Goal: Task Accomplishment & Management: Use online tool/utility

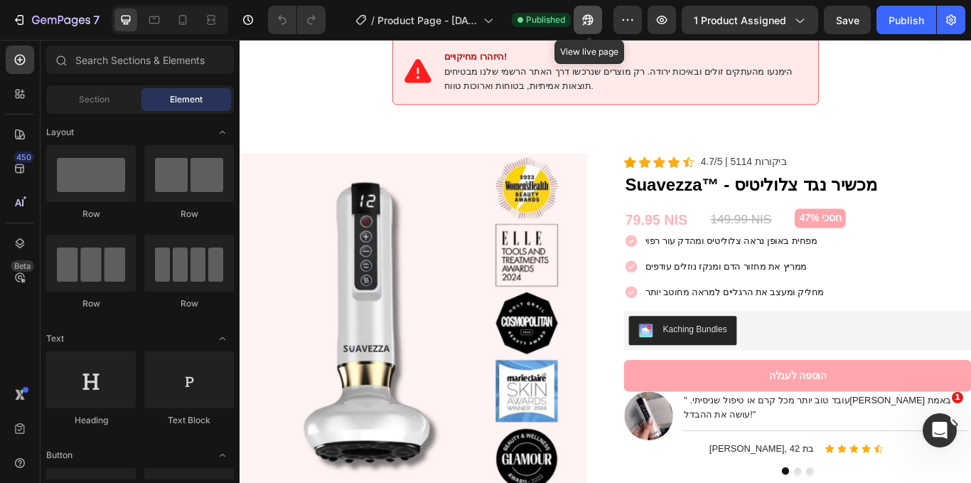
click at [591, 21] on icon "button" at bounding box center [588, 20] width 14 height 14
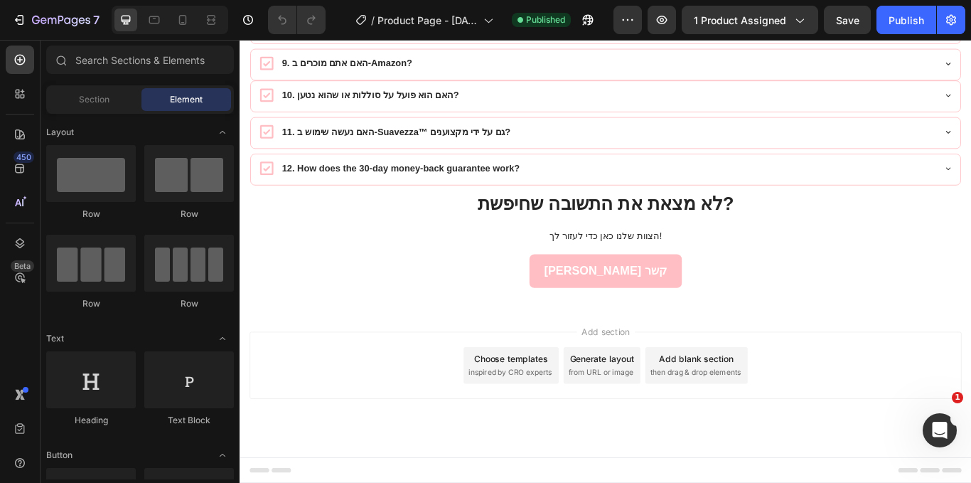
scroll to position [7568, 0]
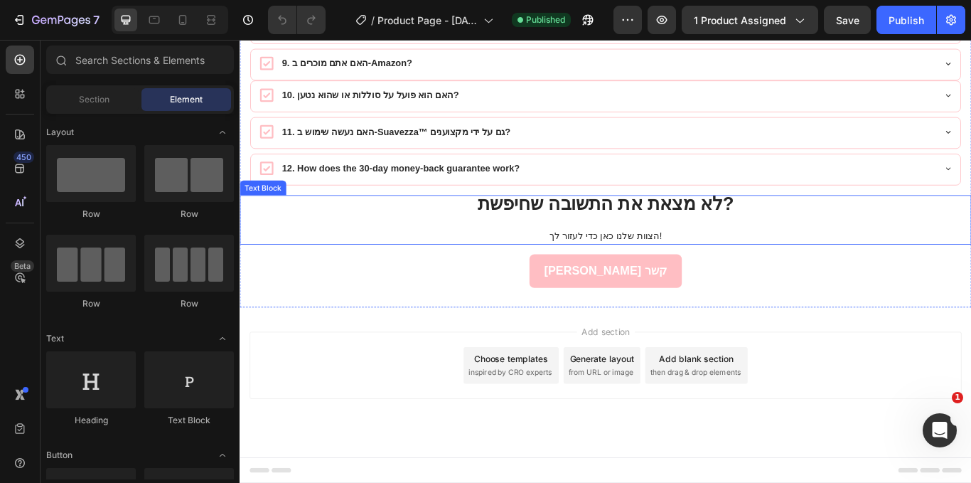
click at [626, 242] on strong "לא מצאת את התשובה שחיפשת?" at bounding box center [666, 230] width 299 height 23
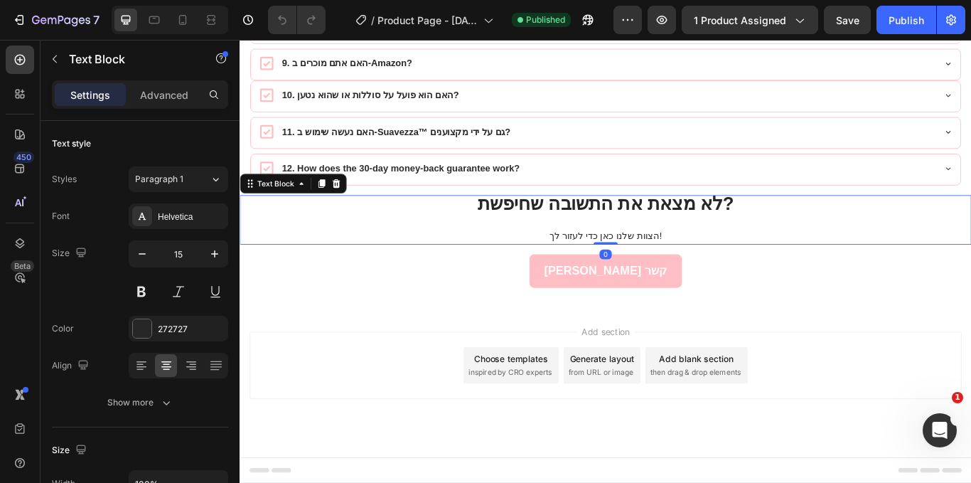
click at [182, 107] on div "Settings Advanced" at bounding box center [140, 94] width 176 height 28
click at [183, 92] on p "Advanced" at bounding box center [164, 94] width 48 height 15
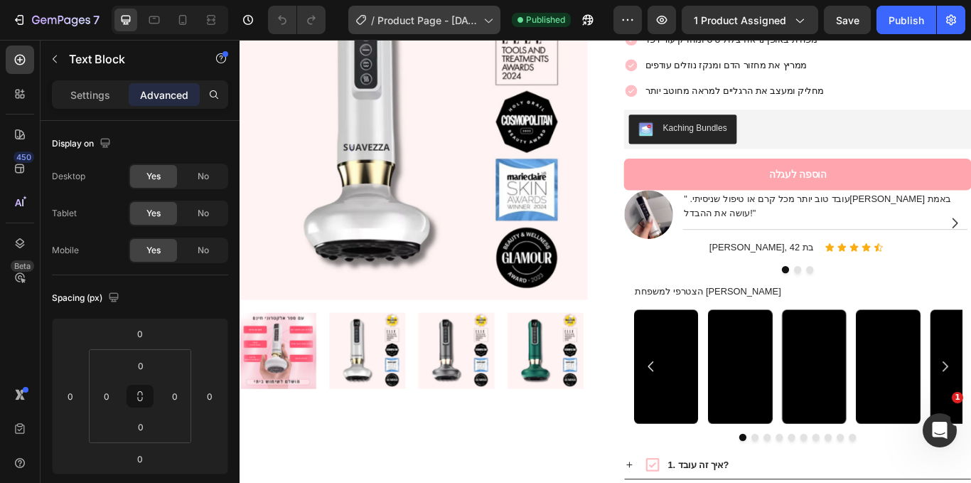
scroll to position [2101, 0]
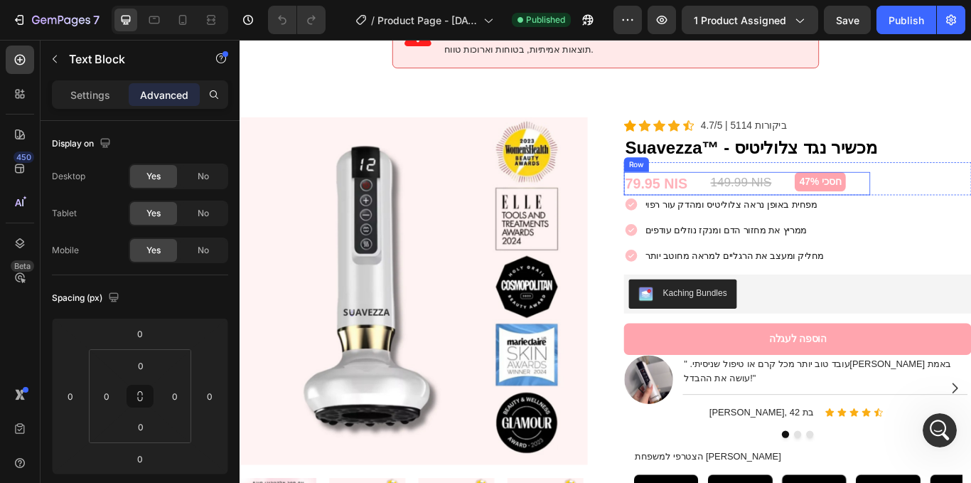
click at [870, 194] on div "79.95 NIS (P) Price (P) Price 149.99 NIS (P) Price (P) Price חסכי 47% Product B…" at bounding box center [831, 208] width 287 height 28
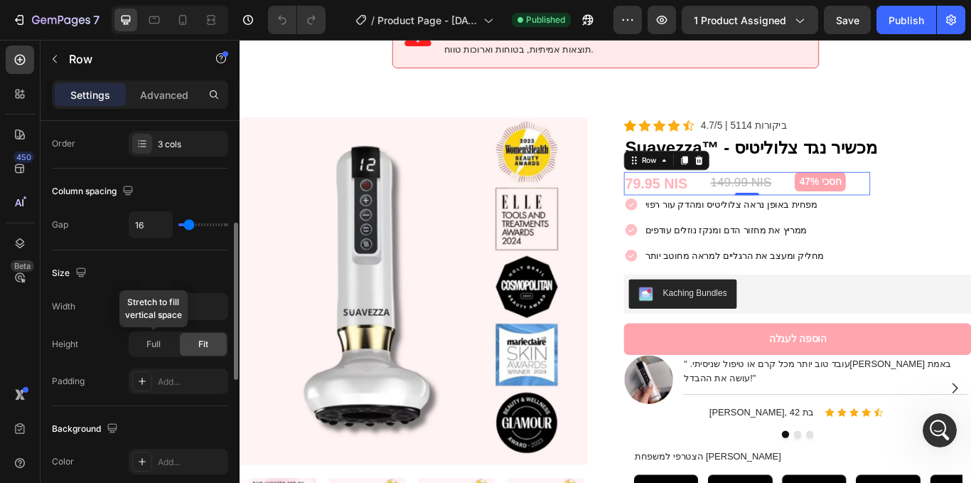
scroll to position [260, 0]
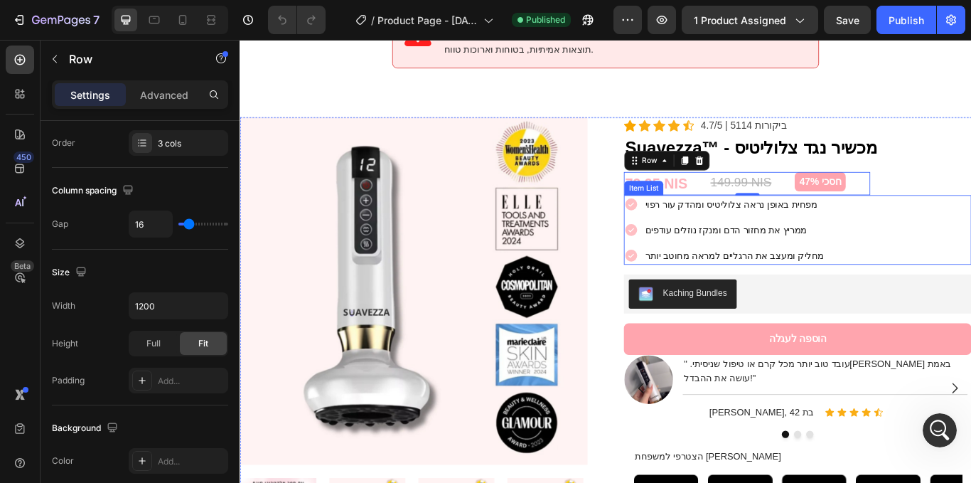
click at [971, 277] on div "מפחית באופן נראה צלוליטיס ומהדק עור רפוי ממריץ את מחזור הדם ומנקז נוזלים עודפים…" at bounding box center [890, 261] width 405 height 81
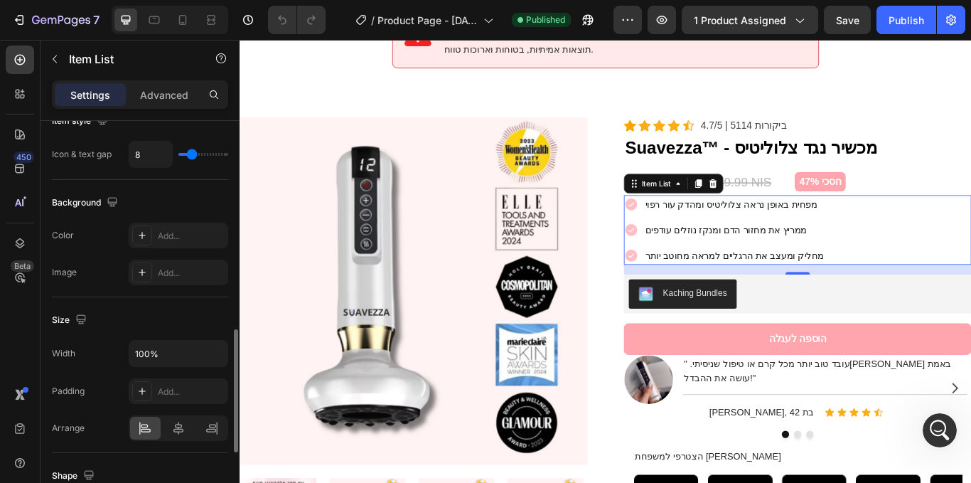
scroll to position [911, 0]
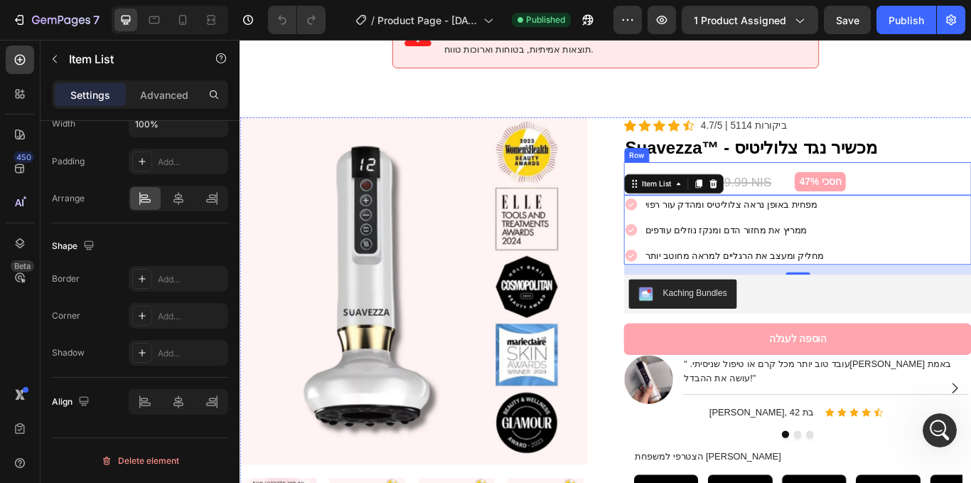
click at [971, 185] on div "79.95 NIS (P) Price (P) Price 149.99 NIS (P) Price (P) Price חסכי 47% Product B…" at bounding box center [890, 202] width 405 height 39
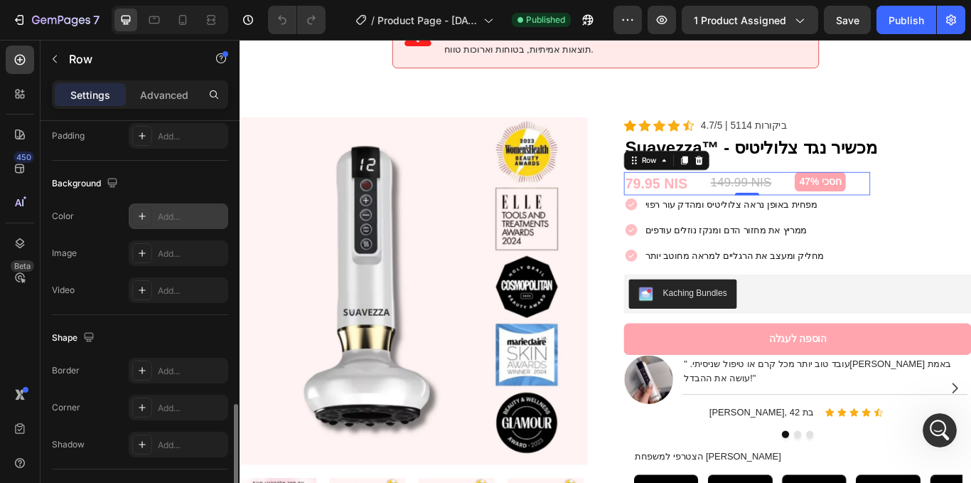
scroll to position [627, 0]
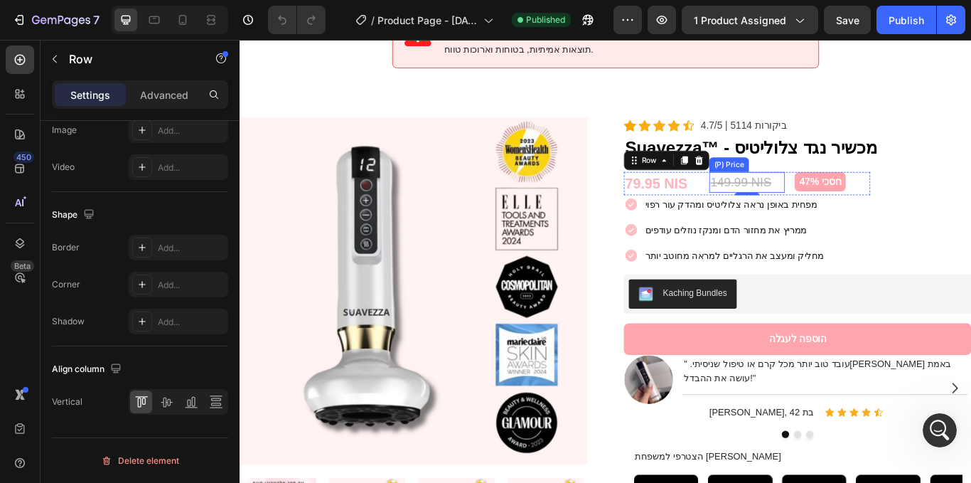
click at [841, 194] on div "149.99 NIS" at bounding box center [831, 206] width 88 height 24
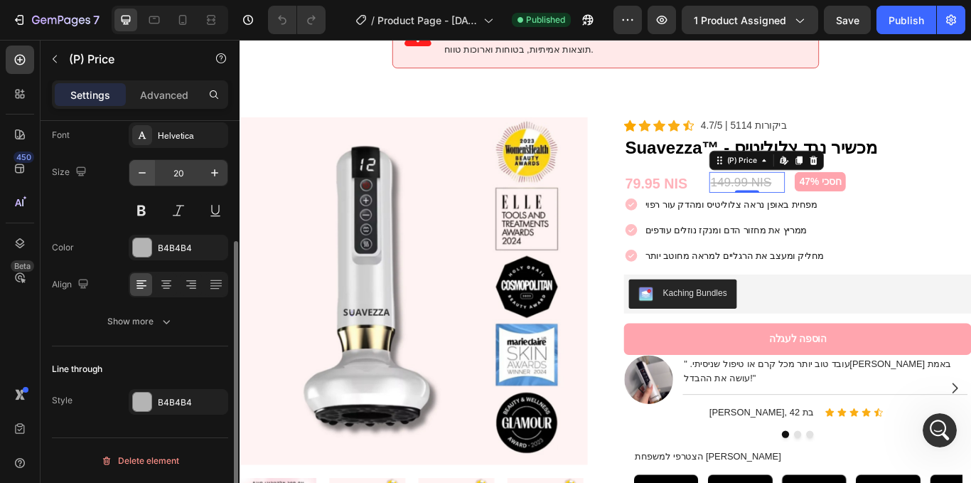
scroll to position [0, 0]
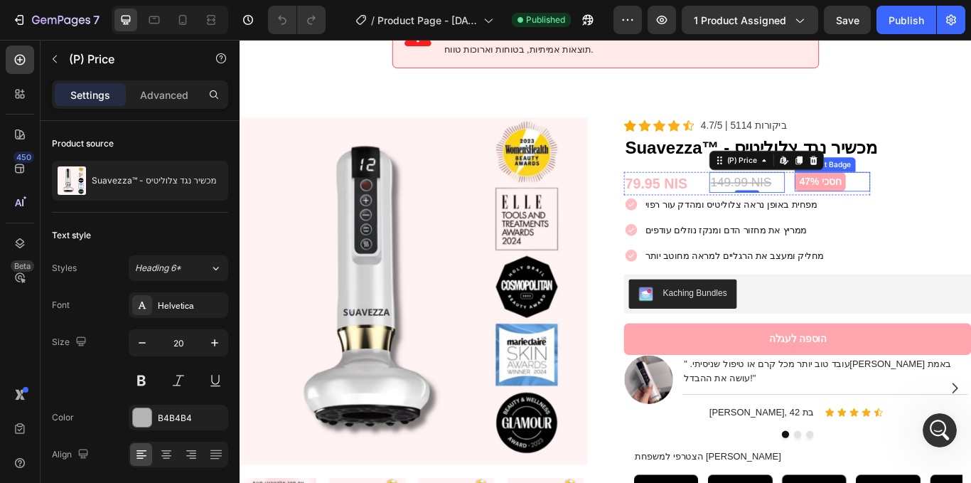
click at [889, 194] on pre "חסכי 47%" at bounding box center [917, 205] width 60 height 23
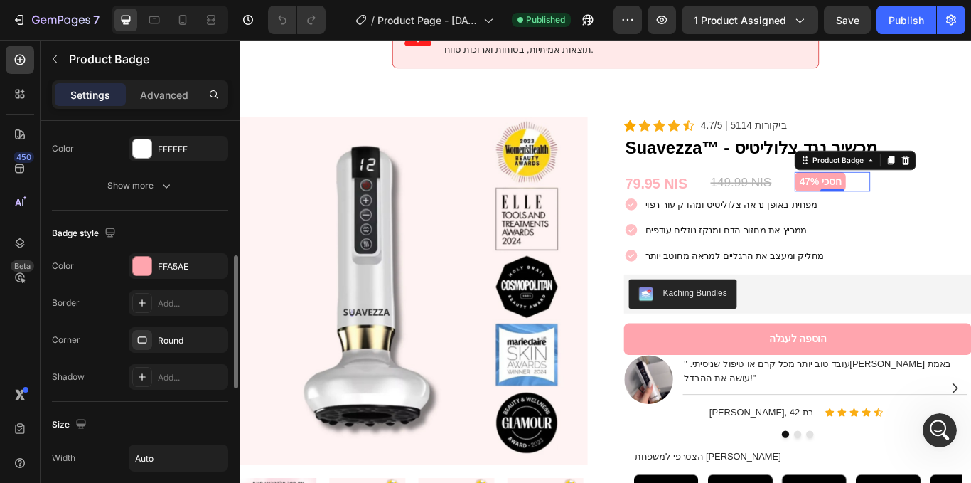
scroll to position [408, 0]
click at [737, 194] on div "79.95 NIS" at bounding box center [732, 208] width 88 height 28
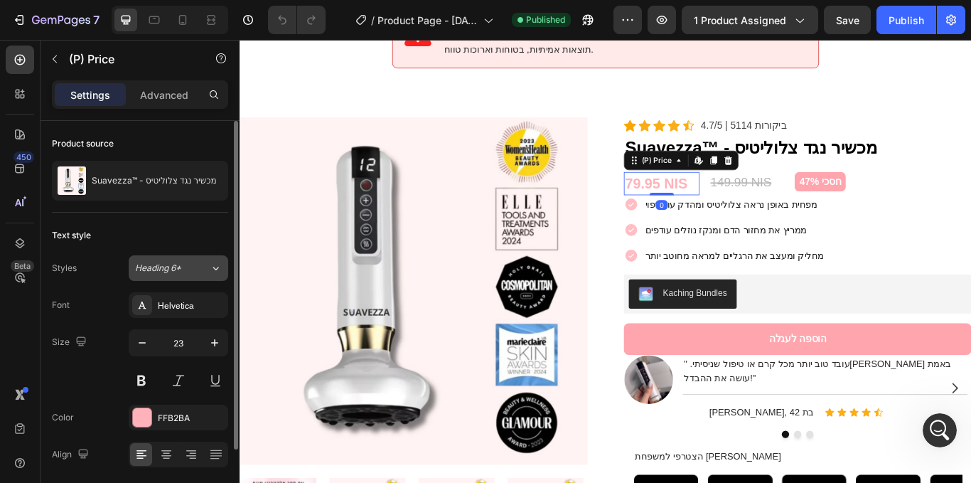
scroll to position [90, 0]
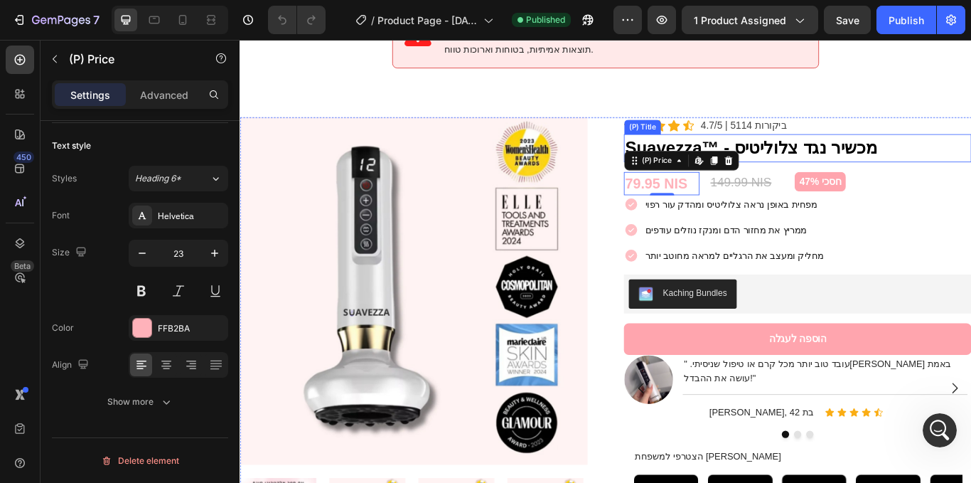
click at [846, 157] on h2 "Suavezza™ - מכשיר נגד צלוליטיס" at bounding box center [890, 166] width 405 height 33
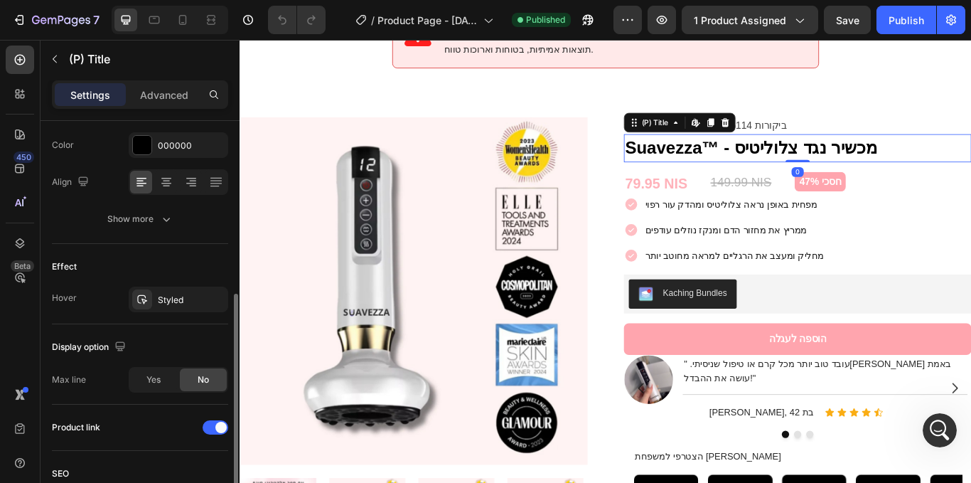
scroll to position [377, 0]
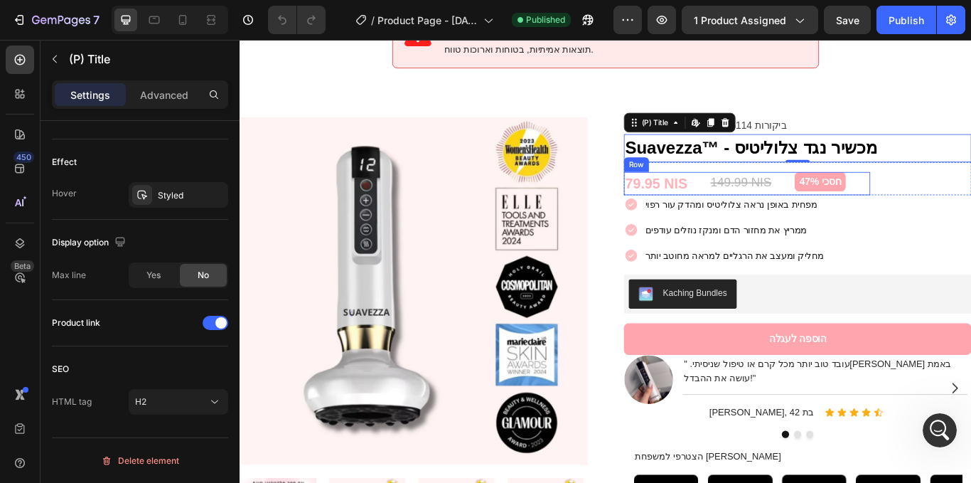
click at [772, 196] on div "79.95 NIS (P) Price (P) Price 149.99 NIS (P) Price (P) Price חסכי 47% Product B…" at bounding box center [831, 208] width 287 height 28
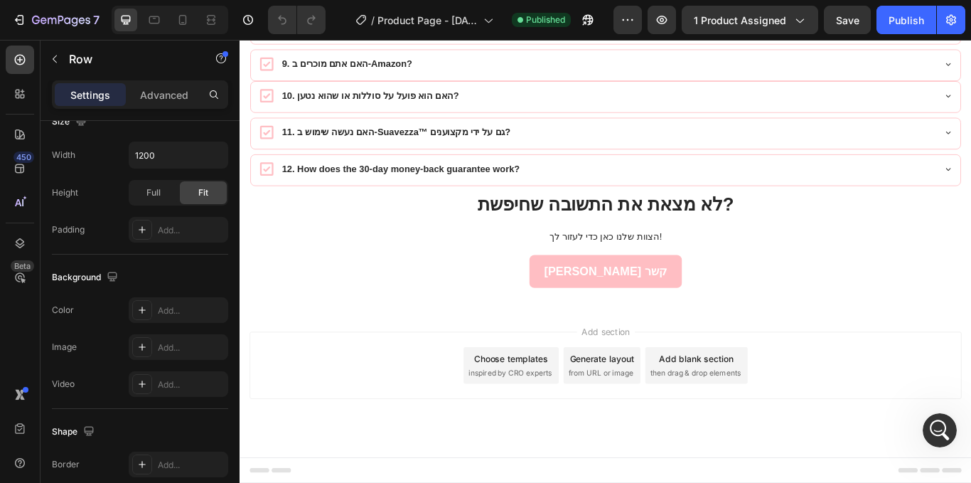
scroll to position [7211, 0]
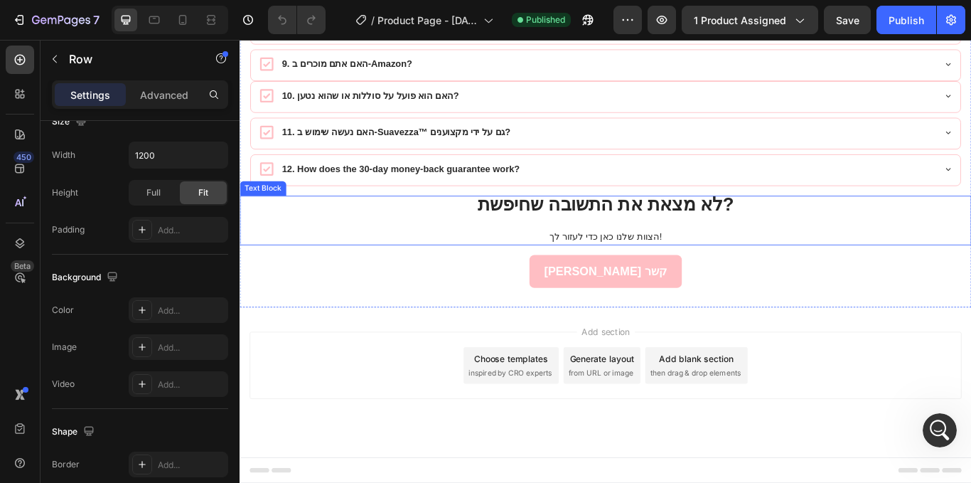
click at [781, 250] on p at bounding box center [666, 252] width 850 height 17
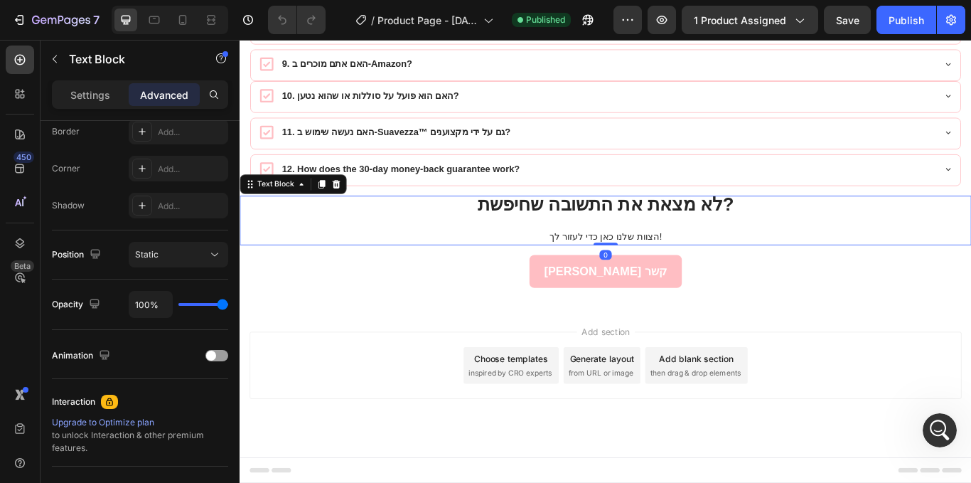
scroll to position [0, 0]
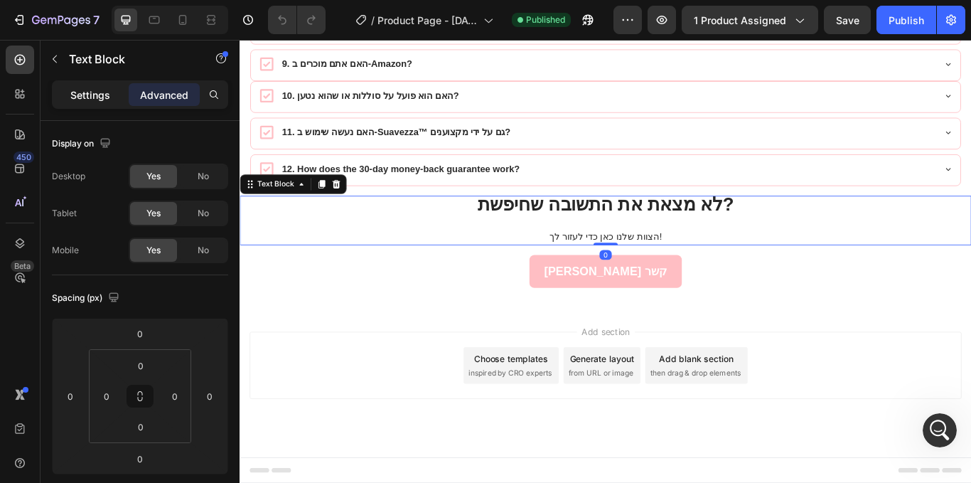
click at [104, 89] on p "Settings" at bounding box center [90, 94] width 40 height 15
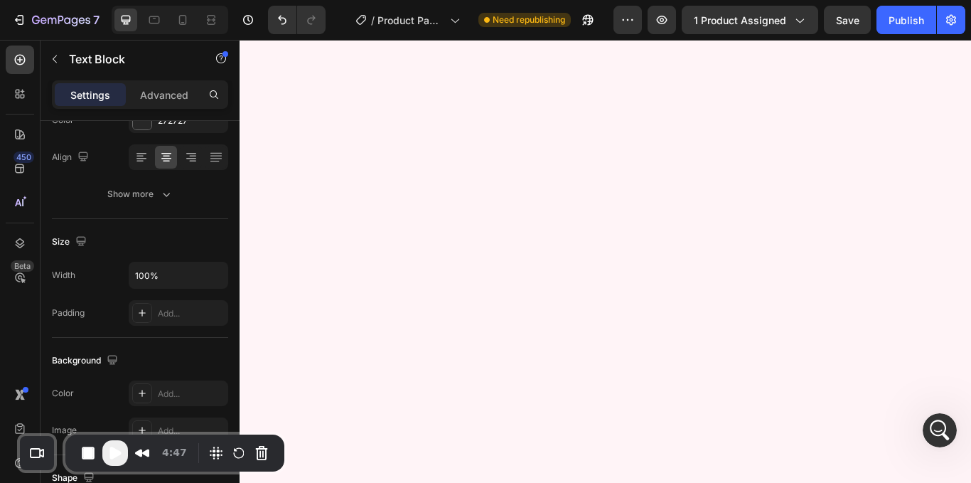
scroll to position [2681, 0]
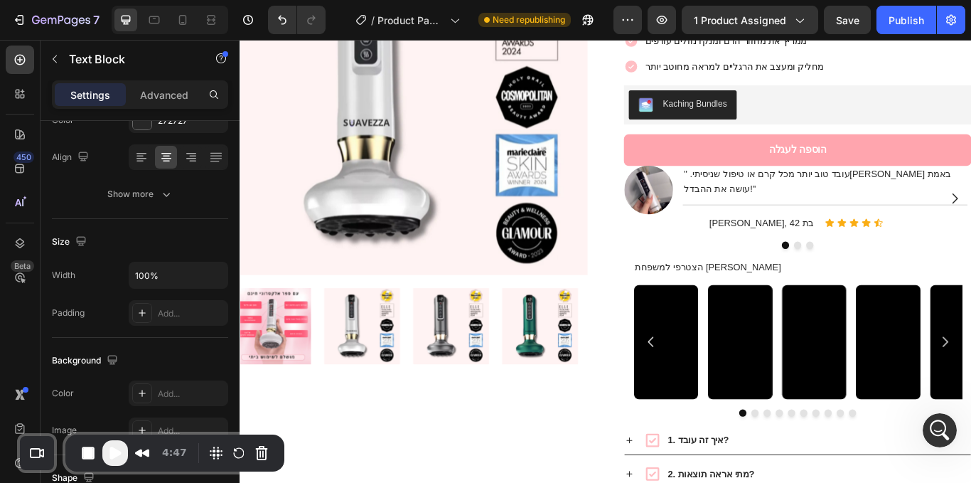
drag, startPoint x: 693, startPoint y: 171, endPoint x: 841, endPoint y: 116, distance: 158.4
click at [841, 116] on div "Icon Icon Icon Icon Icon Icon List Hoz 4.7/5 ‎| ‎5114 ביקורות Text block Row Su…" at bounding box center [890, 295] width 405 height 771
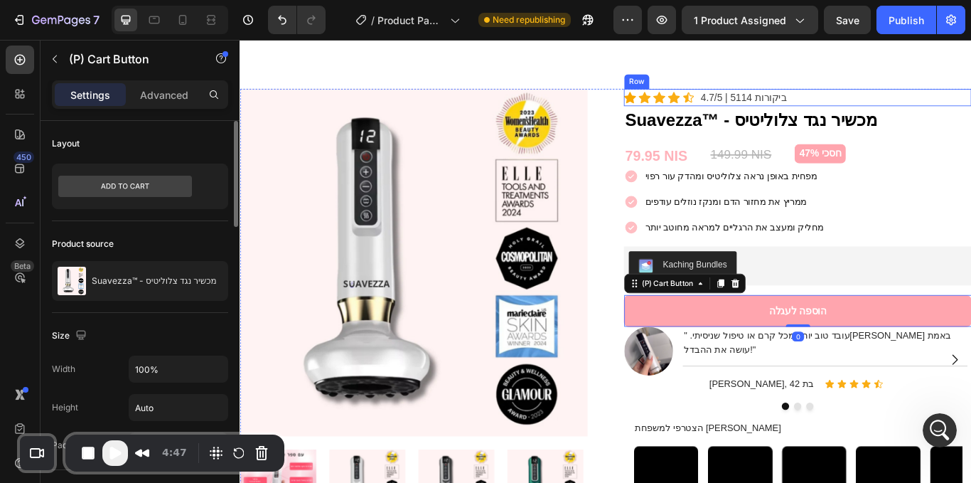
scroll to position [2115, 0]
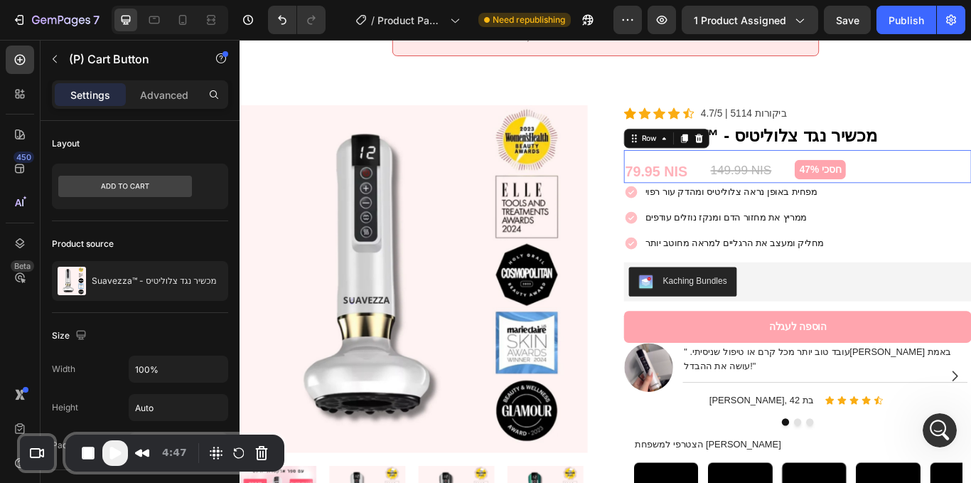
click at [971, 174] on div "79.95 NIS (P) Price (P) Price 149.99 NIS (P) Price (P) Price חסכי 47% Product B…" at bounding box center [890, 188] width 405 height 39
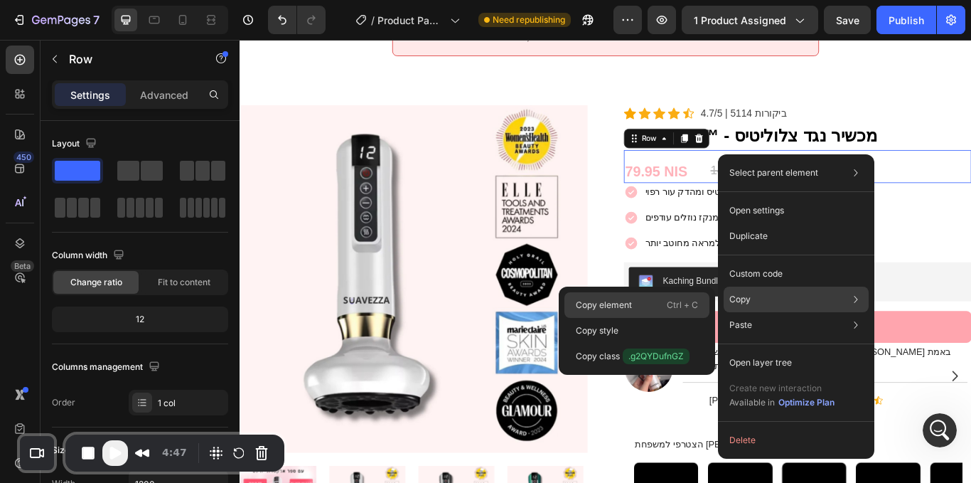
click at [679, 305] on p "Ctrl + C" at bounding box center [682, 305] width 31 height 14
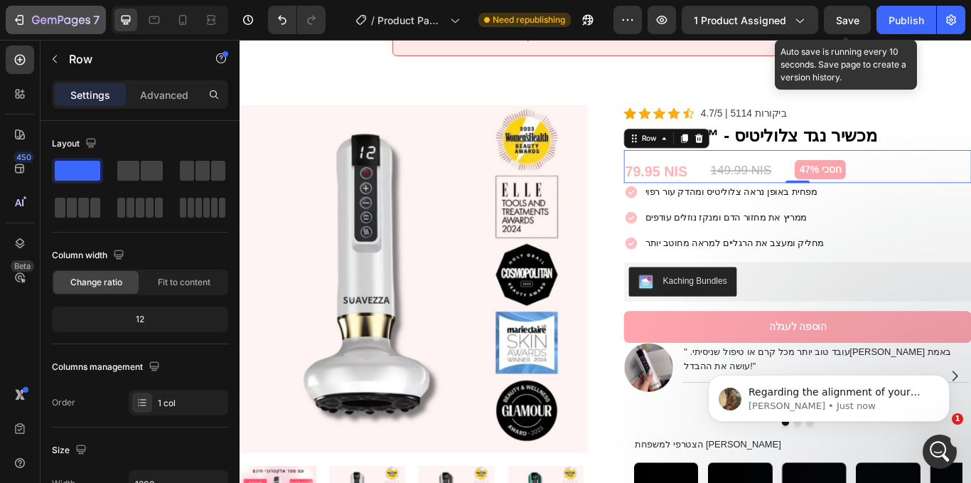
scroll to position [0, 0]
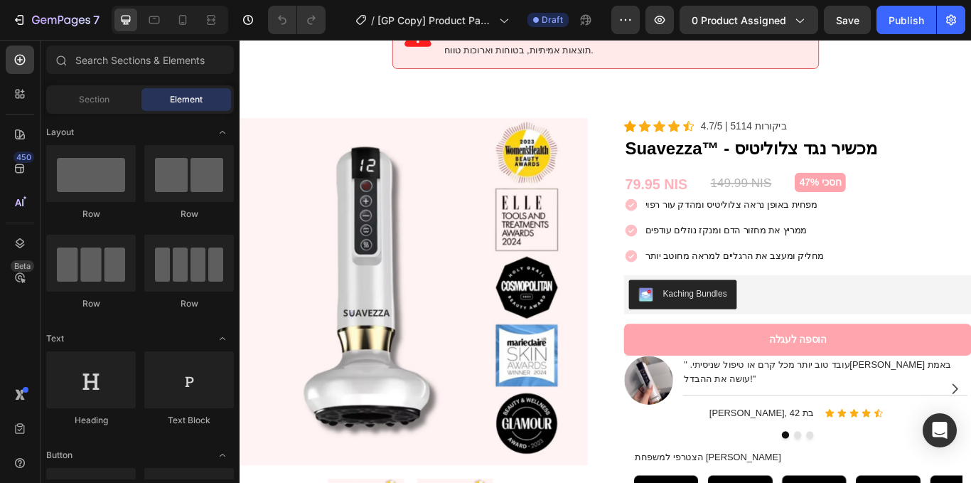
scroll to position [2149, 0]
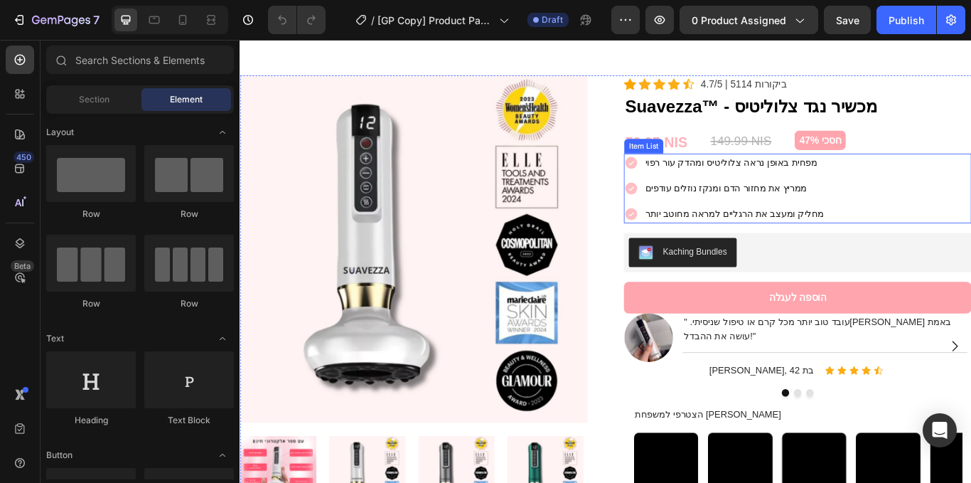
click at [971, 183] on div "מפחית באופן נראה צלוליטיס ומהדק עור רפוי ממריץ את מחזור הדם ומנקז נוזלים עודפים…" at bounding box center [890, 213] width 405 height 81
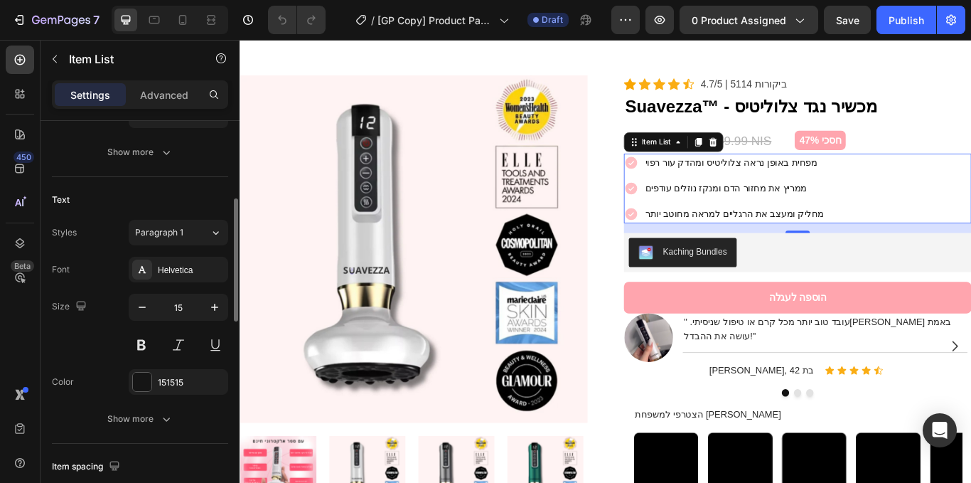
scroll to position [278, 0]
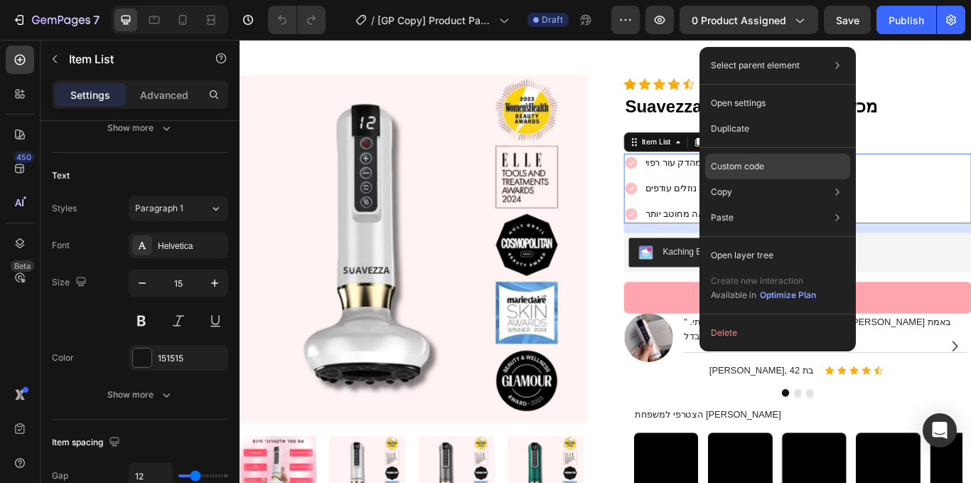
click at [757, 171] on p "Custom code" at bounding box center [737, 166] width 53 height 13
type input "100%"
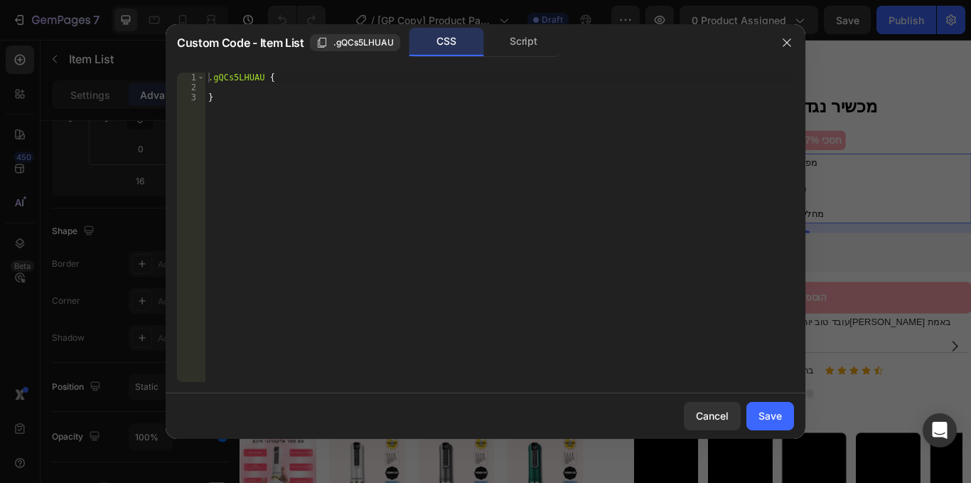
click at [263, 76] on div ".gQCs5LHUAU { }" at bounding box center [500, 237] width 589 height 329
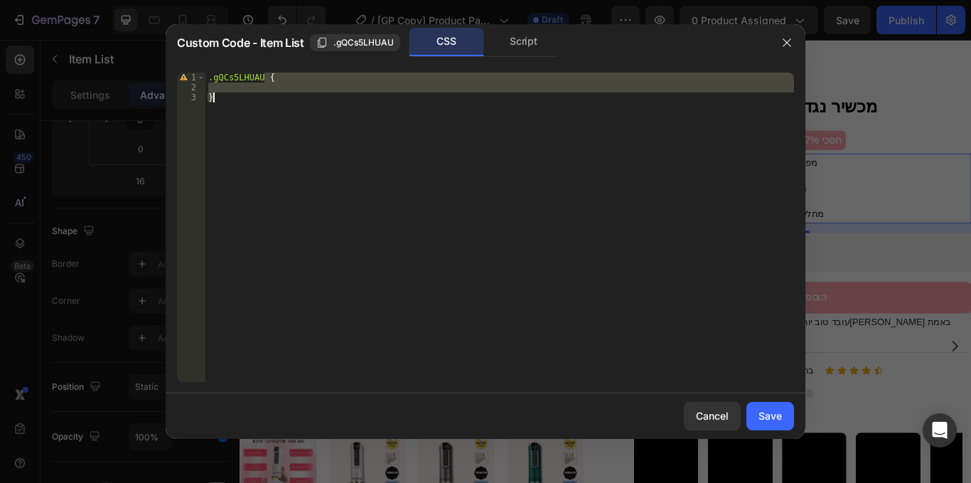
drag, startPoint x: 264, startPoint y: 76, endPoint x: 264, endPoint y: 108, distance: 32.0
click at [264, 108] on div ".gQCs5LHUAU { }" at bounding box center [500, 237] width 589 height 329
paste textarea
type textarea "}"
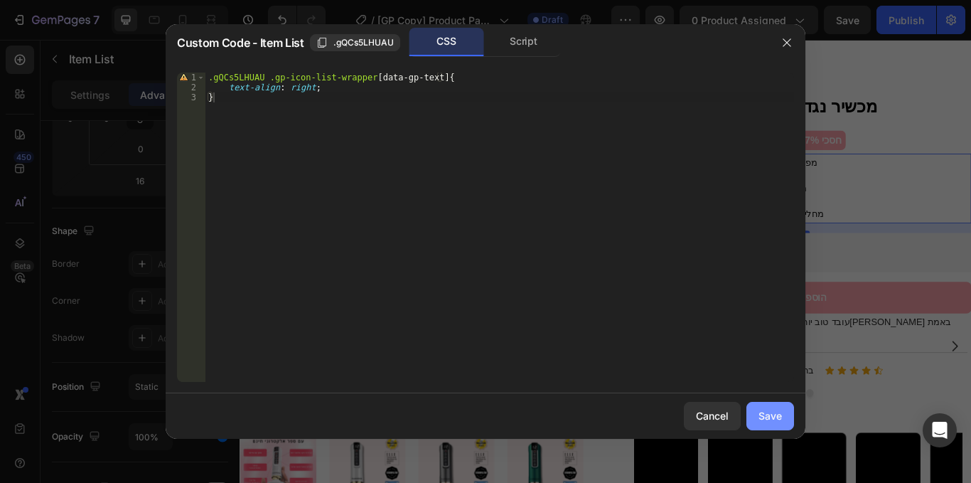
click at [752, 417] on button "Save" at bounding box center [771, 416] width 48 height 28
type input "8"
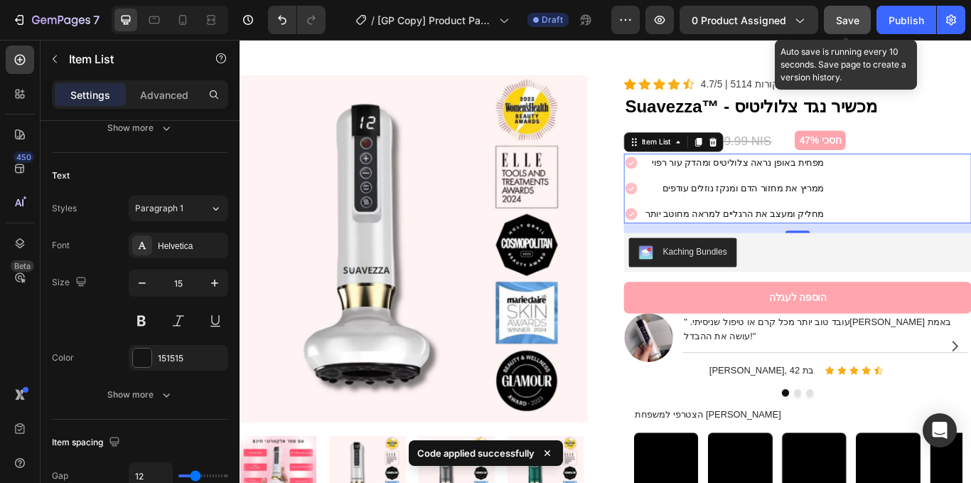
click at [841, 17] on span "Save" at bounding box center [847, 20] width 23 height 12
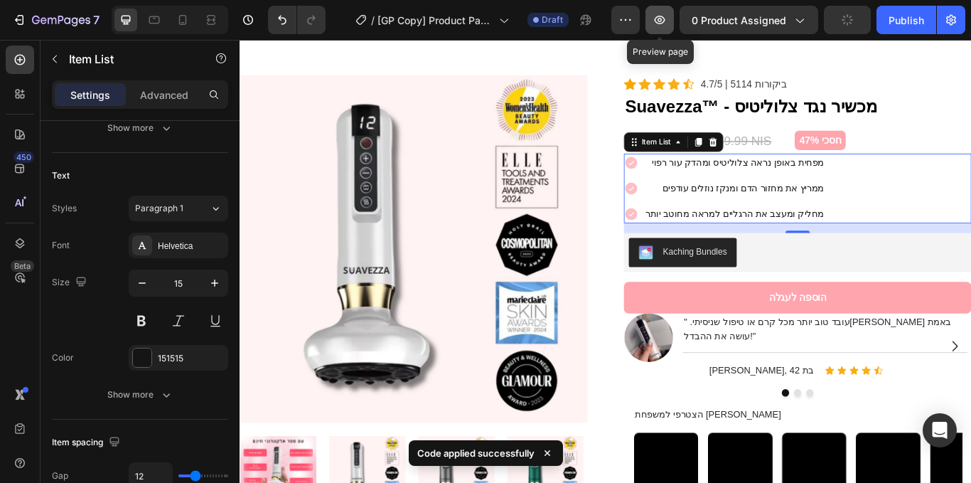
click at [664, 21] on icon "button" at bounding box center [660, 20] width 14 height 14
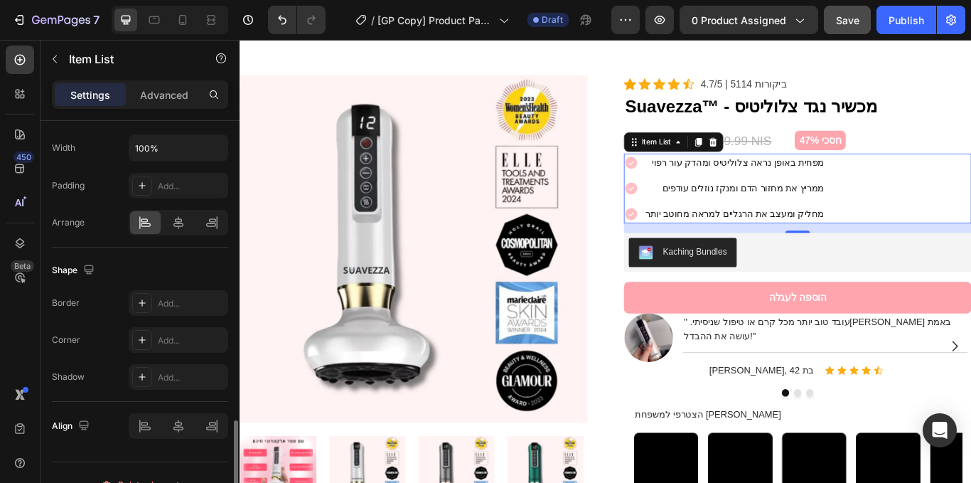
scroll to position [911, 0]
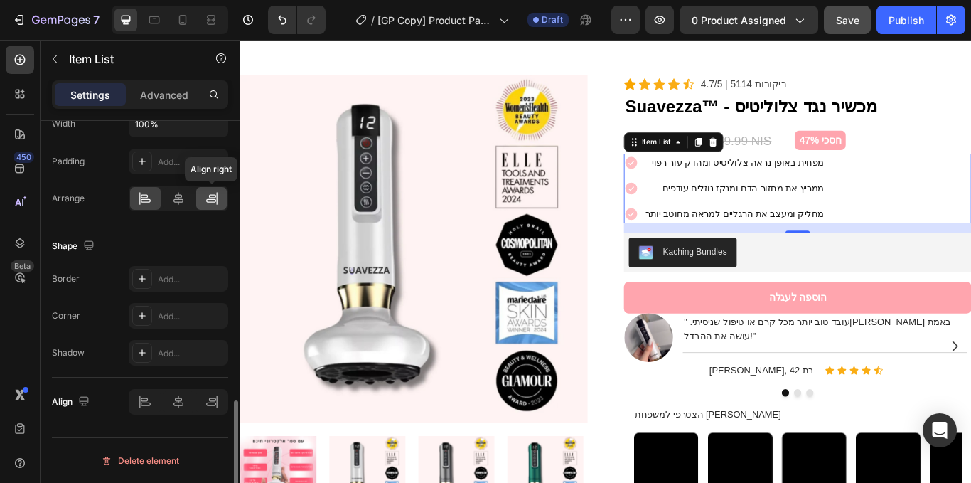
click at [210, 203] on icon at bounding box center [212, 198] width 14 height 14
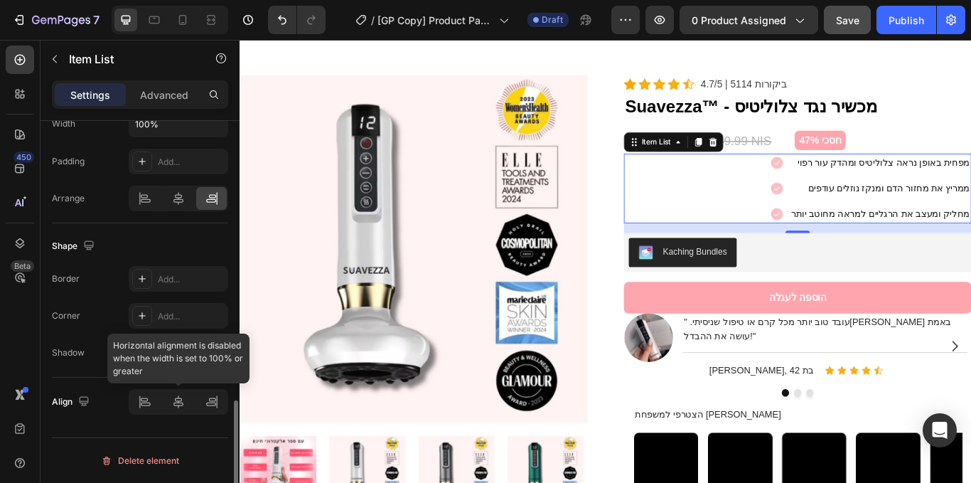
click at [147, 398] on div at bounding box center [179, 402] width 100 height 26
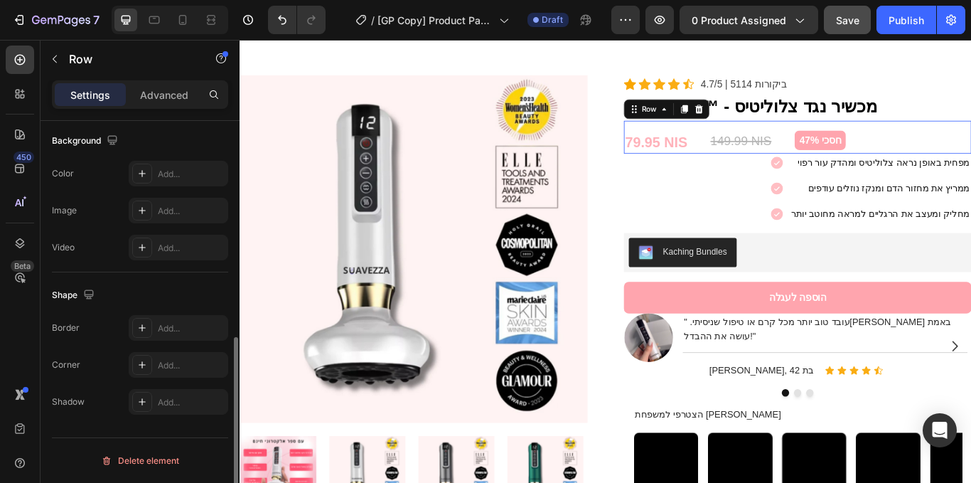
click at [971, 141] on div "79.95 NIS (P) Price (P) Price 149.99 NIS (P) Price (P) Price חסכי 47% Product B…" at bounding box center [890, 153] width 405 height 39
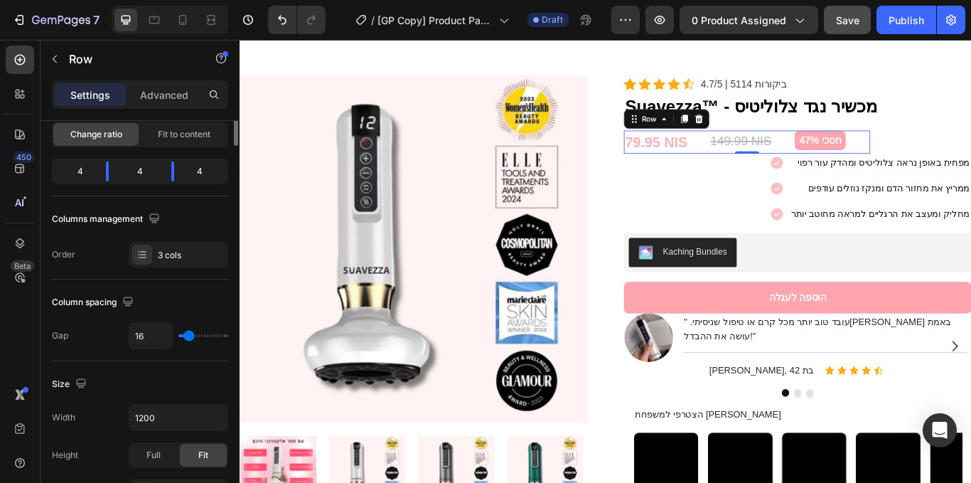
scroll to position [0, 0]
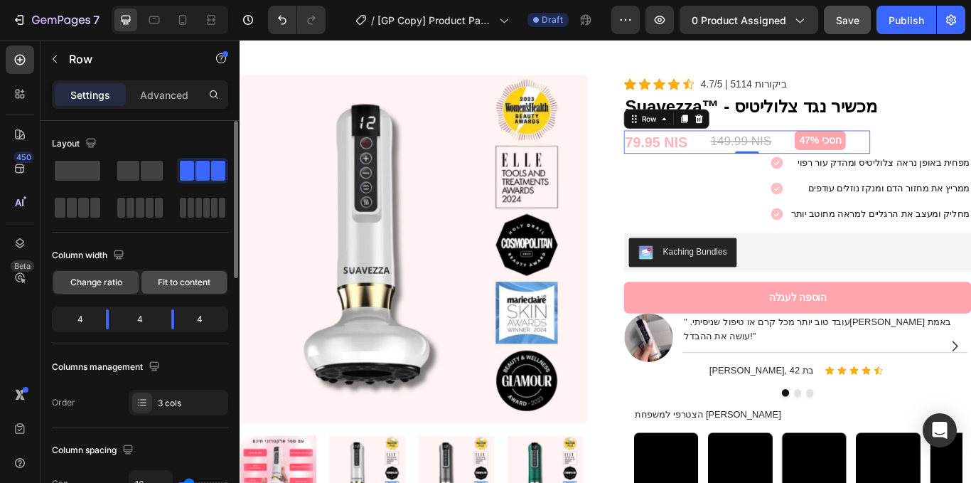
click at [187, 292] on div "Fit to content" at bounding box center [184, 282] width 85 height 23
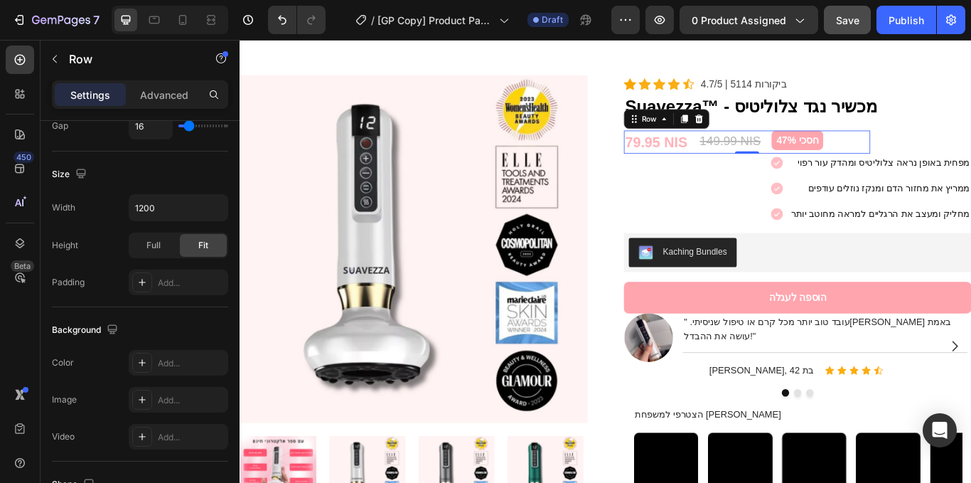
scroll to position [627, 0]
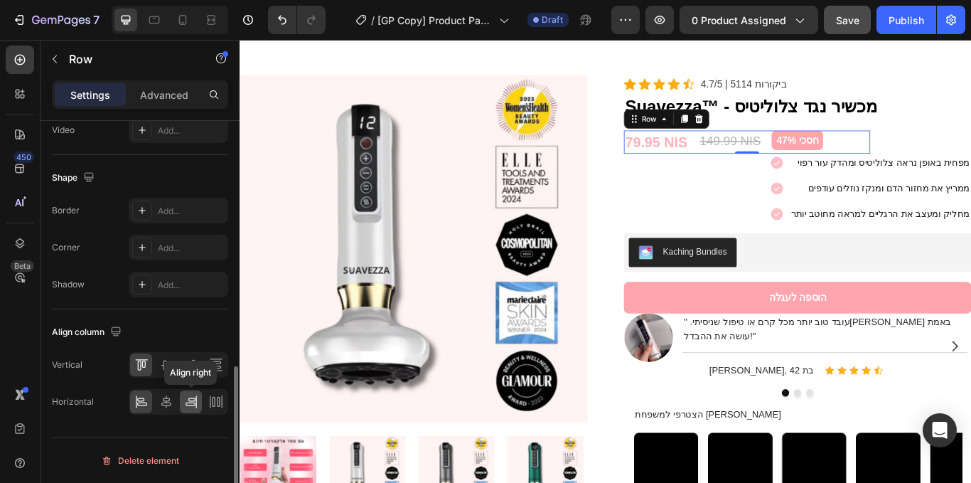
click at [188, 400] on icon at bounding box center [191, 400] width 7 height 4
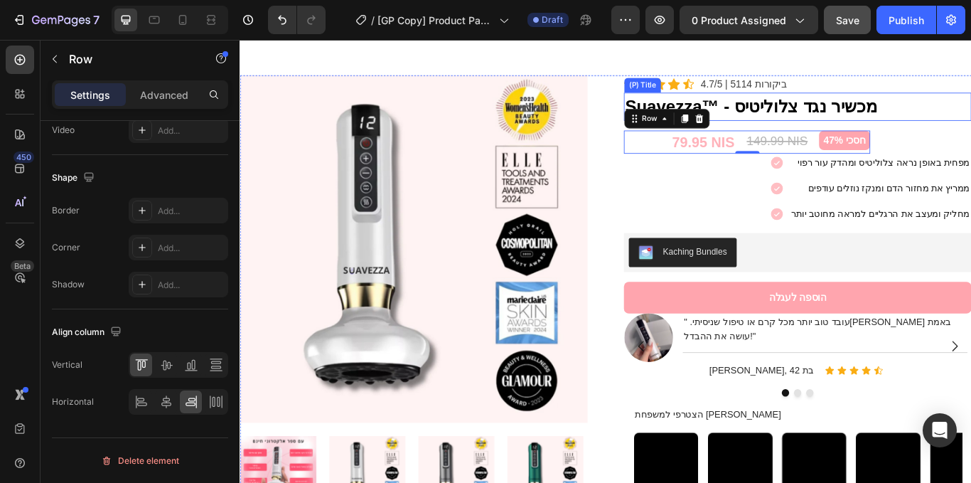
click at [805, 107] on h2 "Suavezza™ - מכשיר נגד צלוליטיס" at bounding box center [890, 118] width 405 height 33
click at [144, 403] on icon at bounding box center [141, 402] width 14 height 14
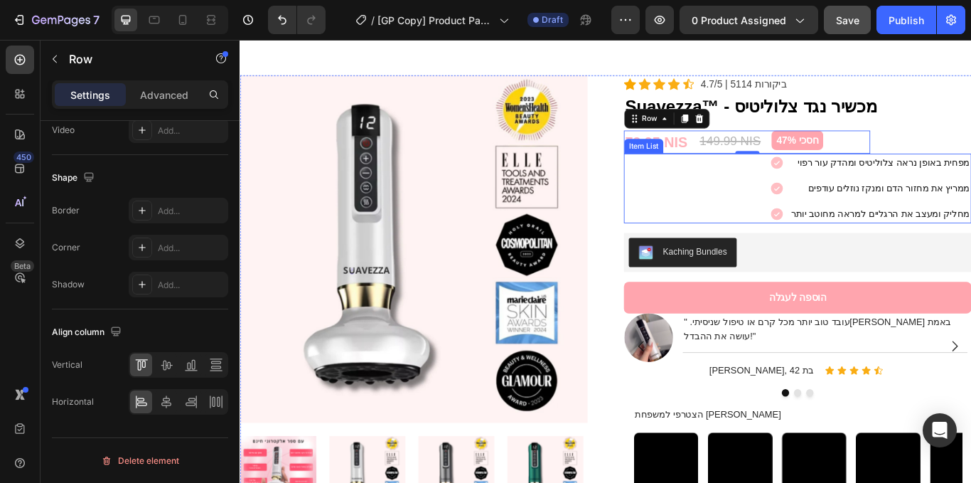
click at [854, 196] on div "מפחית באופן נראה צלוליטיס ומהדק עור רפוי ממריץ את מחזור הדם ומנקז נוזלים עודפים…" at bounding box center [890, 213] width 405 height 81
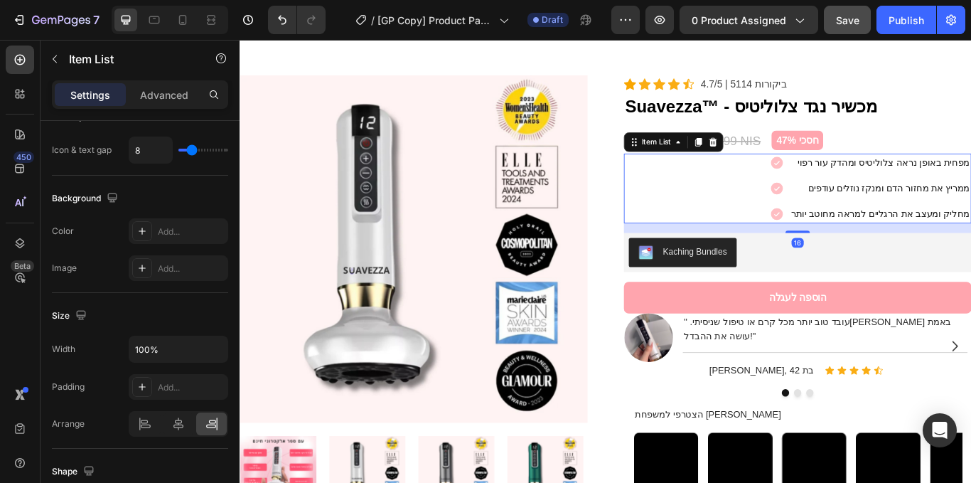
scroll to position [911, 0]
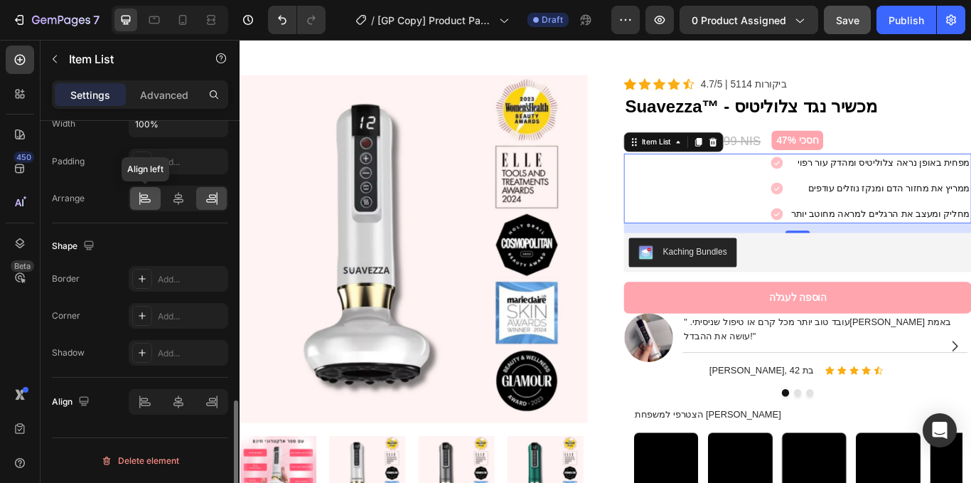
click at [144, 198] on icon at bounding box center [144, 196] width 7 height 4
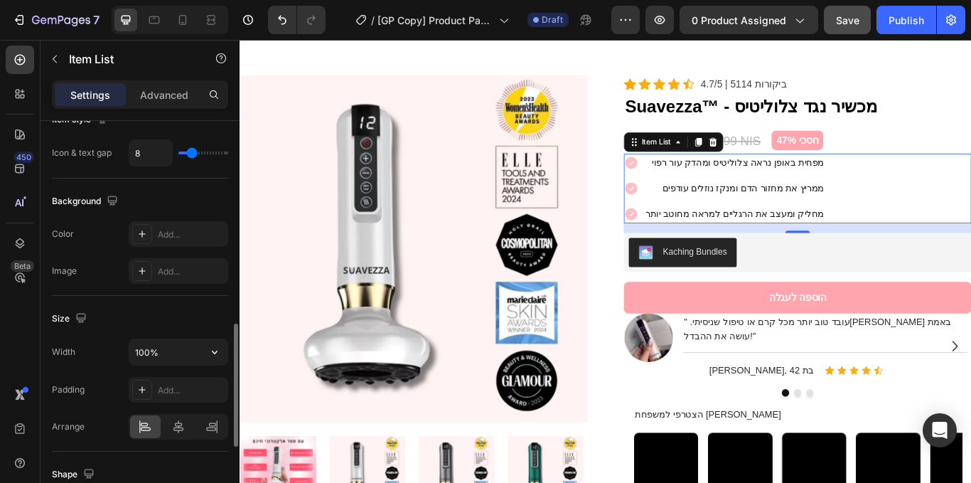
scroll to position [683, 0]
click at [218, 352] on icon "button" at bounding box center [215, 352] width 14 height 14
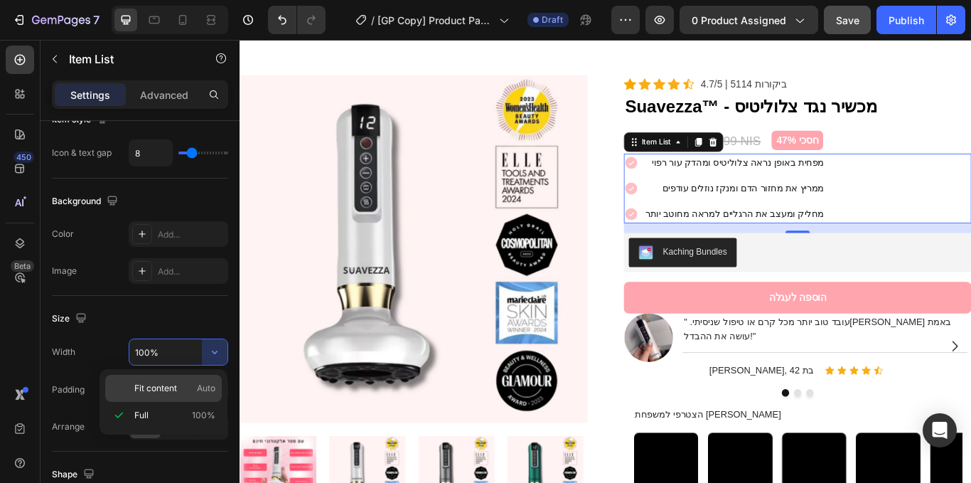
click at [193, 381] on div "Fit content Auto" at bounding box center [163, 388] width 117 height 27
type input "Auto"
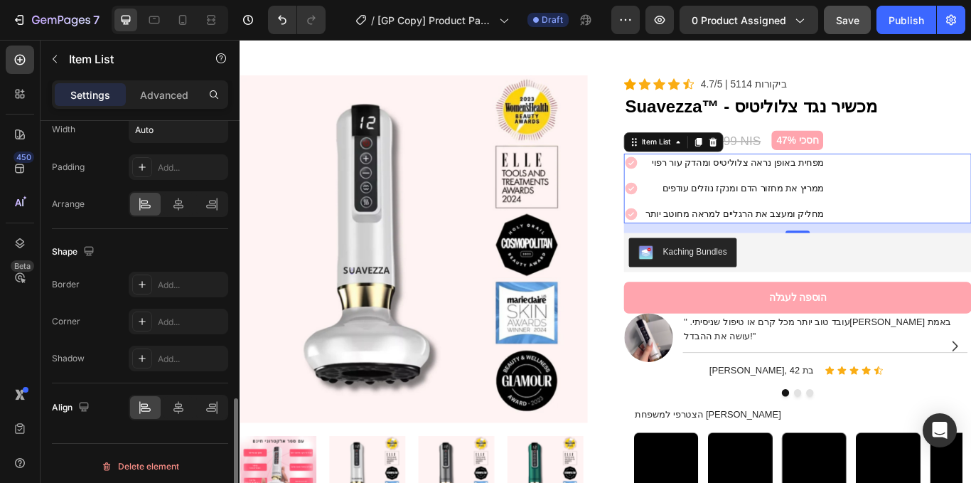
scroll to position [911, 0]
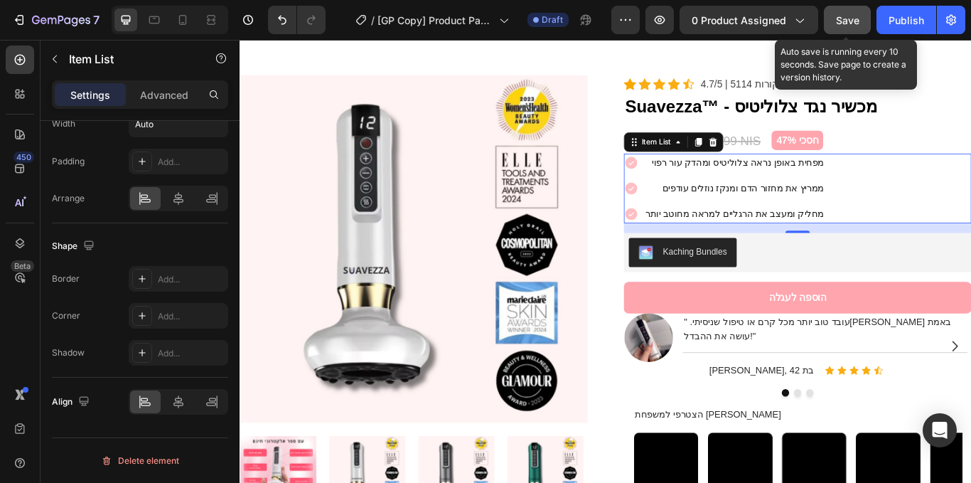
click at [837, 18] on span "Save" at bounding box center [847, 20] width 23 height 12
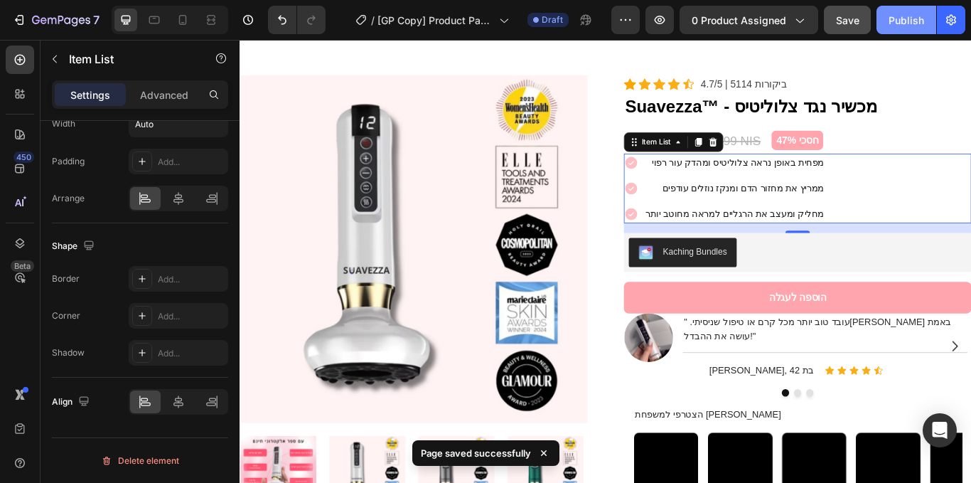
click at [916, 28] on button "Publish" at bounding box center [907, 20] width 60 height 28
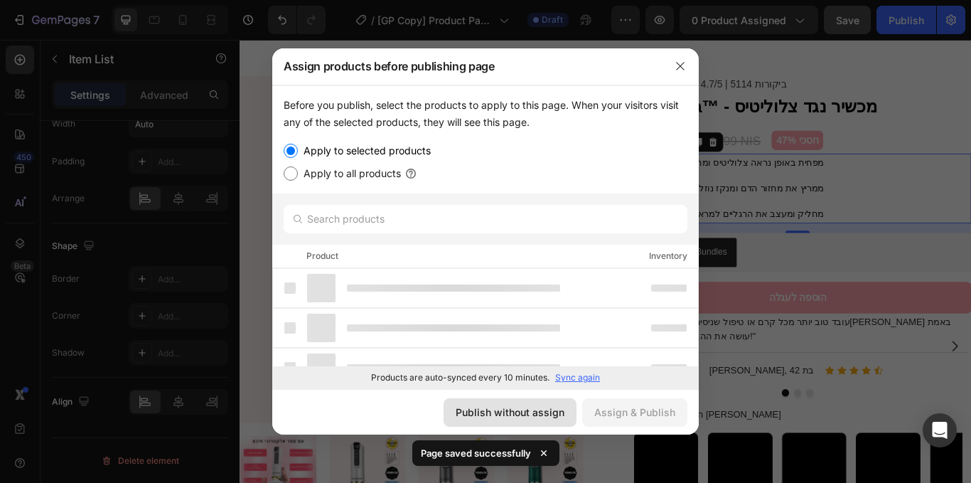
click at [476, 416] on div "Publish without assign" at bounding box center [510, 412] width 109 height 15
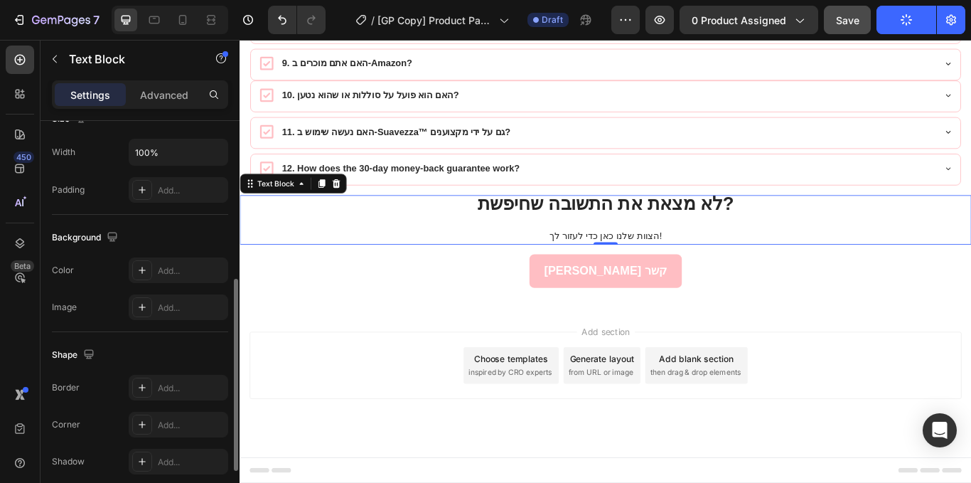
scroll to position [331, 0]
click at [213, 150] on icon "button" at bounding box center [215, 153] width 14 height 14
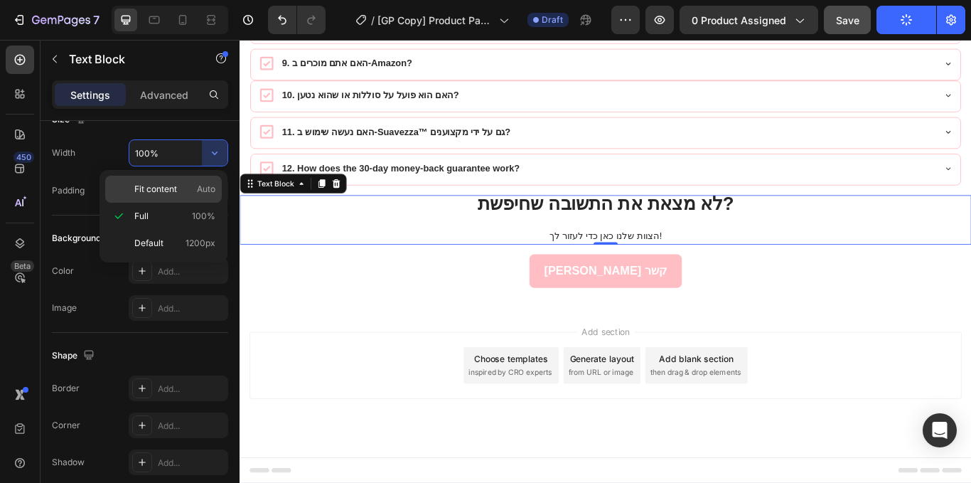
click at [196, 190] on p "Fit content Auto" at bounding box center [174, 189] width 81 height 13
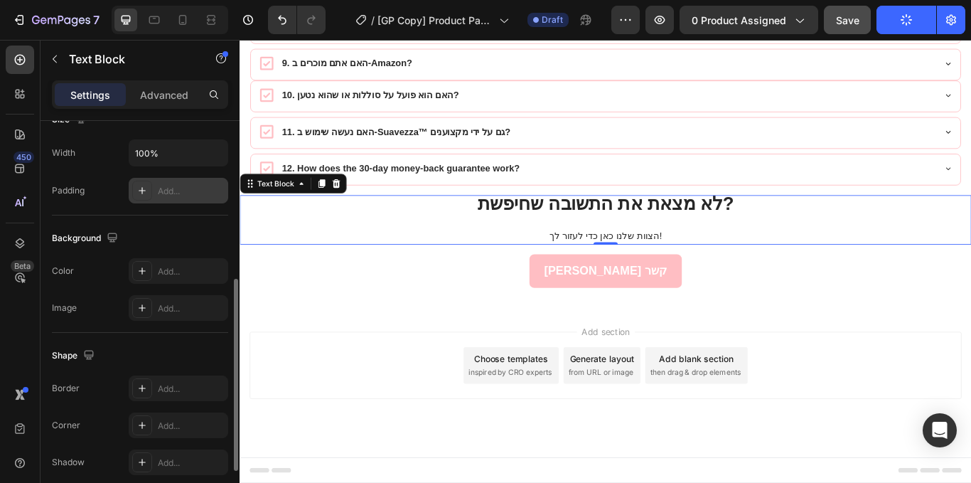
type input "Auto"
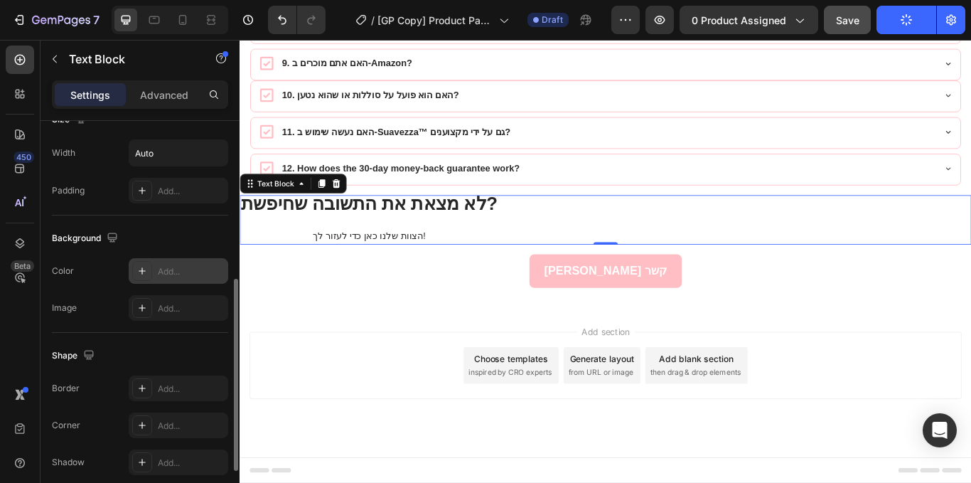
scroll to position [440, 0]
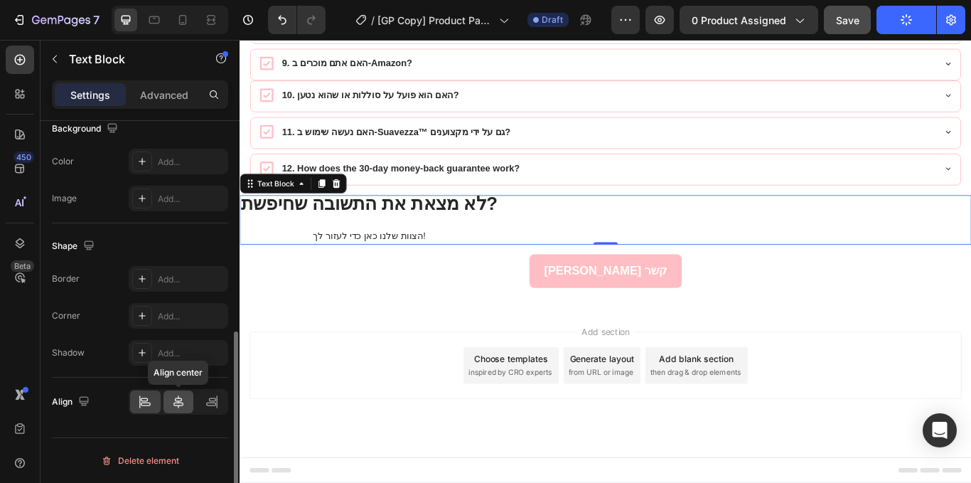
click at [177, 394] on div at bounding box center [179, 401] width 31 height 23
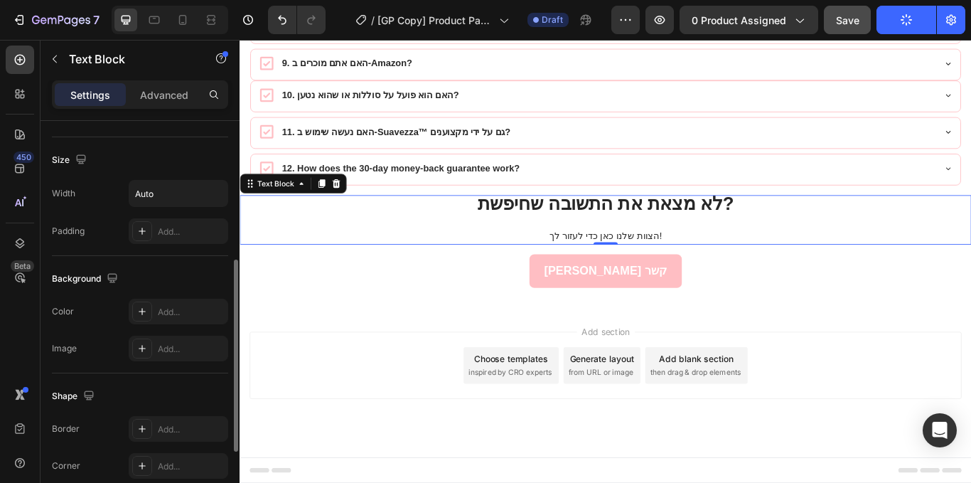
scroll to position [223, 0]
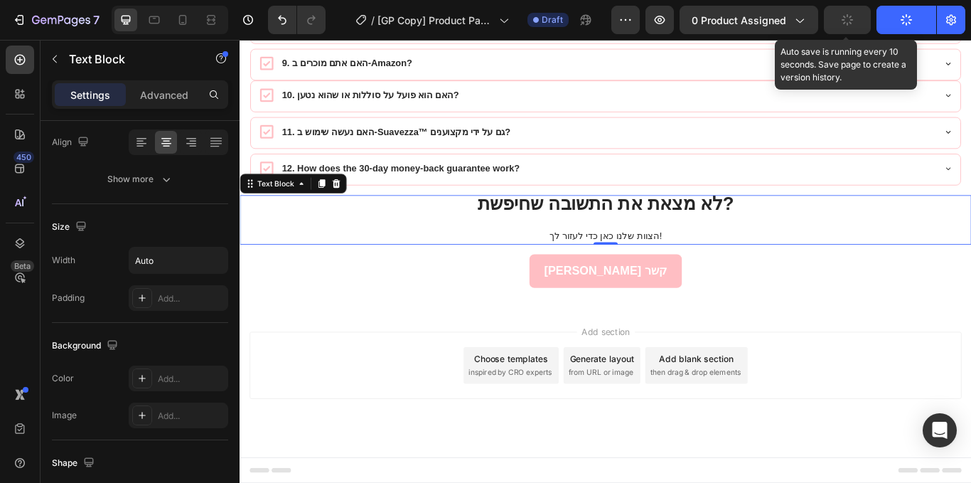
click at [836, 17] on button "button" at bounding box center [847, 20] width 47 height 28
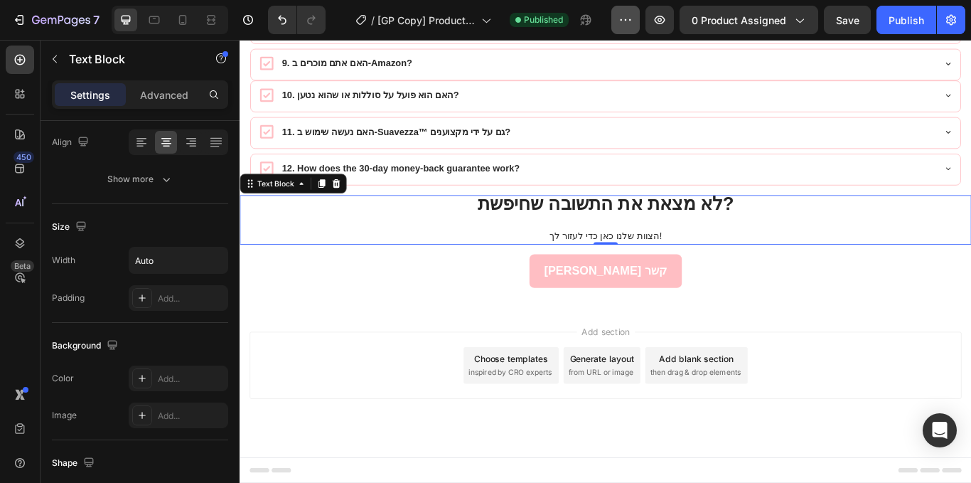
click at [617, 26] on button "button" at bounding box center [626, 20] width 28 height 28
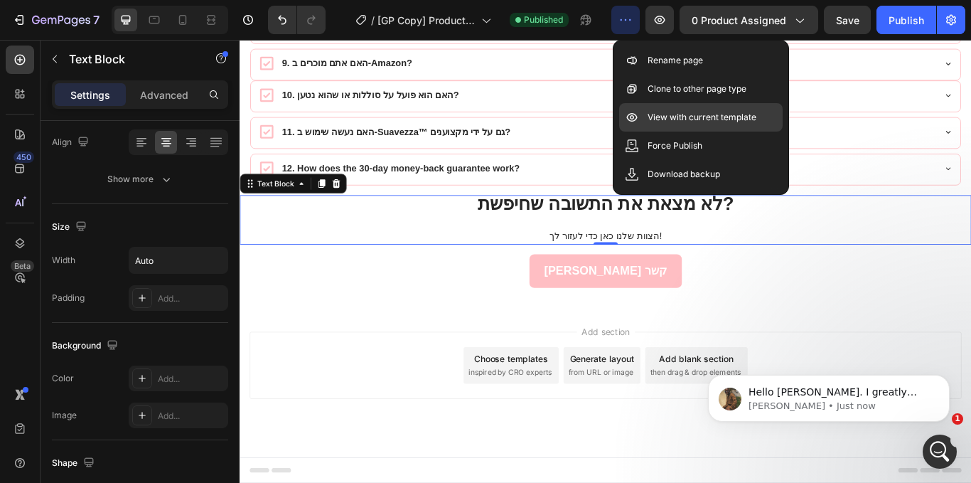
scroll to position [0, 0]
click at [675, 124] on p "View with current template" at bounding box center [702, 117] width 109 height 14
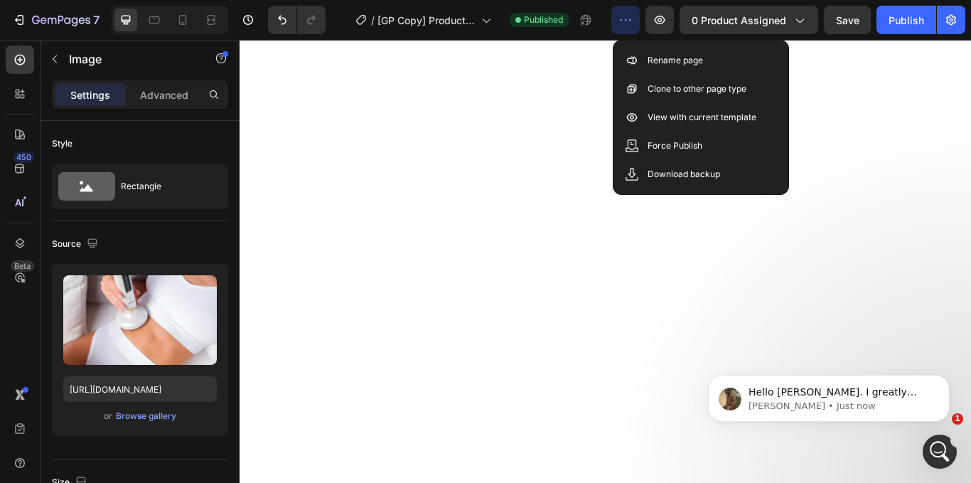
click at [635, 22] on button "button" at bounding box center [626, 20] width 28 height 28
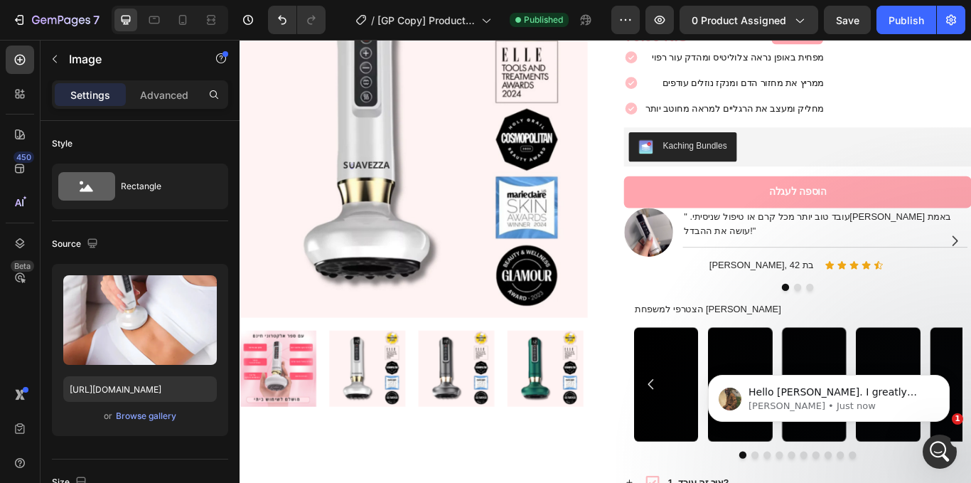
scroll to position [2017, 0]
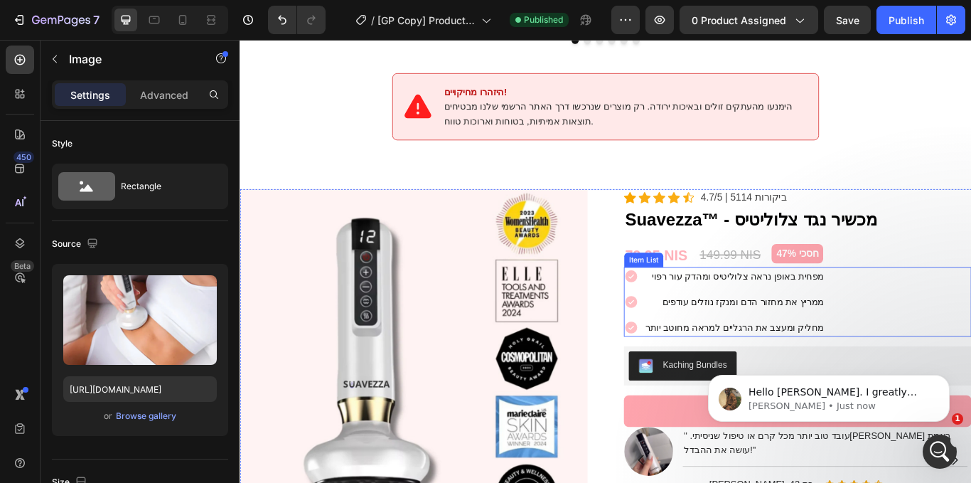
click at [950, 329] on div "מפחית באופן נראה צלוליטיס ומהדק עור רפוי ממריץ את מחזור הדם ומנקז נוזלים עודפים…" at bounding box center [890, 345] width 405 height 81
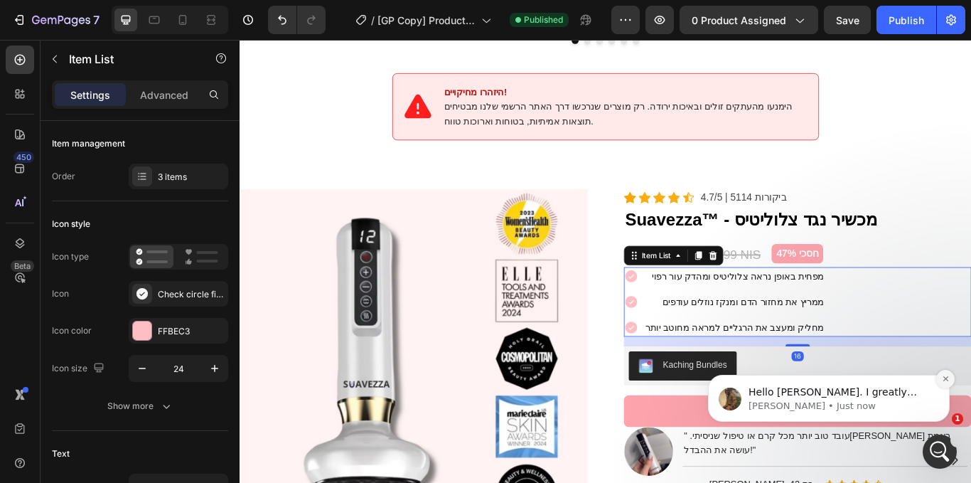
click at [951, 377] on button "Dismiss notification" at bounding box center [946, 379] width 18 height 18
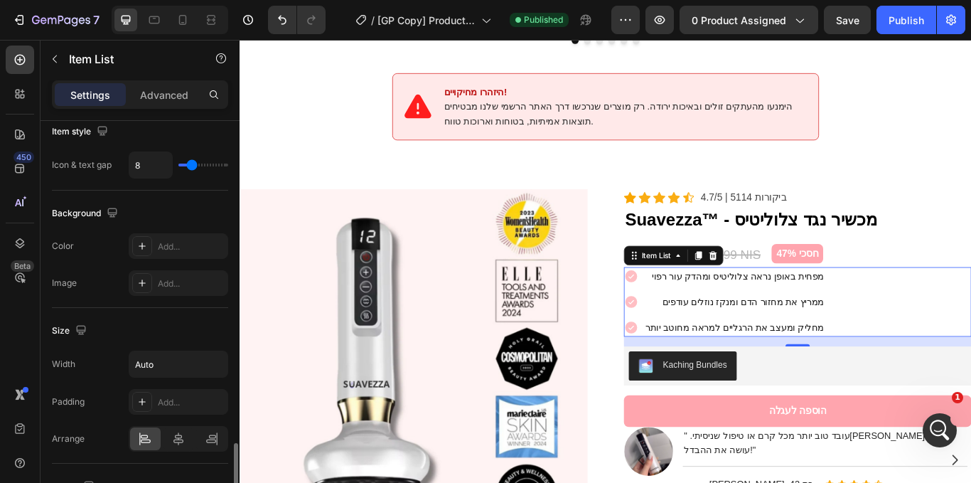
scroll to position [789, 0]
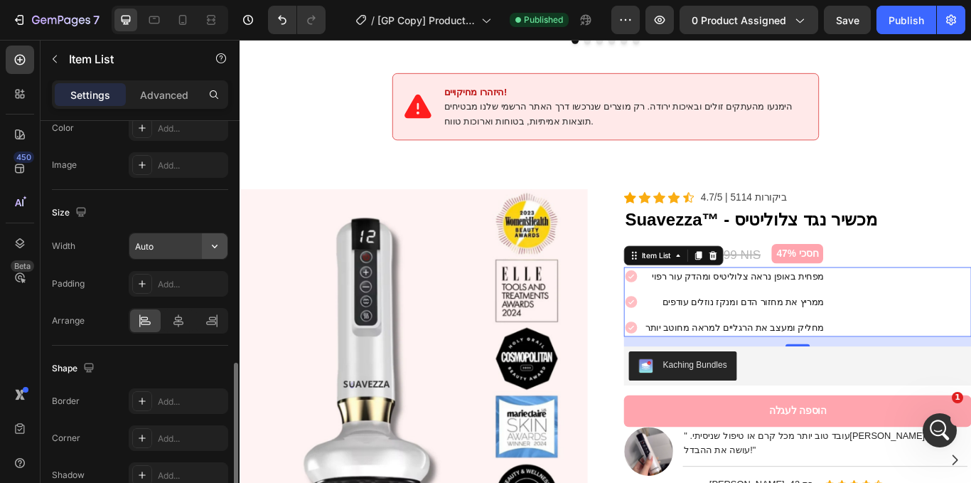
click at [213, 248] on icon "button" at bounding box center [215, 246] width 14 height 14
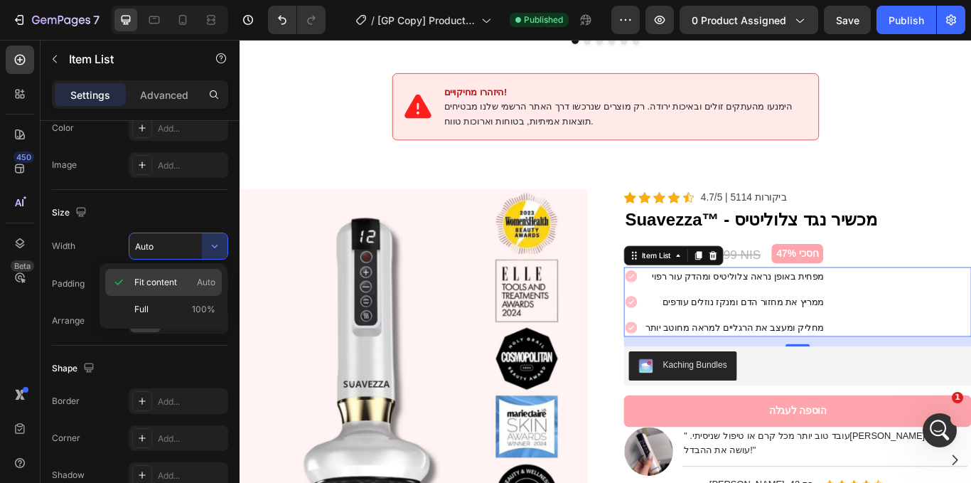
click at [196, 287] on p "Fit content Auto" at bounding box center [174, 282] width 81 height 13
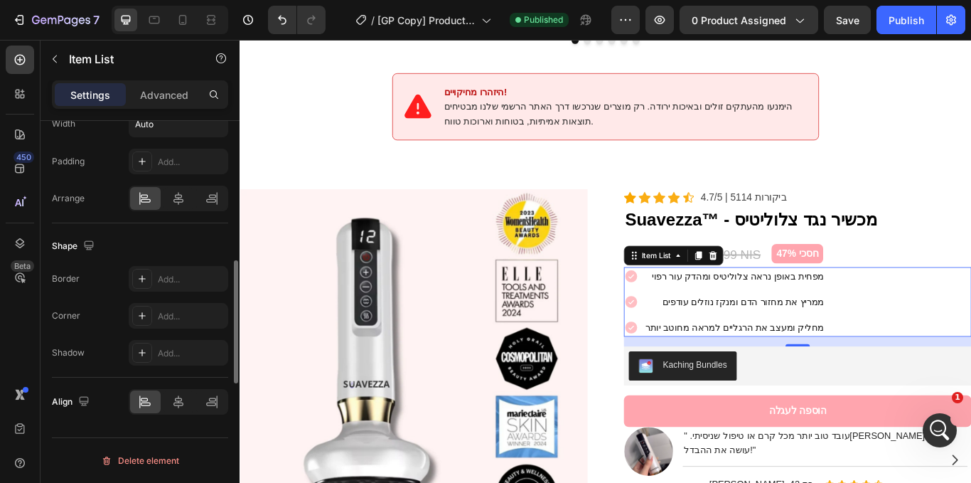
scroll to position [804, 0]
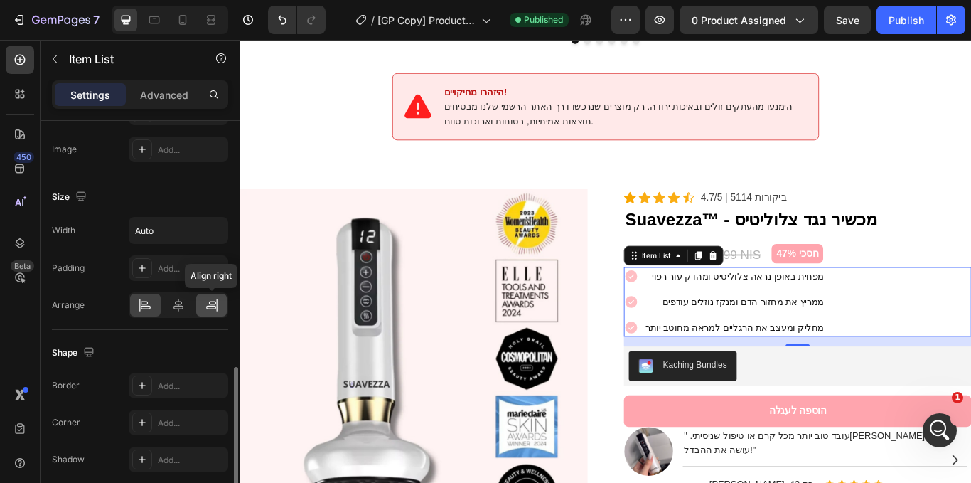
click at [219, 310] on div at bounding box center [211, 305] width 31 height 23
click at [192, 454] on div "Add..." at bounding box center [191, 460] width 67 height 13
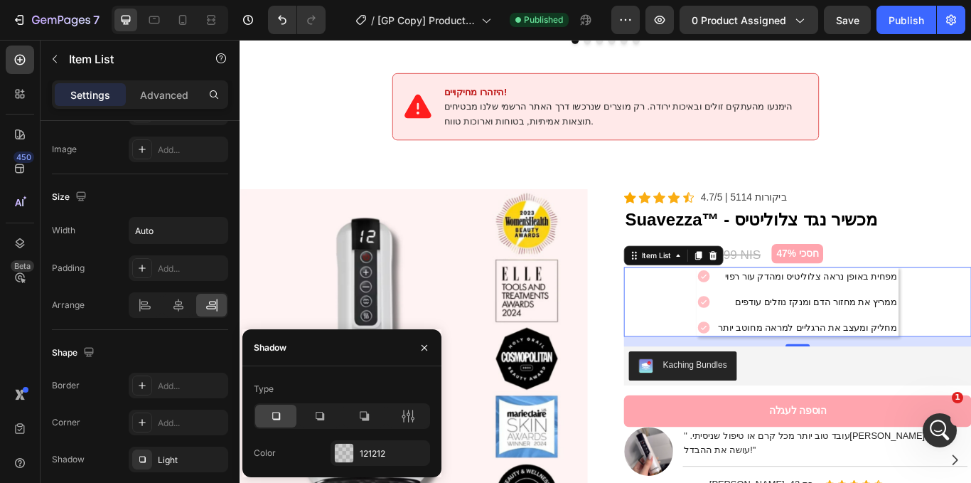
scroll to position [911, 0]
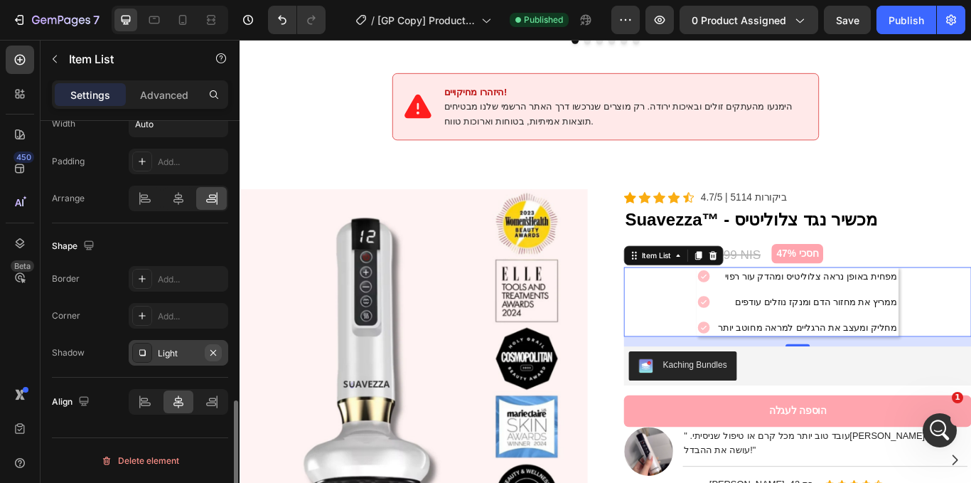
click at [216, 355] on icon "button" at bounding box center [213, 352] width 6 height 6
click at [142, 393] on div at bounding box center [145, 401] width 31 height 23
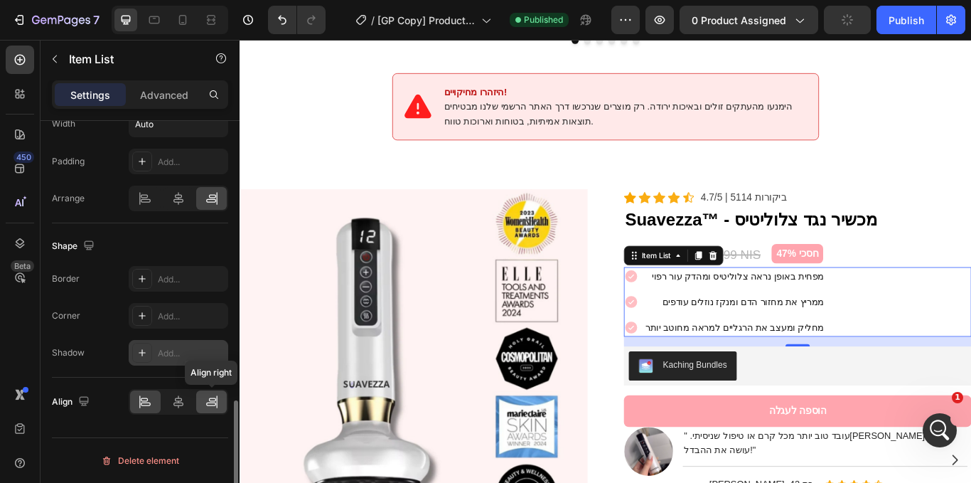
click at [211, 395] on icon at bounding box center [212, 402] width 14 height 14
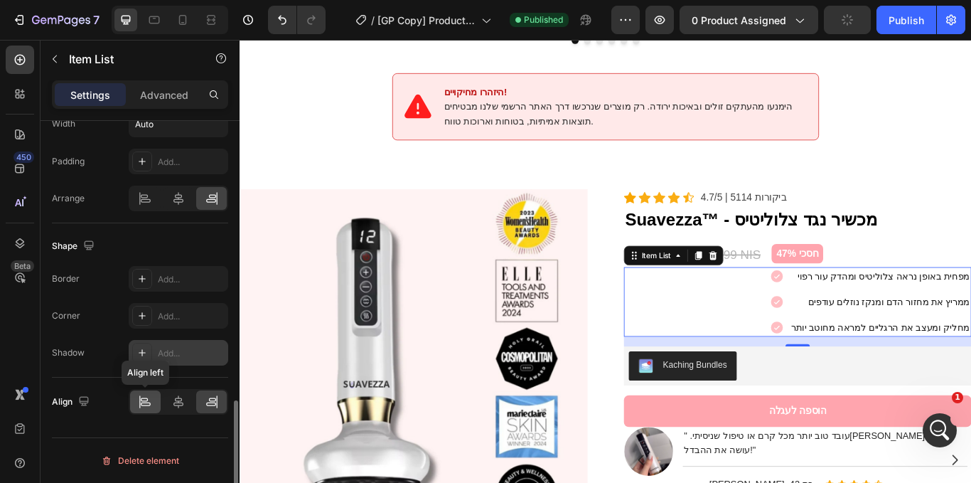
click at [142, 397] on icon at bounding box center [145, 402] width 14 height 14
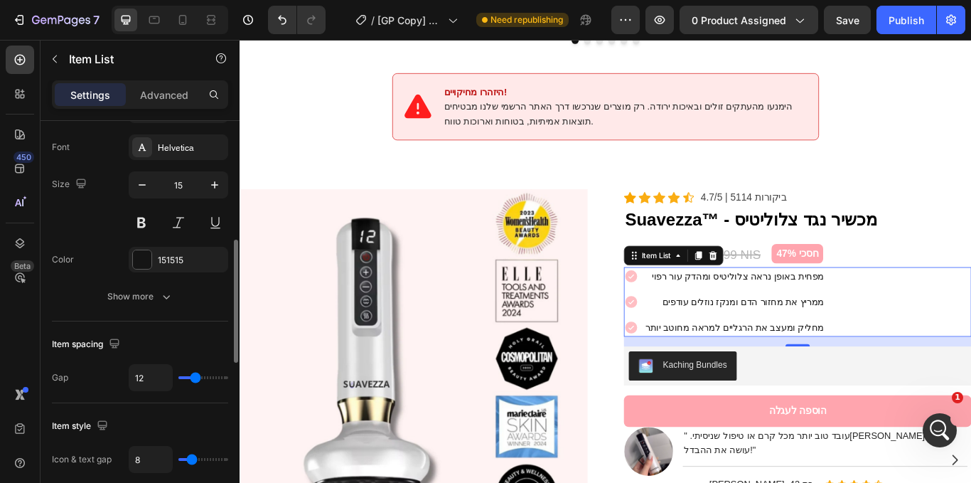
scroll to position [379, 0]
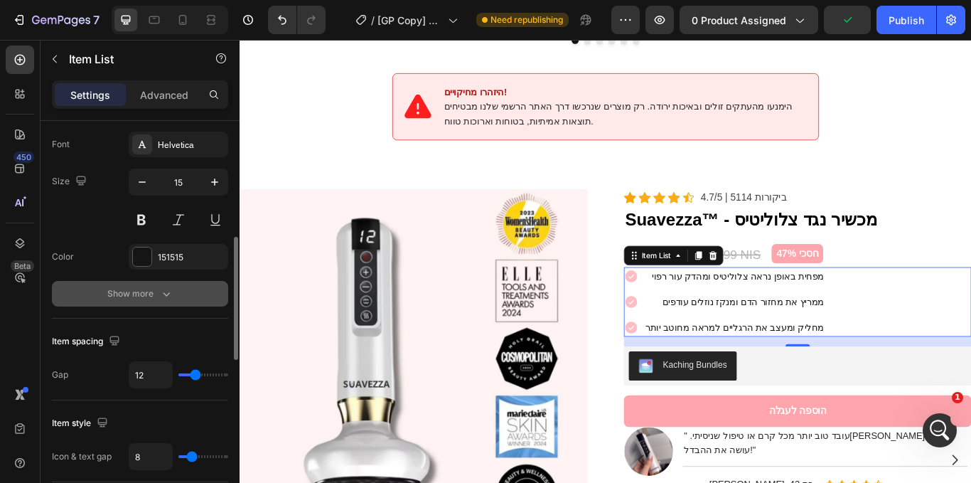
click at [143, 298] on div "Show more" at bounding box center [140, 294] width 66 height 14
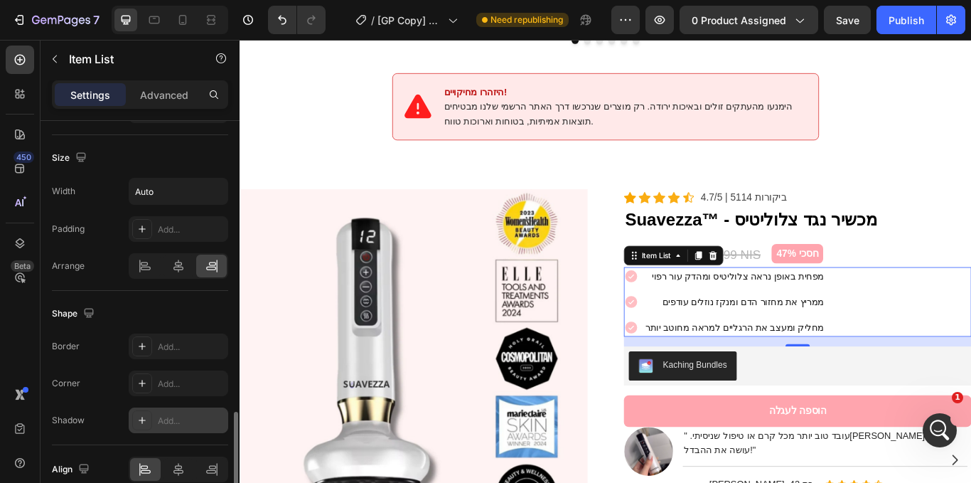
scroll to position [1009, 0]
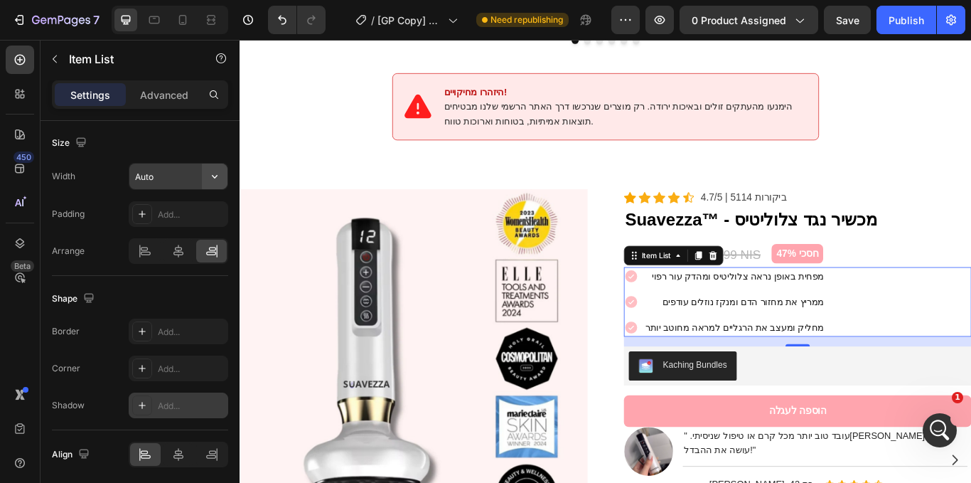
click at [211, 169] on button "button" at bounding box center [215, 177] width 26 height 26
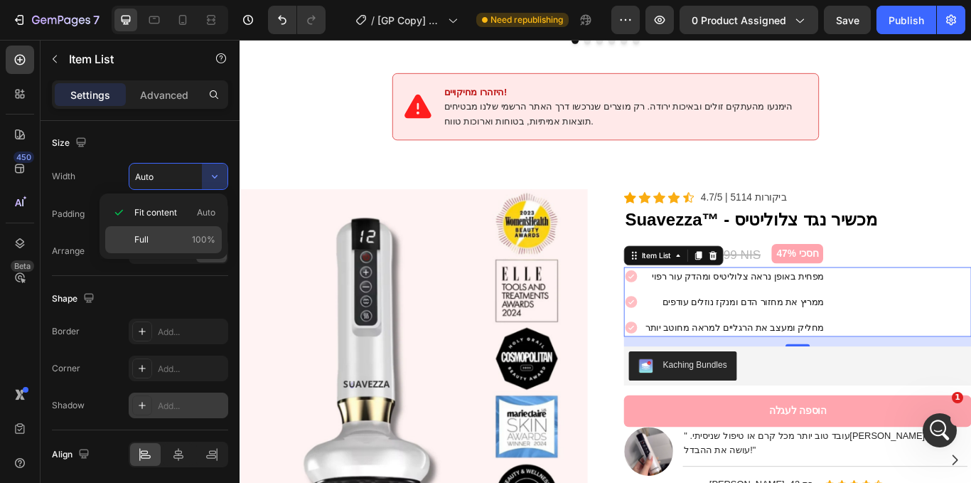
click at [178, 234] on p "Full 100%" at bounding box center [174, 239] width 81 height 13
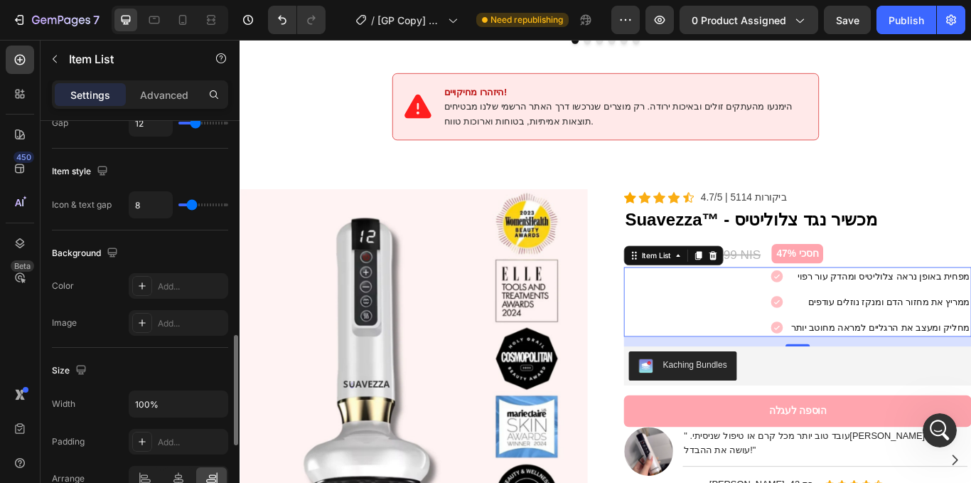
scroll to position [781, 0]
drag, startPoint x: 177, startPoint y: 393, endPoint x: 214, endPoint y: 404, distance: 38.5
click at [177, 394] on input "100%" at bounding box center [178, 405] width 98 height 26
click at [213, 407] on icon "button" at bounding box center [215, 405] width 14 height 14
click at [210, 407] on icon "button" at bounding box center [215, 405] width 14 height 14
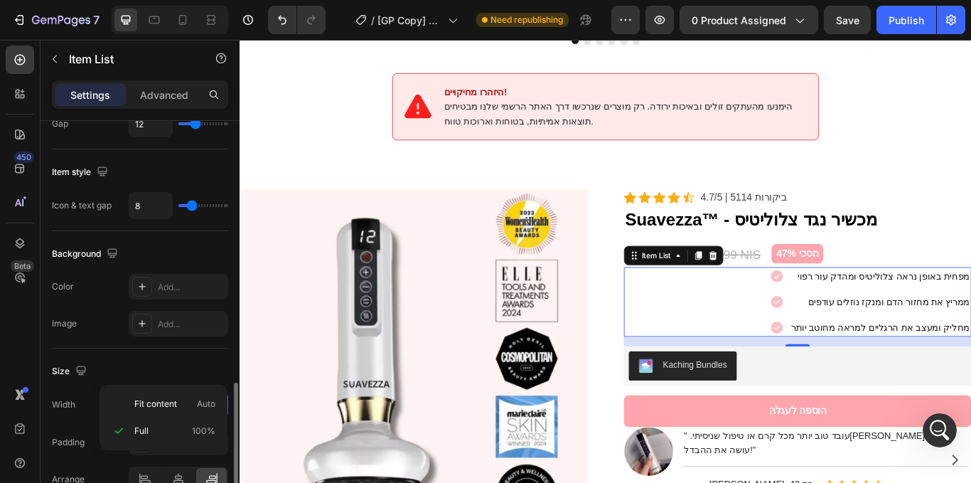
scroll to position [818, 0]
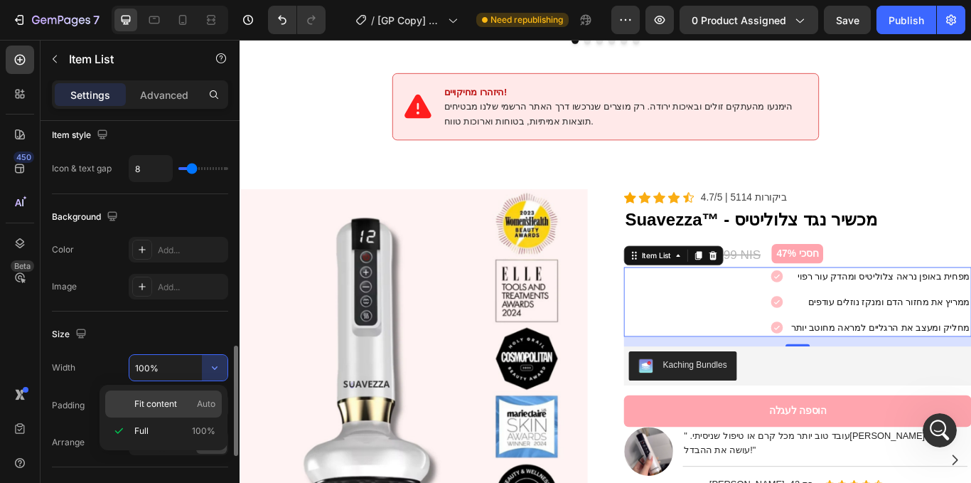
click at [173, 405] on span "Fit content" at bounding box center [155, 404] width 43 height 13
type input "Auto"
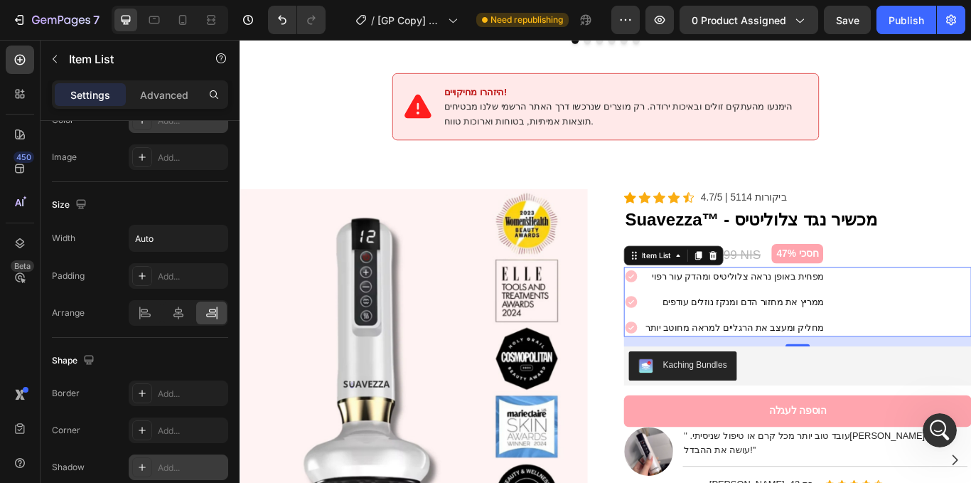
scroll to position [1062, 0]
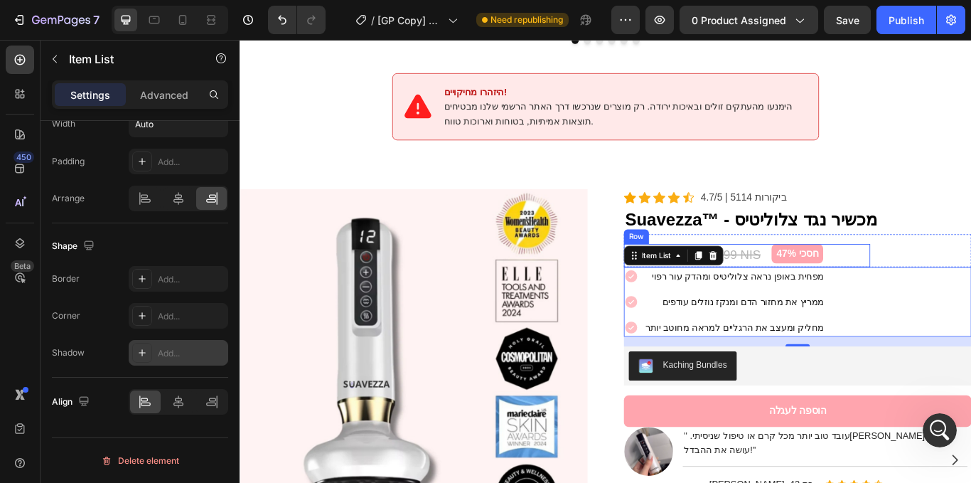
click at [925, 278] on div "79.95 NIS (P) Price (P) Price 149.99 NIS (P) Price (P) Price חסכי 47% Product B…" at bounding box center [831, 292] width 287 height 28
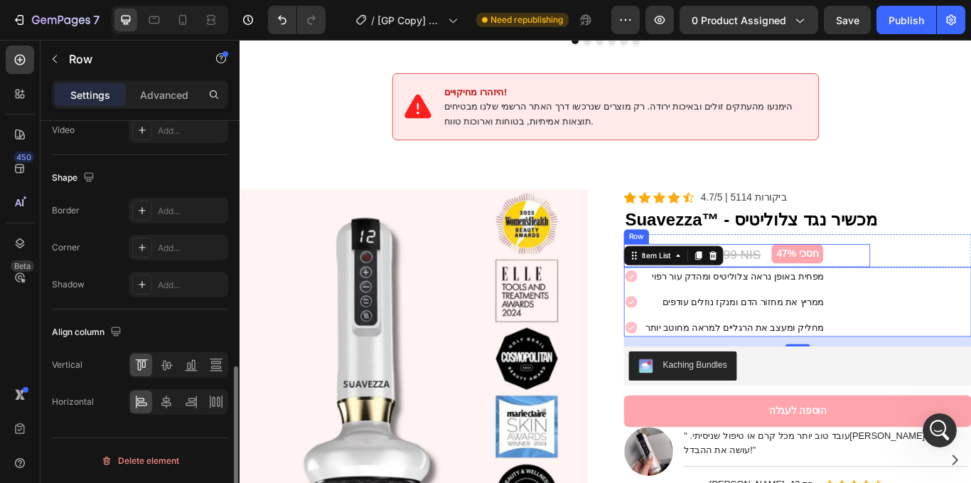
scroll to position [0, 0]
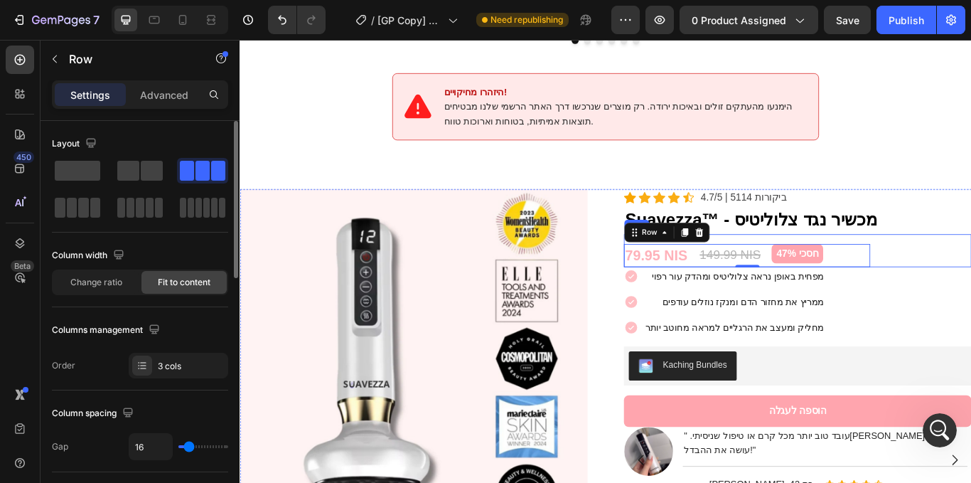
click at [971, 267] on div "79.95 NIS (P) Price (P) Price 149.99 NIS (P) Price (P) Price חסכי 47% Product B…" at bounding box center [890, 286] width 405 height 39
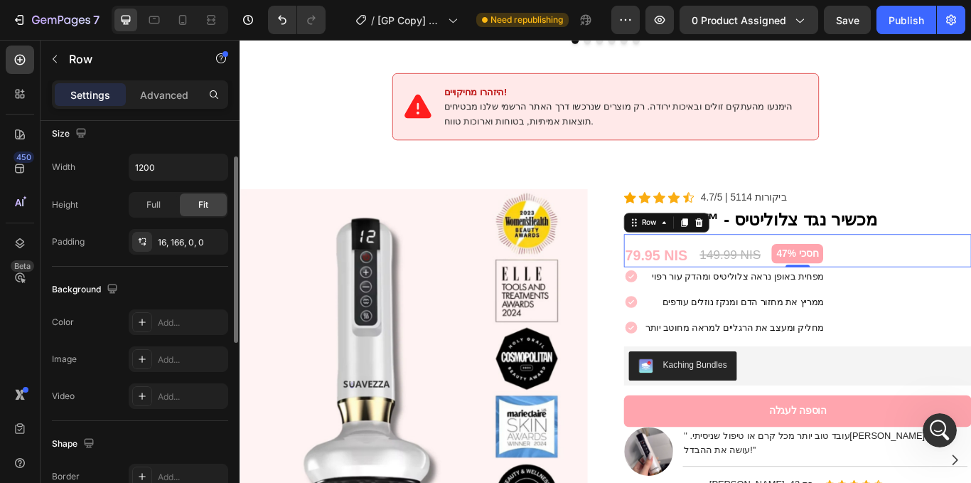
scroll to position [321, 0]
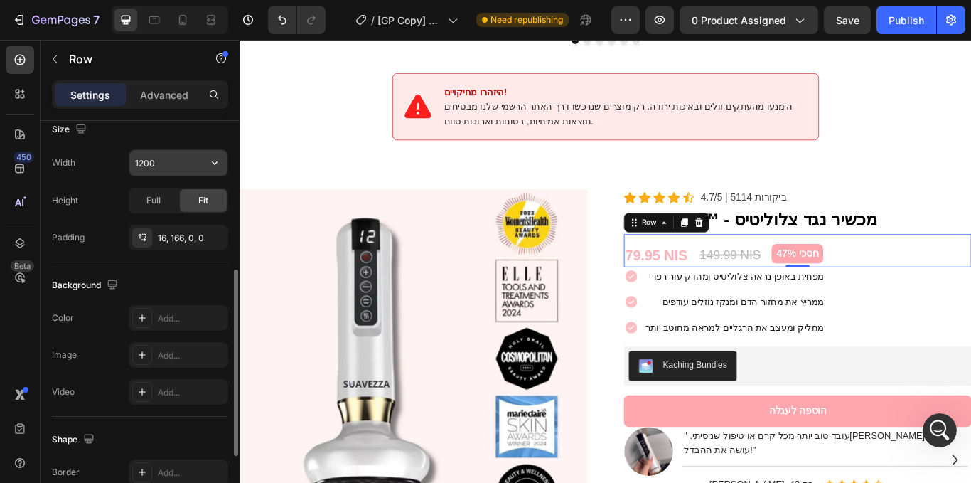
click at [200, 166] on input "1200" at bounding box center [178, 163] width 98 height 26
click at [219, 159] on icon "button" at bounding box center [215, 163] width 14 height 14
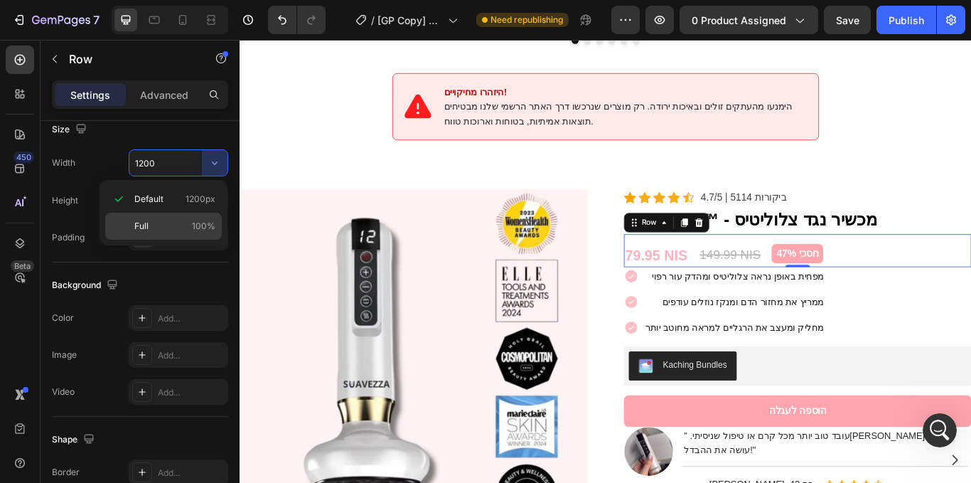
click at [186, 218] on div "Full 100%" at bounding box center [163, 226] width 117 height 27
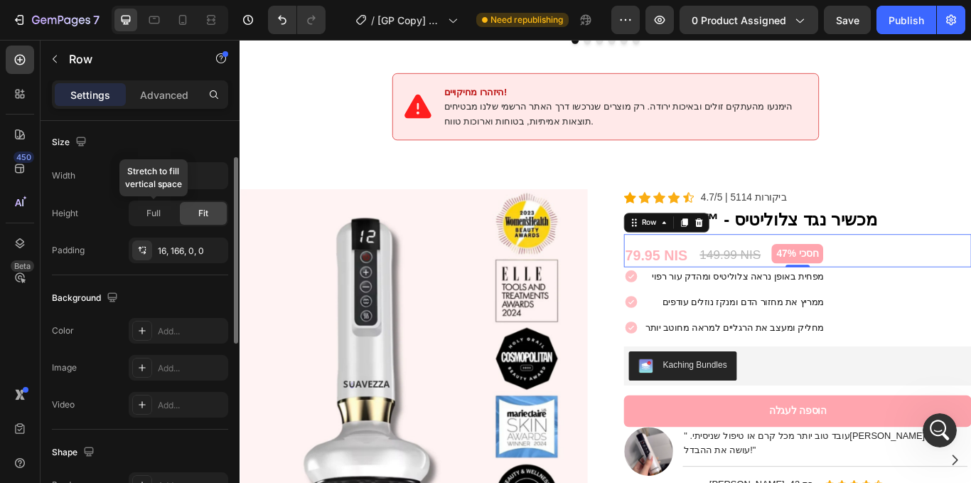
scroll to position [223, 0]
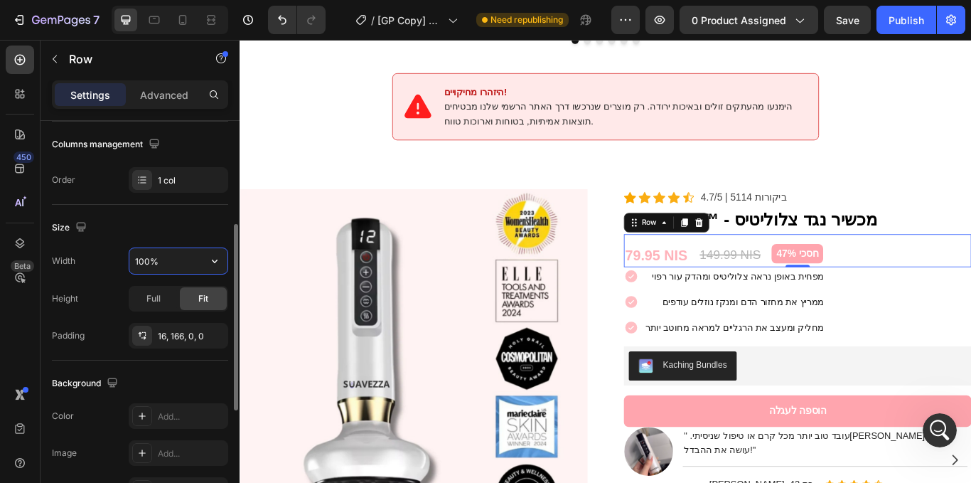
click at [182, 267] on input "100%" at bounding box center [178, 261] width 98 height 26
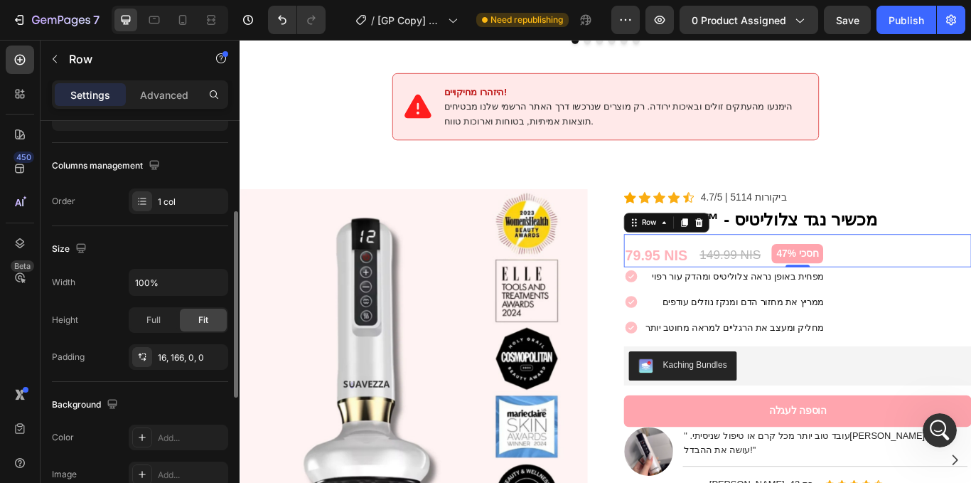
scroll to position [199, 0]
click at [216, 277] on button "button" at bounding box center [215, 285] width 26 height 26
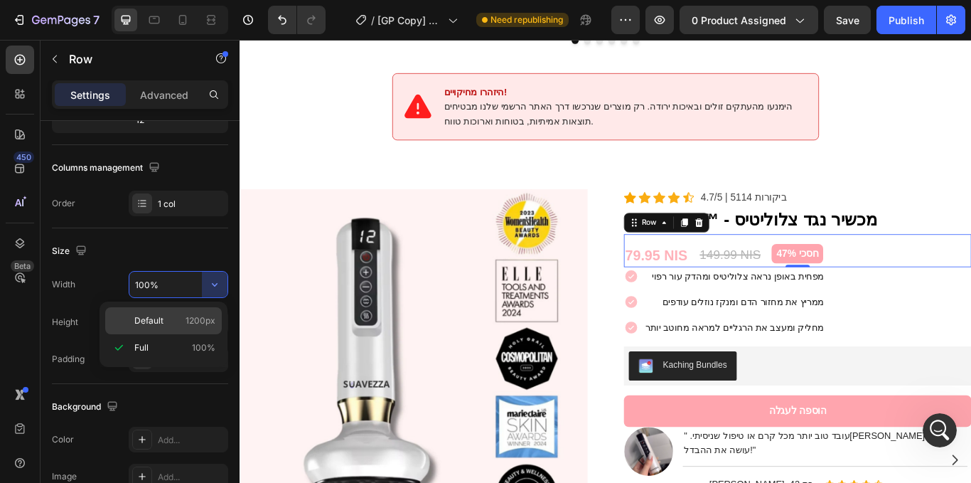
click at [158, 314] on div "Default 1200px" at bounding box center [163, 320] width 117 height 27
type input "1200"
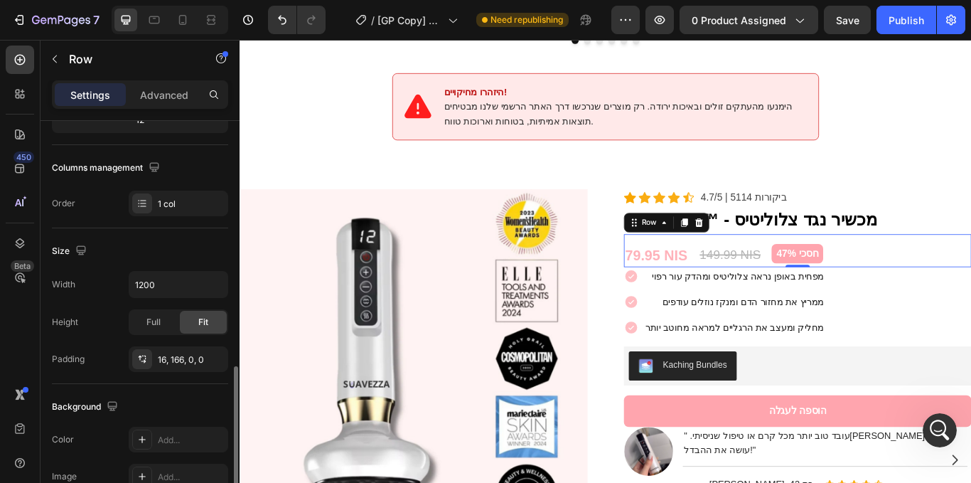
scroll to position [465, 0]
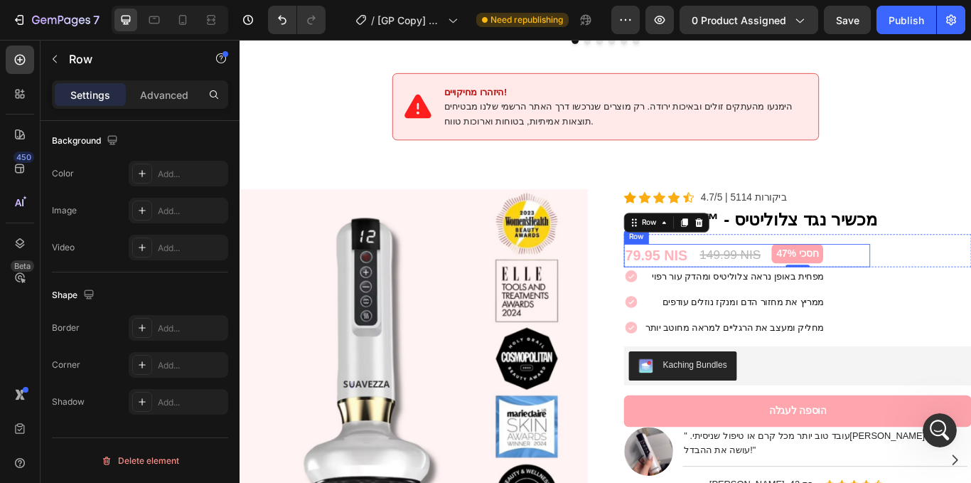
click at [848, 278] on div "79.95 NIS (P) Price (P) Price 149.99 NIS (P) Price (P) Price חסכי 47% Product B…" at bounding box center [831, 292] width 287 height 28
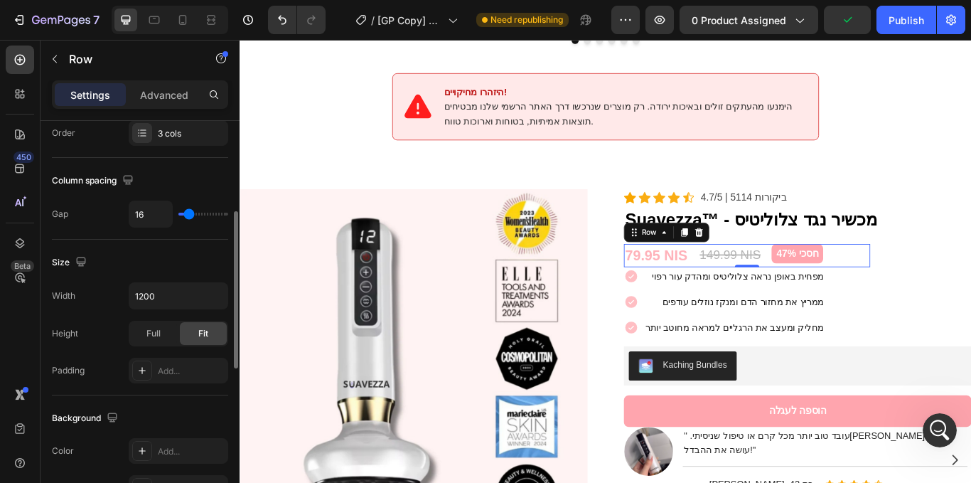
scroll to position [236, 0]
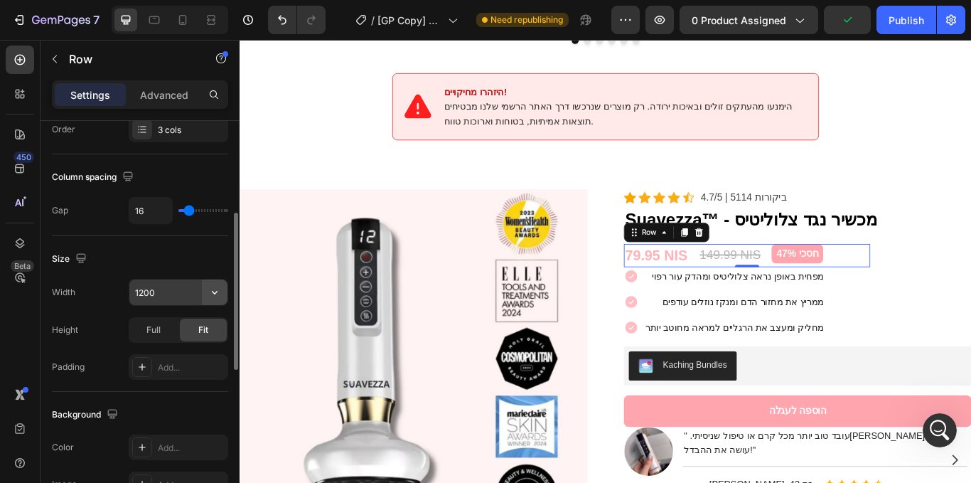
click at [208, 294] on button "button" at bounding box center [215, 292] width 26 height 26
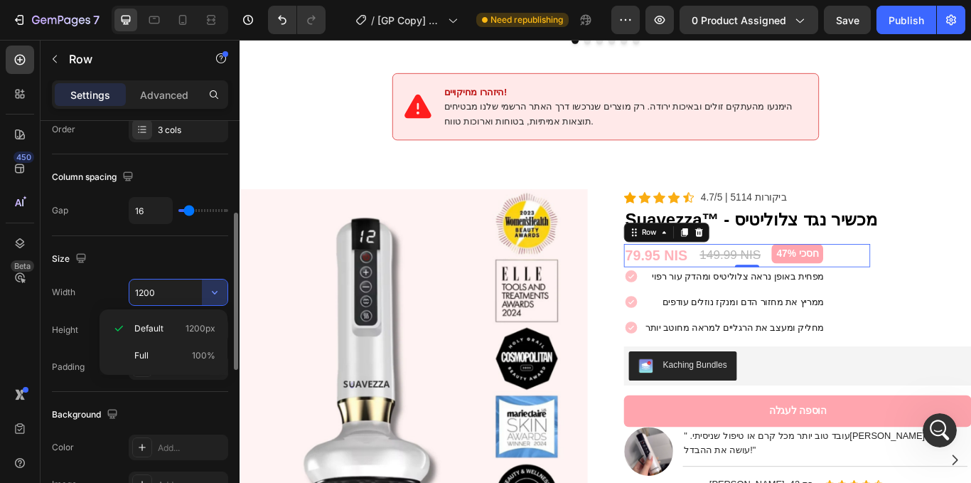
drag, startPoint x: 185, startPoint y: 351, endPoint x: 192, endPoint y: 321, distance: 30.0
click at [184, 351] on p "Full 100%" at bounding box center [174, 355] width 81 height 13
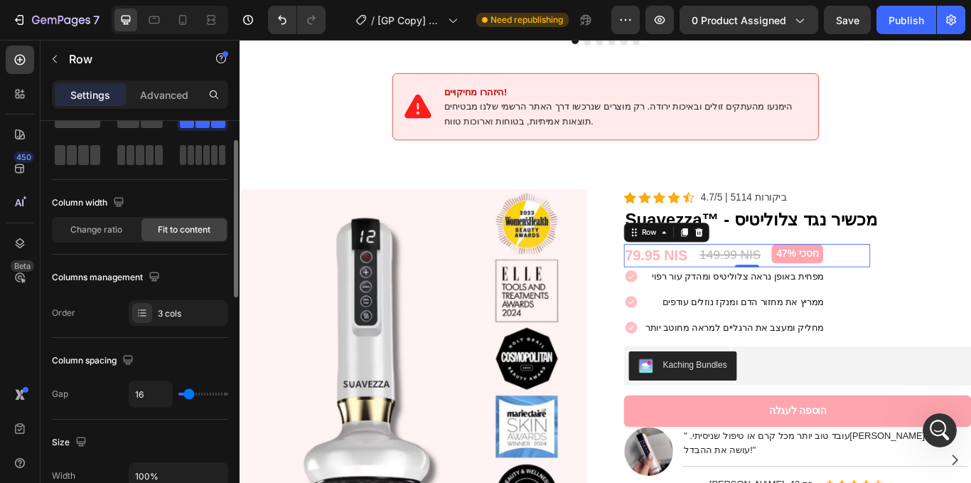
scroll to position [0, 0]
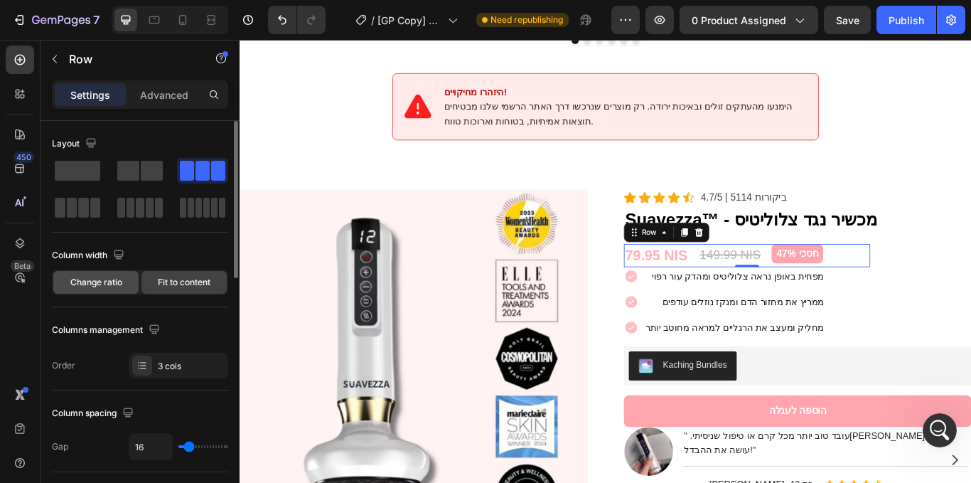
click at [108, 290] on div "Change ratio" at bounding box center [95, 282] width 85 height 23
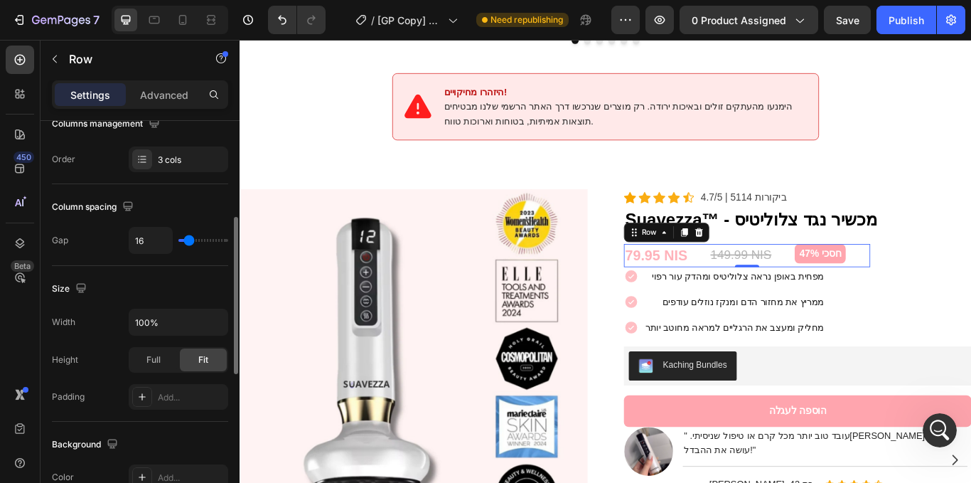
scroll to position [244, 0]
click at [216, 314] on button "button" at bounding box center [215, 322] width 26 height 26
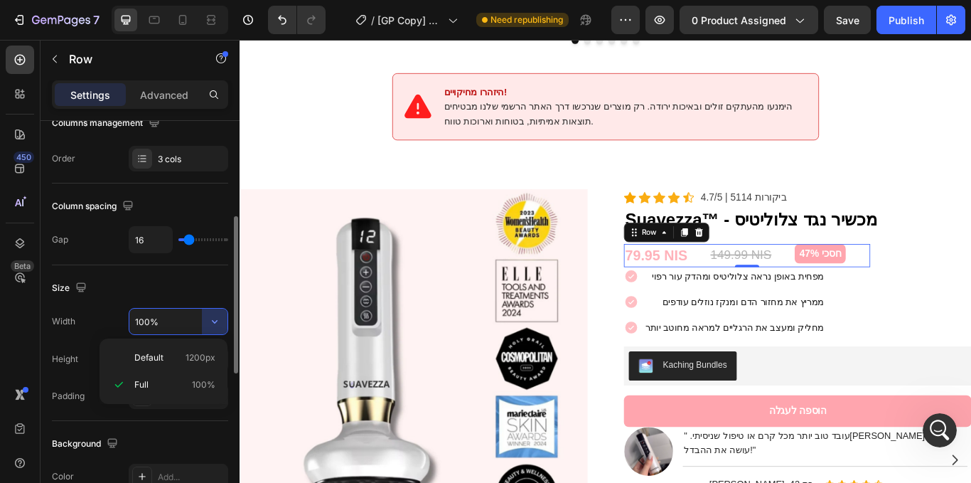
click at [161, 365] on div "Default 1200px" at bounding box center [163, 357] width 117 height 27
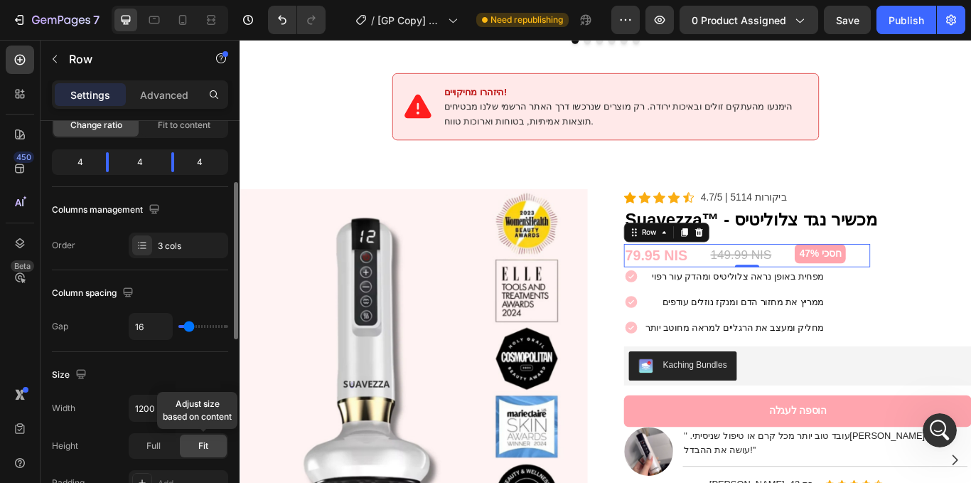
scroll to position [158, 0]
click at [219, 412] on icon "button" at bounding box center [215, 407] width 14 height 14
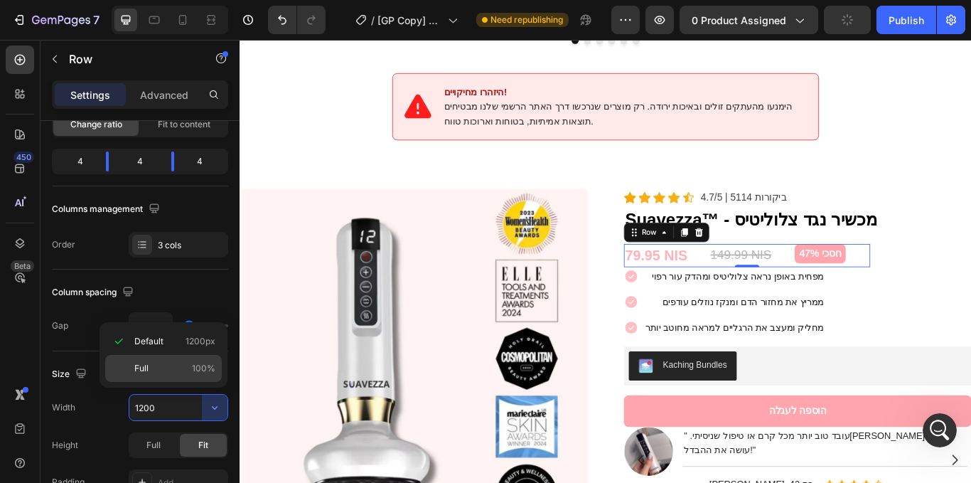
click at [173, 367] on p "Full 100%" at bounding box center [174, 368] width 81 height 13
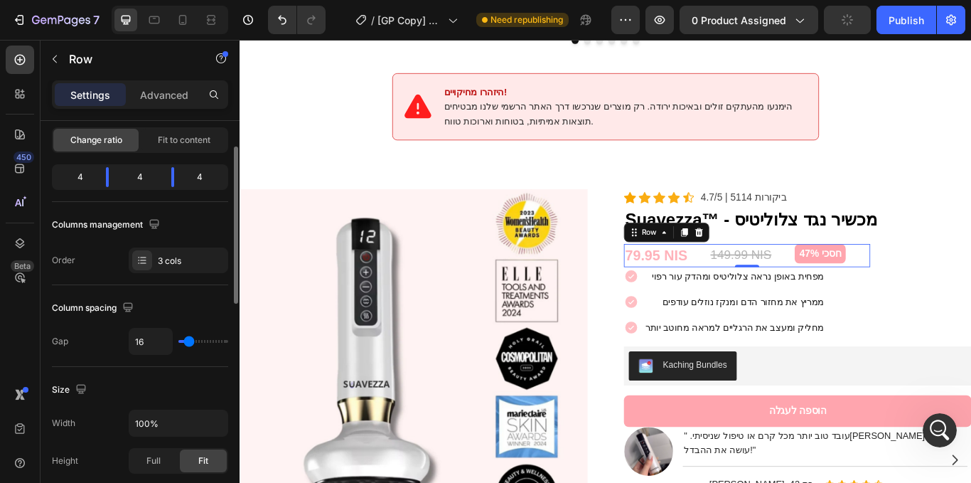
scroll to position [0, 0]
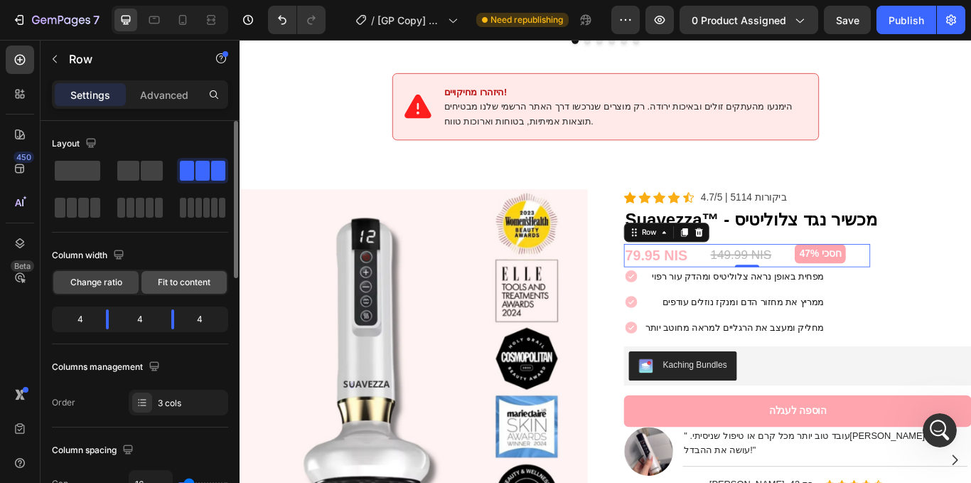
click at [167, 286] on span "Fit to content" at bounding box center [184, 282] width 53 height 13
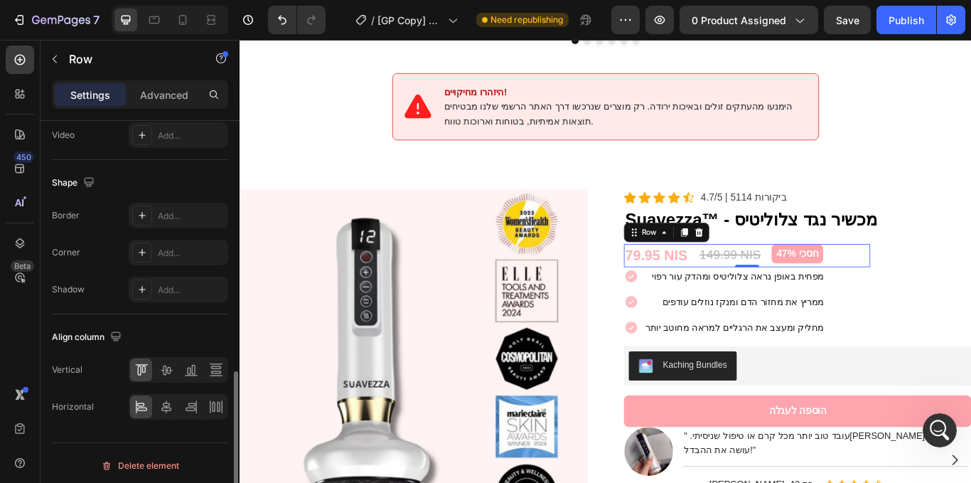
scroll to position [627, 0]
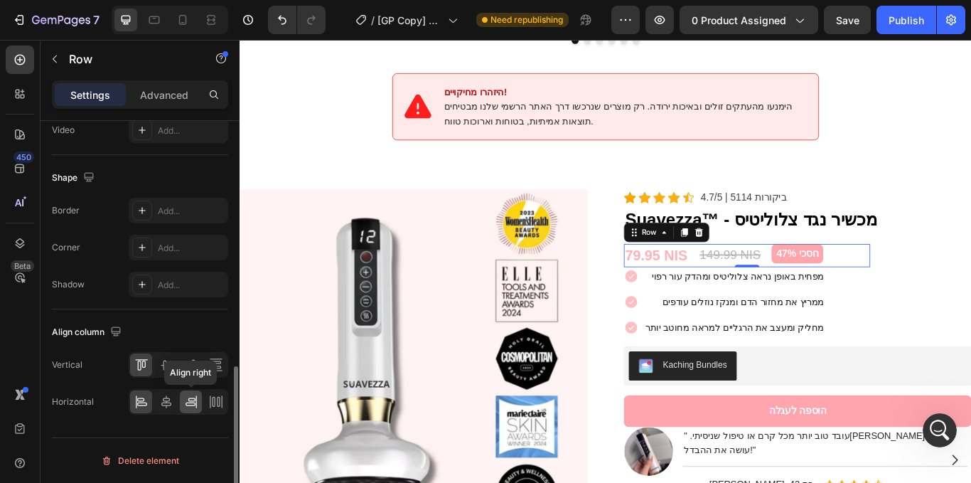
click at [193, 405] on icon at bounding box center [191, 402] width 14 height 14
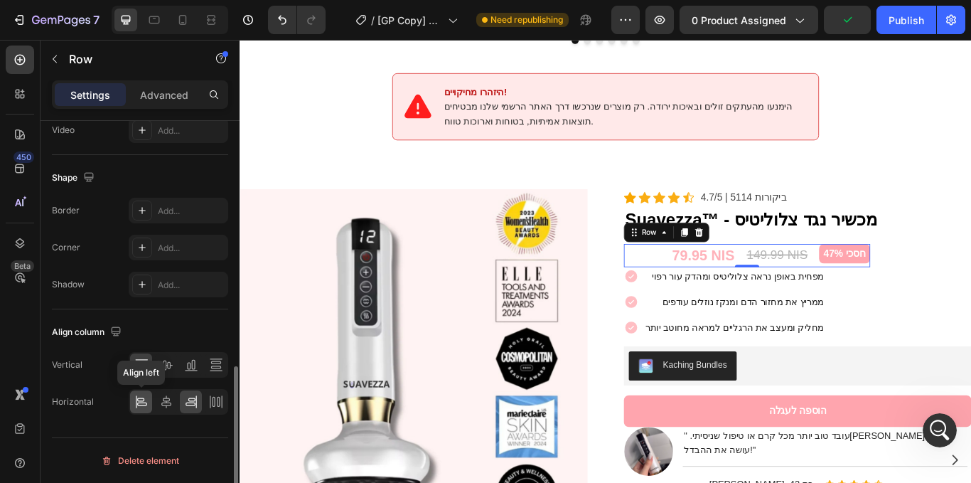
click at [139, 402] on icon at bounding box center [142, 404] width 10 height 4
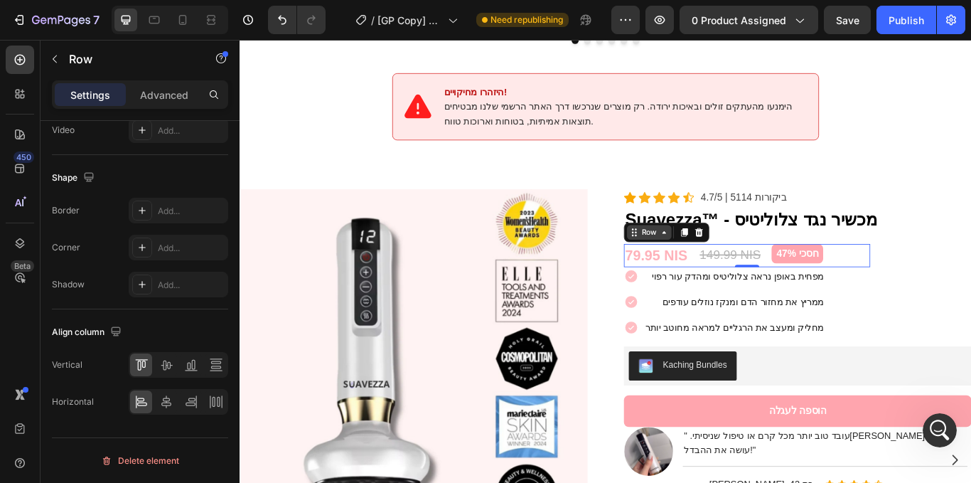
click at [716, 258] on div "Row" at bounding box center [716, 264] width 23 height 13
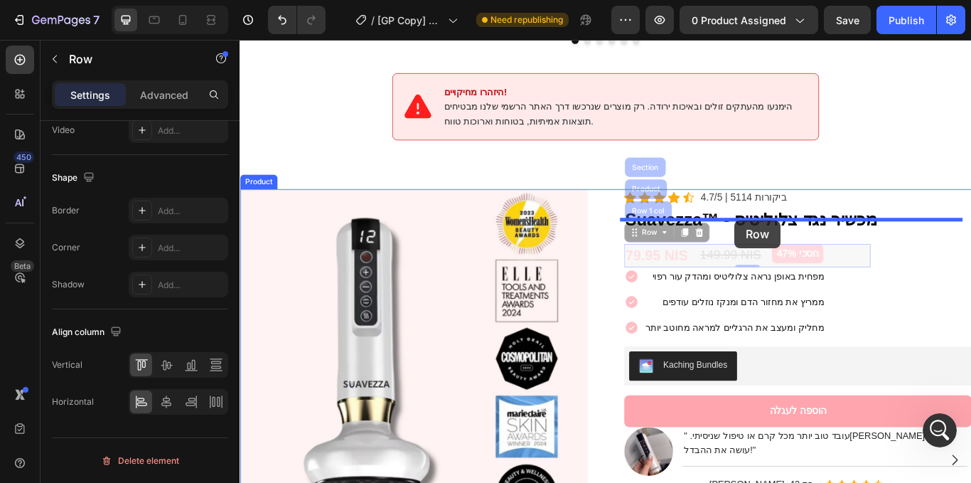
drag, startPoint x: 719, startPoint y: 248, endPoint x: 817, endPoint y: 250, distance: 98.2
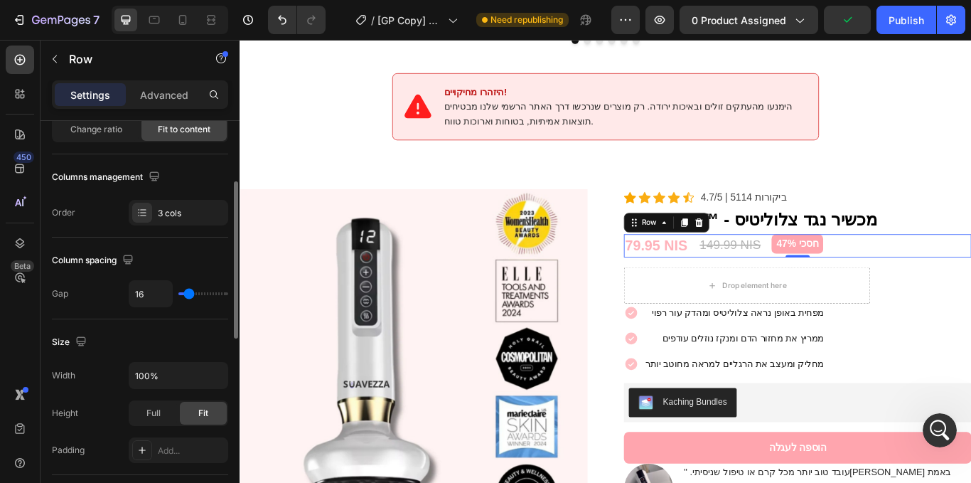
scroll to position [154, 0]
click at [217, 374] on icon "button" at bounding box center [215, 375] width 6 height 4
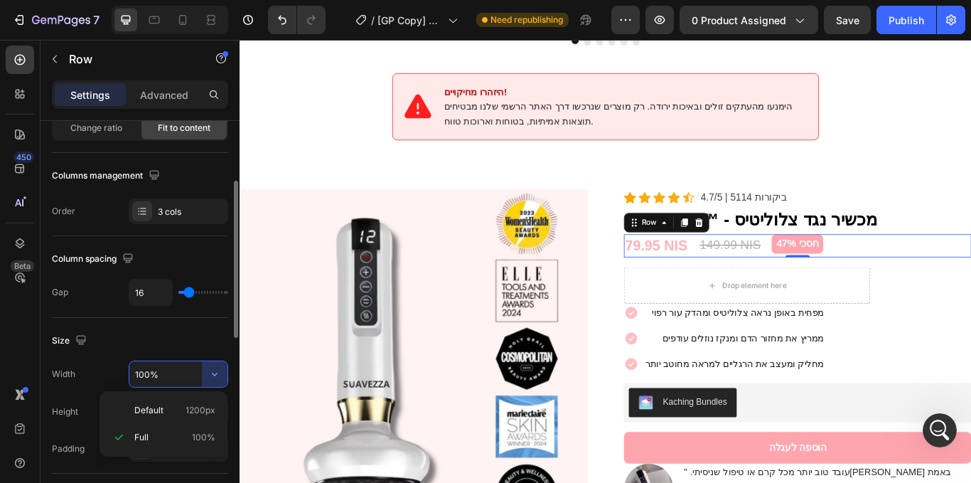
click at [200, 331] on div "Size" at bounding box center [140, 340] width 176 height 23
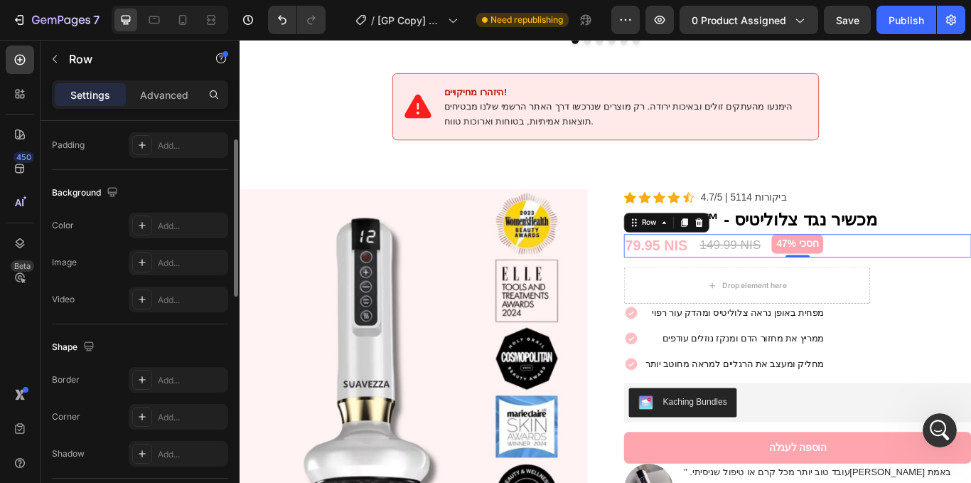
scroll to position [338, 0]
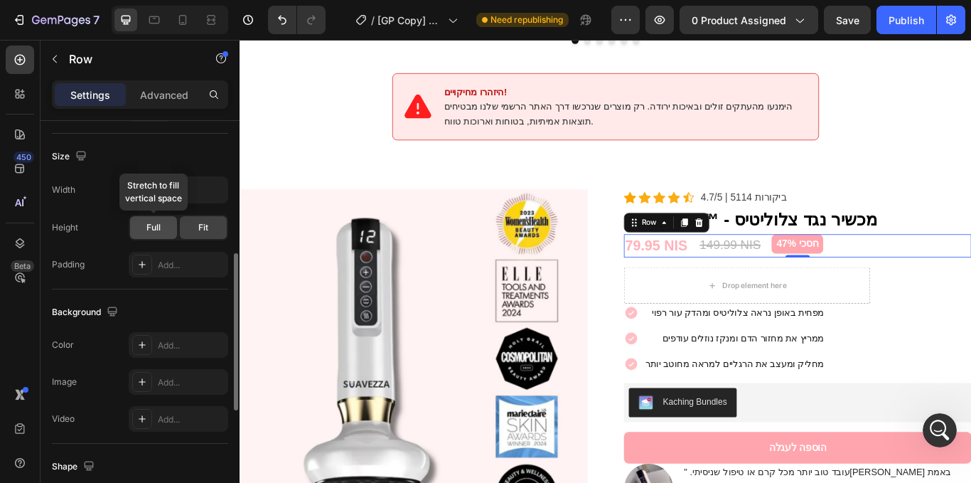
click at [155, 224] on span "Full" at bounding box center [153, 227] width 14 height 13
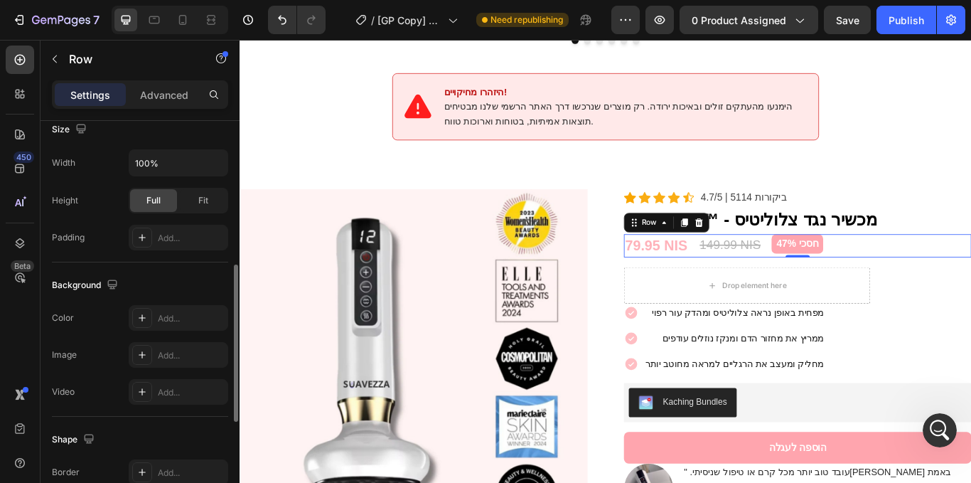
scroll to position [365, 0]
click at [206, 161] on button "button" at bounding box center [215, 164] width 26 height 26
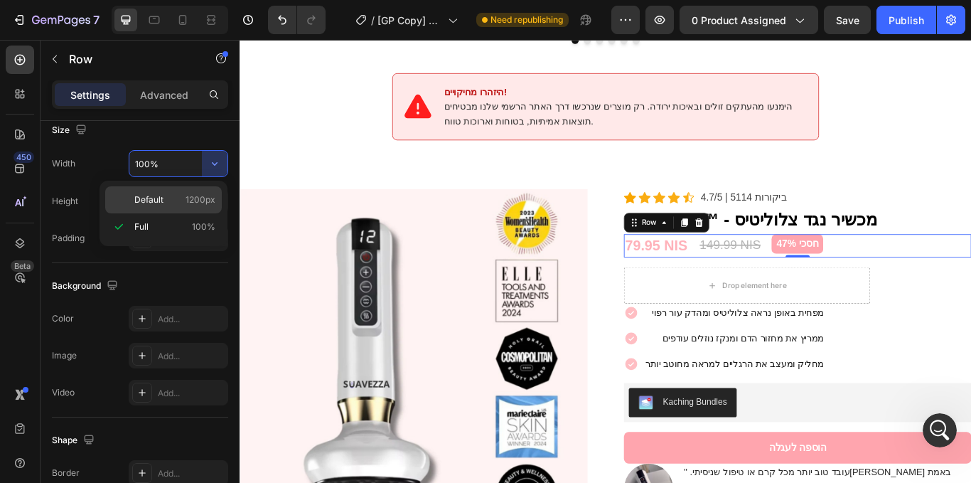
click at [144, 197] on span "Default" at bounding box center [148, 199] width 29 height 13
type input "1200"
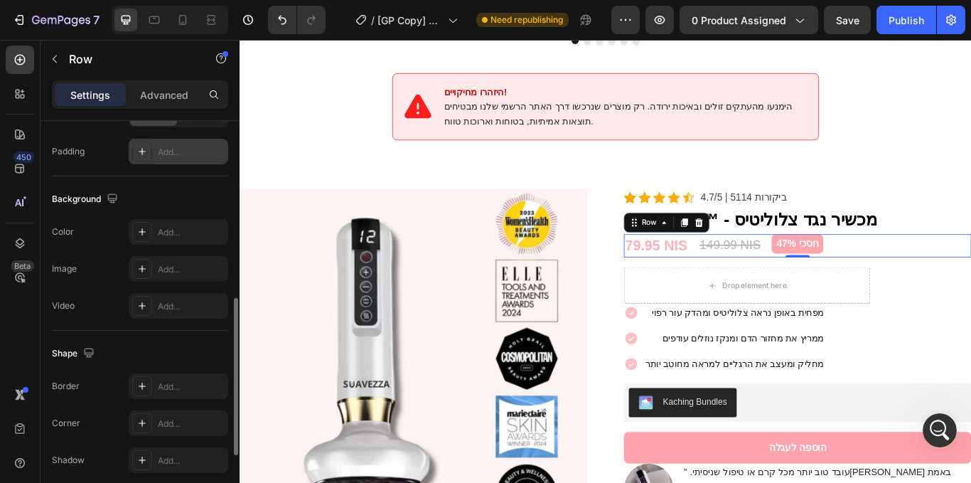
scroll to position [627, 0]
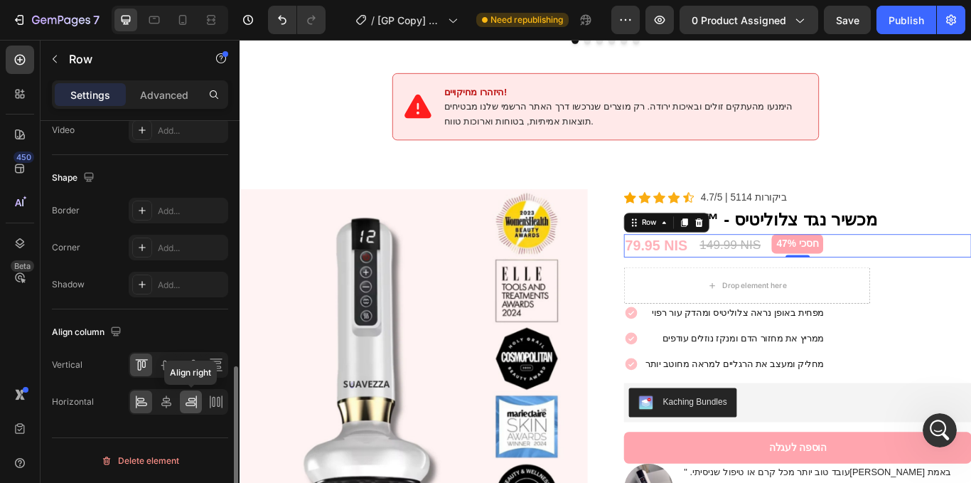
click at [198, 408] on icon at bounding box center [191, 402] width 14 height 14
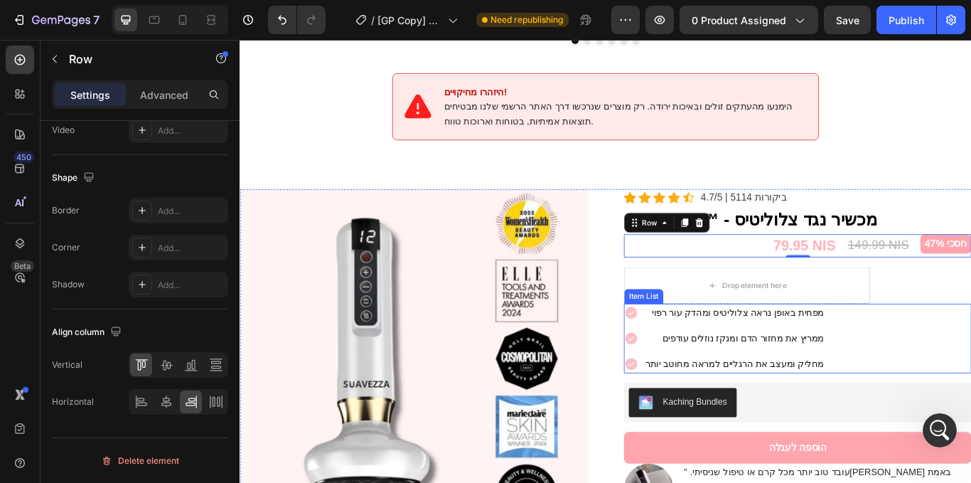
click at [931, 348] on div "מפחית באופן נראה צלוליטיס ומהדק עור רפוי ממריץ את מחזור הדם ומנקז נוזלים עודפים…" at bounding box center [890, 388] width 405 height 81
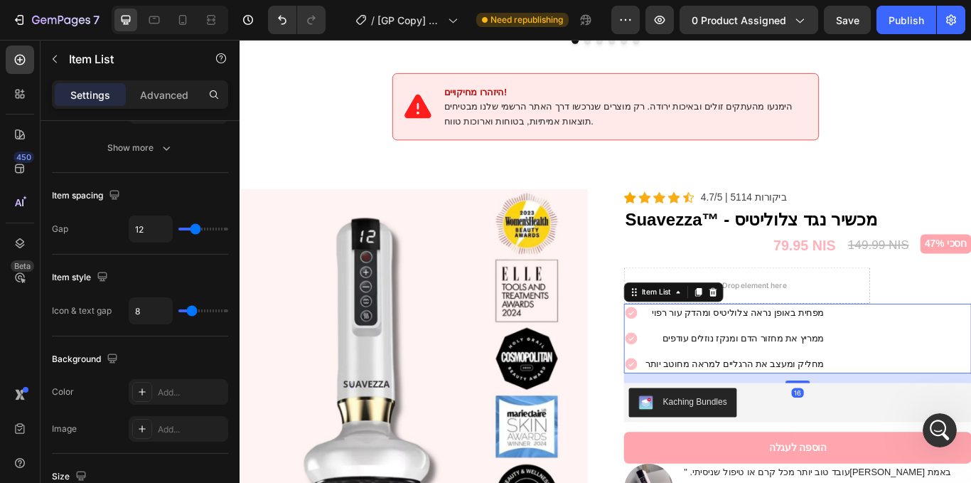
scroll to position [911, 0]
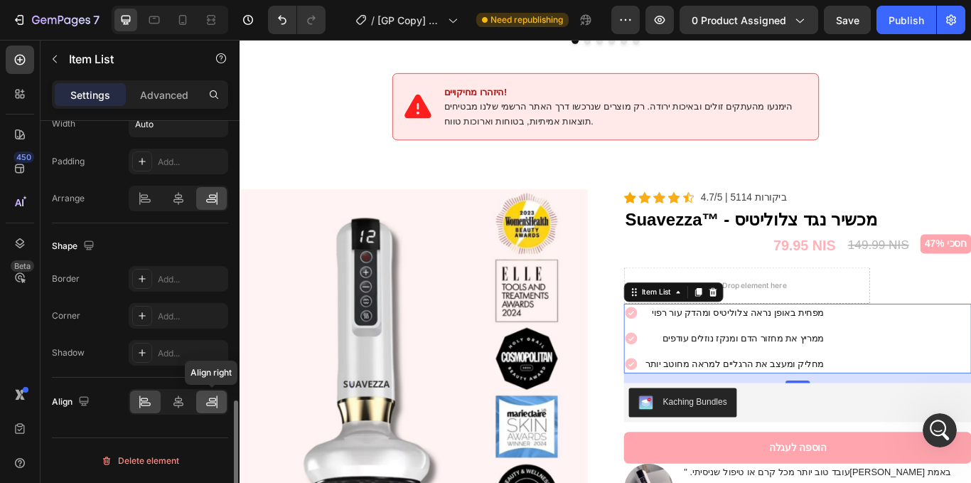
click at [217, 407] on icon at bounding box center [216, 401] width 1 height 13
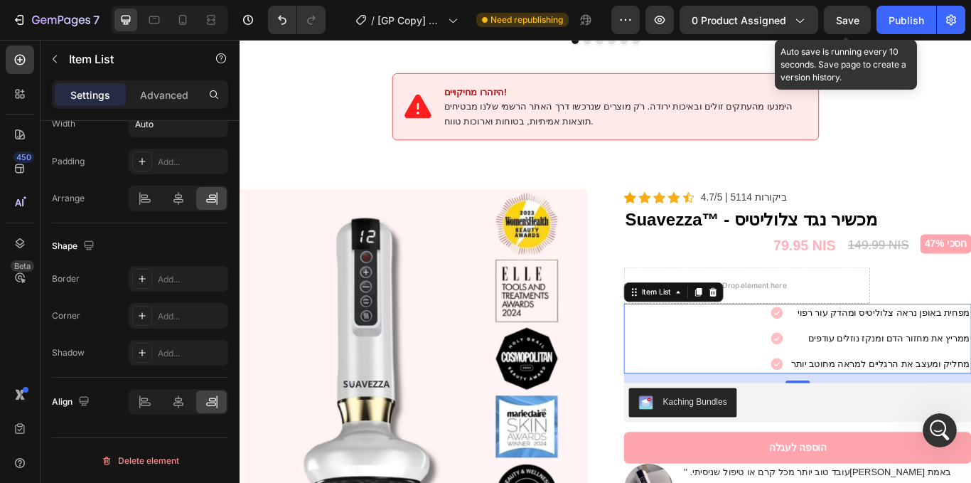
click at [856, 21] on span "Save" at bounding box center [847, 20] width 23 height 12
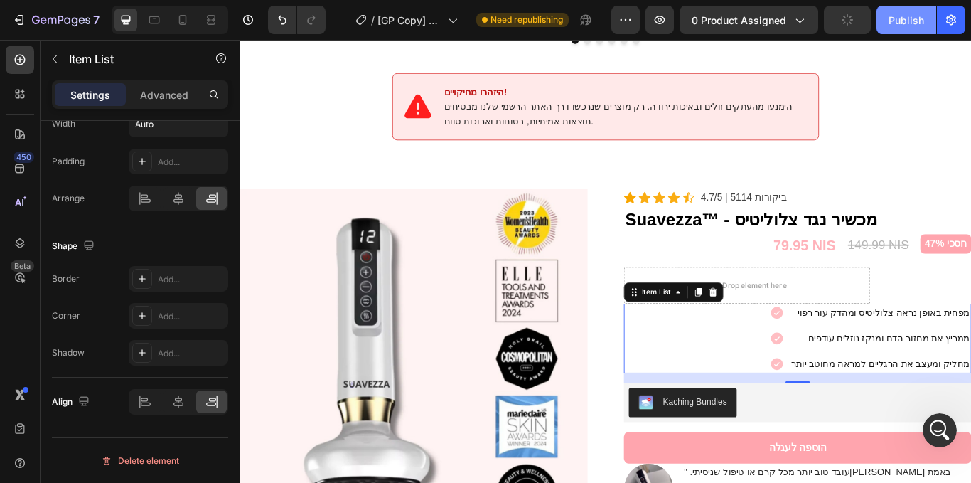
click at [894, 16] on div "Publish" at bounding box center [907, 20] width 36 height 15
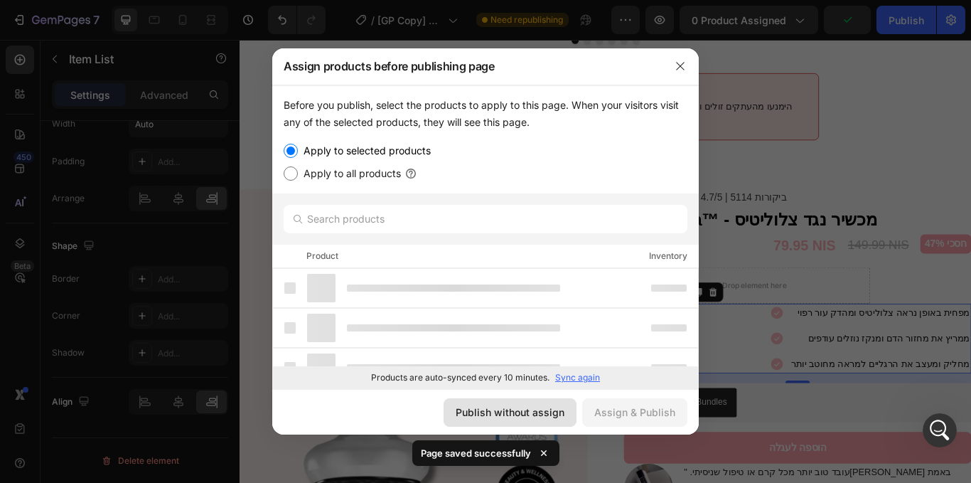
click at [489, 401] on button "Publish without assign" at bounding box center [510, 412] width 133 height 28
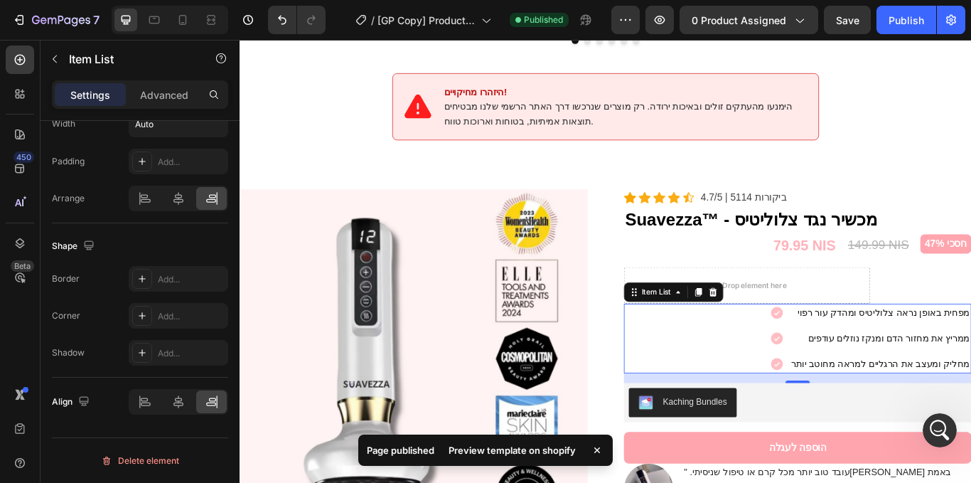
click at [504, 448] on div "Preview template on shopify" at bounding box center [512, 450] width 144 height 20
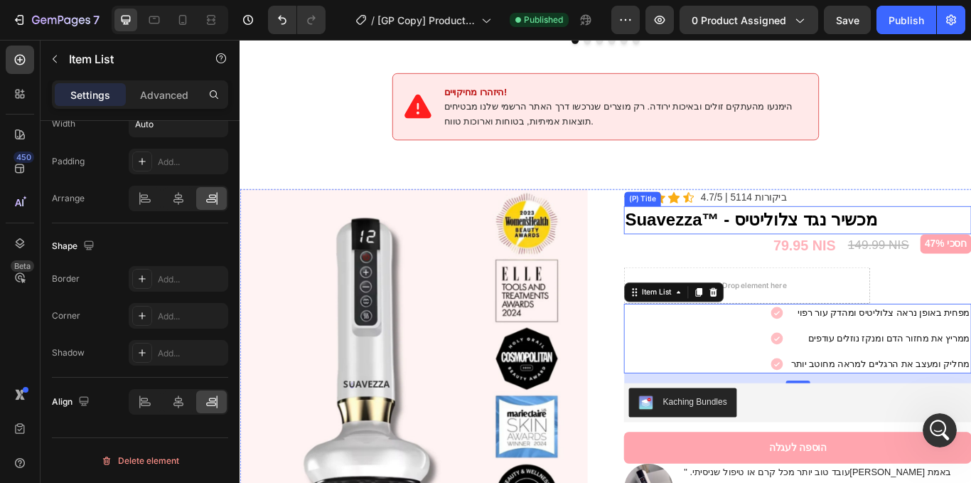
click at [971, 234] on h2 "Suavezza™ - מכשיר נגד צלוליטיס" at bounding box center [890, 250] width 405 height 33
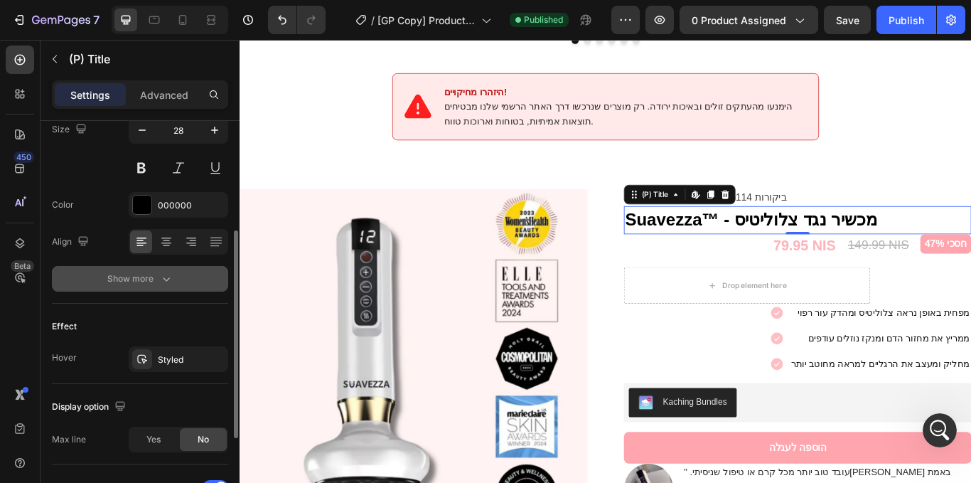
scroll to position [377, 0]
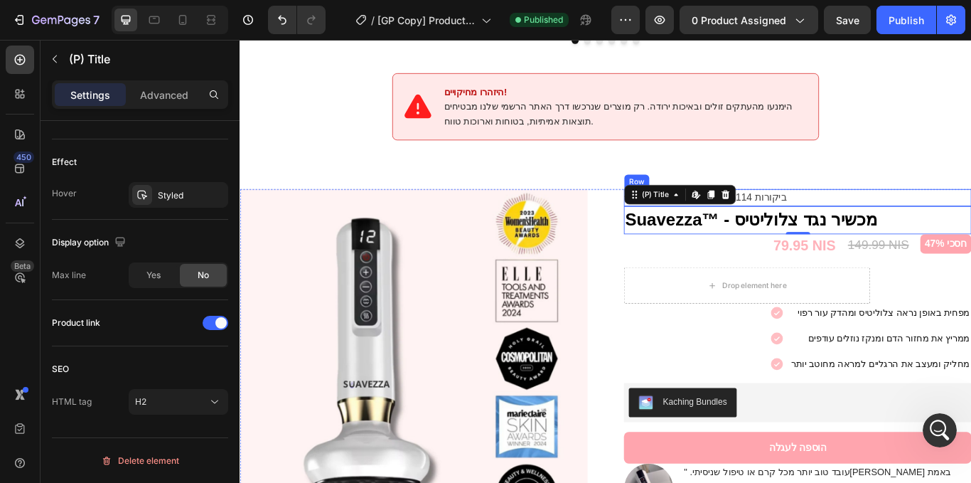
click at [880, 214] on div "Icon Icon Icon Icon Icon Icon List Hoz 4.7/5 ‎| ‎5114 ביקורות Text block Row" at bounding box center [890, 224] width 405 height 20
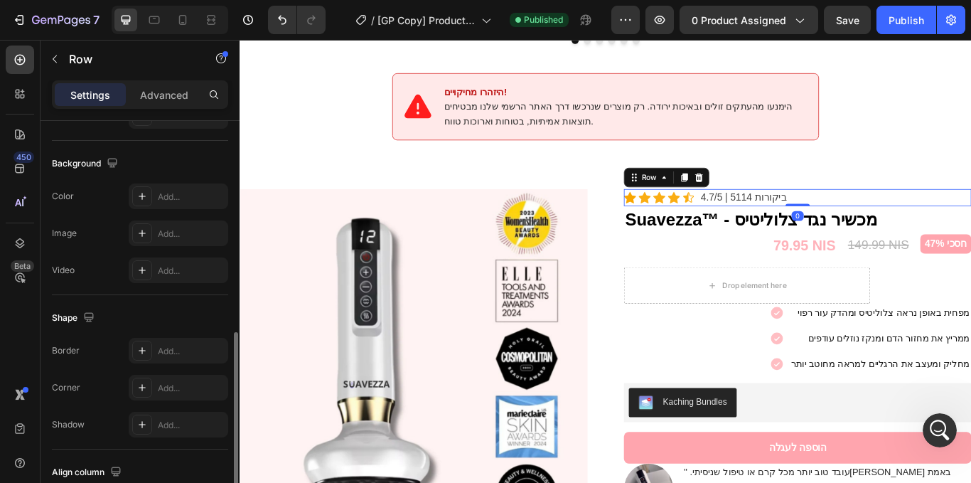
scroll to position [627, 0]
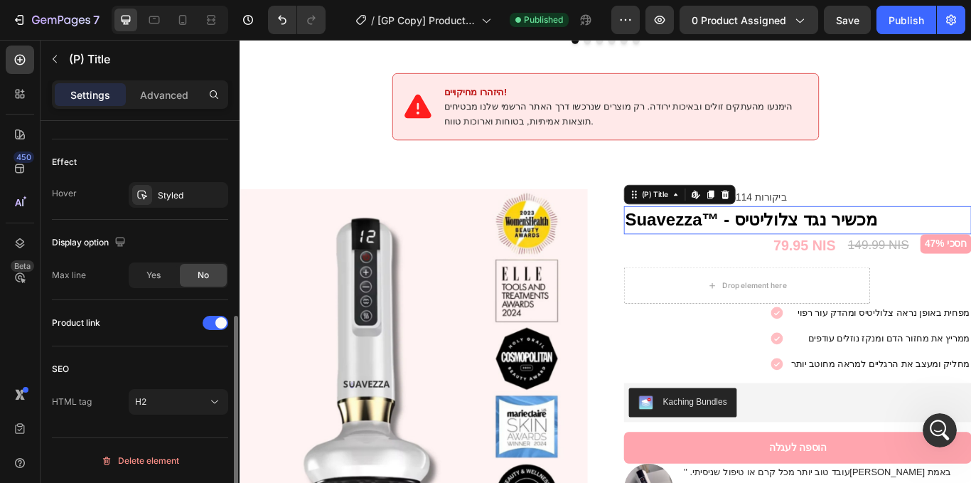
click at [804, 240] on h2 "Suavezza™ - מכשיר נגד צלוליטיס" at bounding box center [890, 250] width 405 height 33
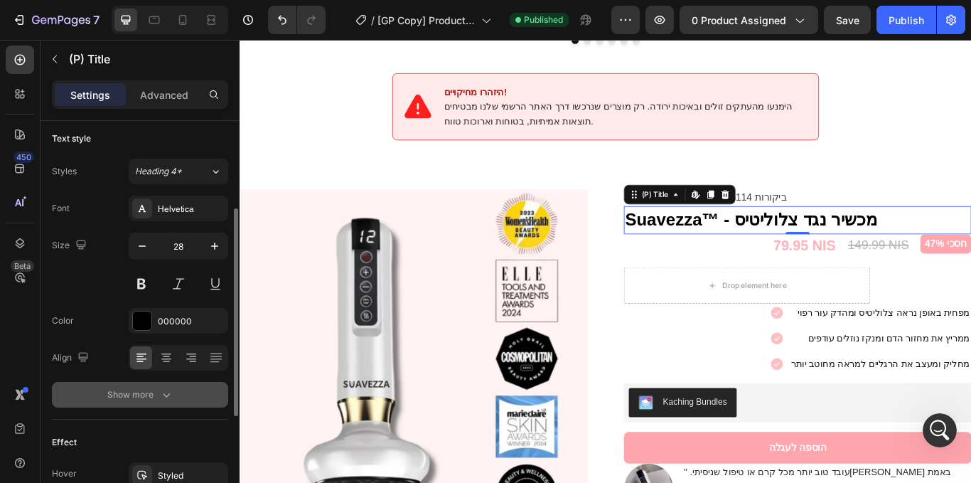
scroll to position [96, 0]
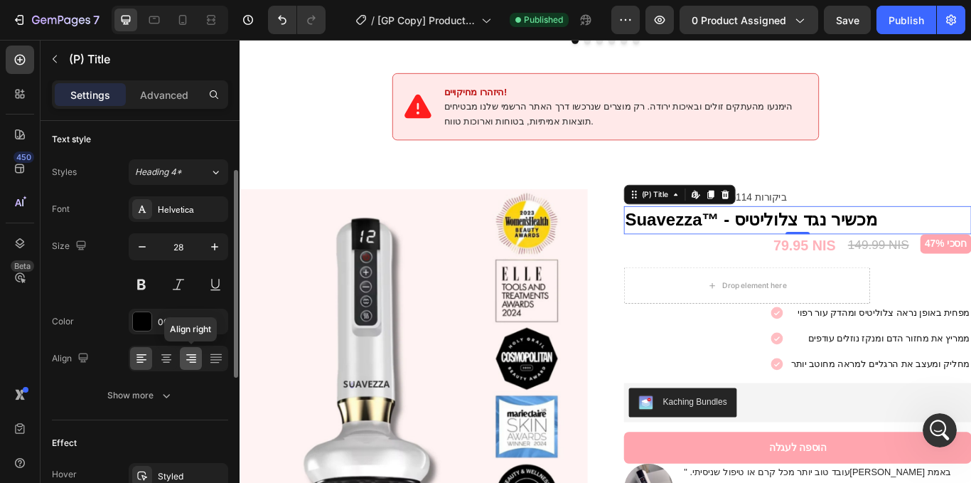
click at [190, 361] on icon at bounding box center [191, 358] width 14 height 14
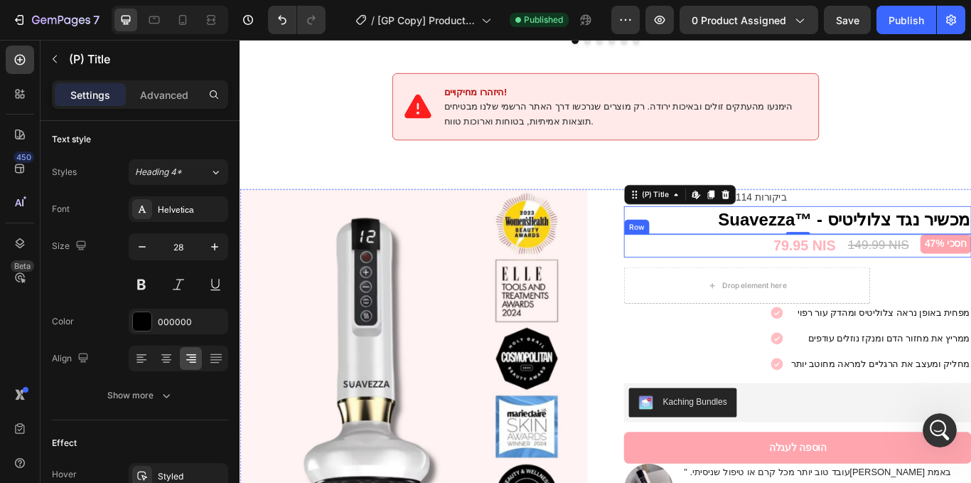
click at [932, 270] on div "79.95 NIS (P) Price (P) Price 149.99 NIS (P) Price (P) Price חסכי 47% Product B…" at bounding box center [890, 281] width 405 height 28
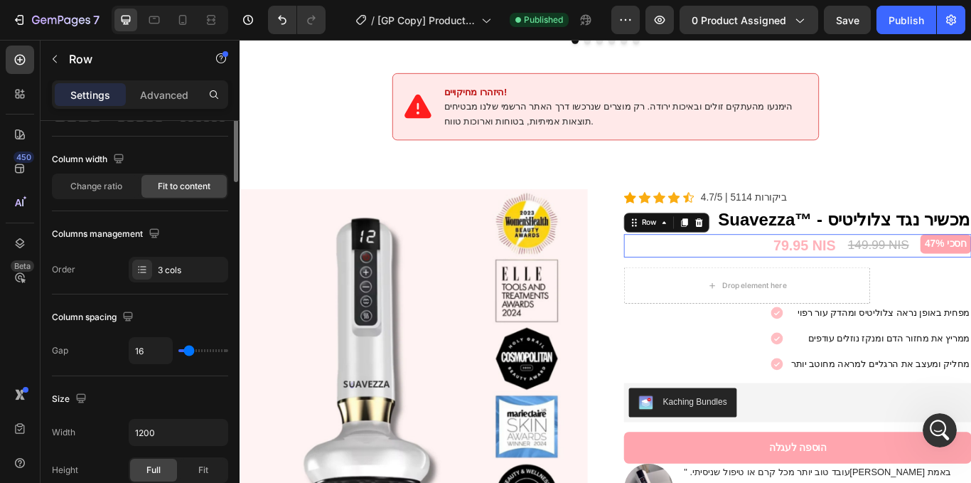
scroll to position [0, 0]
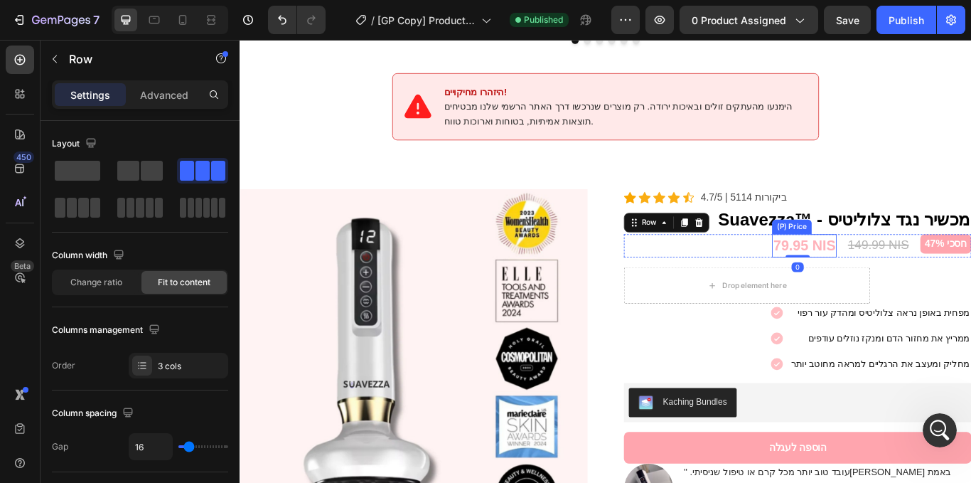
click at [912, 267] on div "79.95 NIS" at bounding box center [897, 281] width 75 height 28
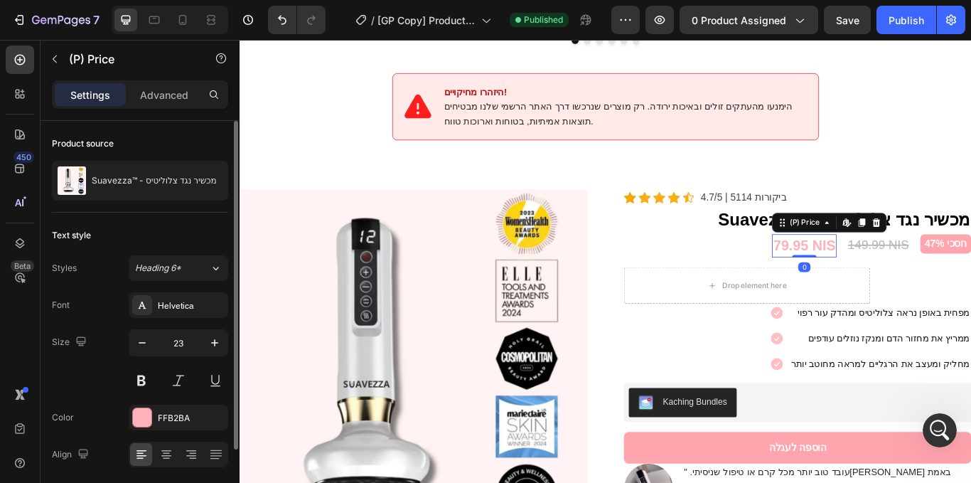
scroll to position [90, 0]
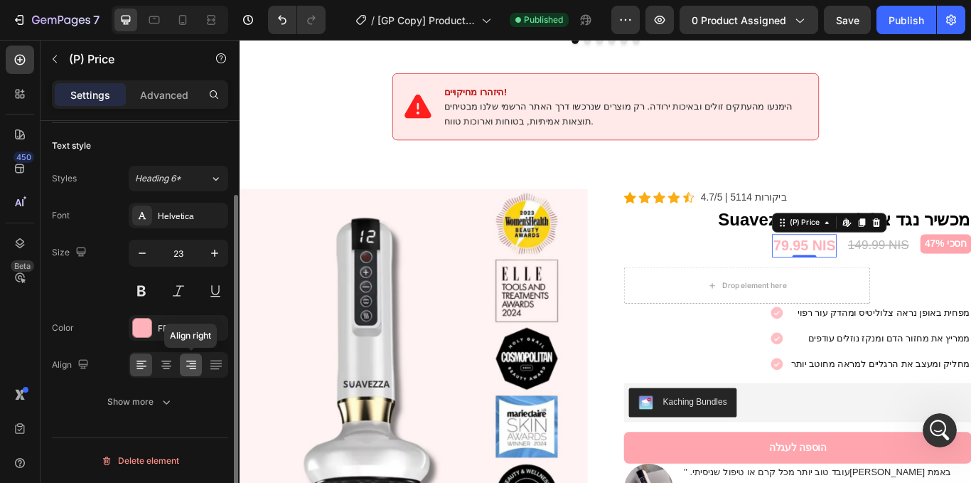
click at [193, 367] on icon at bounding box center [191, 365] width 14 height 14
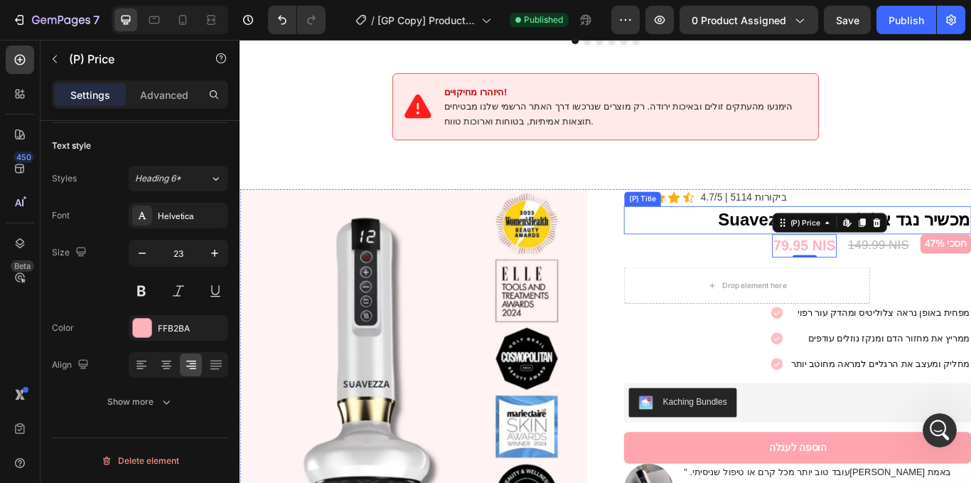
click at [971, 267] on div "149.99 NIS" at bounding box center [984, 279] width 74 height 24
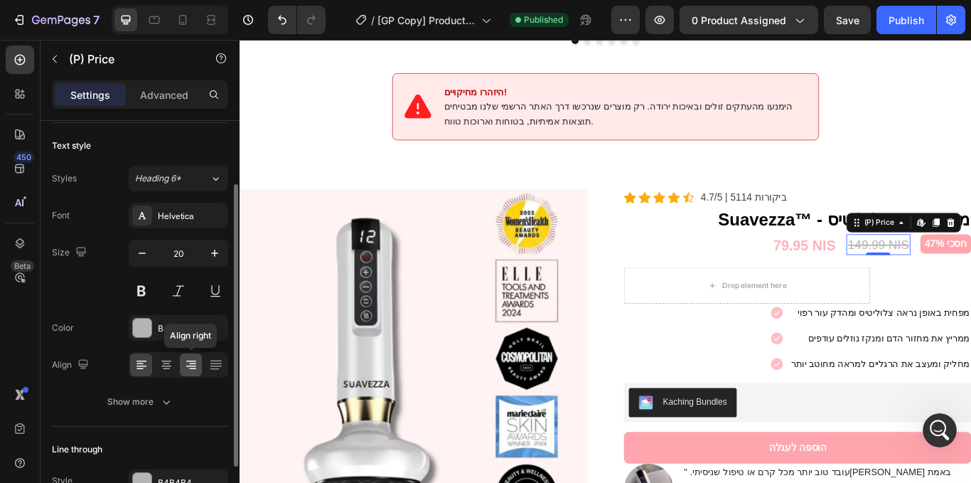
click at [196, 361] on icon at bounding box center [191, 361] width 10 height 1
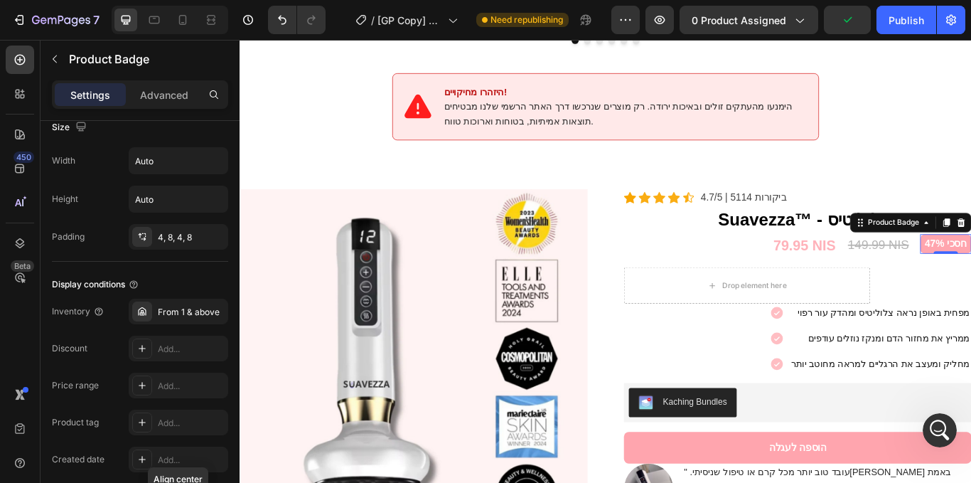
scroll to position [813, 0]
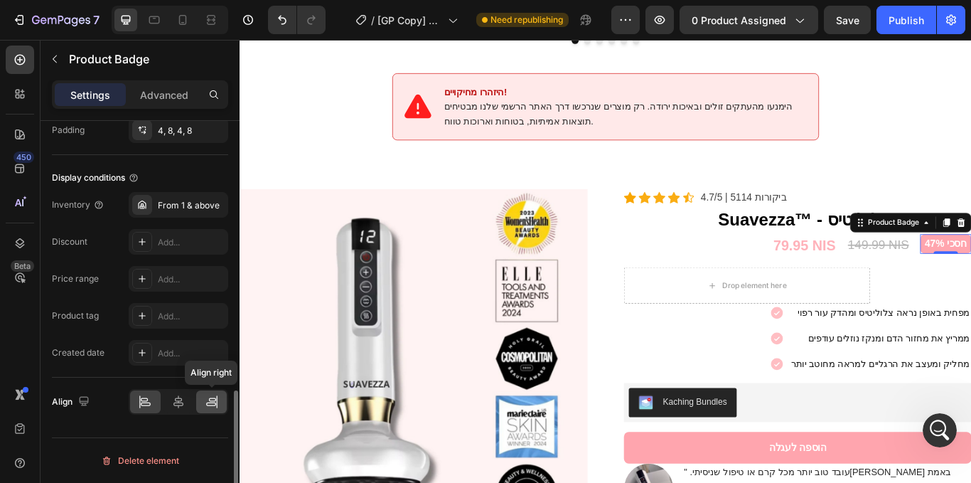
click at [210, 402] on icon at bounding box center [212, 402] width 14 height 14
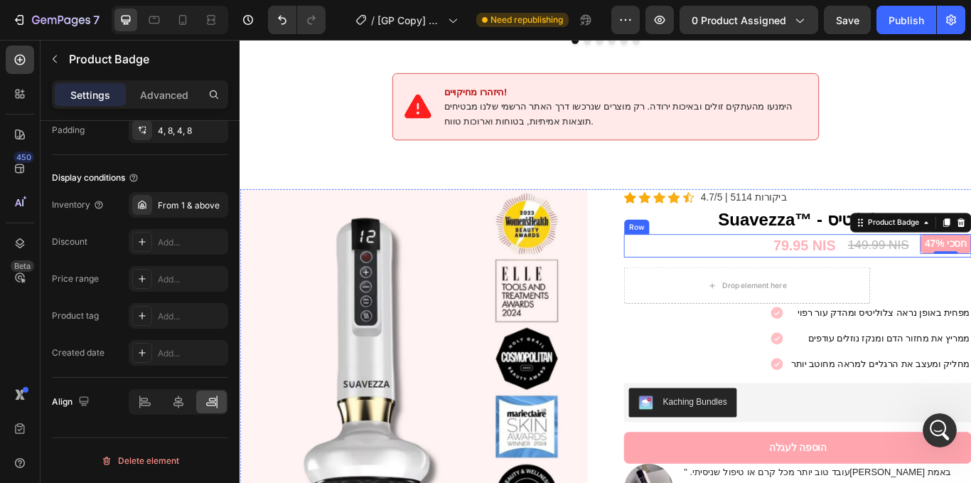
click at [971, 274] on div "149.99 NIS (P) Price (P) Price" at bounding box center [984, 281] width 74 height 28
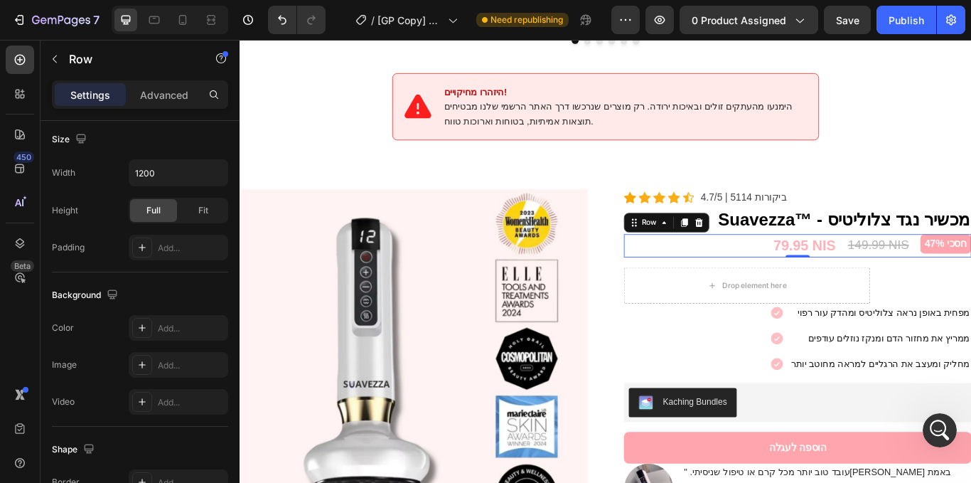
scroll to position [627, 0]
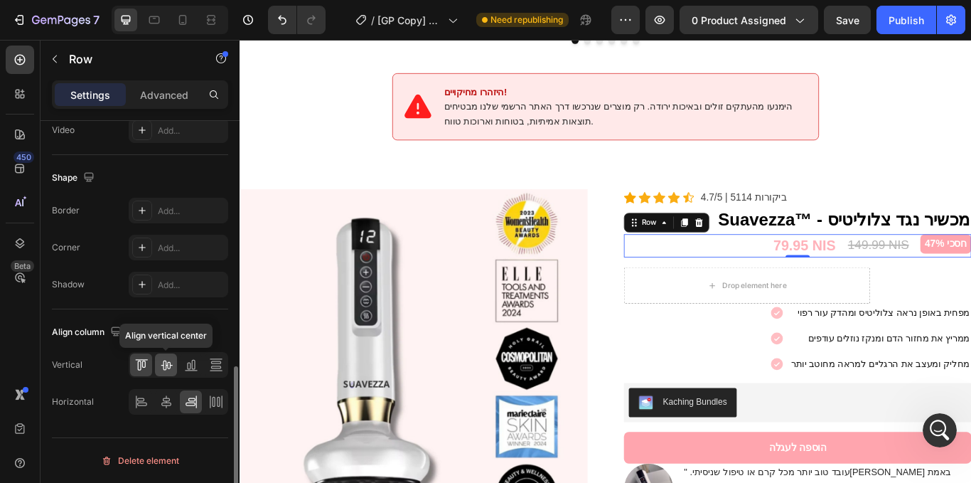
click at [169, 363] on icon at bounding box center [166, 365] width 14 height 14
click at [151, 402] on div at bounding box center [141, 401] width 22 height 23
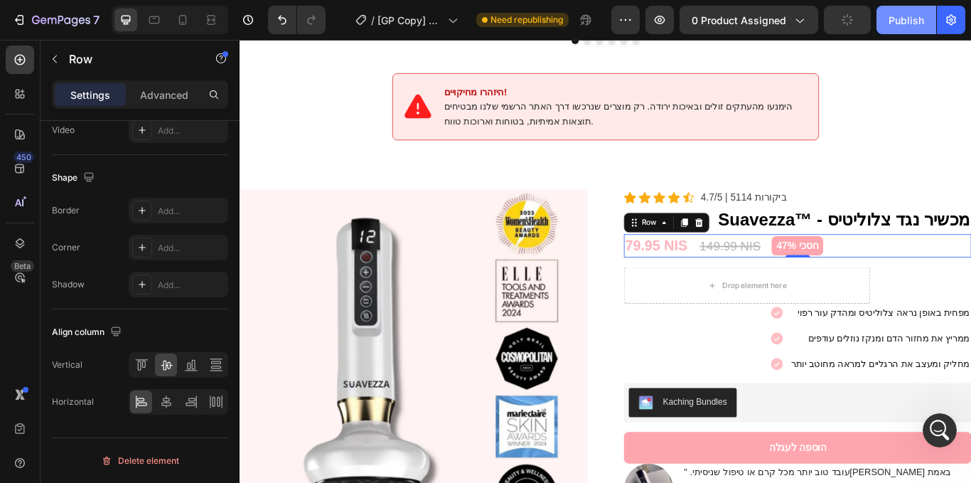
click at [892, 24] on div "Publish" at bounding box center [907, 20] width 36 height 15
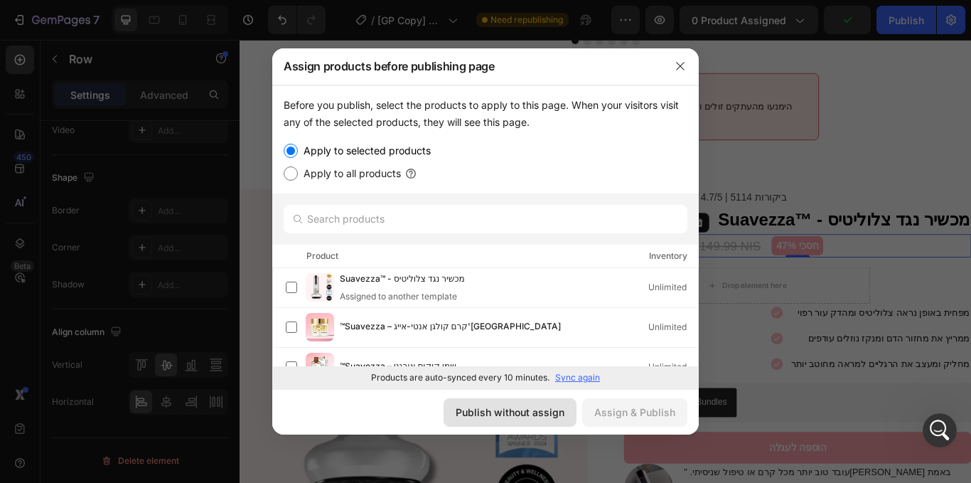
click at [517, 419] on div "Publish without assign" at bounding box center [510, 412] width 109 height 15
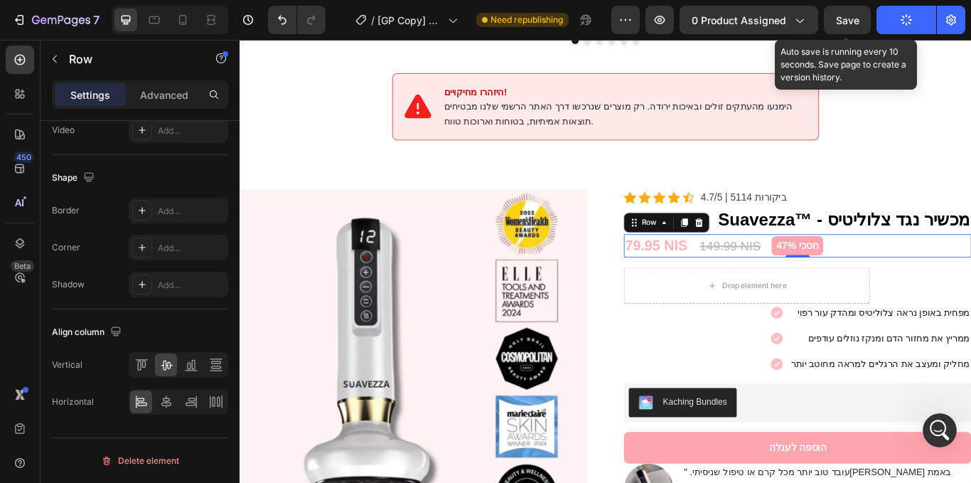
click at [858, 26] on div "Save" at bounding box center [847, 20] width 23 height 15
click at [860, 24] on button "Save" at bounding box center [847, 20] width 47 height 28
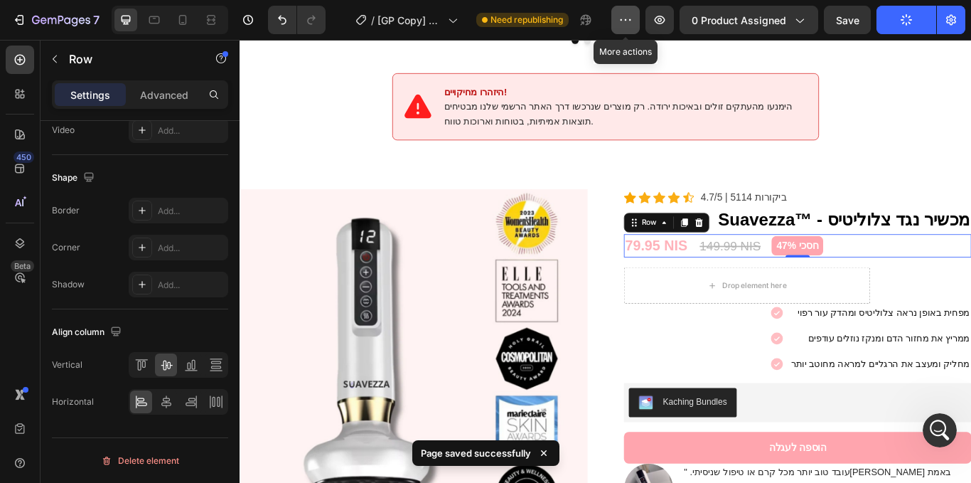
click at [626, 13] on icon "button" at bounding box center [626, 20] width 14 height 14
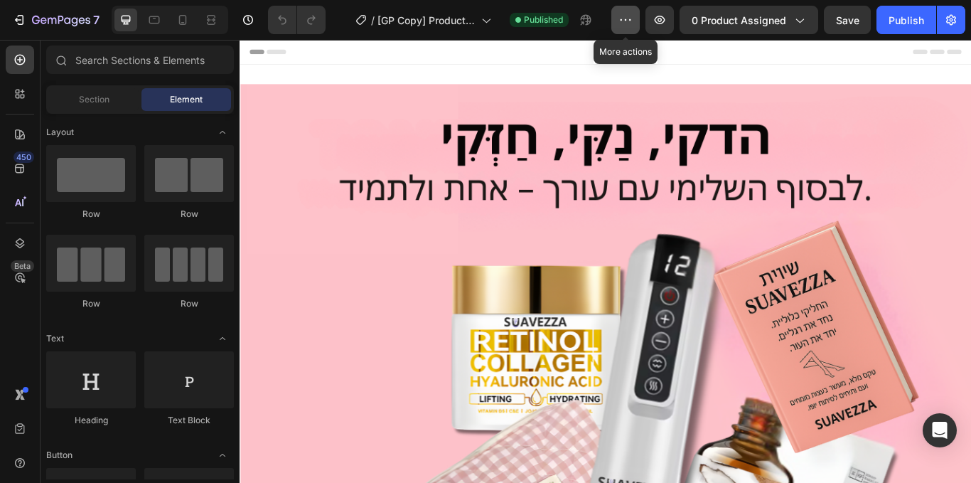
click at [619, 19] on button "button" at bounding box center [626, 20] width 28 height 28
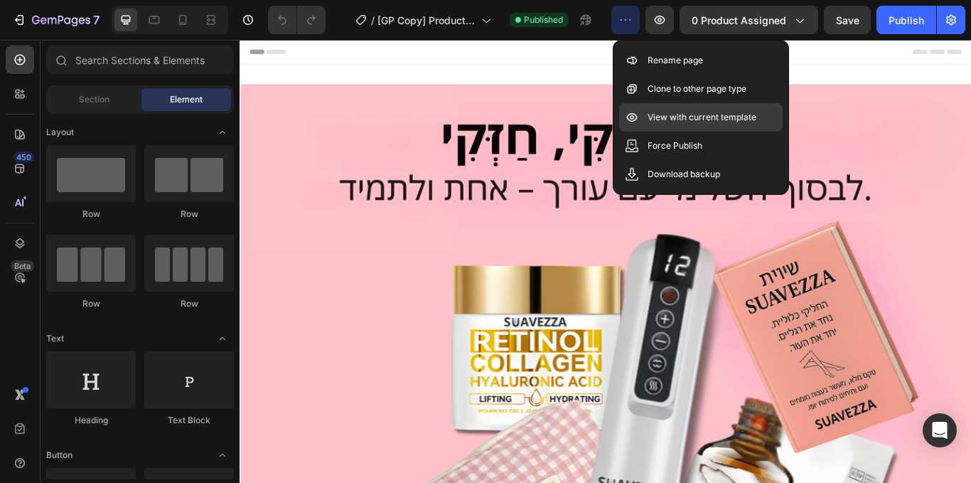
click at [676, 120] on p "View with current template" at bounding box center [702, 117] width 109 height 14
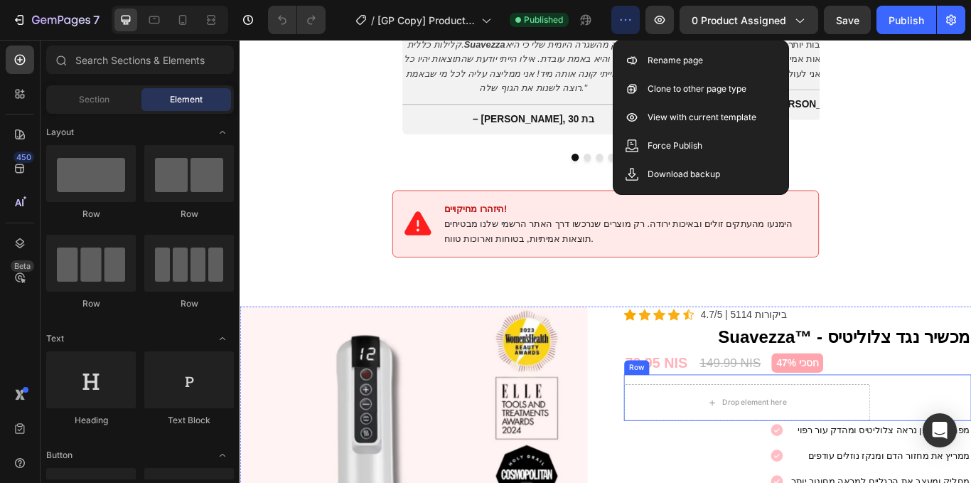
scroll to position [1881, 0]
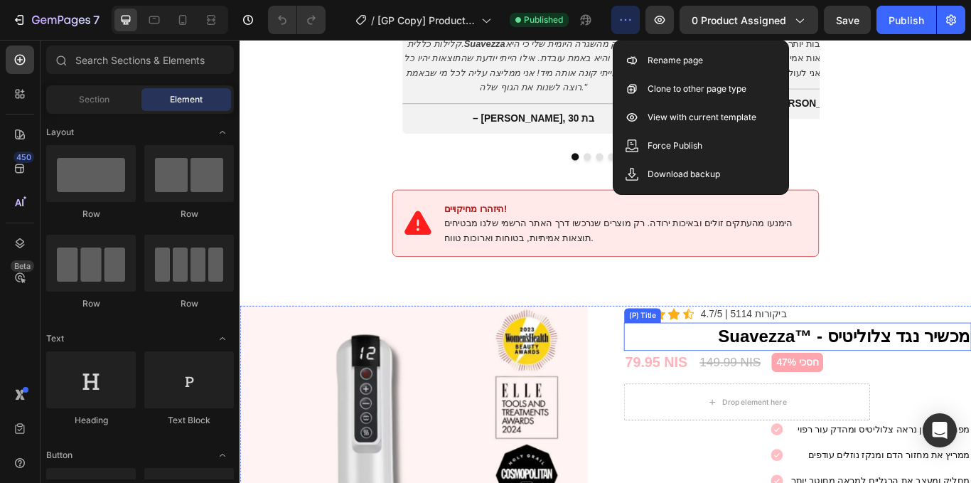
click at [969, 370] on h2 "Suavezza™ - מכשיר נגד צלוליטיס" at bounding box center [890, 386] width 405 height 33
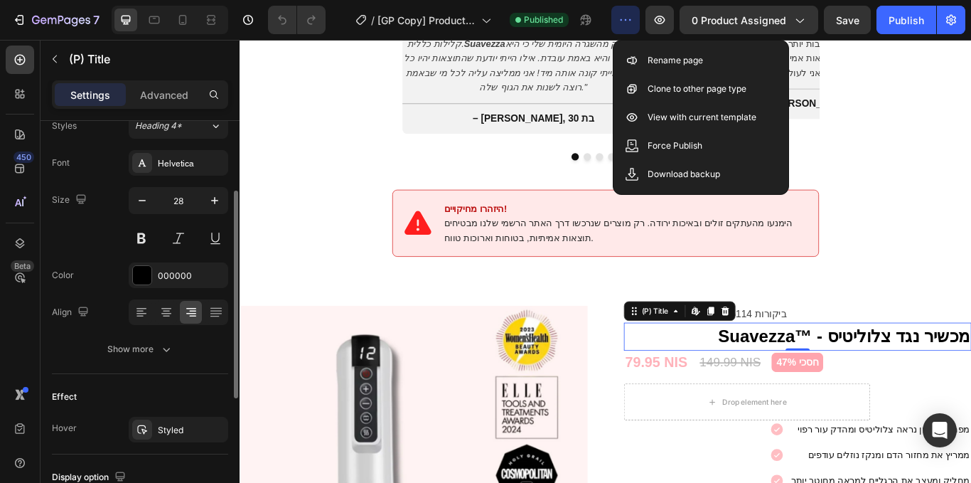
scroll to position [140, 0]
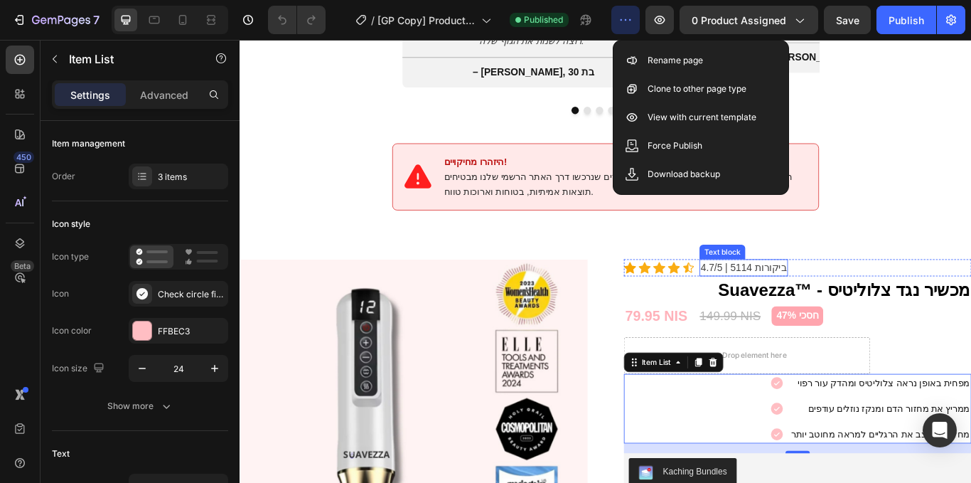
scroll to position [2058, 0]
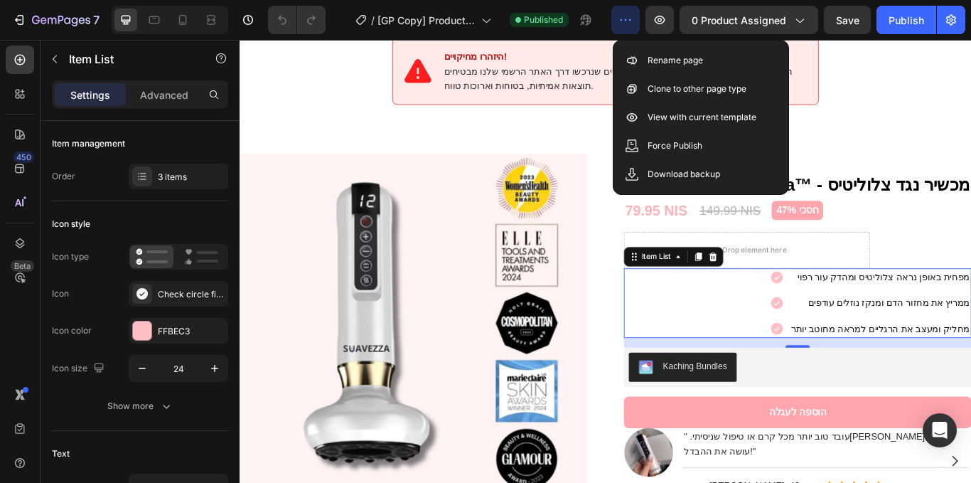
click at [518, 33] on div "/ [GP Copy] Product Page - [DATE] 11:04:17 Published" at bounding box center [474, 20] width 274 height 28
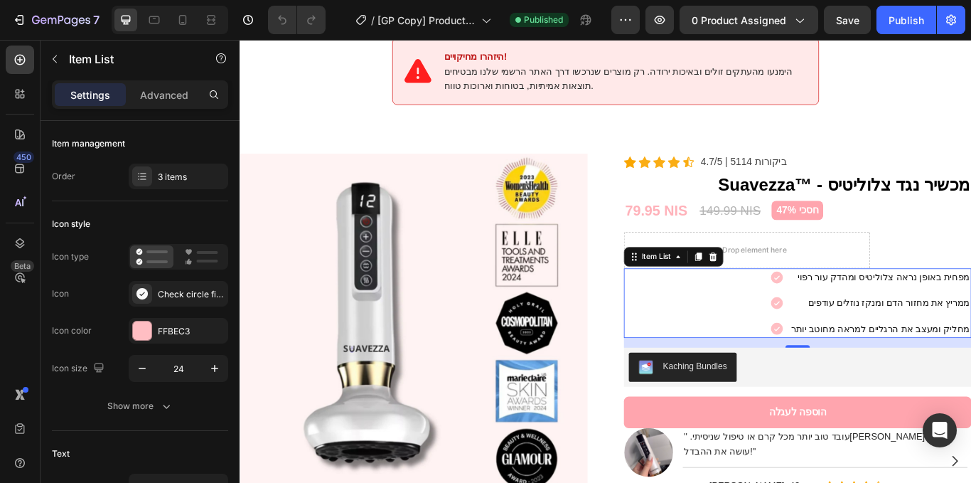
click at [694, 357] on div "מפחית באופן נראה צלוליטיס ומהדק עור רפוי ממריץ את מחזור הדם ומנקז נוזלים עודפים…" at bounding box center [890, 346] width 405 height 81
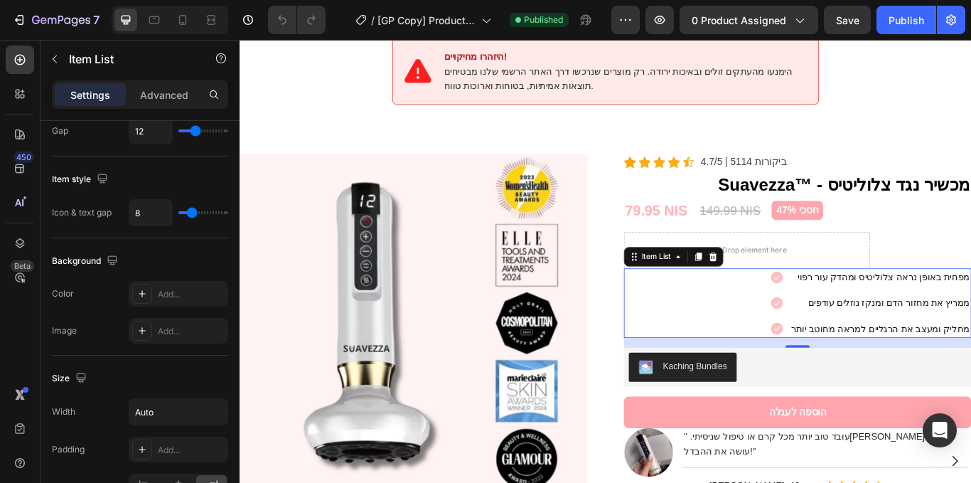
scroll to position [911, 0]
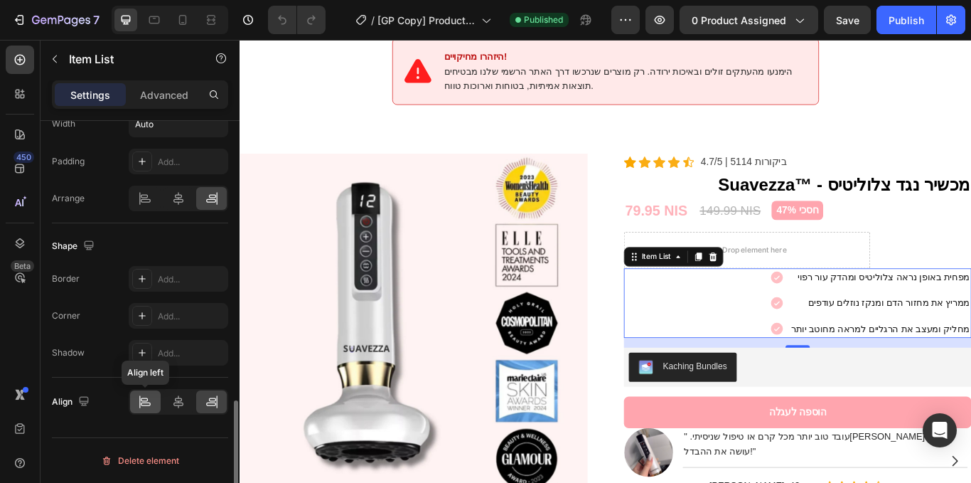
click at [147, 398] on icon at bounding box center [144, 400] width 7 height 4
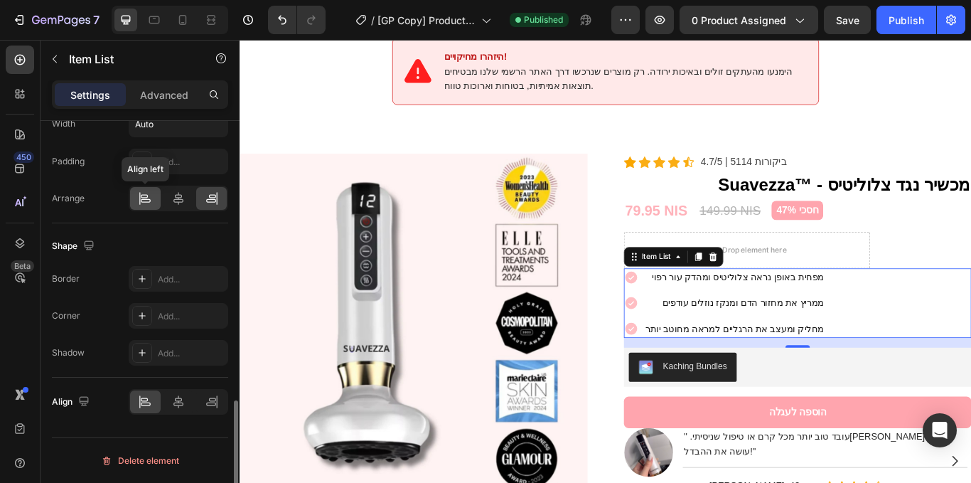
click at [143, 202] on icon at bounding box center [146, 201] width 10 height 4
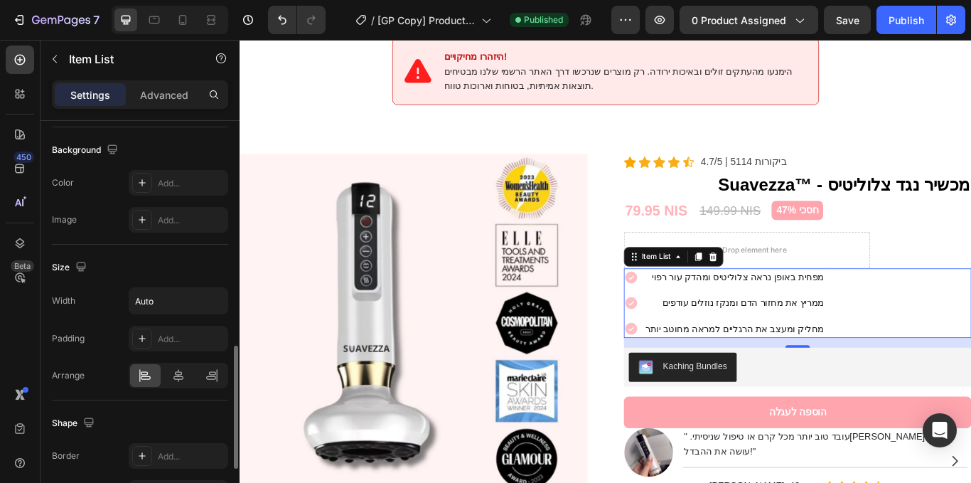
scroll to position [735, 0]
click at [218, 297] on icon "button" at bounding box center [215, 300] width 14 height 14
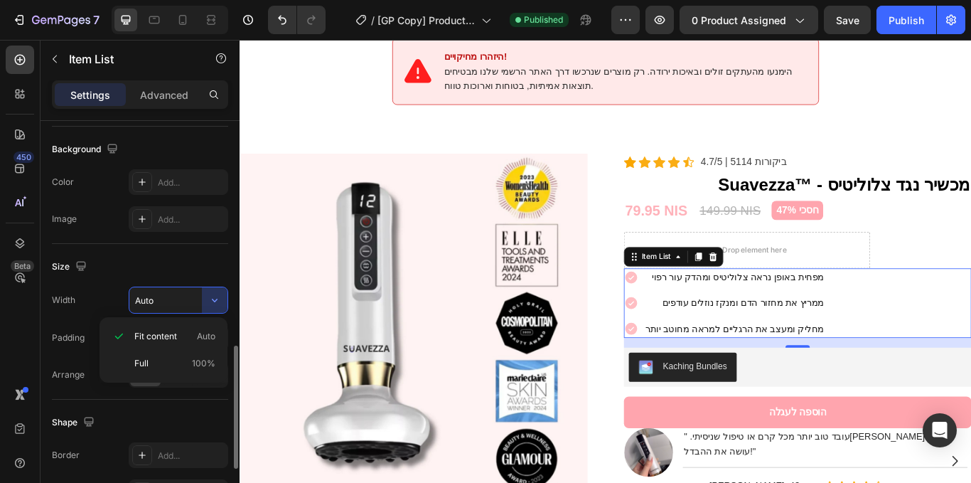
click at [172, 356] on div "Full 100%" at bounding box center [163, 363] width 117 height 27
type input "100%"
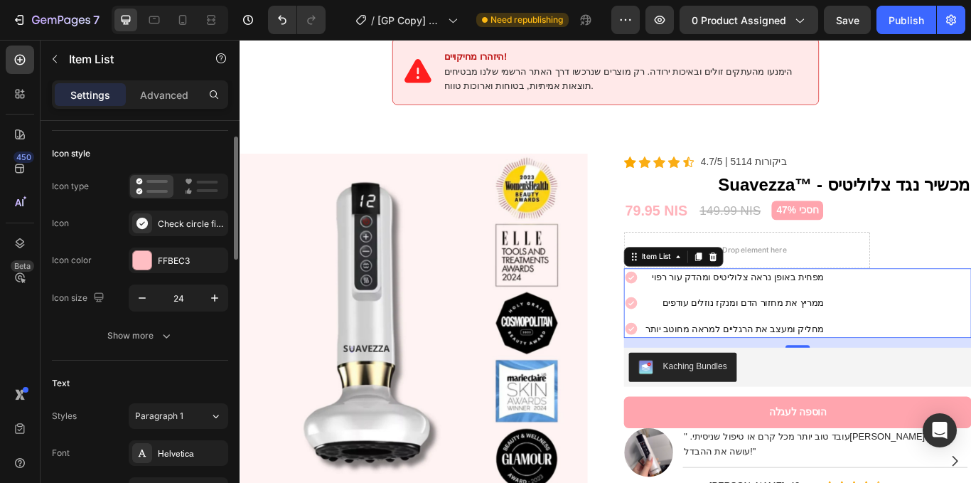
scroll to position [65, 0]
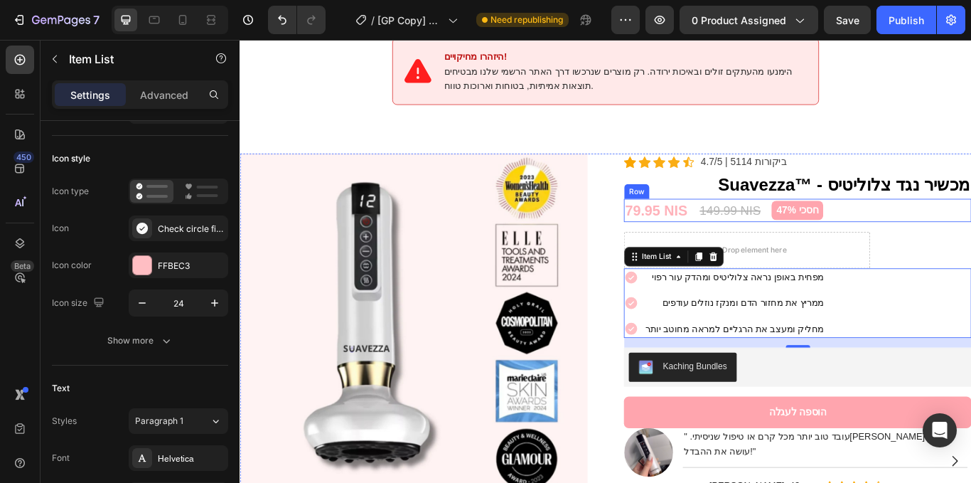
click at [929, 227] on div "79.95 NIS (P) Price (P) Price 149.99 NIS (P) Price (P) Price חסכי 47% Product B…" at bounding box center [890, 239] width 405 height 28
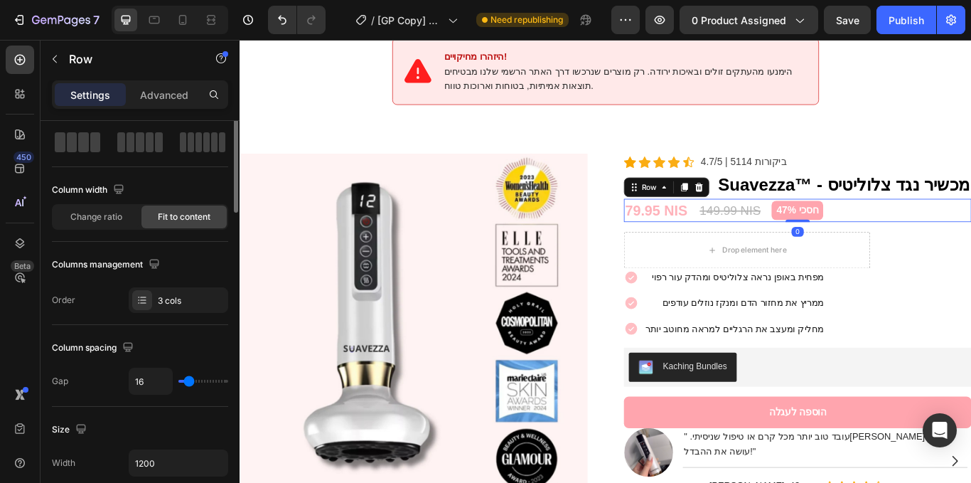
scroll to position [0, 0]
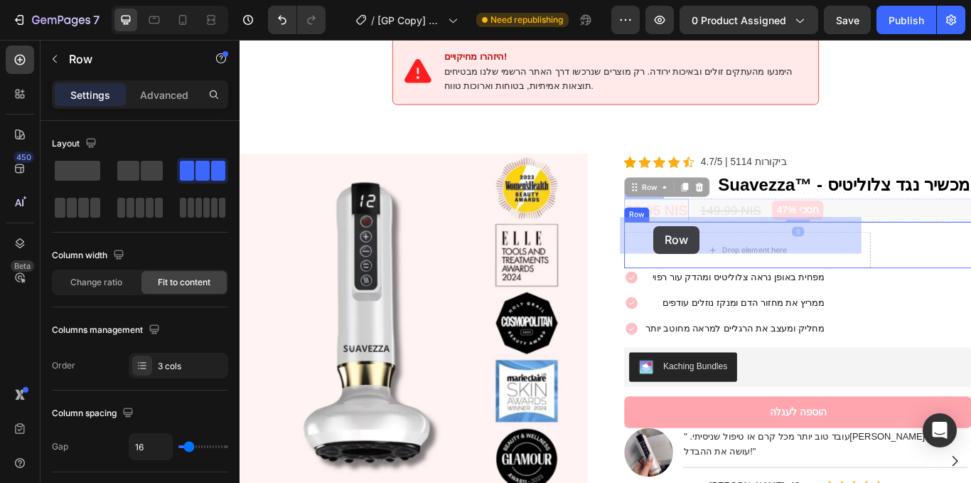
drag, startPoint x: 717, startPoint y: 196, endPoint x: 722, endPoint y: 257, distance: 60.7
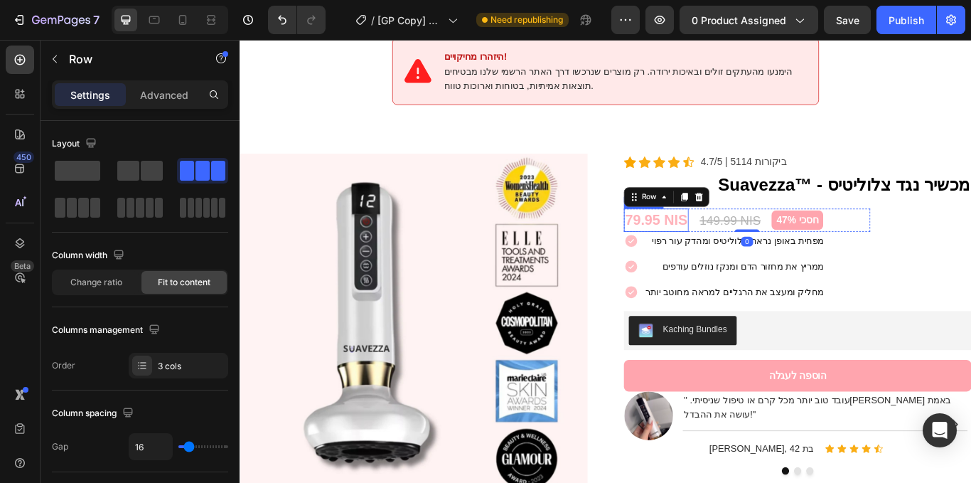
click at [735, 237] on div "79.95 NIS" at bounding box center [725, 251] width 75 height 28
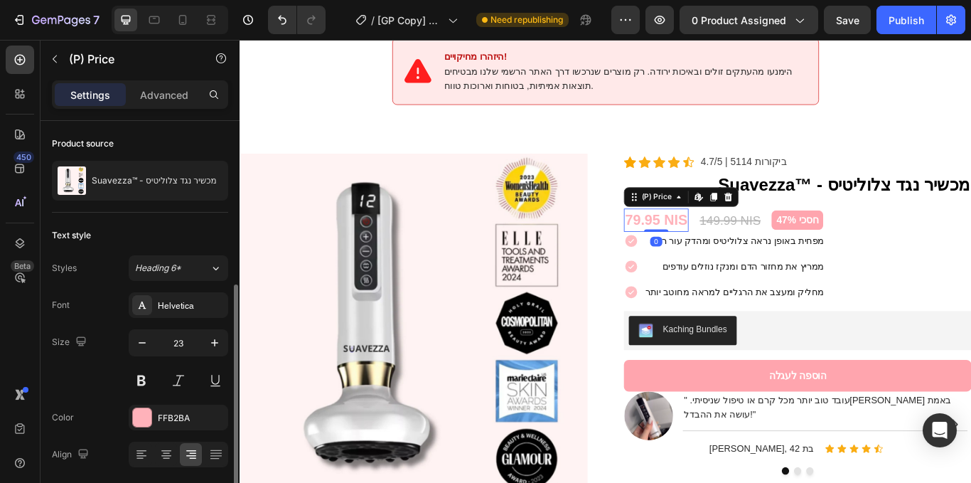
scroll to position [90, 0]
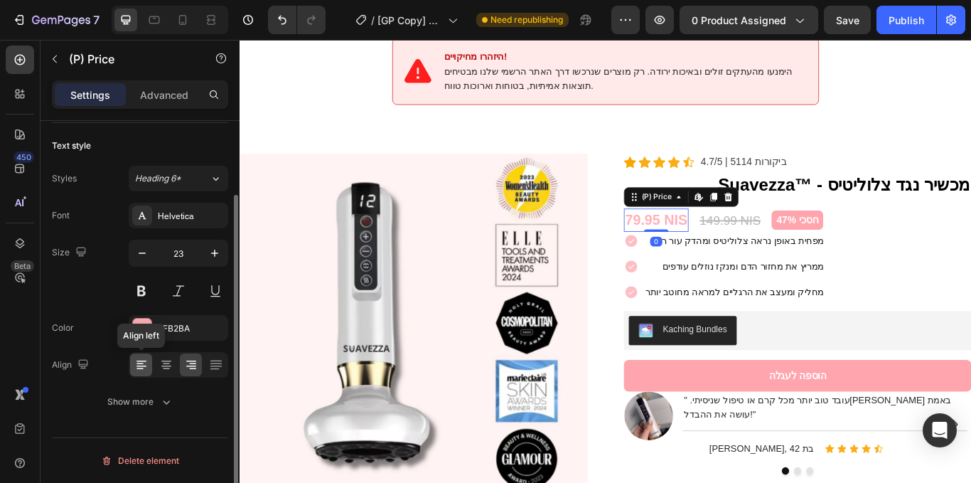
click at [146, 363] on icon at bounding box center [141, 365] width 14 height 14
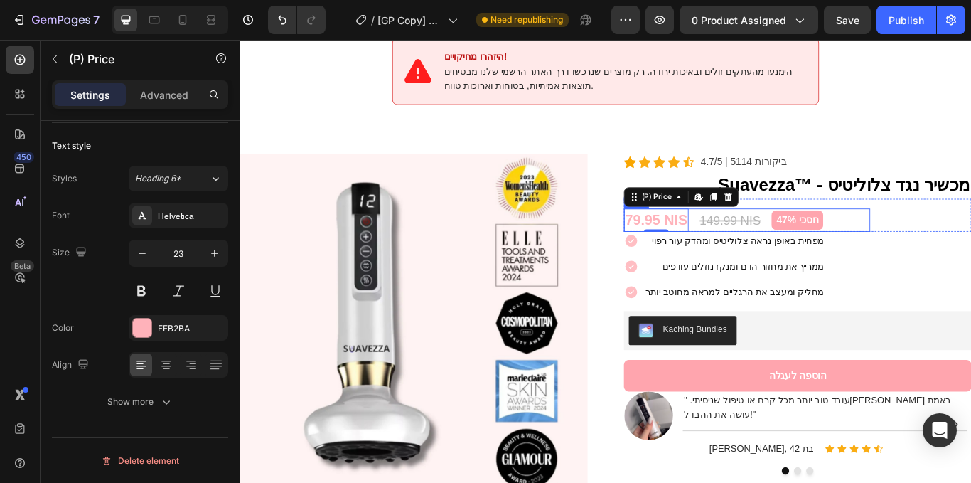
click at [774, 238] on div "149.99 NIS" at bounding box center [811, 250] width 74 height 24
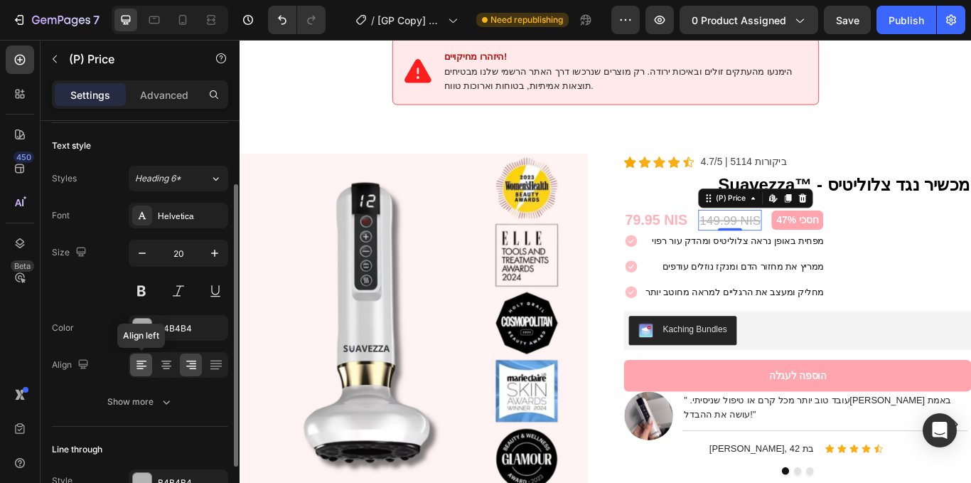
click at [142, 367] on icon at bounding box center [141, 365] width 14 height 14
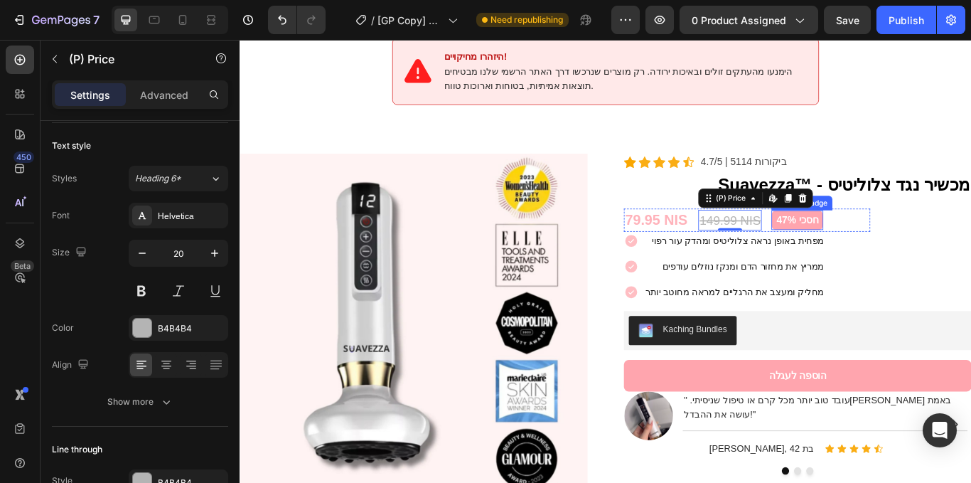
click at [881, 239] on pre "חסכי 47%" at bounding box center [890, 250] width 60 height 23
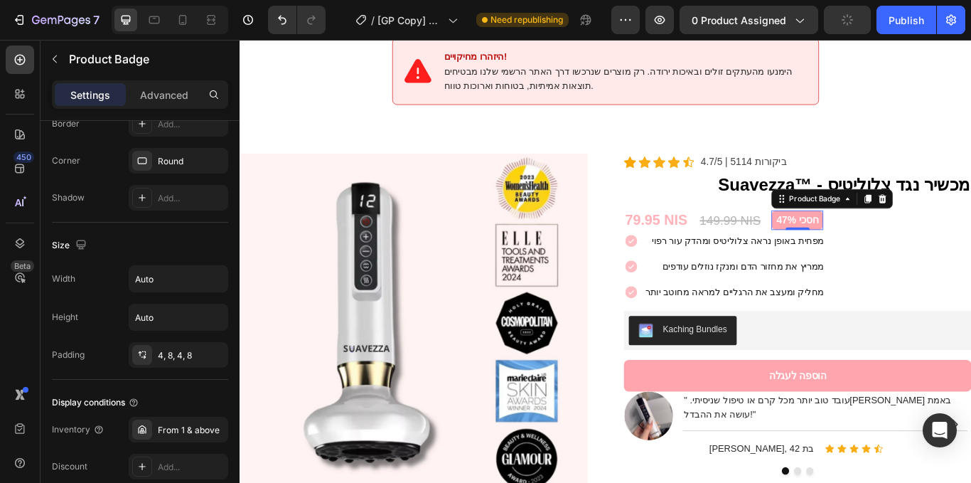
scroll to position [813, 0]
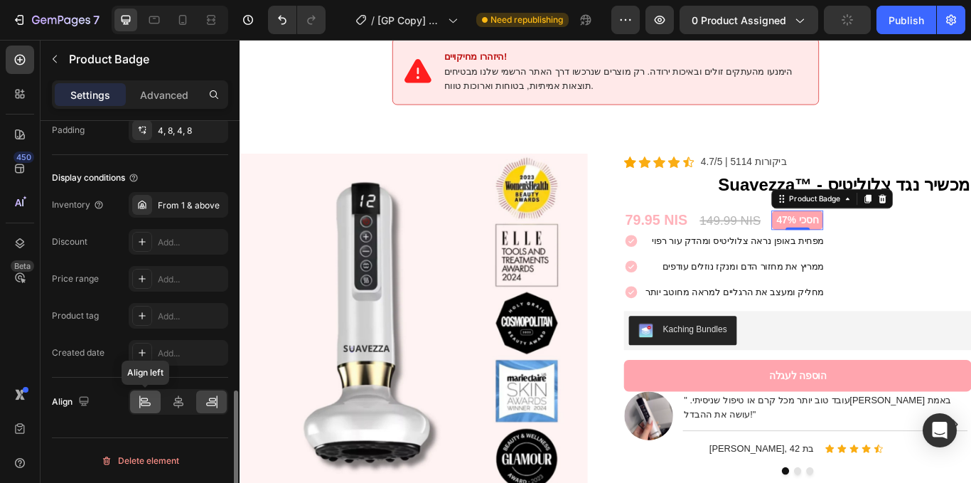
click at [151, 403] on icon at bounding box center [146, 404] width 10 height 4
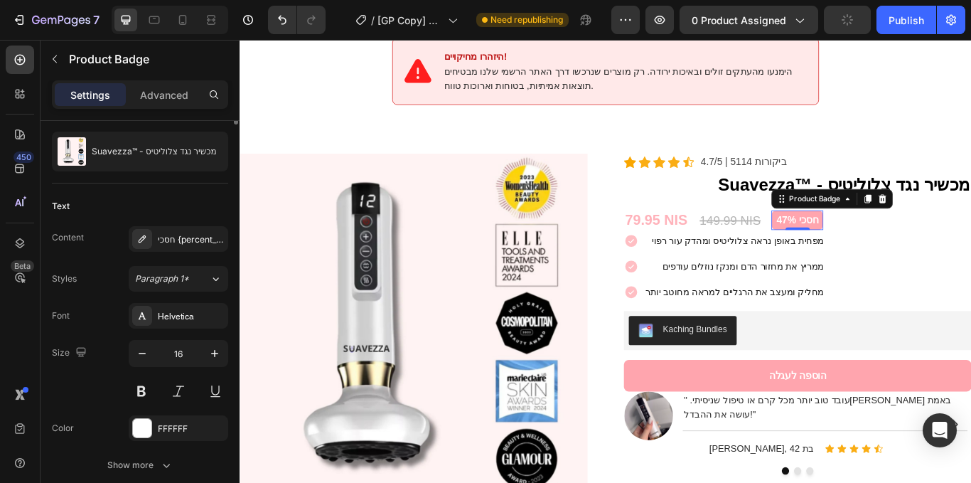
scroll to position [0, 0]
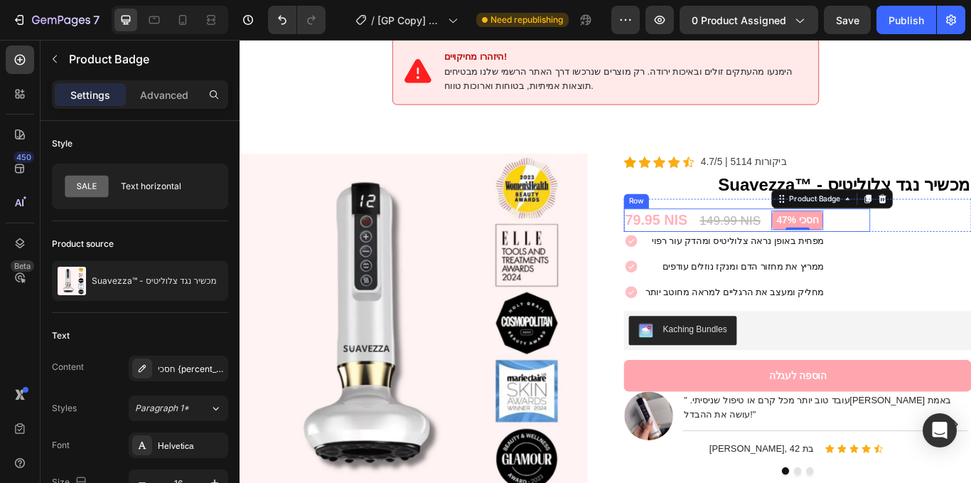
click at [937, 237] on div "79.95 NIS (P) Price (P) Price 149.99 NIS (P) Price (P) Price חסכי 47% Product B…" at bounding box center [831, 251] width 287 height 28
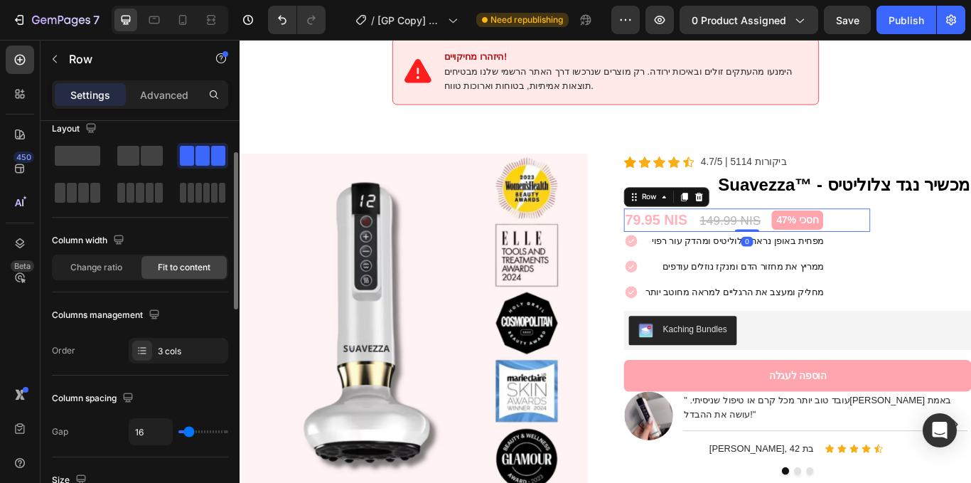
scroll to position [14, 0]
click at [115, 272] on span "Change ratio" at bounding box center [96, 268] width 52 height 13
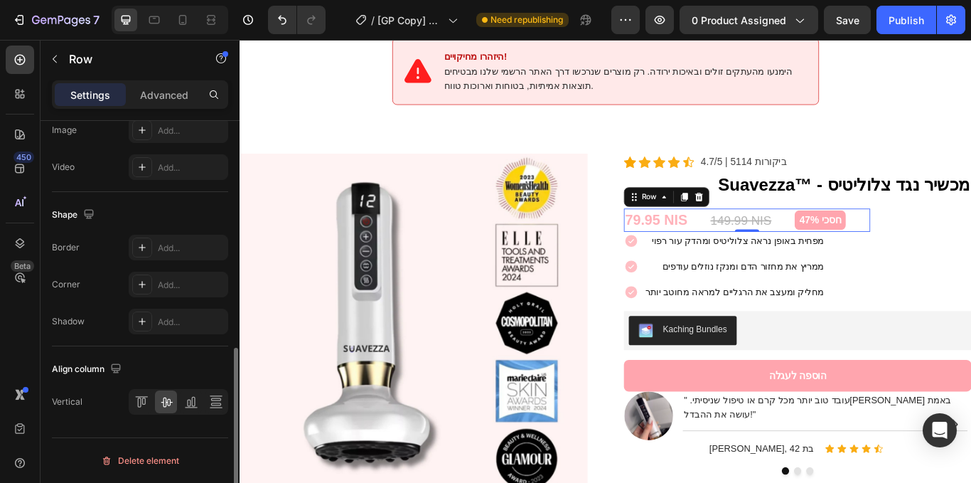
scroll to position [613, 0]
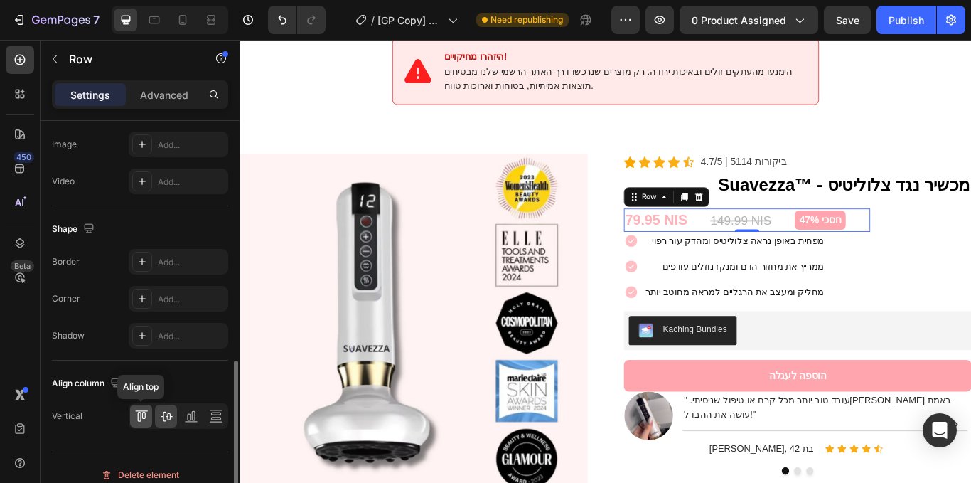
click at [142, 417] on icon at bounding box center [141, 416] width 14 height 14
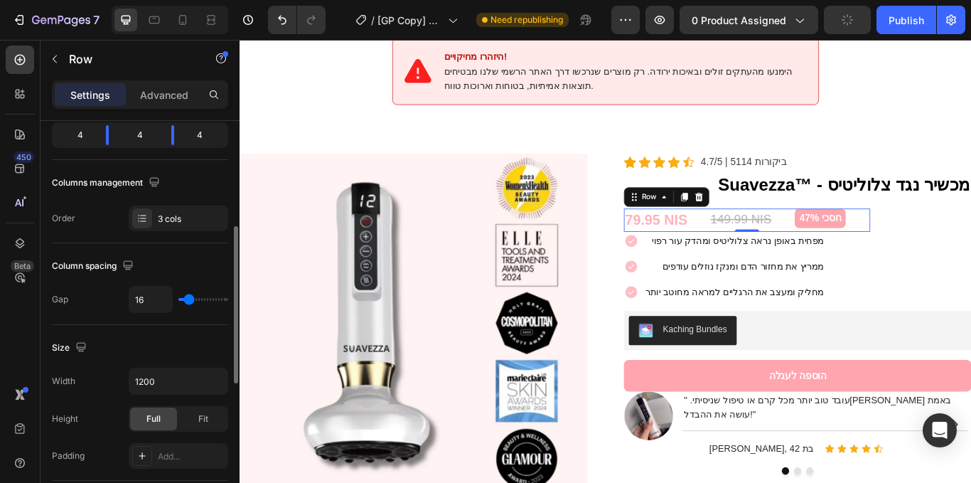
scroll to position [215, 0]
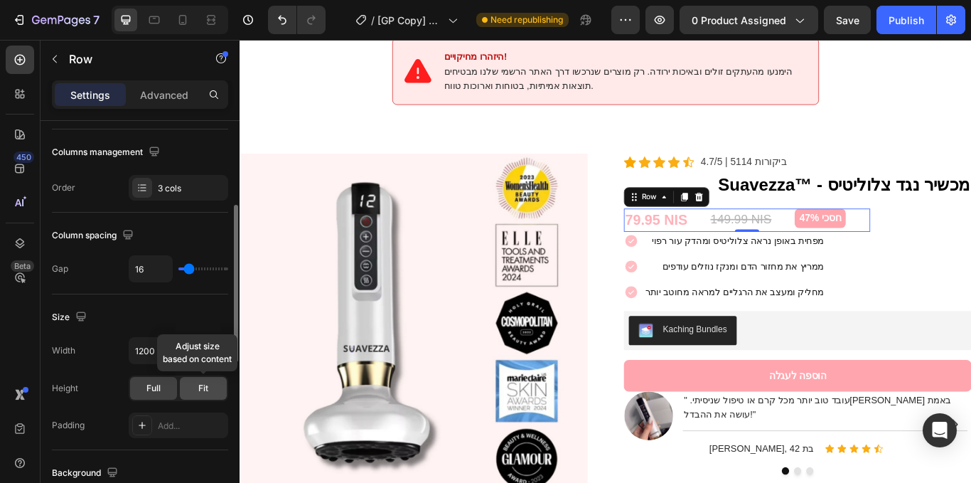
click at [211, 381] on div "Fit" at bounding box center [203, 388] width 47 height 23
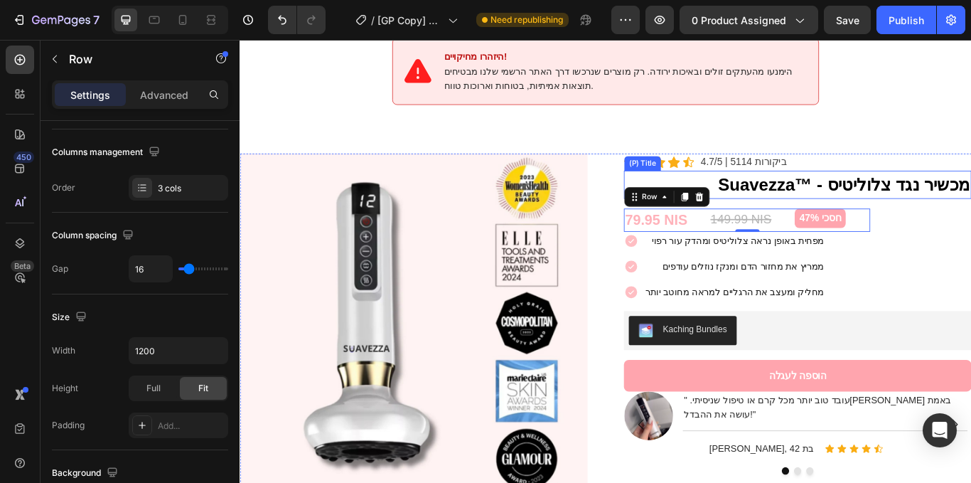
click at [831, 203] on h2 "Suavezza™ - מכשיר נגד צלוליטיס" at bounding box center [890, 209] width 405 height 33
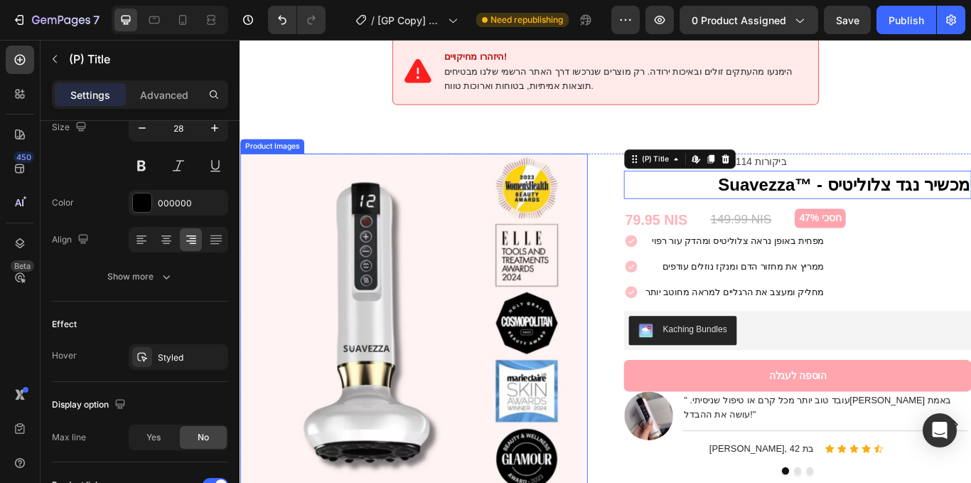
scroll to position [0, 0]
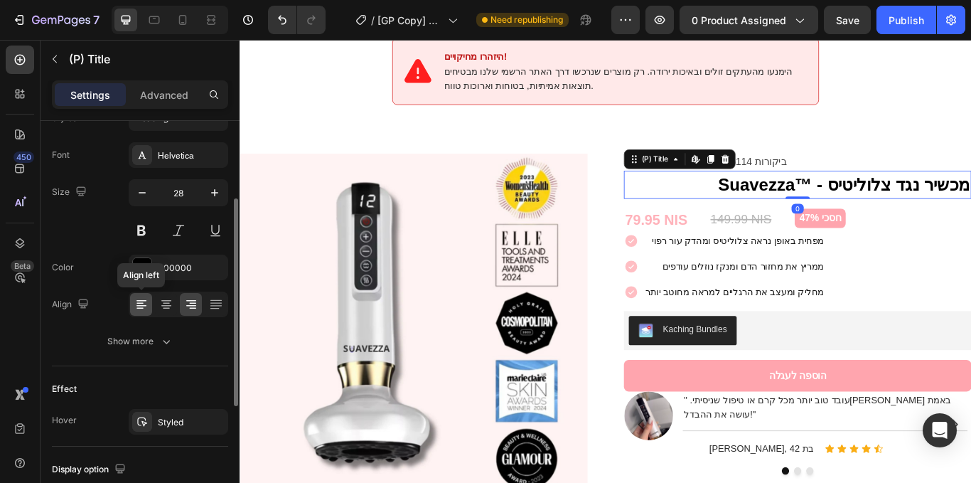
click at [137, 308] on icon at bounding box center [140, 308] width 7 height 1
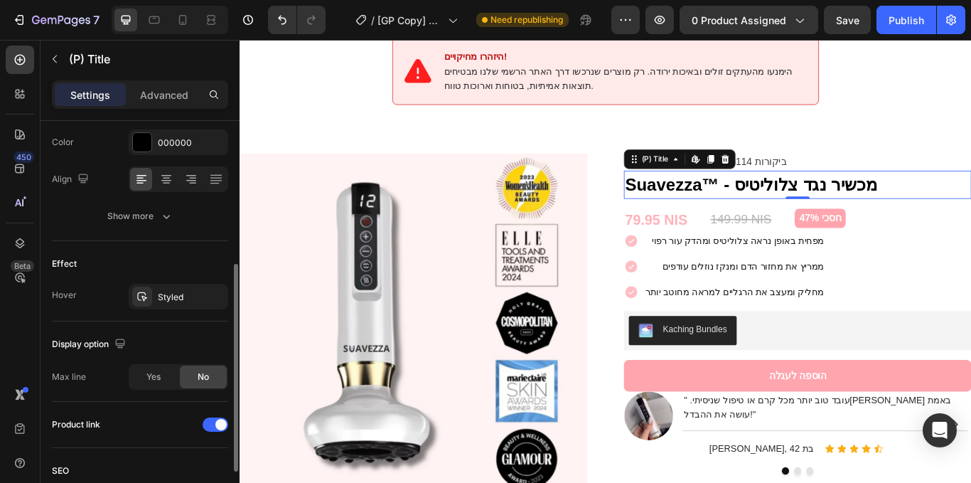
scroll to position [377, 0]
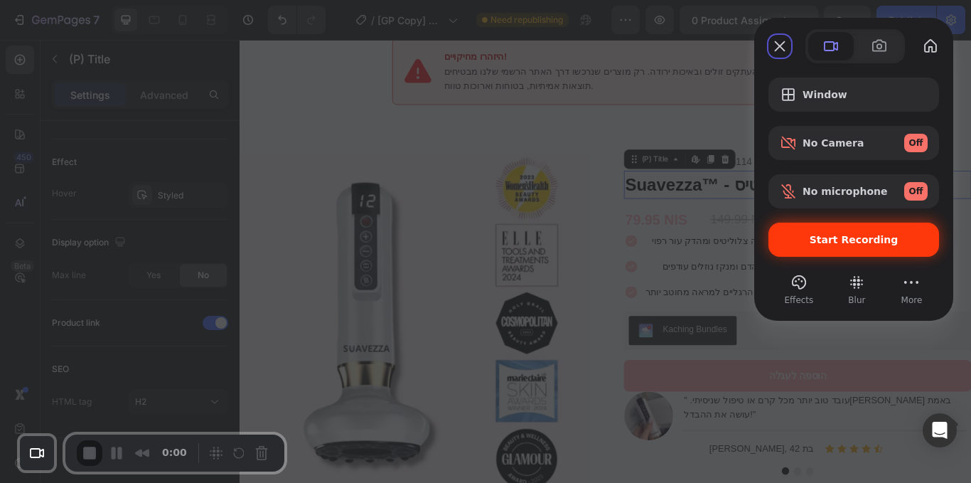
click at [806, 247] on div "Start Recording" at bounding box center [854, 240] width 171 height 34
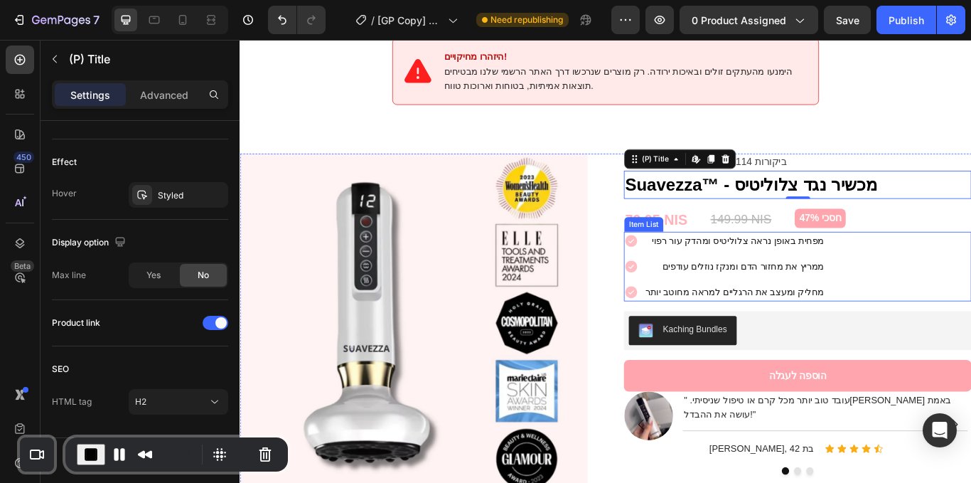
click at [956, 270] on div "מפחית באופן נראה צלוליטיס ומהדק עור רפוי ממריץ את מחזור הדם ומנקז נוזלים עודפים…" at bounding box center [890, 304] width 405 height 81
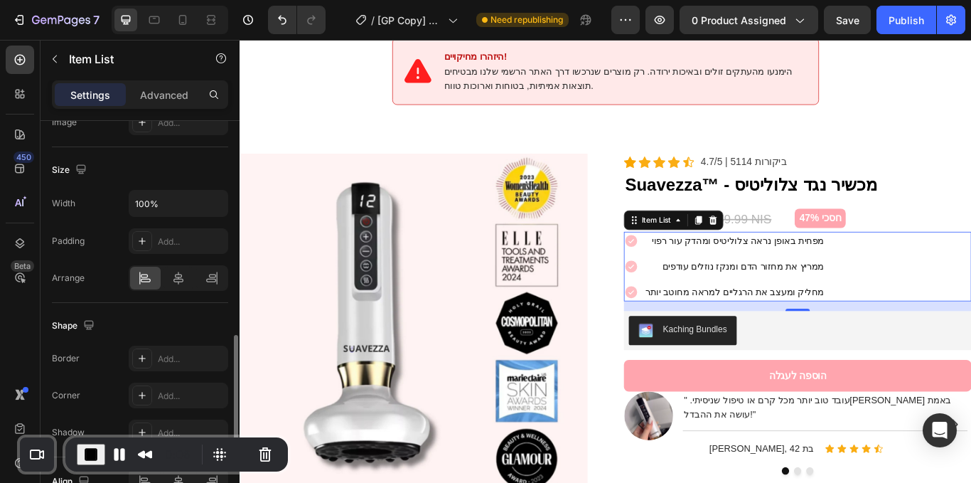
scroll to position [799, 0]
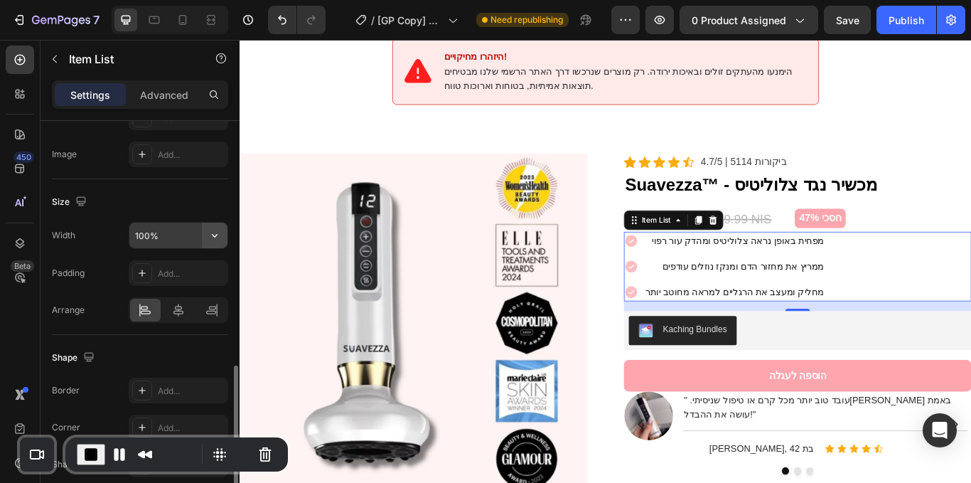
click at [217, 233] on icon "button" at bounding box center [215, 235] width 14 height 14
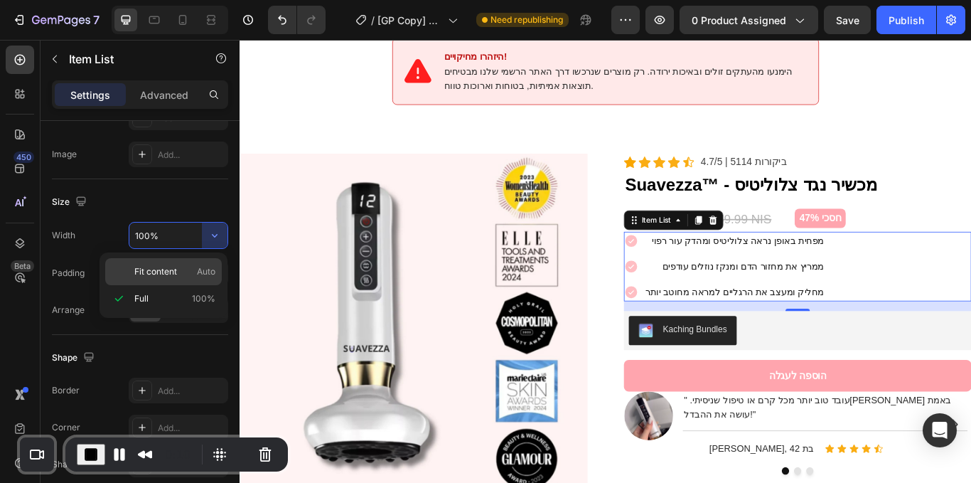
click at [162, 277] on span "Fit content" at bounding box center [155, 271] width 43 height 13
type input "Auto"
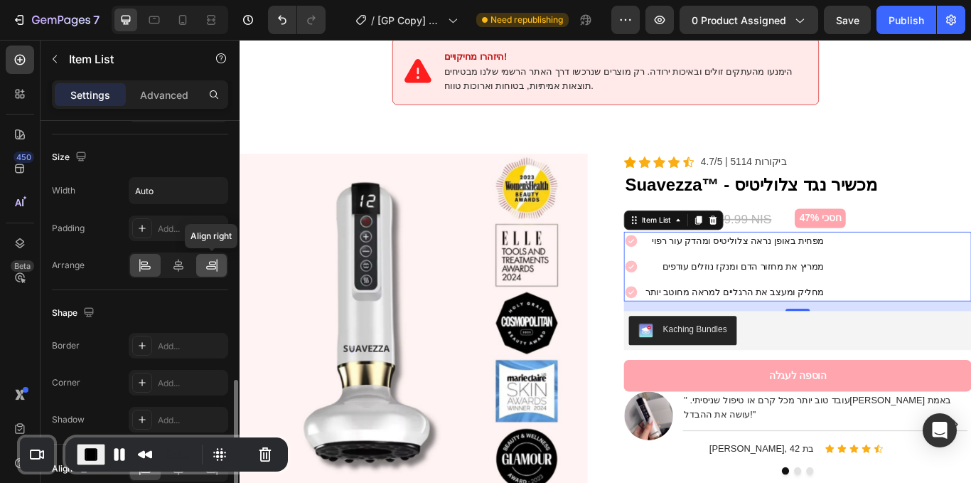
click at [212, 266] on icon at bounding box center [211, 268] width 10 height 4
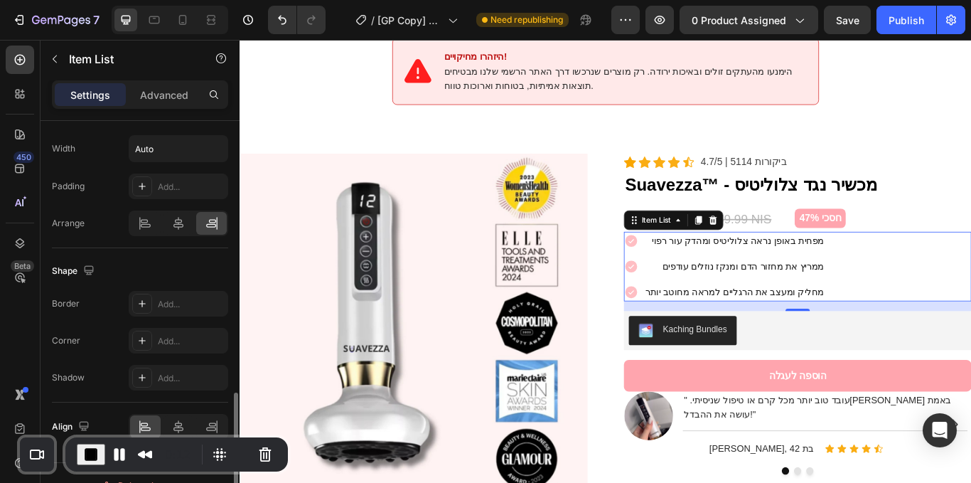
scroll to position [911, 0]
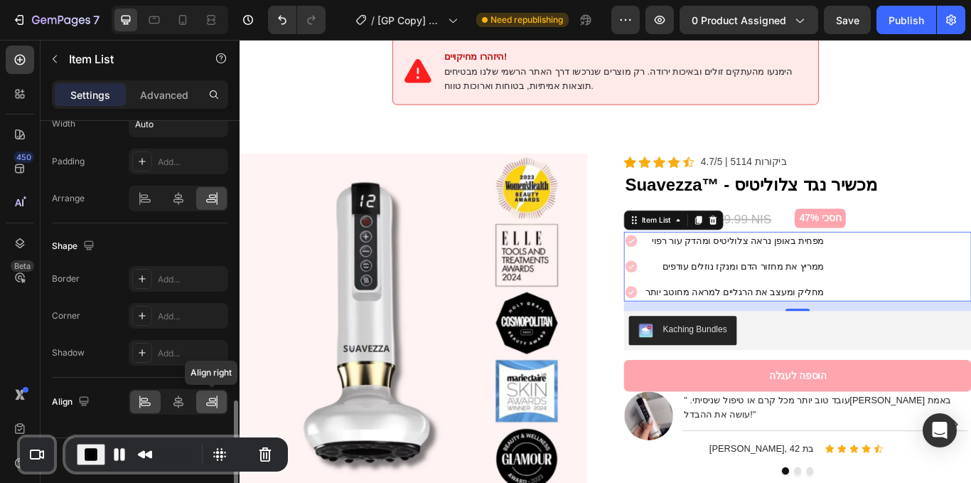
click at [208, 394] on div at bounding box center [211, 401] width 31 height 23
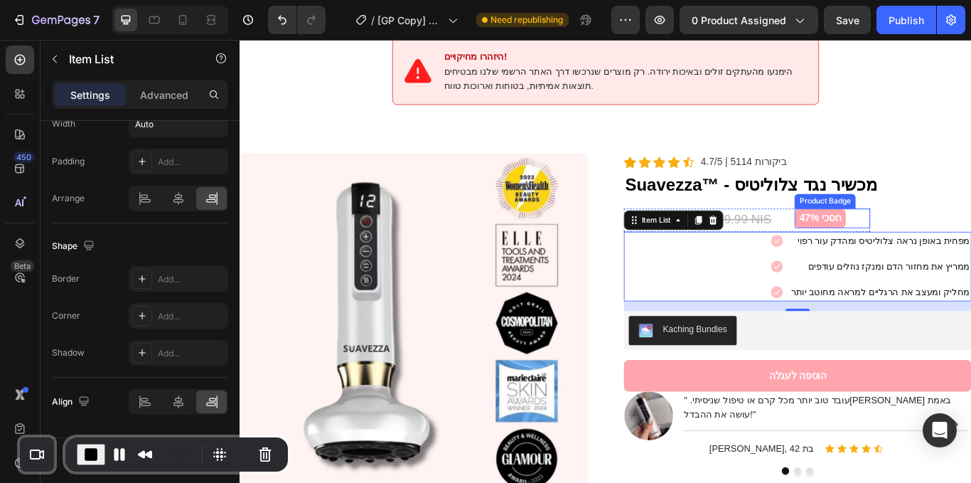
click at [956, 237] on div "חסכי 47%" at bounding box center [931, 248] width 88 height 23
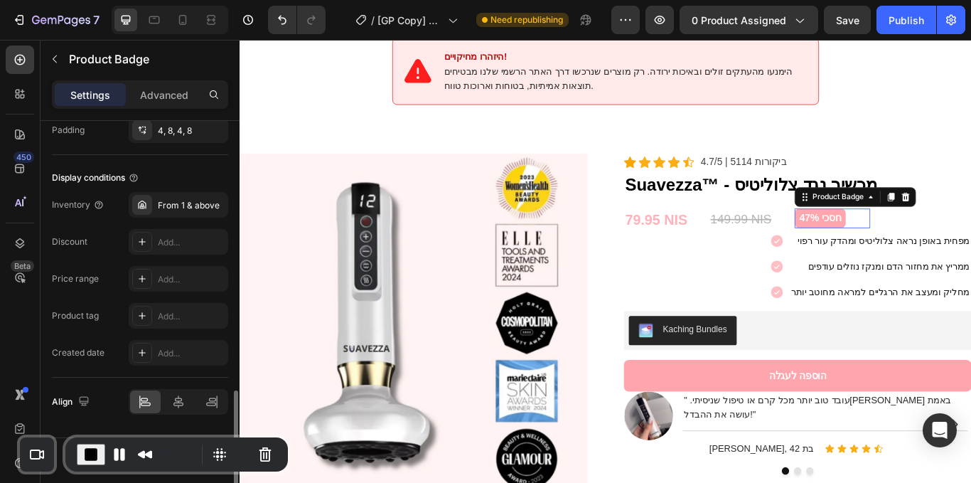
scroll to position [0, 0]
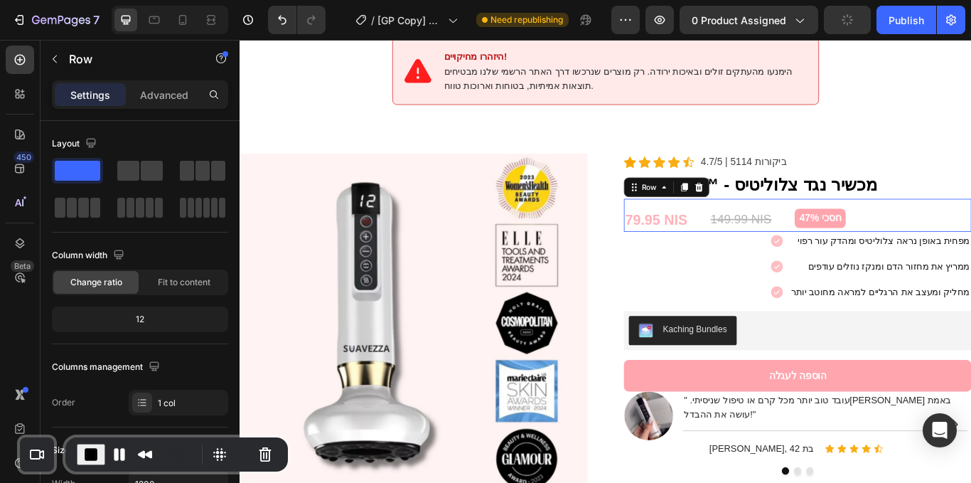
click at [971, 246] on div "79.95 NIS (P) Price (P) Price 149.99 NIS (P) Price (P) Price חסכי 47% Product B…" at bounding box center [890, 244] width 405 height 39
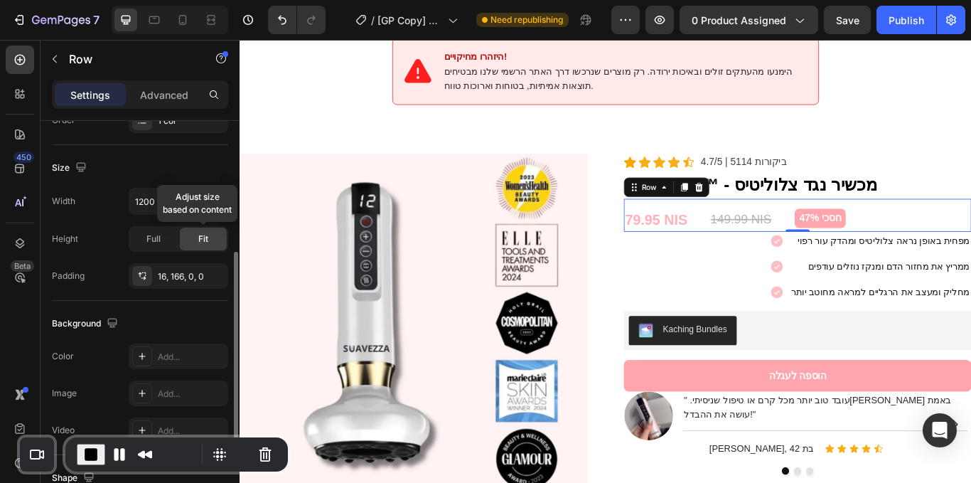
scroll to position [282, 0]
click at [203, 198] on button "button" at bounding box center [215, 202] width 26 height 26
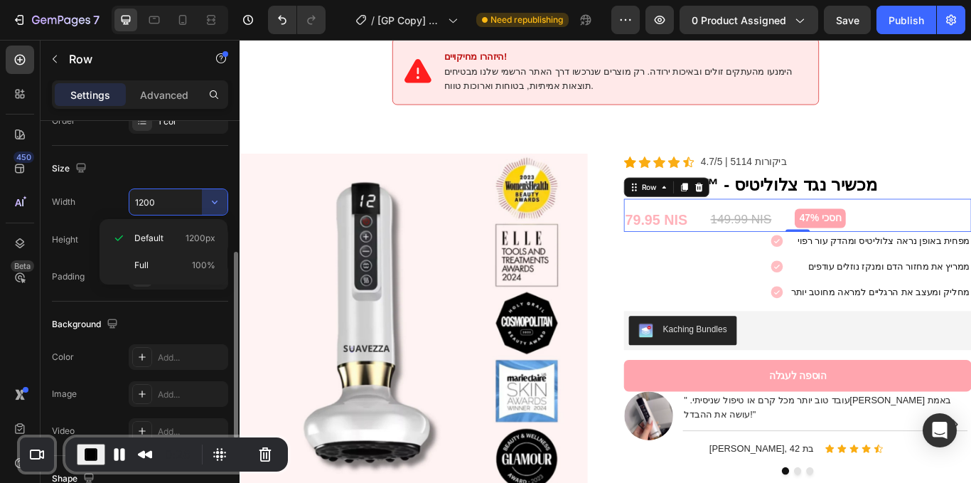
click at [164, 259] on div "Full 100%" at bounding box center [163, 265] width 117 height 27
type input "100%"
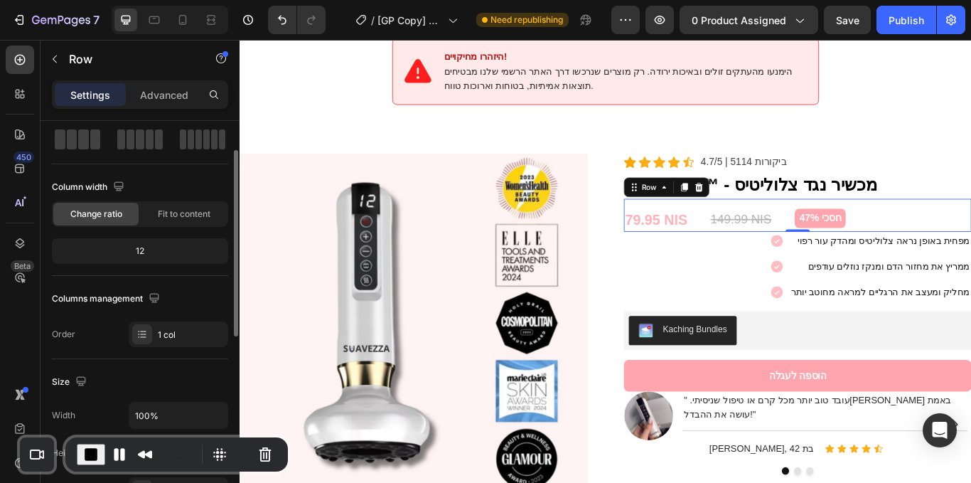
scroll to position [66, 0]
click at [186, 221] on span "Fit to content" at bounding box center [184, 216] width 53 height 13
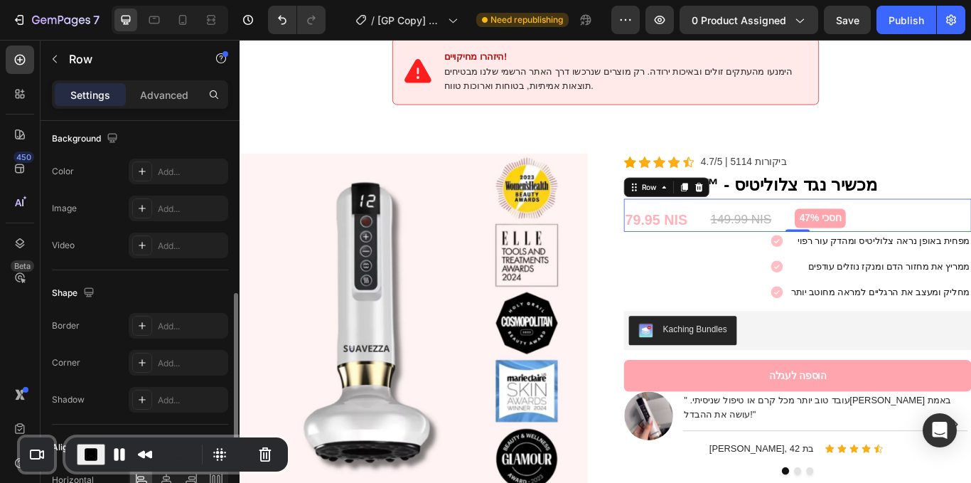
scroll to position [508, 0]
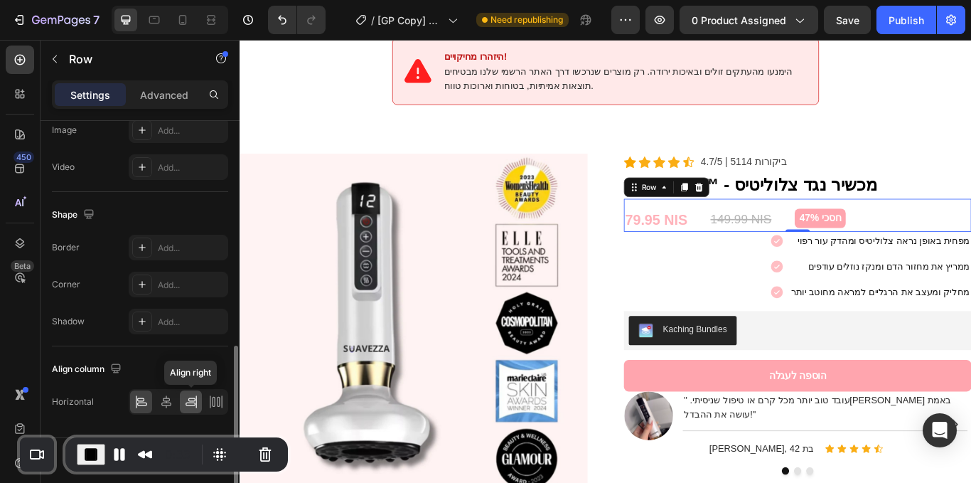
click at [196, 401] on icon at bounding box center [196, 401] width 1 height 13
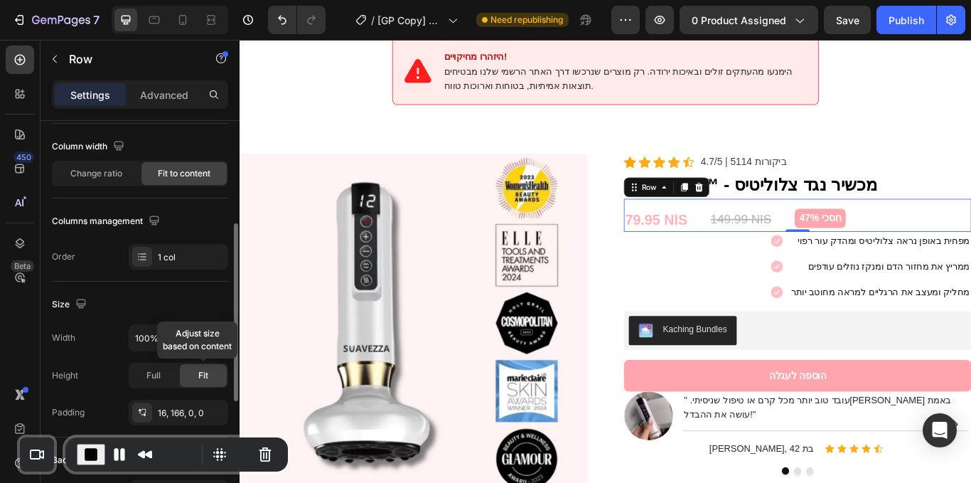
scroll to position [95, 0]
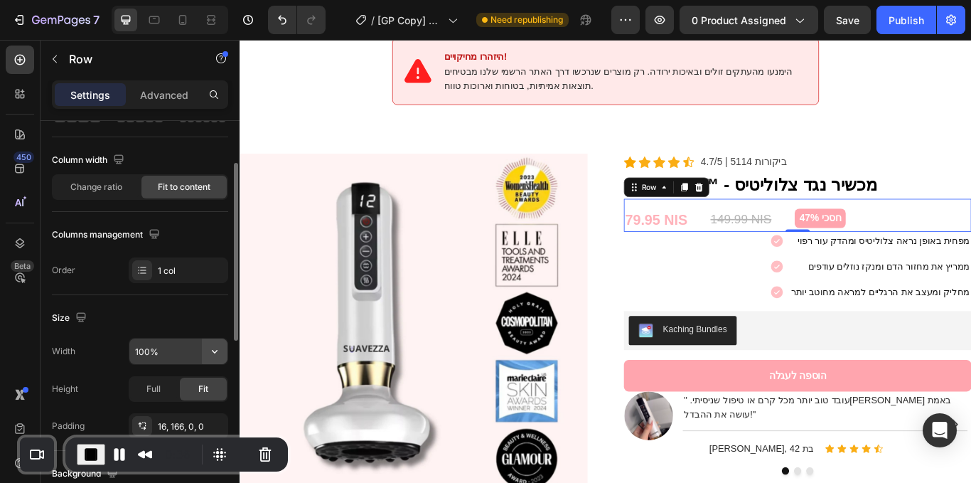
click at [218, 357] on icon "button" at bounding box center [215, 351] width 14 height 14
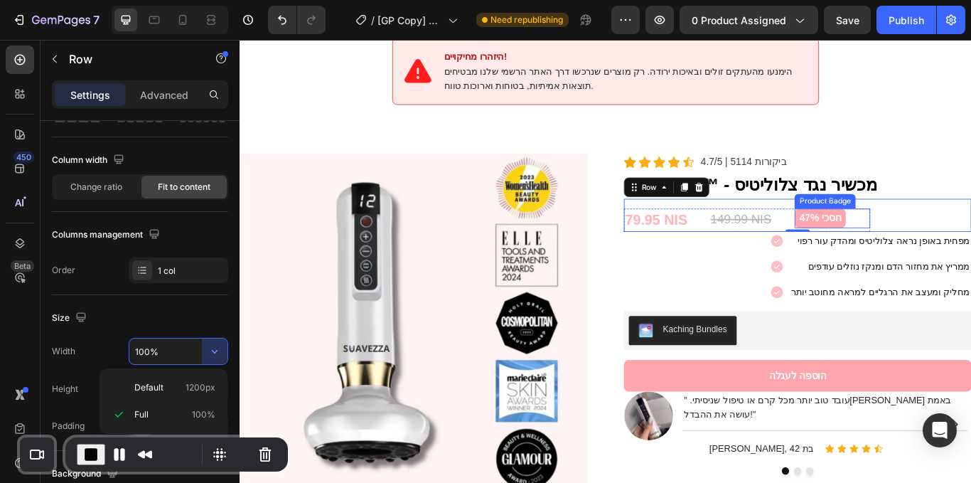
click at [874, 237] on div "79.95 NIS (P) Price (P) Price 149.99 NIS (P) Price (P) Price חסכי 47% Product B…" at bounding box center [831, 251] width 287 height 28
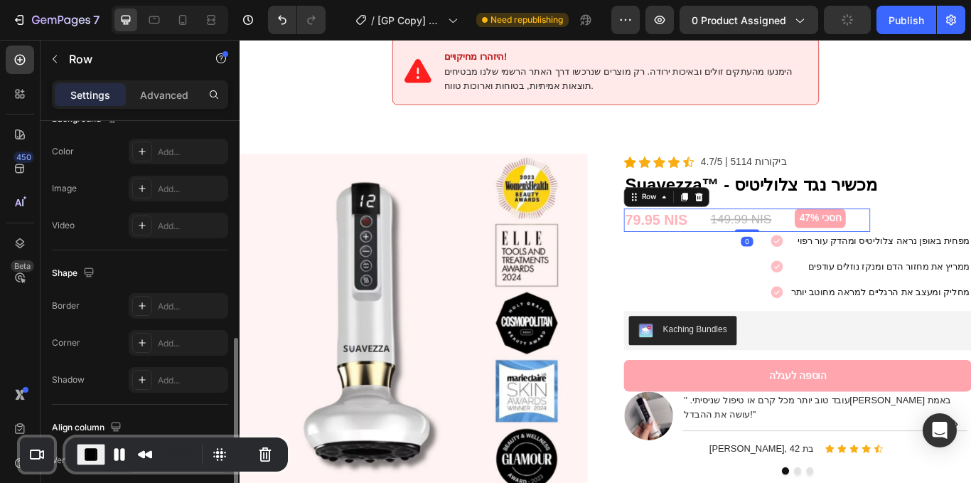
scroll to position [627, 0]
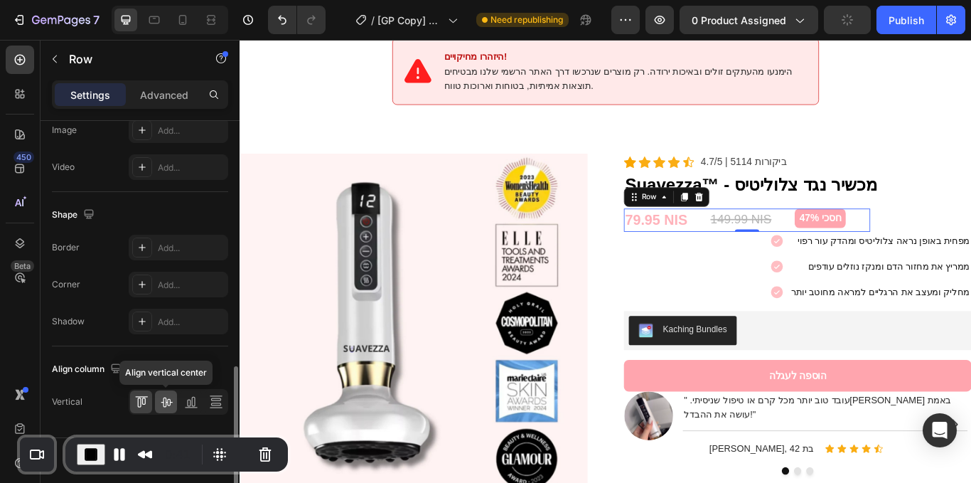
click at [173, 394] on div at bounding box center [166, 401] width 22 height 23
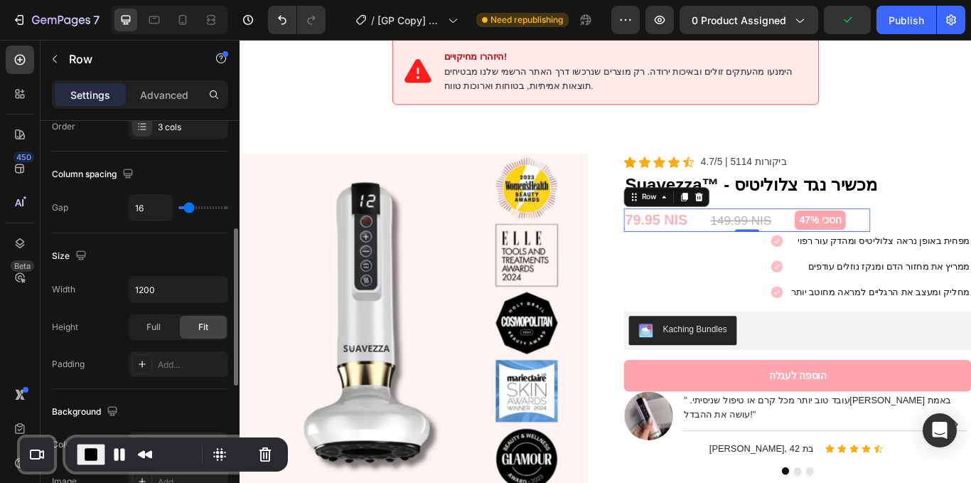
scroll to position [275, 0]
click at [211, 289] on icon "button" at bounding box center [215, 290] width 14 height 14
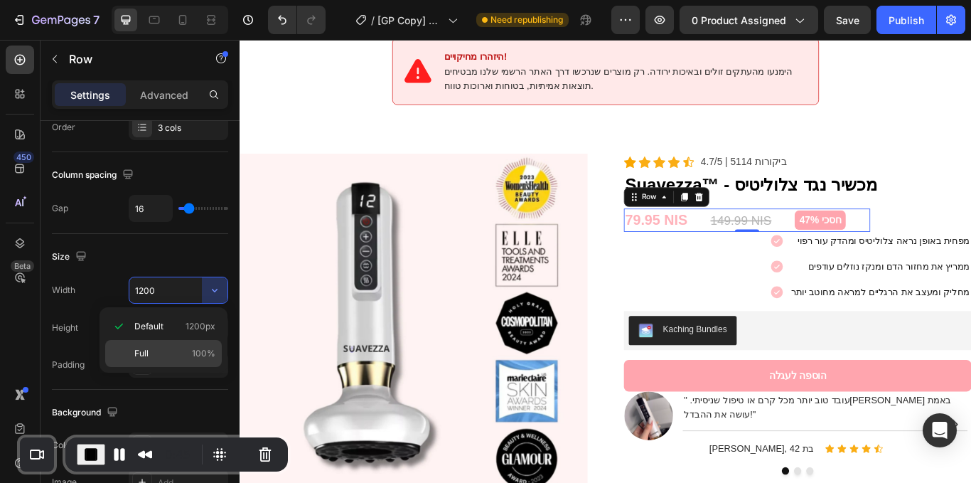
click at [141, 346] on div "Full 100%" at bounding box center [163, 353] width 117 height 27
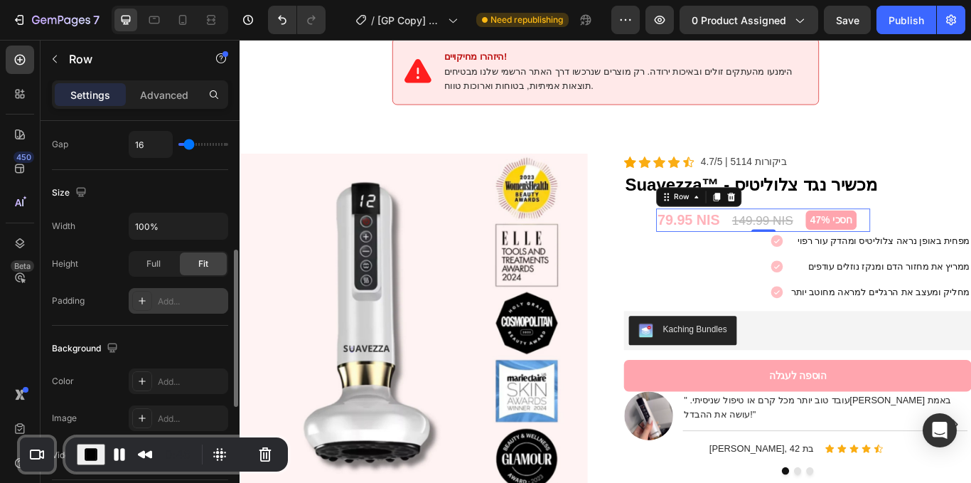
scroll to position [340, 0]
click at [206, 224] on button "button" at bounding box center [215, 226] width 26 height 26
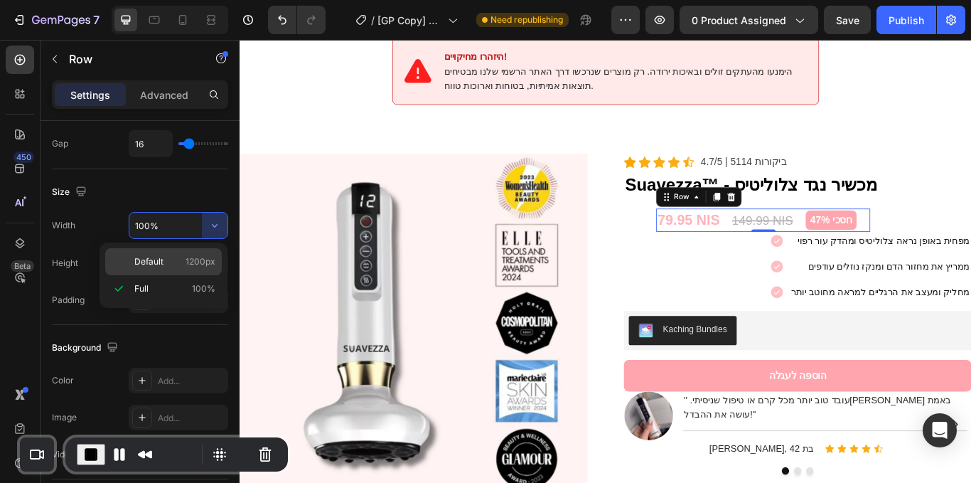
click at [169, 265] on p "Default 1200px" at bounding box center [174, 261] width 81 height 13
type input "1200"
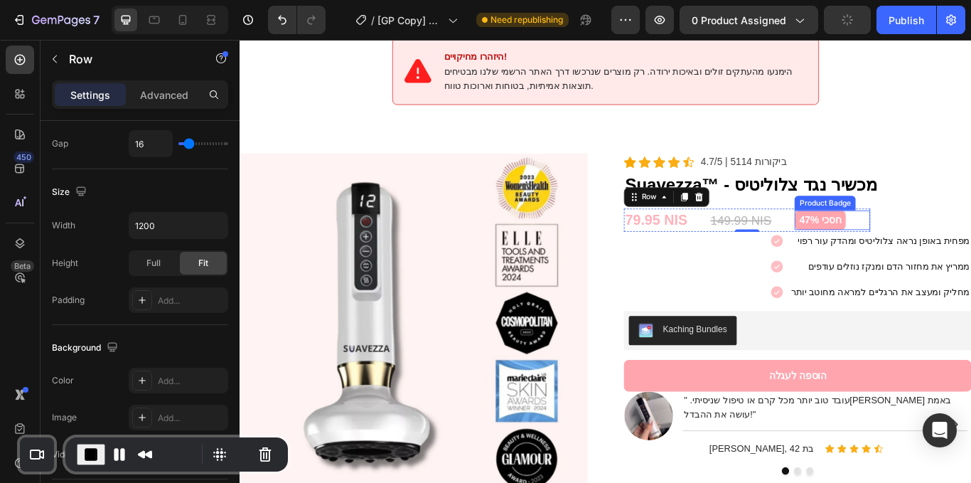
click at [911, 239] on pre "חסכי 47%" at bounding box center [917, 250] width 60 height 23
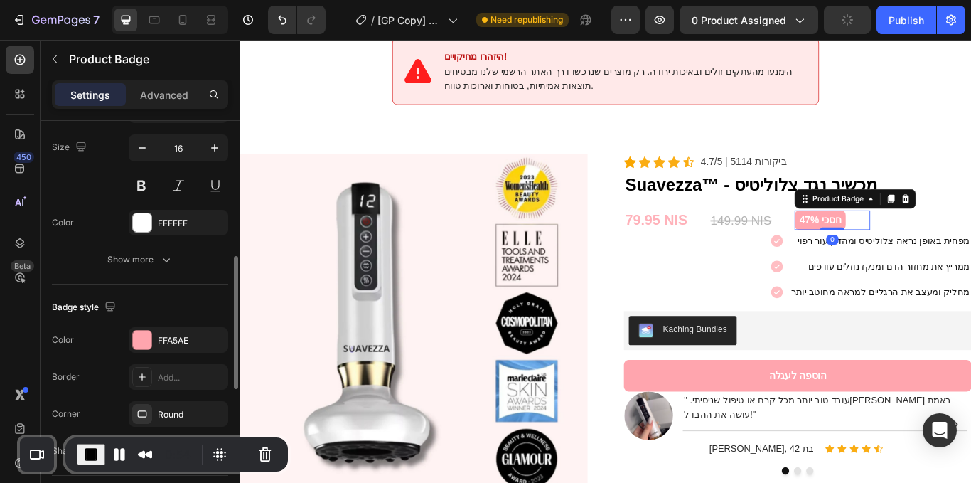
scroll to position [813, 0]
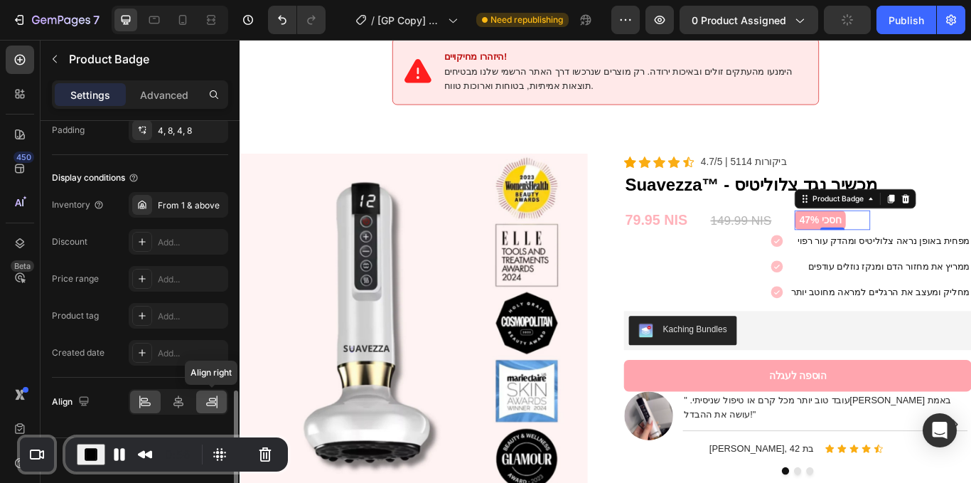
drag, startPoint x: 223, startPoint y: 403, endPoint x: 12, endPoint y: 406, distance: 211.2
click at [223, 403] on div at bounding box center [211, 401] width 31 height 23
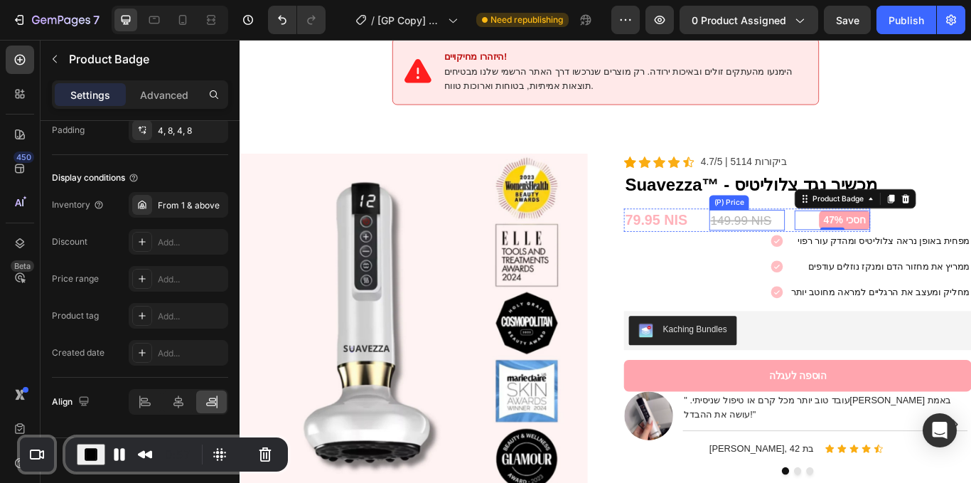
click at [846, 238] on div "149.99 NIS" at bounding box center [831, 250] width 88 height 24
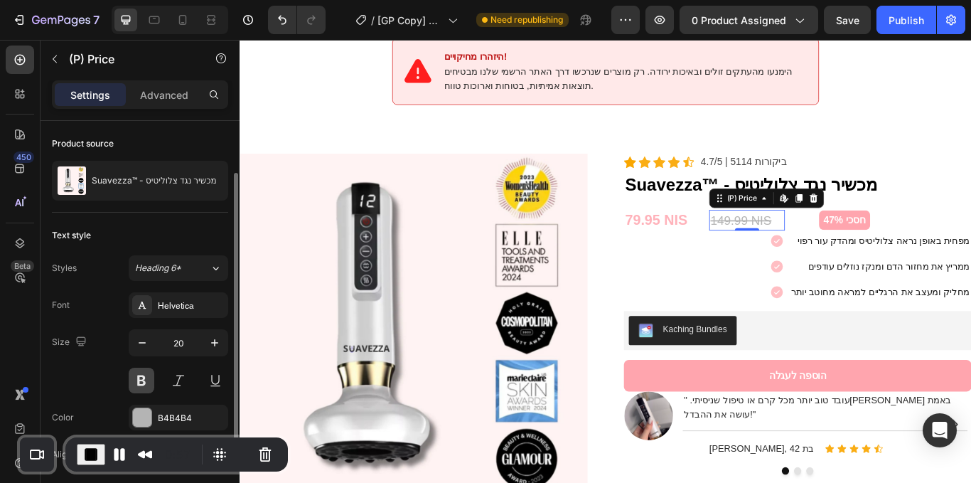
scroll to position [170, 0]
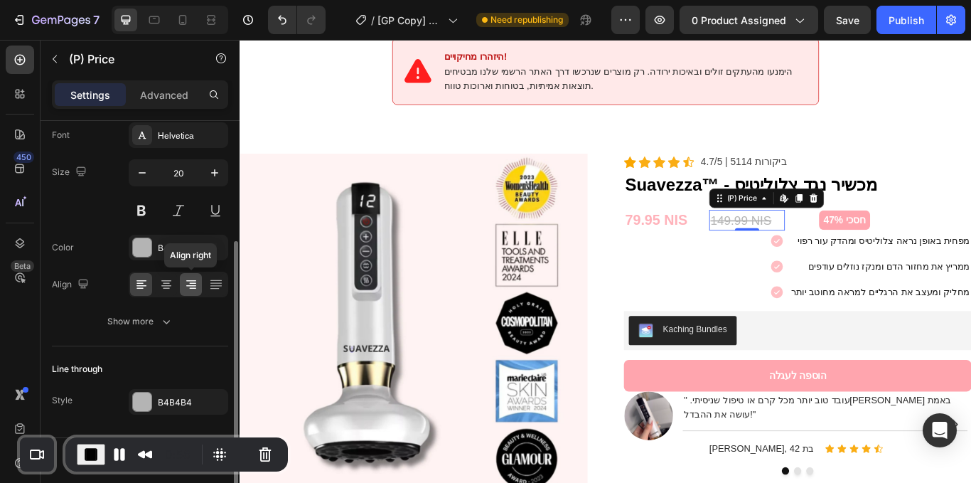
click at [184, 280] on icon at bounding box center [191, 284] width 14 height 14
click at [715, 241] on div "79.95 NIS" at bounding box center [732, 251] width 88 height 28
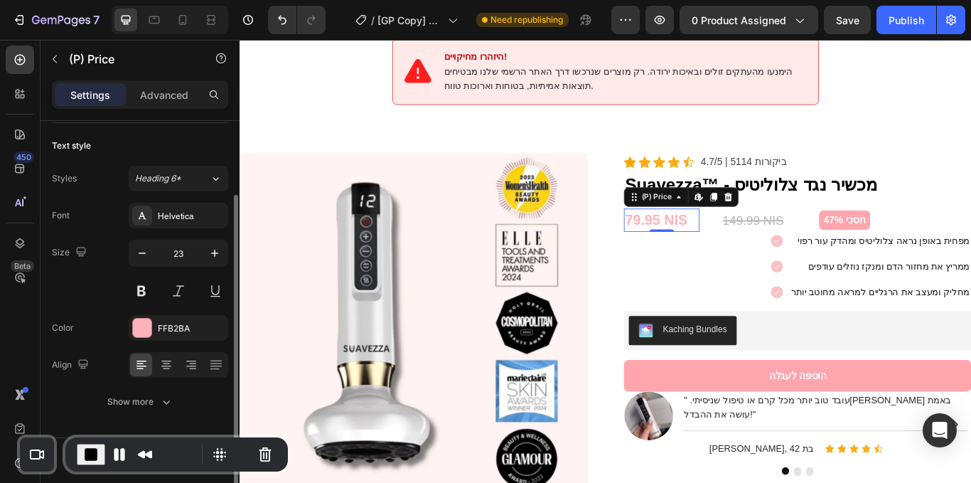
scroll to position [90, 0]
drag, startPoint x: 187, startPoint y: 366, endPoint x: 23, endPoint y: 331, distance: 167.8
click at [187, 366] on icon at bounding box center [191, 366] width 10 height 1
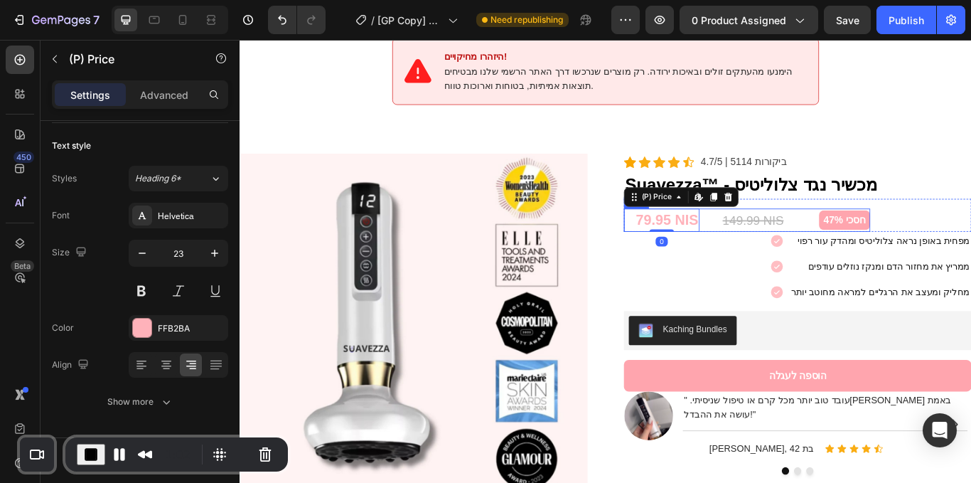
click at [874, 237] on div "79.95 NIS (P) Price Edit content in Shopify 0 (P) Price Edit content in Shopify…" at bounding box center [831, 251] width 287 height 28
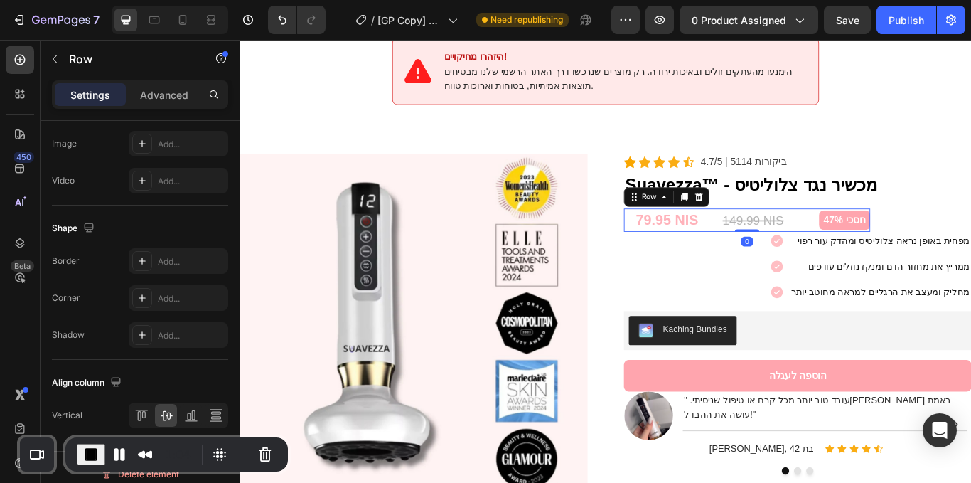
scroll to position [0, 0]
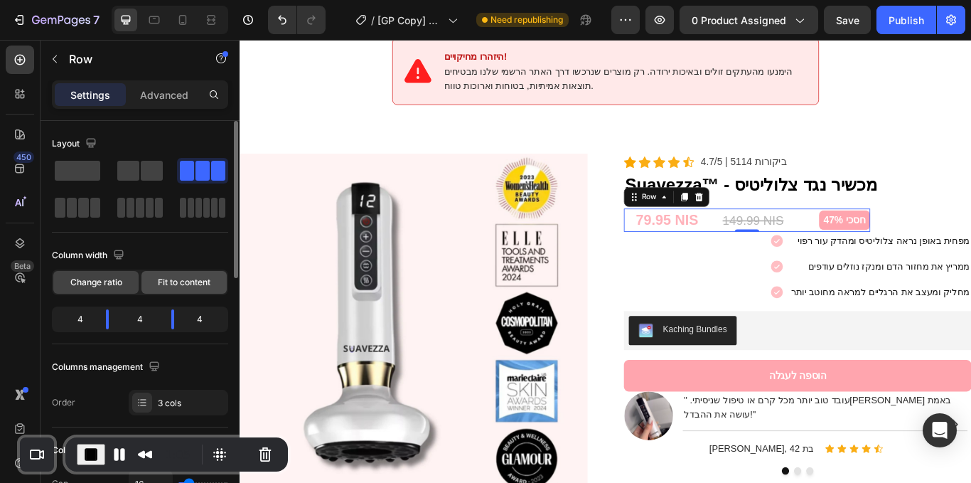
click at [196, 279] on span "Fit to content" at bounding box center [184, 282] width 53 height 13
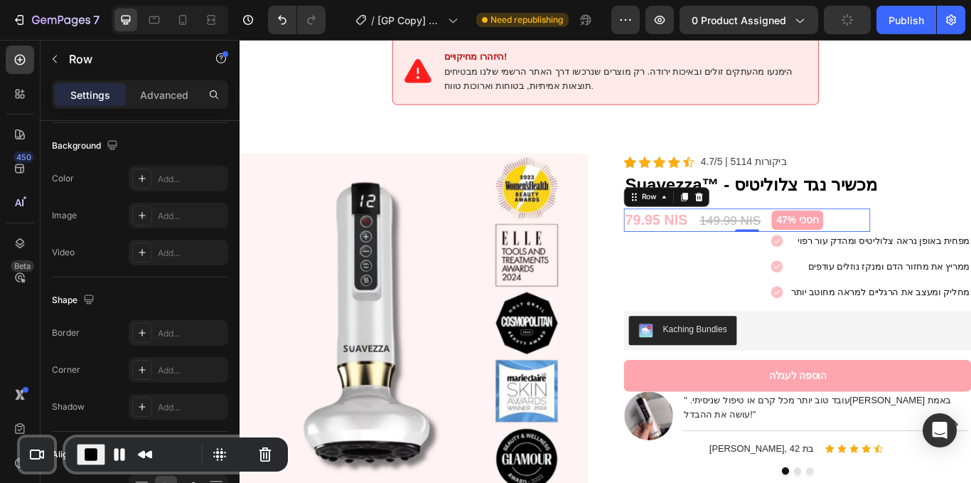
scroll to position [627, 0]
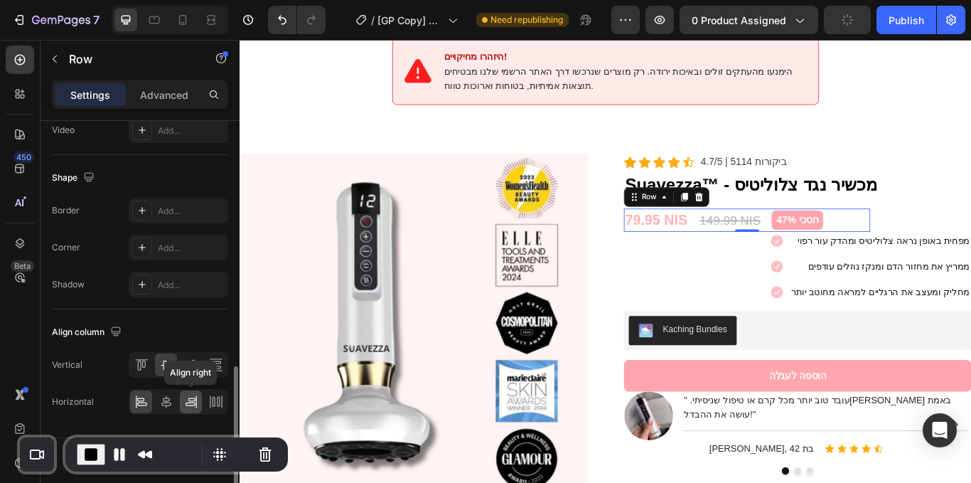
click at [184, 400] on icon at bounding box center [191, 402] width 14 height 14
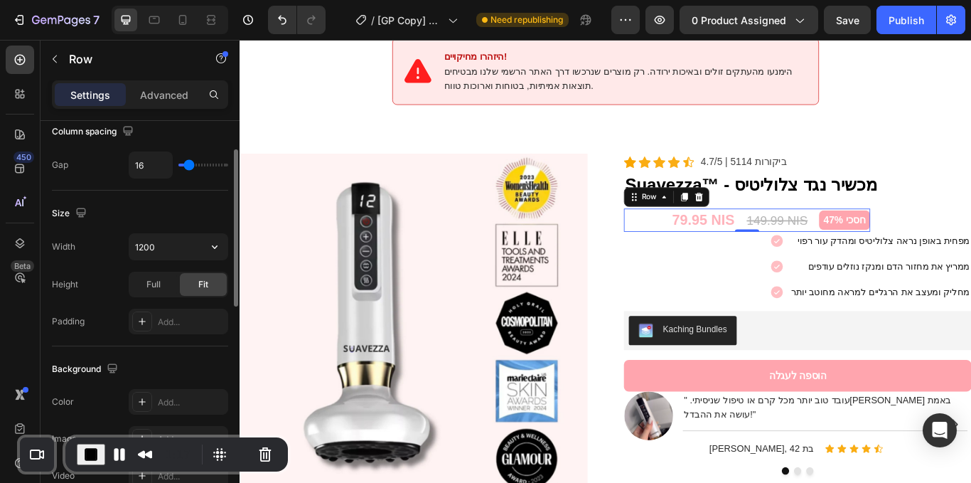
scroll to position [223, 0]
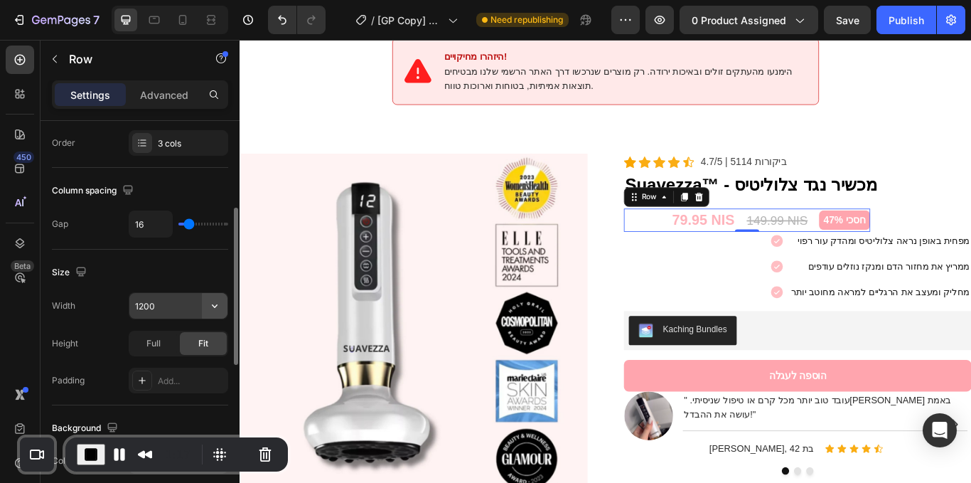
click at [214, 301] on icon "button" at bounding box center [215, 306] width 14 height 14
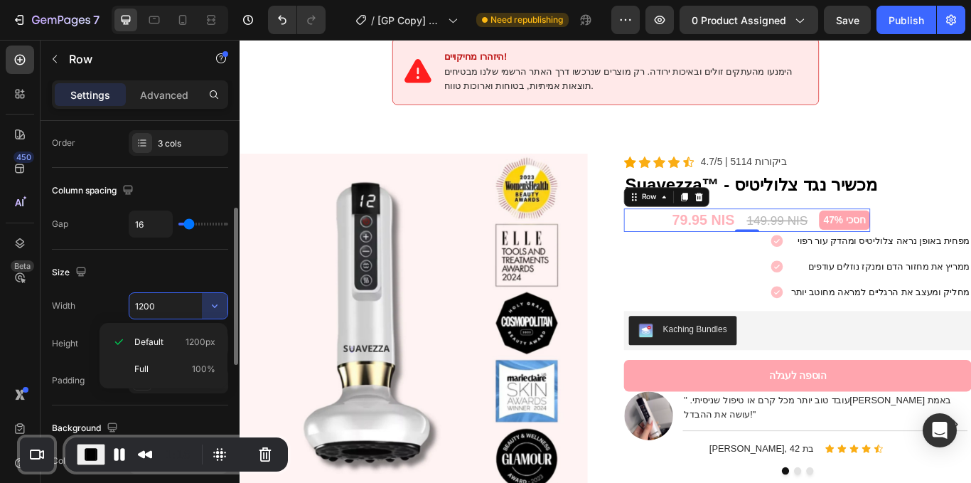
click at [156, 366] on p "Full 100%" at bounding box center [174, 369] width 81 height 13
type input "100%"
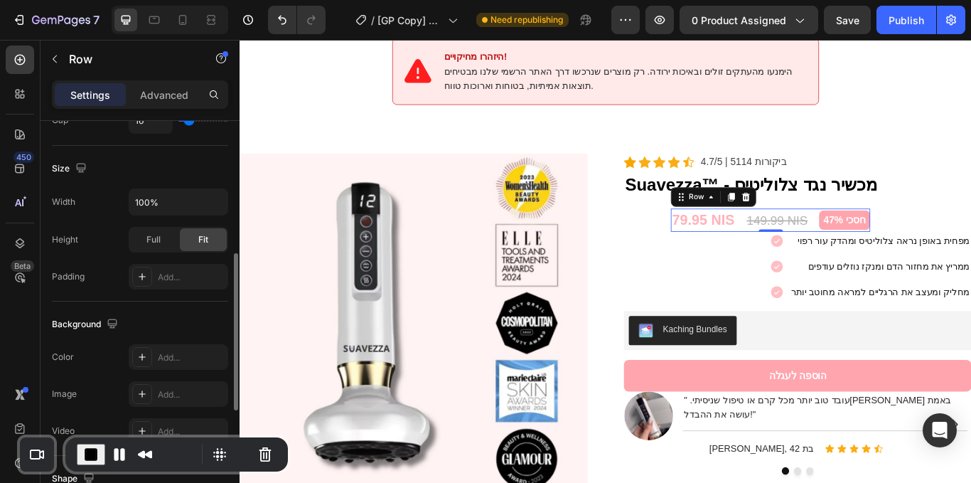
scroll to position [627, 0]
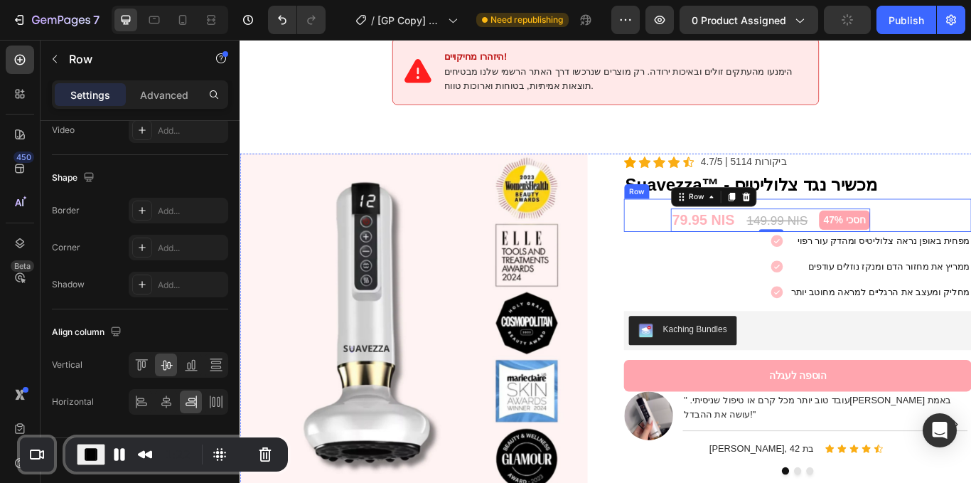
click at [971, 231] on div "79.95 NIS (P) Price (P) Price 149.99 NIS (P) Price (P) Price חסכי 47% Product B…" at bounding box center [890, 244] width 405 height 39
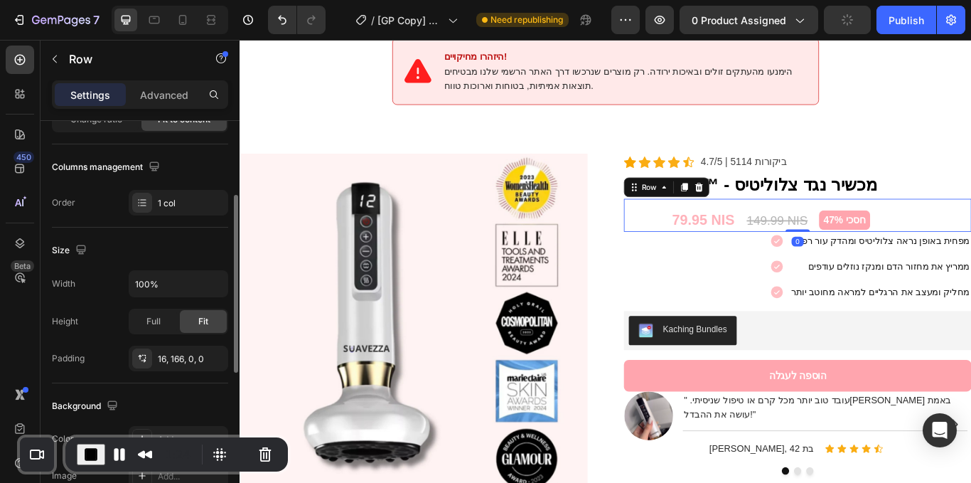
scroll to position [164, 0]
click at [897, 237] on div "79.95 NIS (P) Price (P) Price 149.99 NIS (P) Price (P) Price חסכי 47% Product B…" at bounding box center [858, 251] width 233 height 28
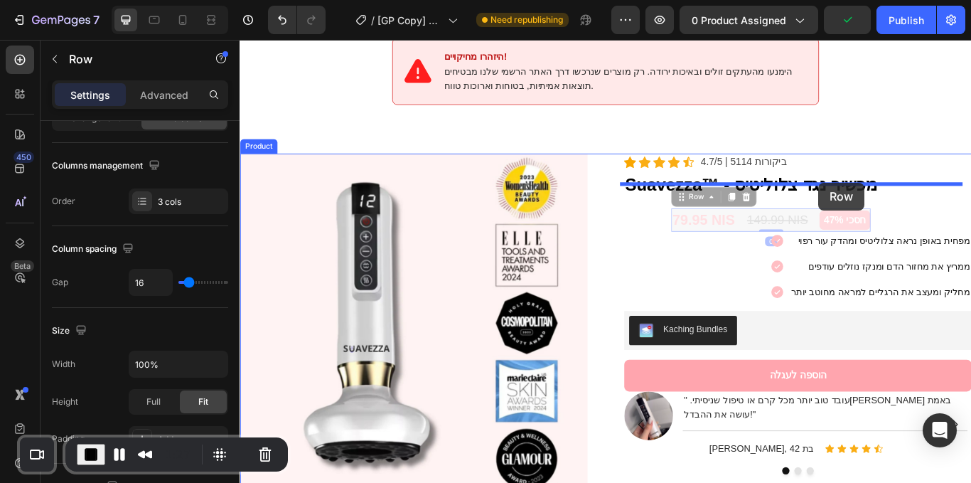
drag, startPoint x: 756, startPoint y: 213, endPoint x: 914, endPoint y: 206, distance: 158.7
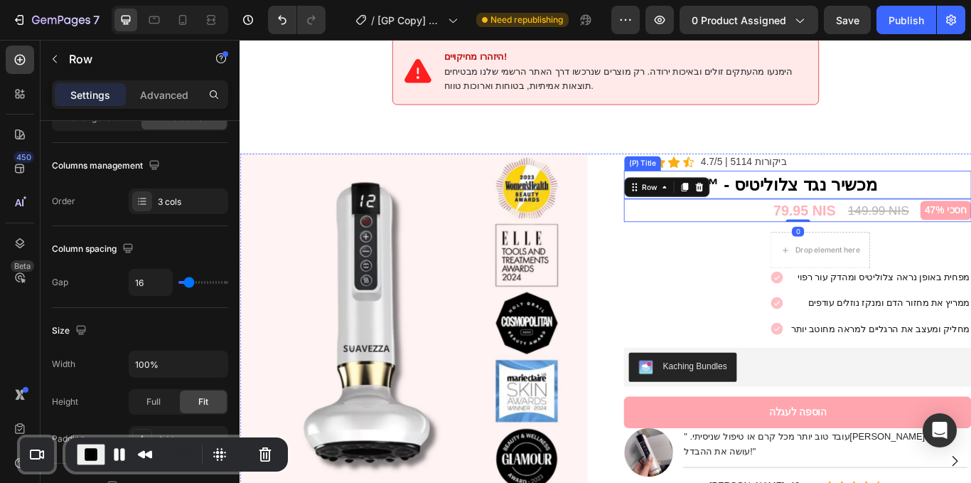
click at [971, 193] on h2 "Suavezza™ - מכשיר נגד צלוליטיס" at bounding box center [890, 209] width 405 height 33
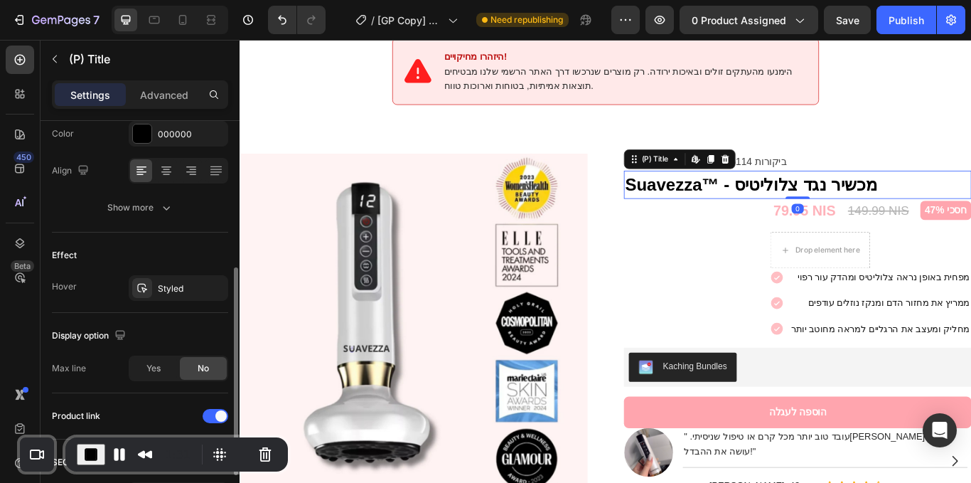
scroll to position [215, 0]
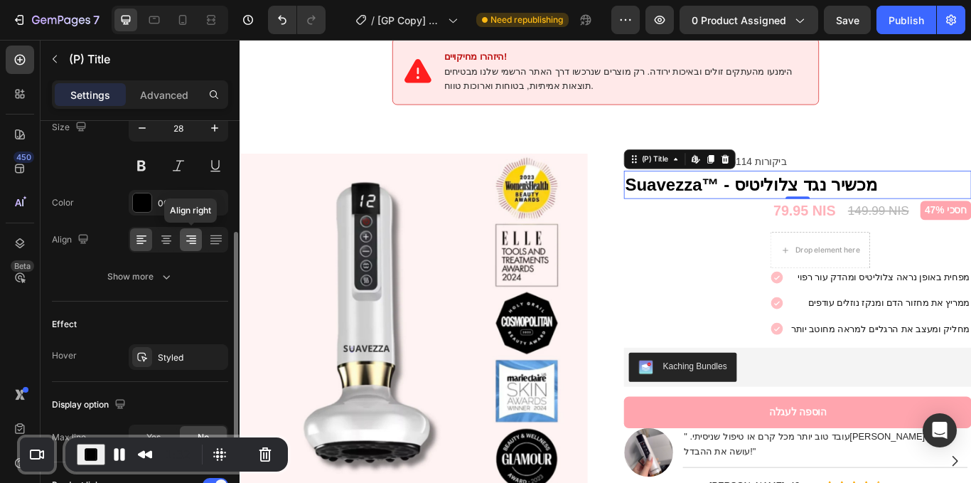
click at [189, 247] on div at bounding box center [191, 239] width 22 height 23
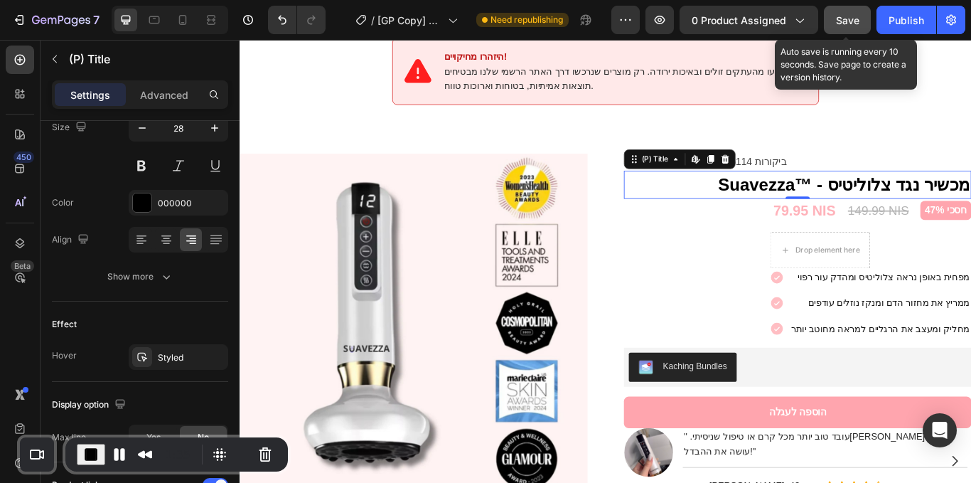
click at [846, 24] on span "Save" at bounding box center [847, 20] width 23 height 12
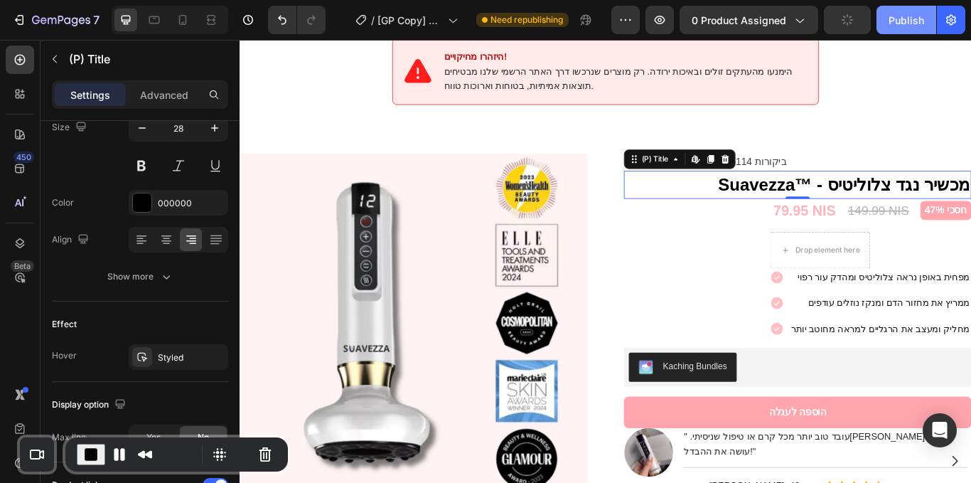
click at [885, 24] on button "Publish" at bounding box center [907, 20] width 60 height 28
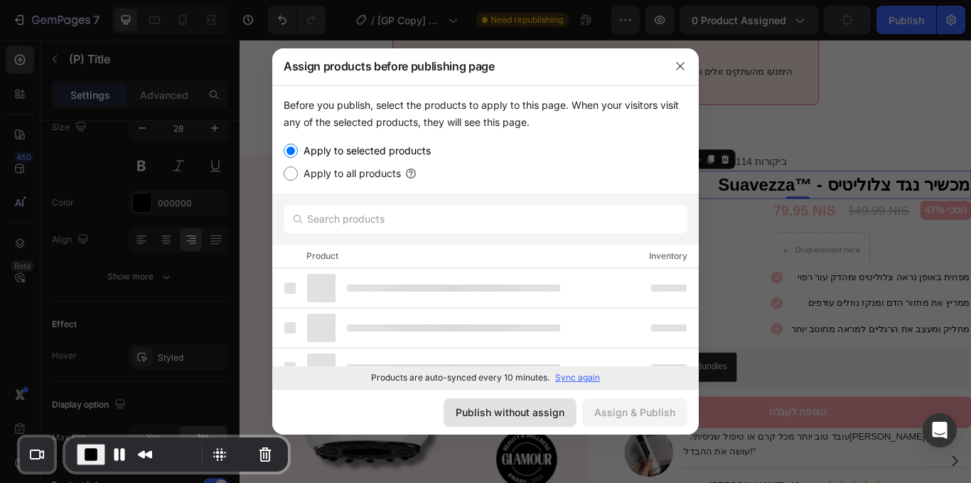
click at [516, 413] on div "Publish without assign" at bounding box center [510, 412] width 109 height 15
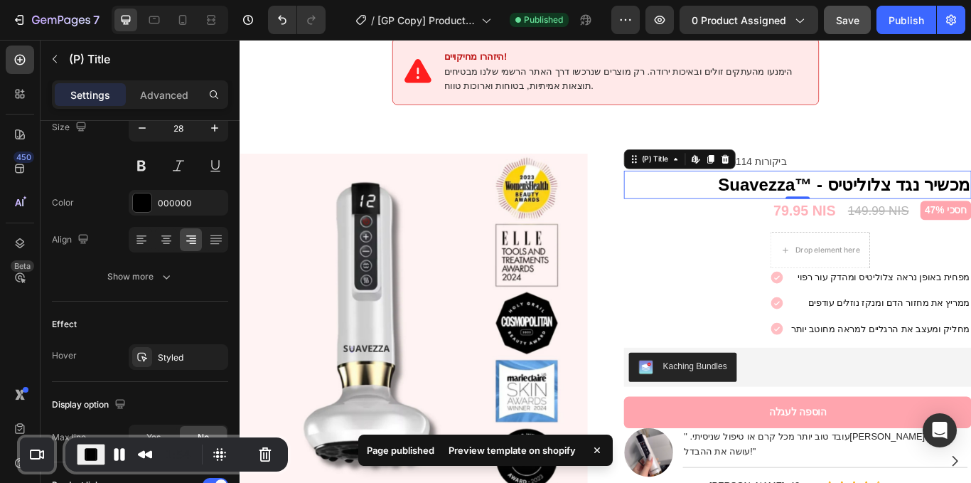
click at [509, 447] on div "Preview template on shopify" at bounding box center [512, 450] width 144 height 20
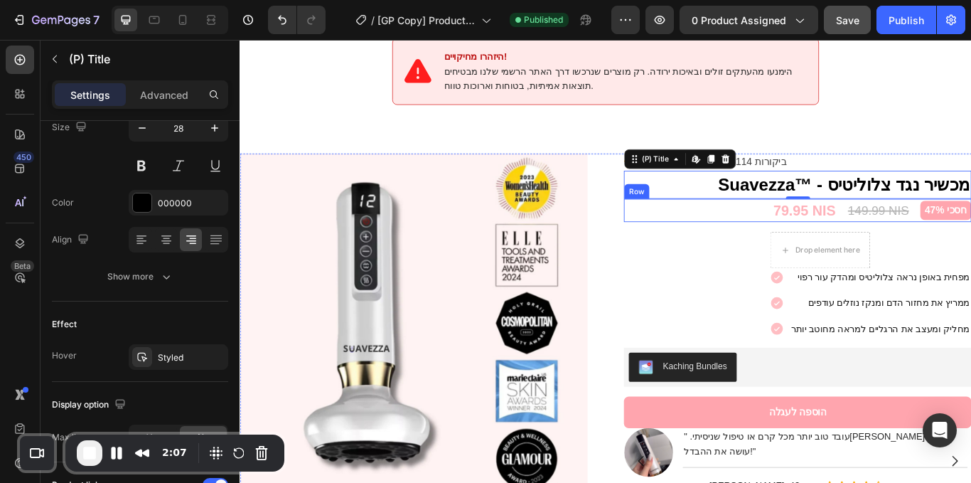
click at [931, 230] on div "79.95 NIS (P) Price (P) Price 149.99 NIS (P) Price (P) Price חסכי 47% Product B…" at bounding box center [890, 239] width 405 height 28
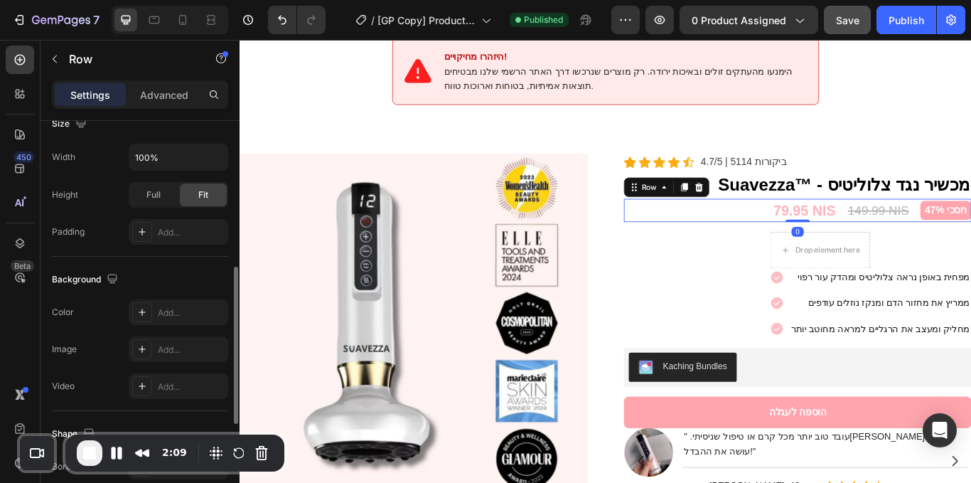
scroll to position [372, 0]
click at [212, 153] on icon "button" at bounding box center [215, 156] width 14 height 14
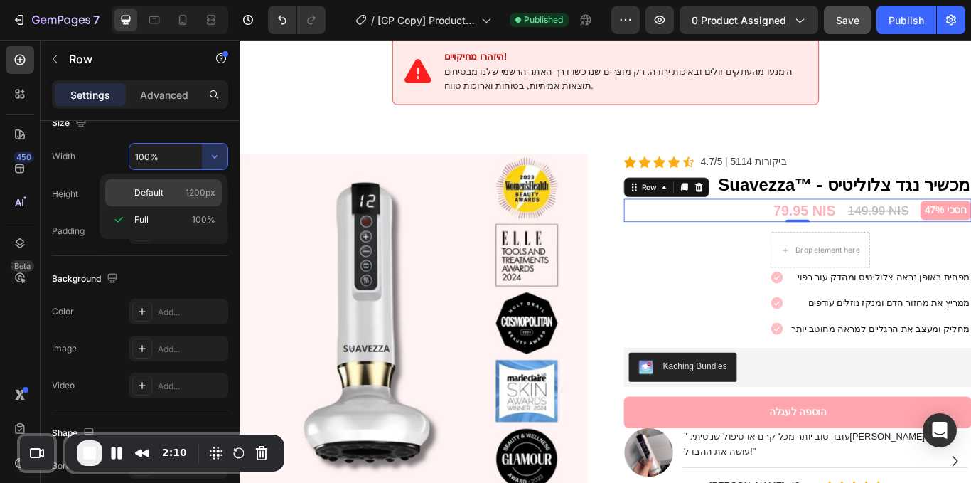
click at [157, 197] on span "Default" at bounding box center [148, 192] width 29 height 13
type input "1200"
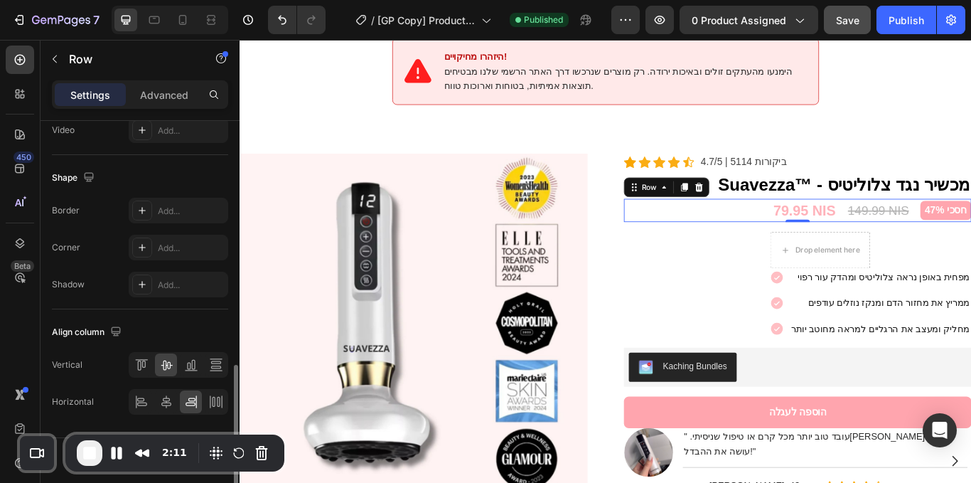
scroll to position [627, 0]
click at [860, 225] on div "79.95 NIS" at bounding box center [897, 239] width 75 height 28
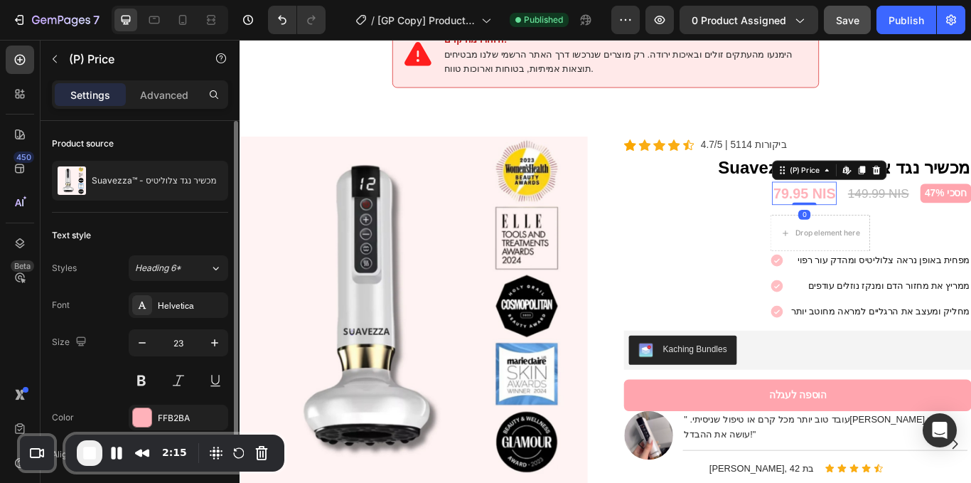
scroll to position [90, 0]
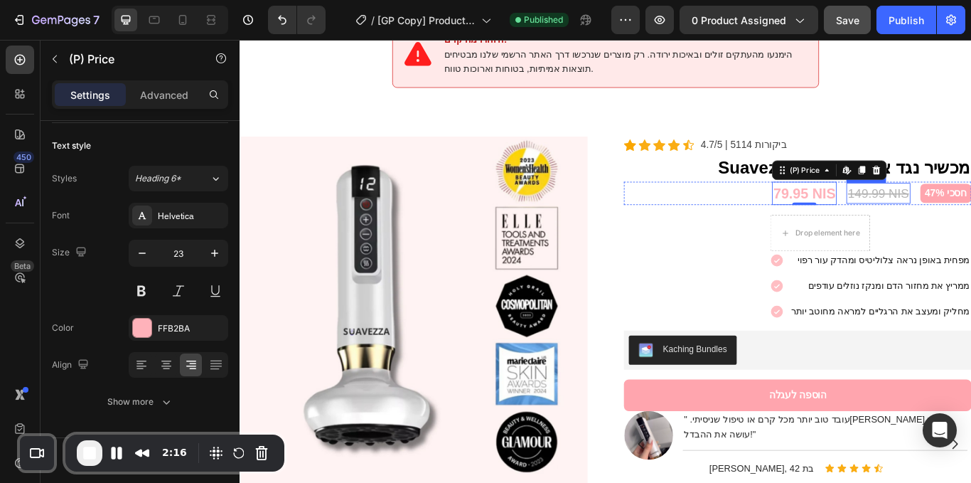
click at [959, 207] on div "149.99 NIS" at bounding box center [984, 219] width 74 height 24
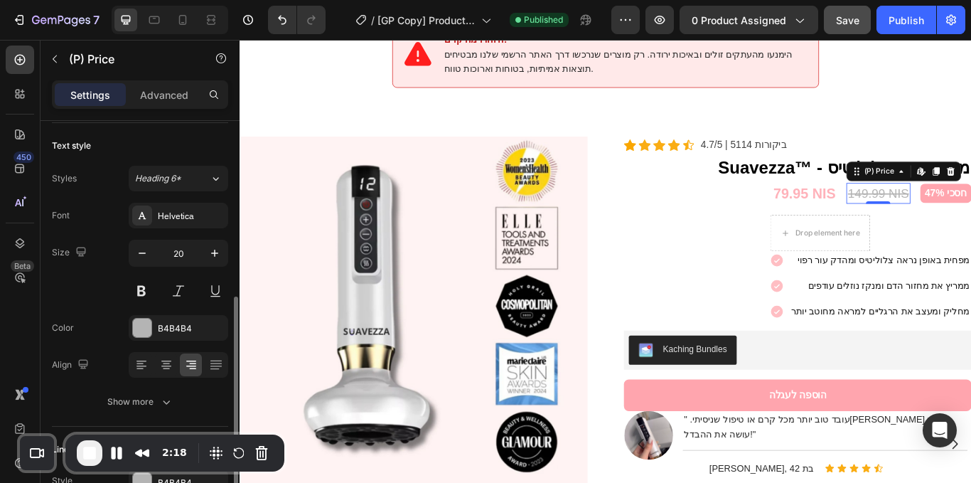
scroll to position [158, 0]
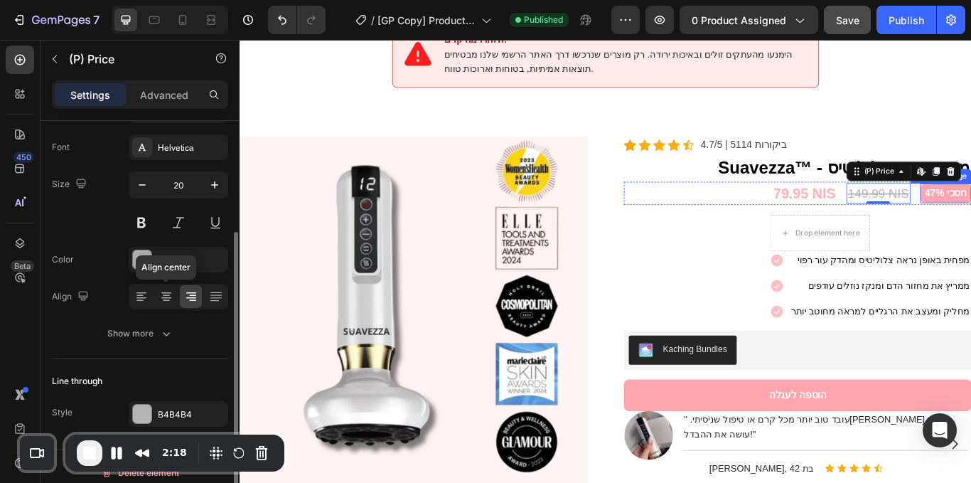
drag, startPoint x: 1051, startPoint y: 192, endPoint x: 776, endPoint y: 267, distance: 285.1
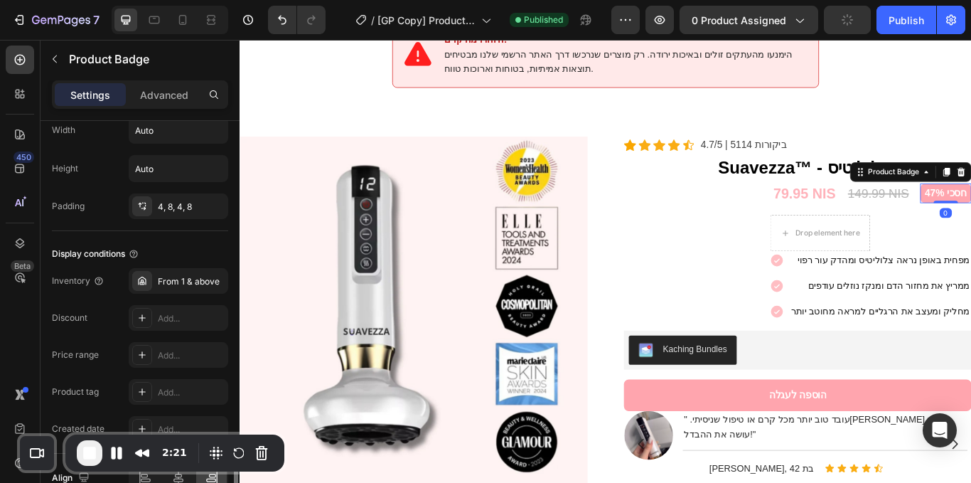
scroll to position [813, 0]
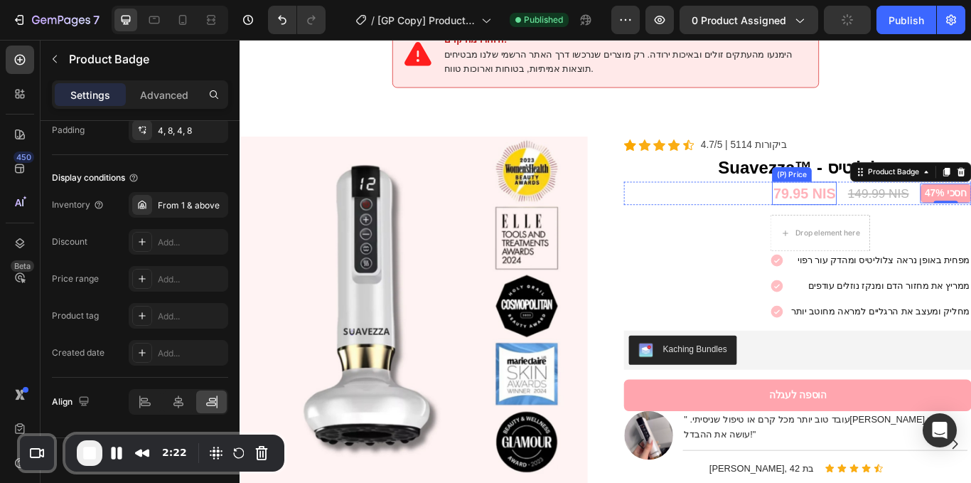
click at [829, 206] on div "79.95 NIS (P) Price (P) Price 149.99 NIS (P) Price (P) Price חסכי 47% Product B…" at bounding box center [890, 220] width 405 height 28
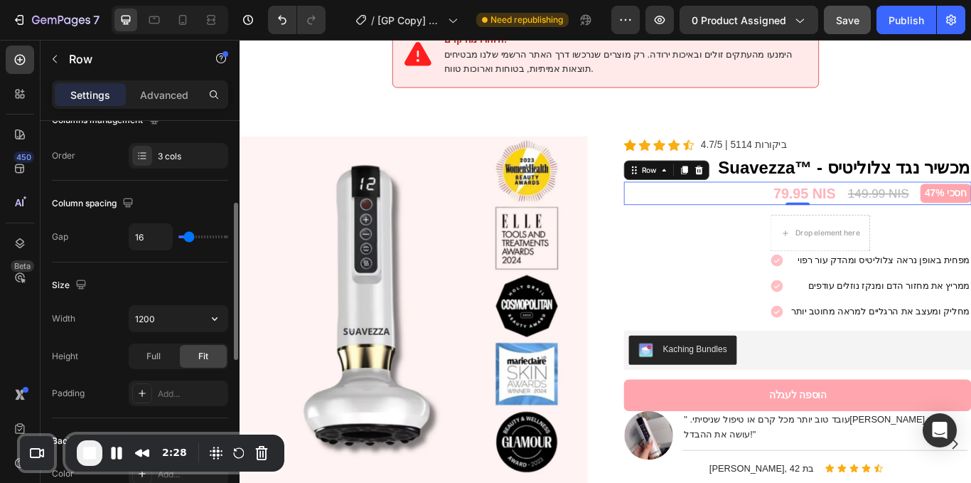
scroll to position [209, 0]
click at [159, 353] on span "Full" at bounding box center [153, 357] width 14 height 13
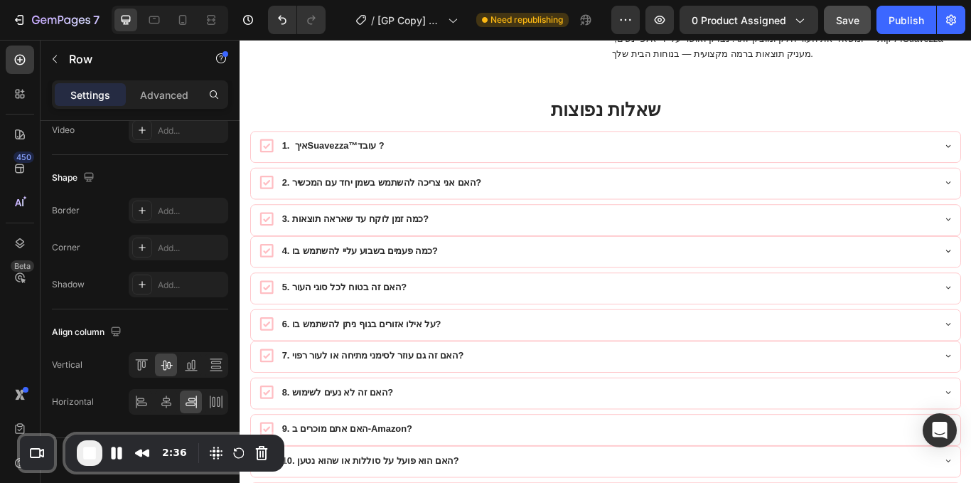
scroll to position [7091, 0]
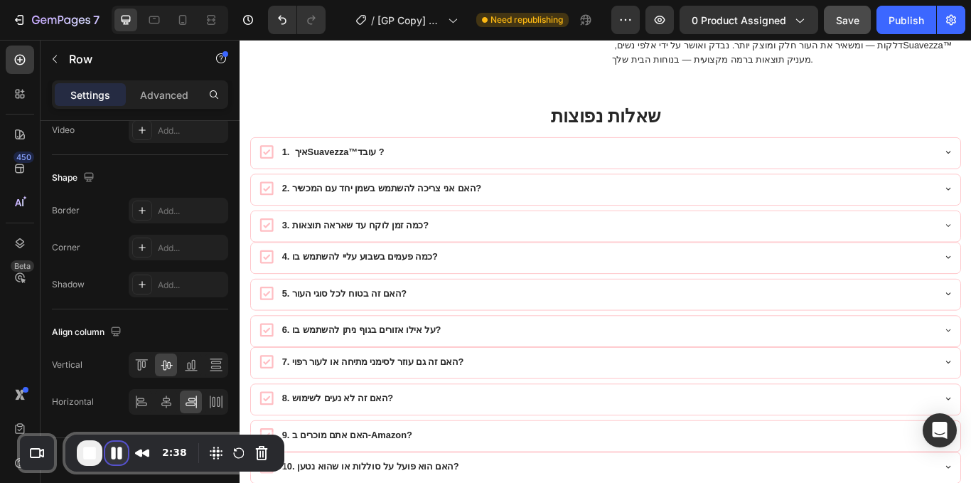
click at [118, 447] on button "Pause Recording" at bounding box center [116, 453] width 23 height 23
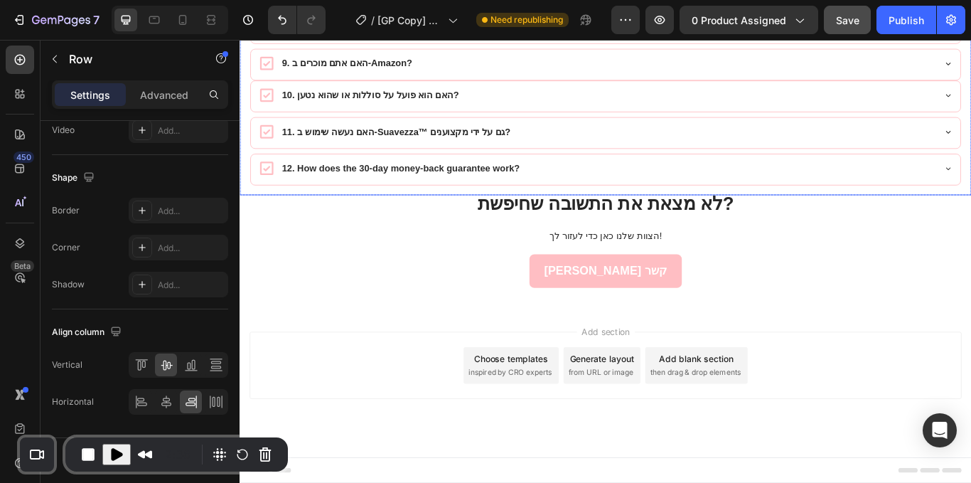
scroll to position [7676, 0]
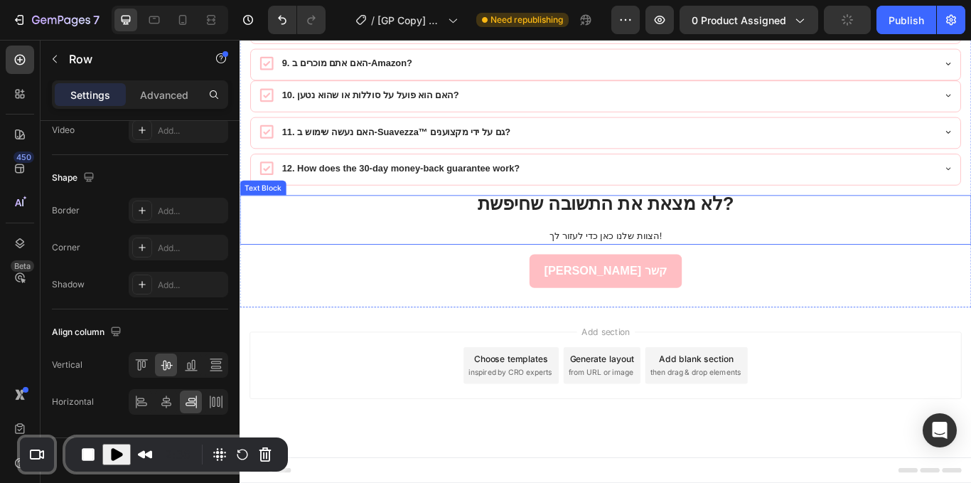
click at [777, 236] on strong "לא מצאת את התשובה שחיפשת?" at bounding box center [666, 230] width 299 height 23
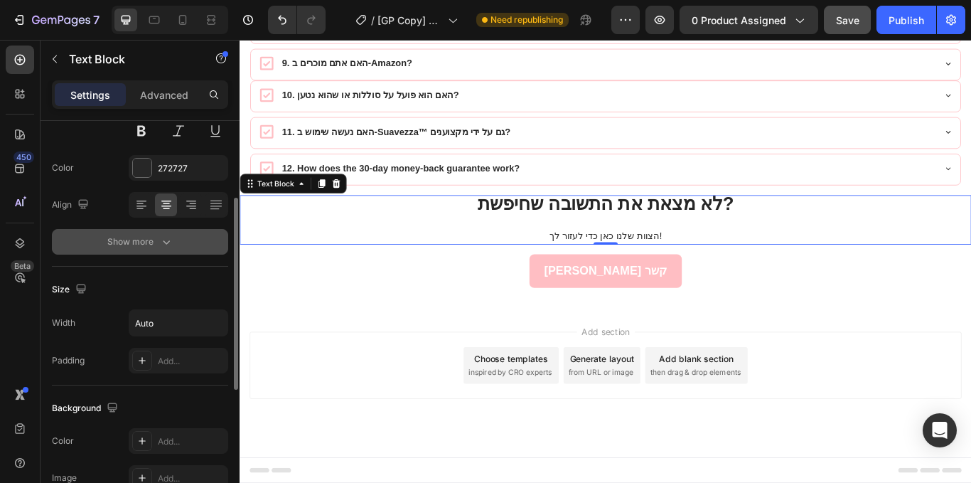
scroll to position [199, 0]
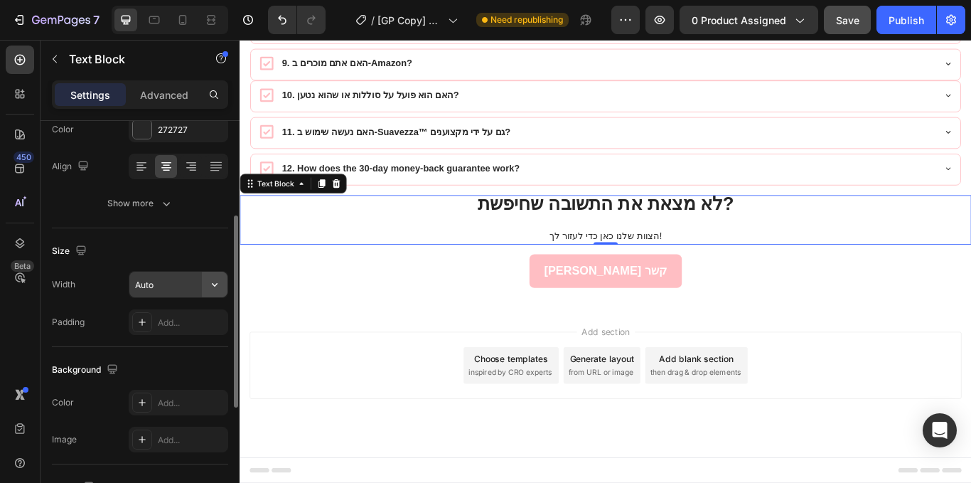
click at [206, 277] on button "button" at bounding box center [215, 285] width 26 height 26
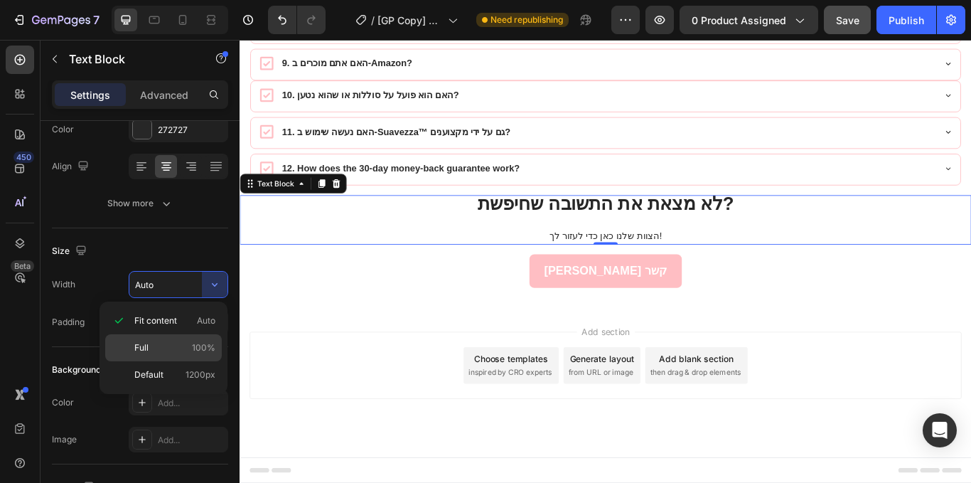
click at [190, 348] on p "Full 100%" at bounding box center [174, 347] width 81 height 13
type input "100%"
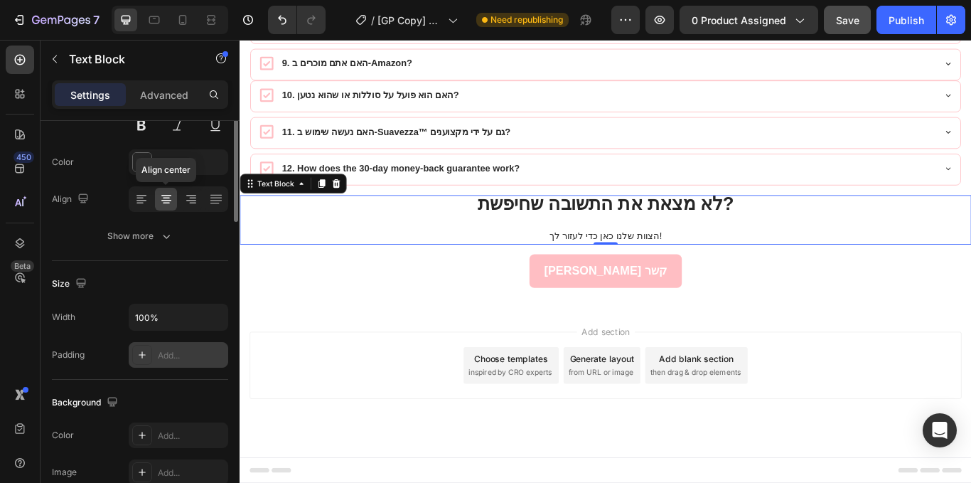
scroll to position [0, 0]
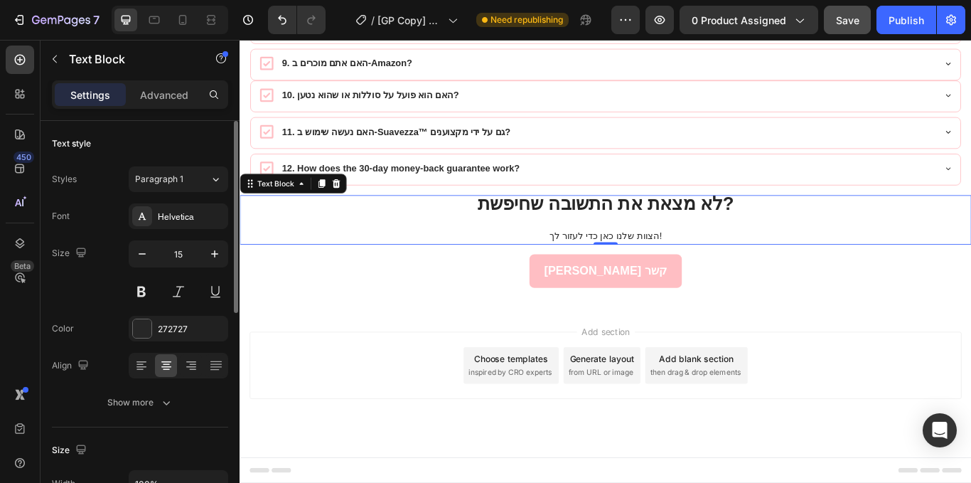
click at [341, 218] on div "Text Block" at bounding box center [302, 207] width 124 height 23
click at [341, 240] on p "לא מצאת את התשובה שחיפשת?" at bounding box center [666, 233] width 850 height 21
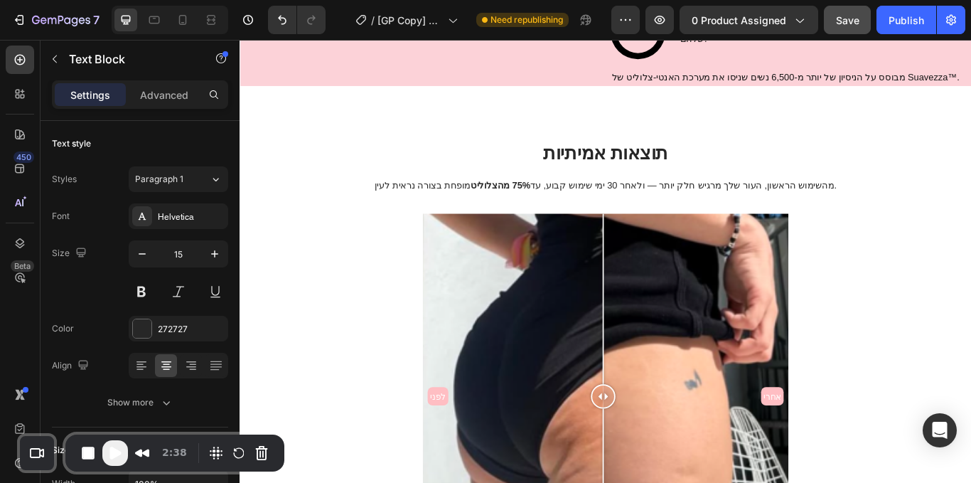
click at [111, 453] on span "Play Recording" at bounding box center [115, 452] width 17 height 17
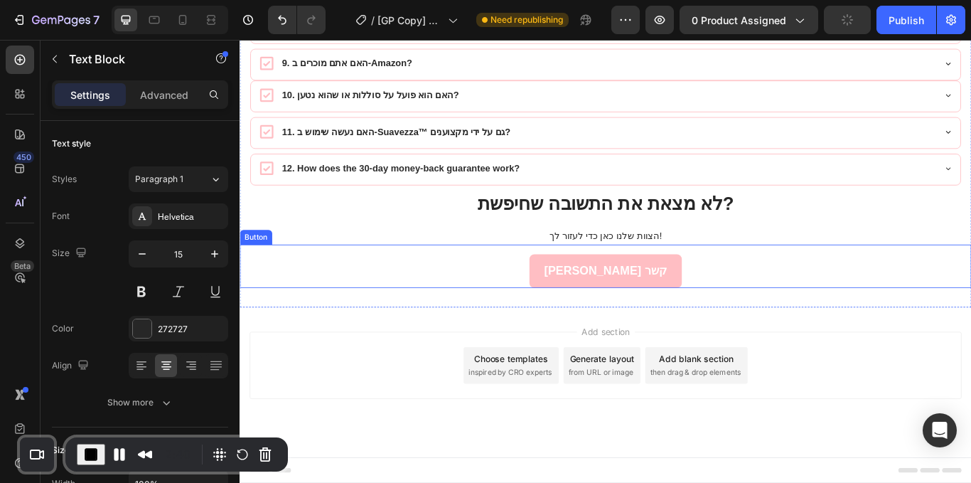
scroll to position [7676, 0]
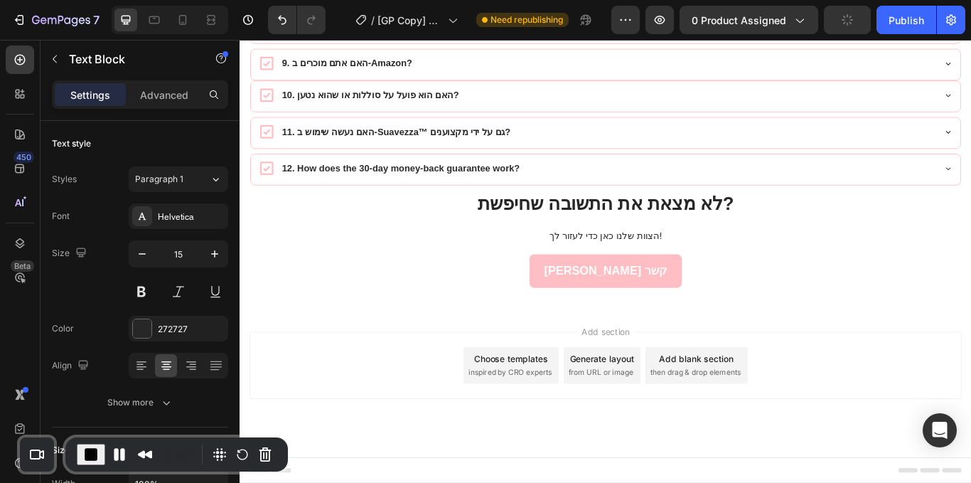
click at [762, 261] on p "הצוות שלנו כאן כדי לעזור לך!" at bounding box center [666, 268] width 850 height 17
click at [598, 256] on p "Rich Text Editor. Editing area: main" at bounding box center [666, 251] width 850 height 17
click at [725, 260] on div "לא מצאת את התשובה שחיפשת? הצוות שלנו כאן כדי לעזור לך!" at bounding box center [666, 250] width 853 height 58
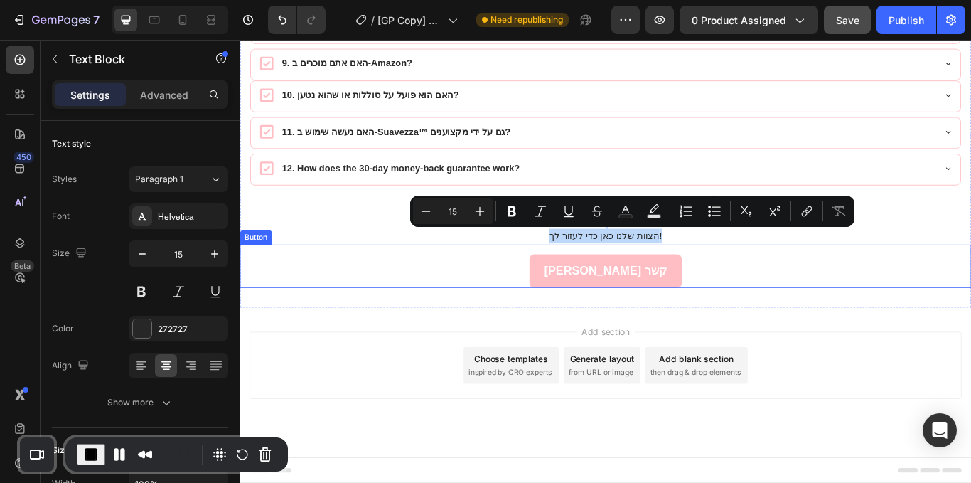
click at [767, 279] on div "צור קשר Button" at bounding box center [666, 304] width 853 height 50
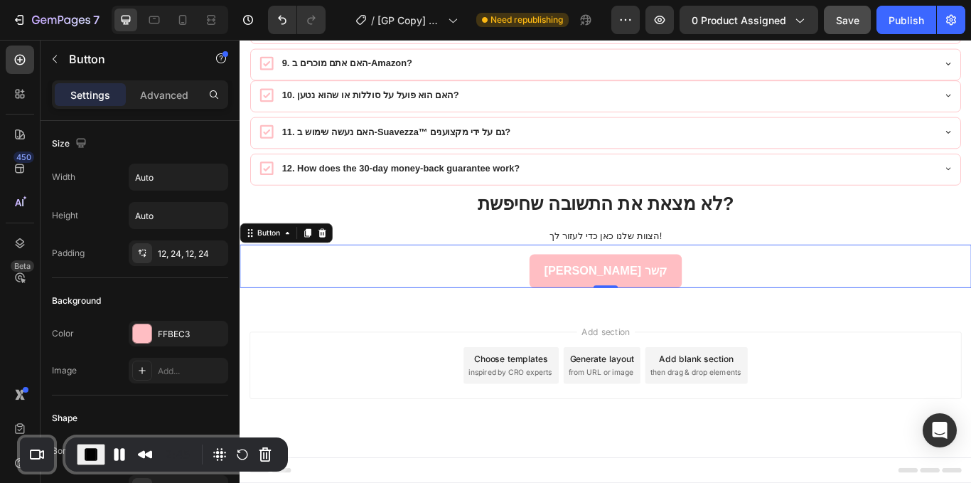
click at [795, 261] on p "הצוות שלנו כאן כדי לעזור לך!" at bounding box center [666, 268] width 850 height 17
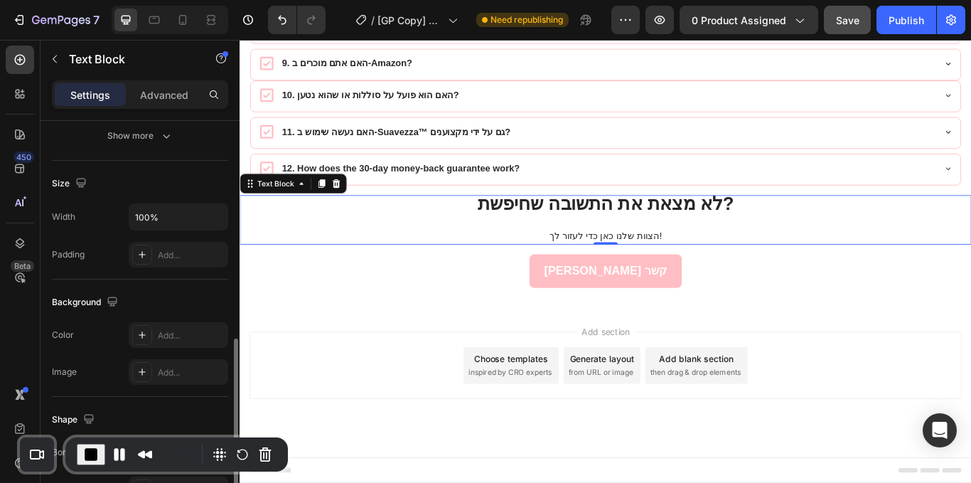
scroll to position [266, 0]
click at [219, 215] on icon "button" at bounding box center [215, 217] width 14 height 14
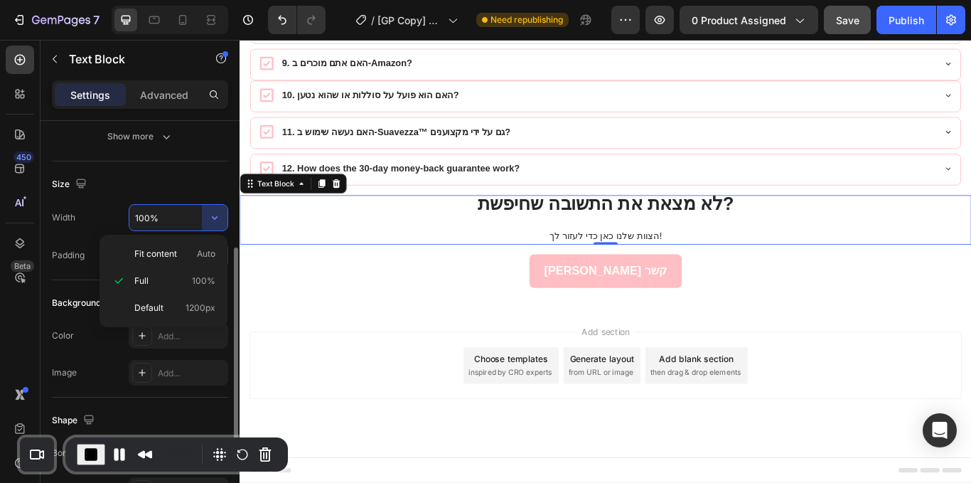
click at [182, 258] on p "Fit content Auto" at bounding box center [174, 253] width 81 height 13
type input "Auto"
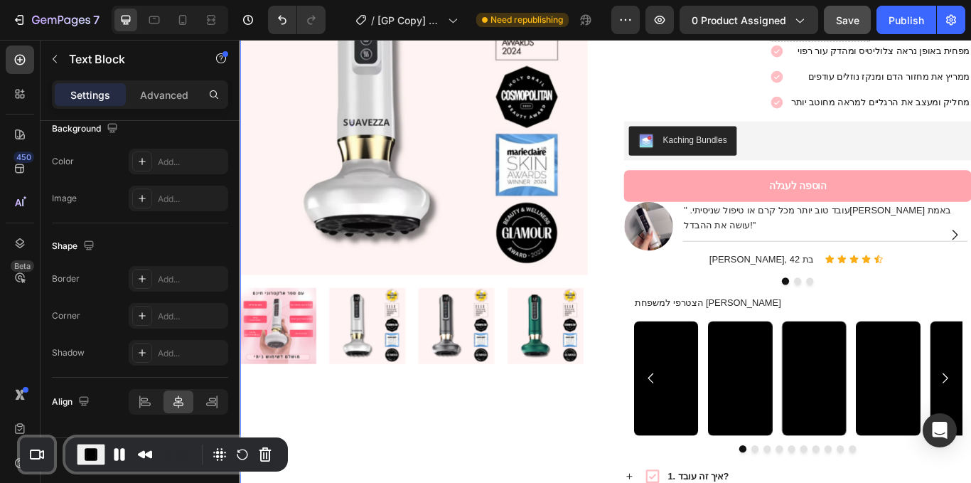
scroll to position [1985, 0]
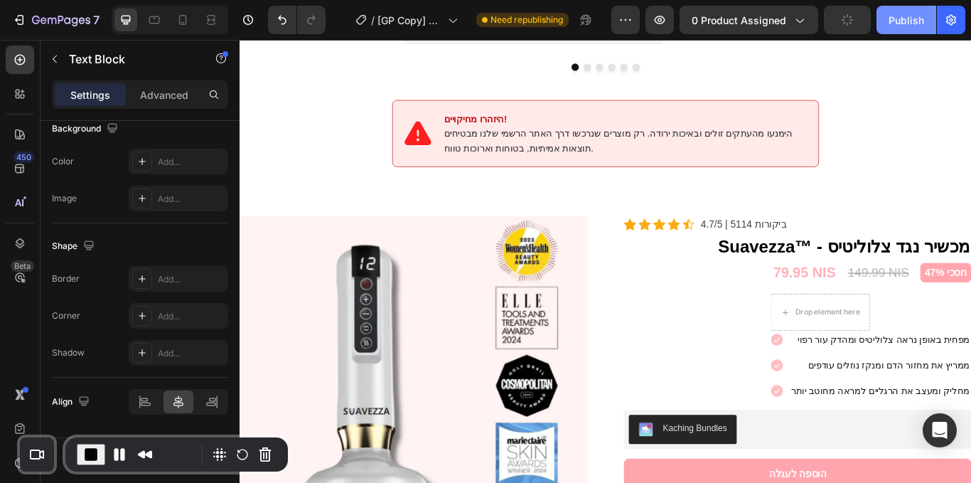
click at [893, 25] on div "Publish" at bounding box center [907, 20] width 36 height 15
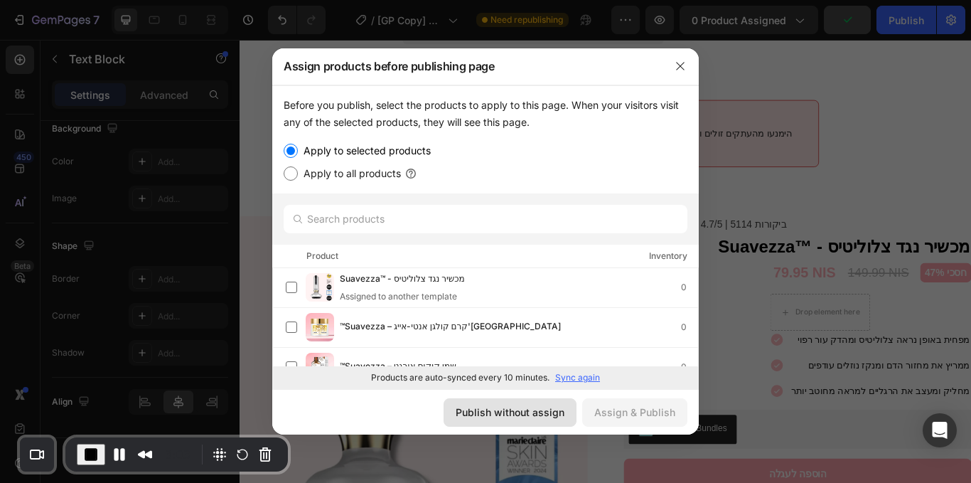
click at [528, 417] on div "Publish without assign" at bounding box center [510, 412] width 109 height 15
click at [576, 480] on img at bounding box center [442, 447] width 405 height 405
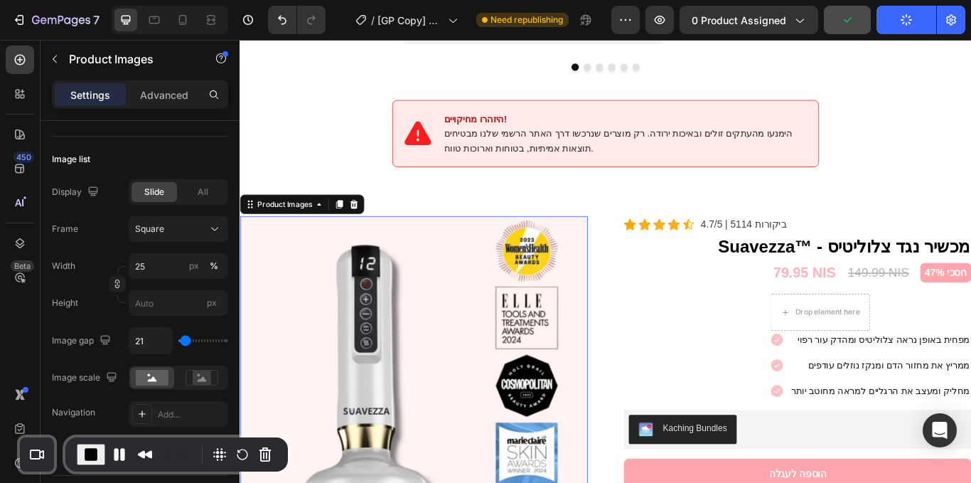
scroll to position [0, 0]
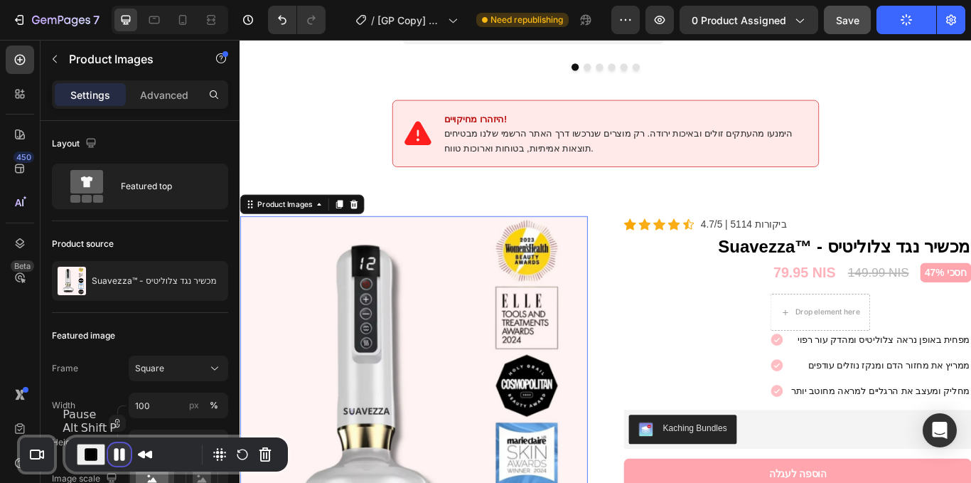
click at [114, 447] on button "Pause Recording" at bounding box center [119, 454] width 23 height 23
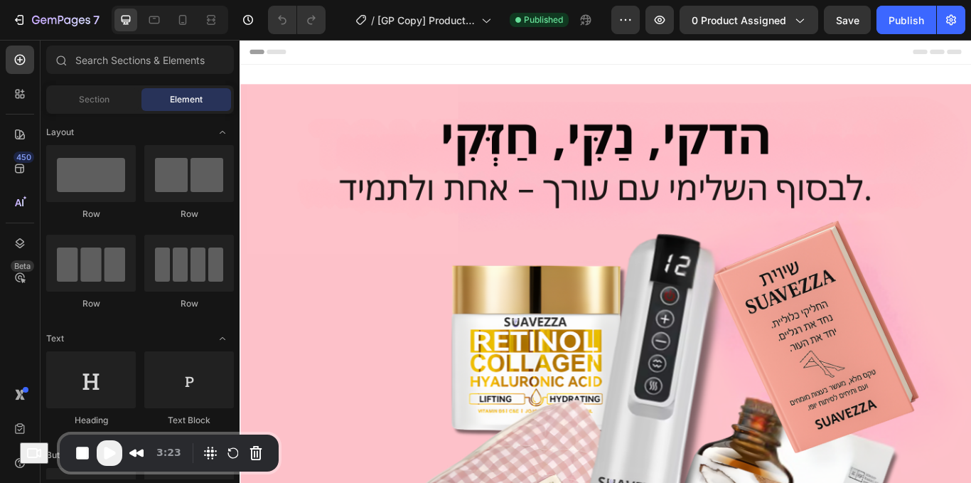
click at [118, 449] on span "Play Recording" at bounding box center [109, 452] width 17 height 17
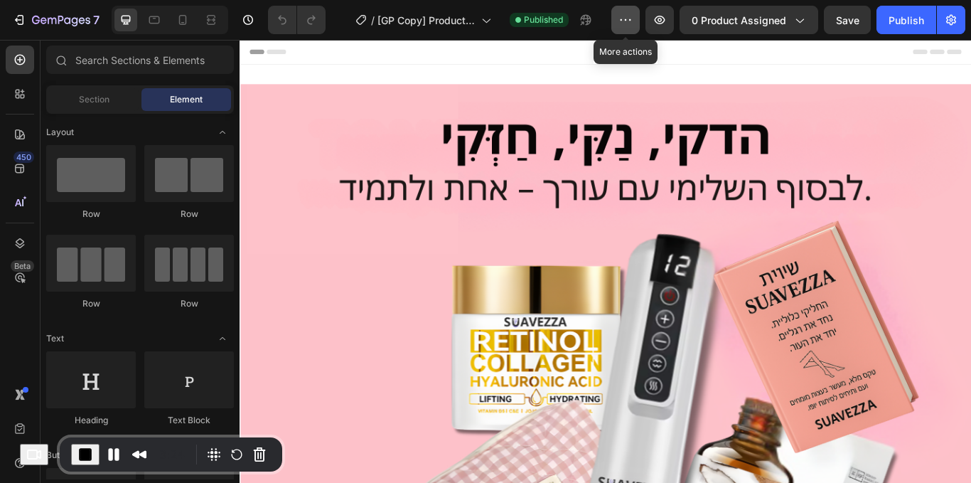
click at [623, 22] on icon "button" at bounding box center [626, 20] width 14 height 14
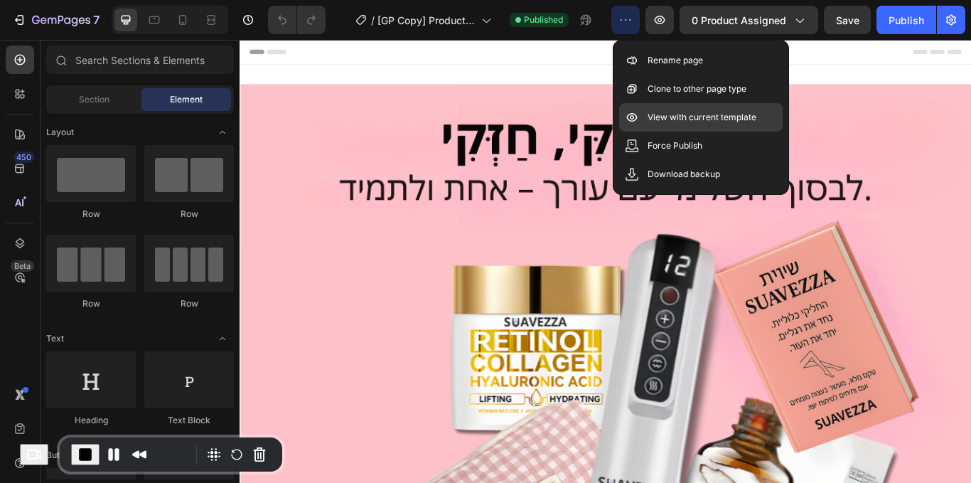
click at [664, 122] on p "View with current template" at bounding box center [702, 117] width 109 height 14
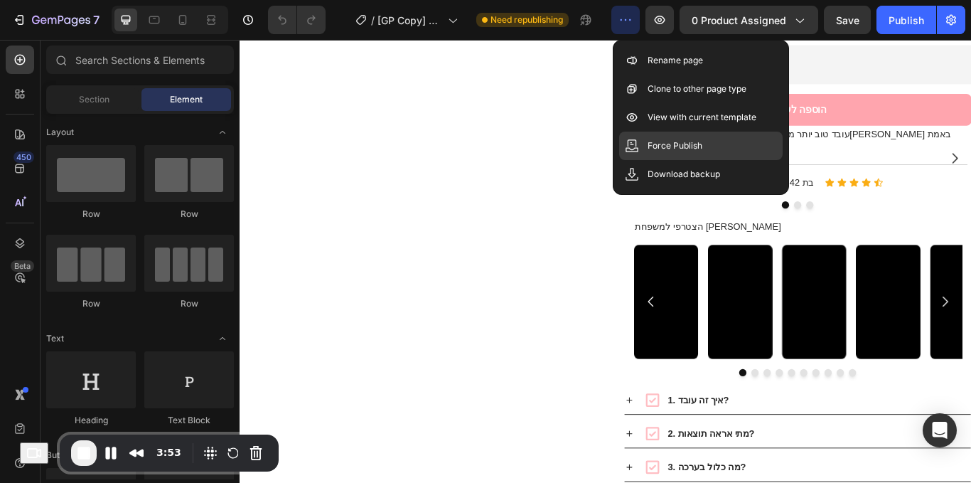
scroll to position [2031, 0]
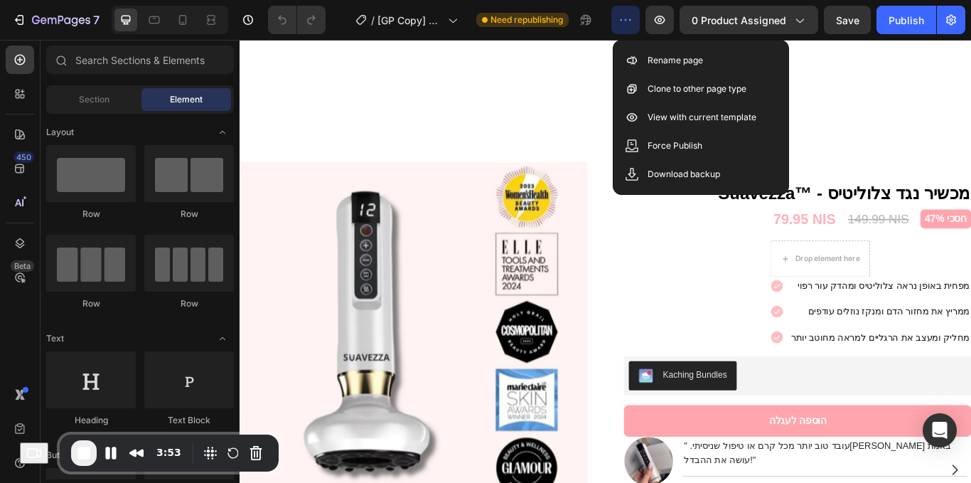
click at [627, 20] on icon "button" at bounding box center [626, 19] width 2 height 1
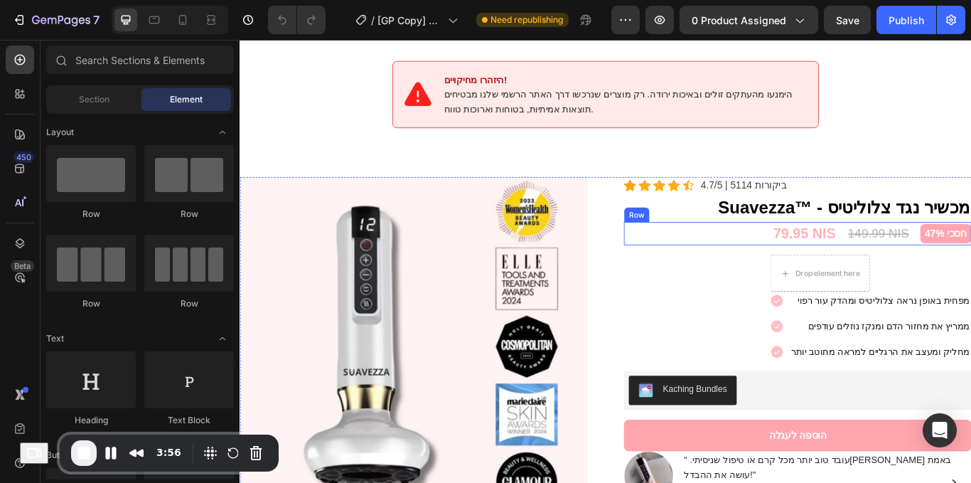
click at [930, 252] on div "79.95 NIS (P) Price (P) Price 149.99 NIS (P) Price (P) Price חסכי 47% Product B…" at bounding box center [890, 266] width 405 height 28
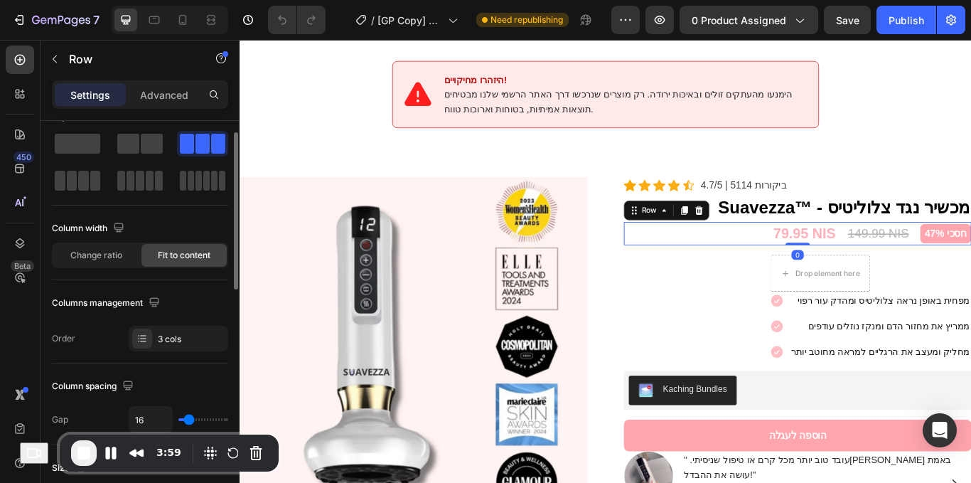
scroll to position [28, 0]
click at [122, 255] on span "Change ratio" at bounding box center [96, 254] width 52 height 13
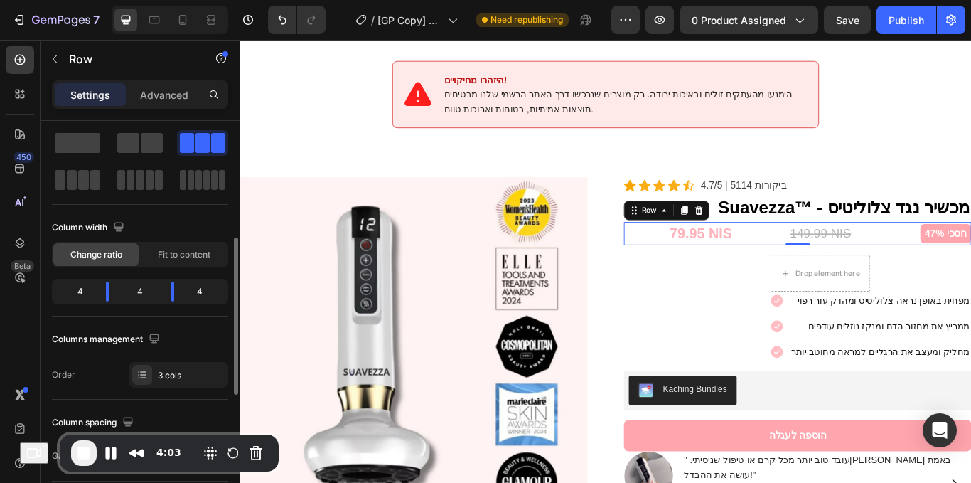
scroll to position [104, 0]
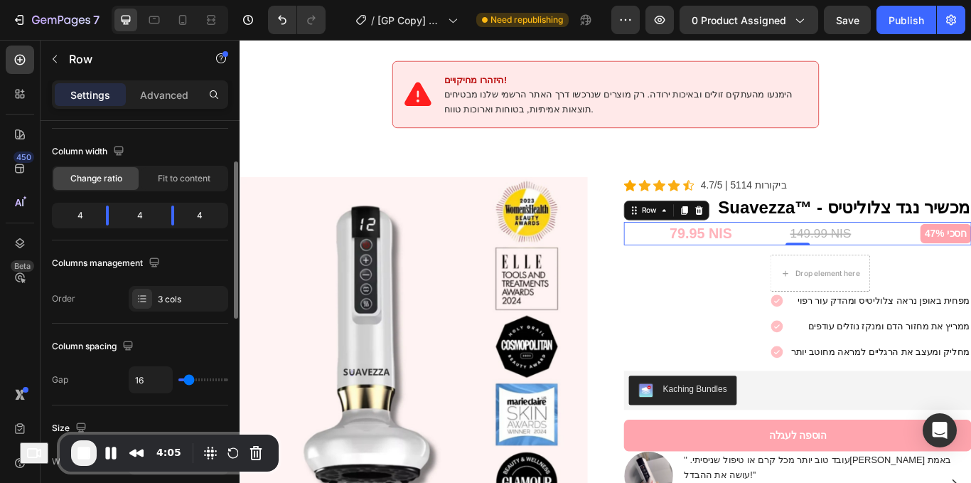
click at [176, 182] on span "Fit to content" at bounding box center [184, 178] width 53 height 13
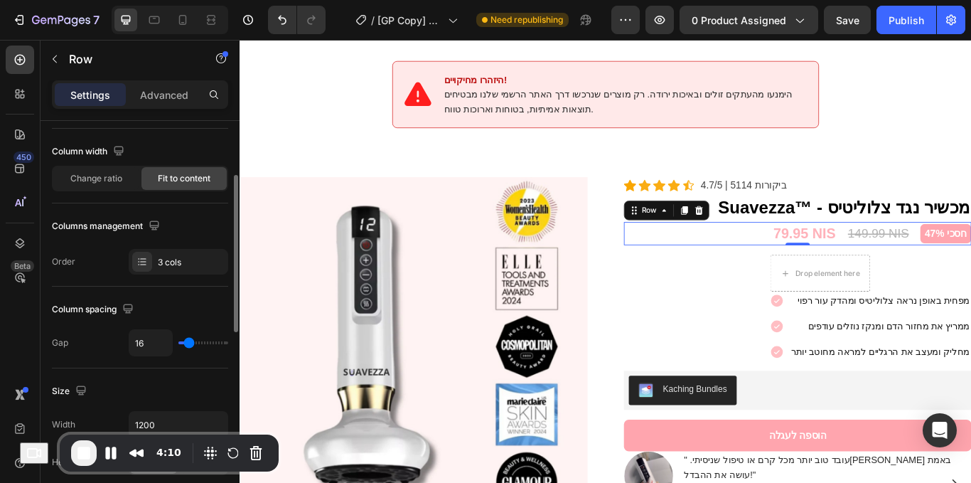
scroll to position [114, 0]
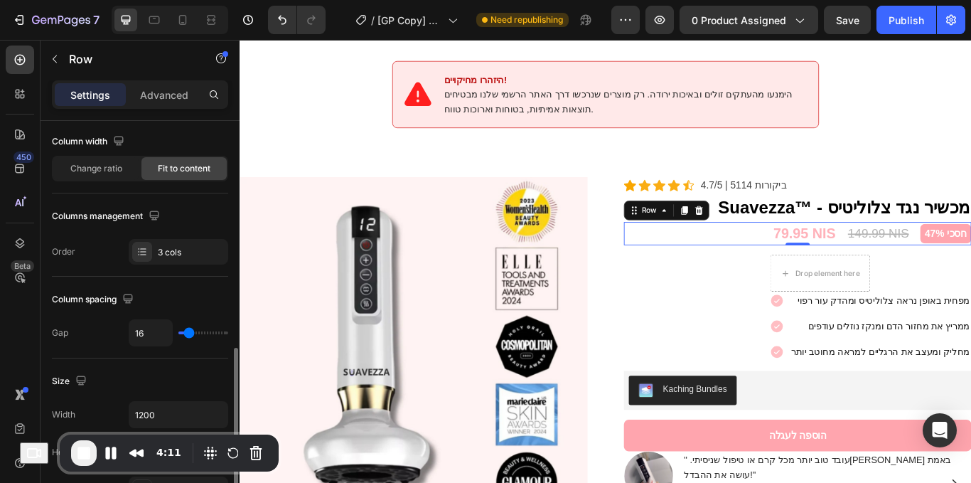
click at [213, 401] on div "Width 1200 Height Full Fit Padding Add..." at bounding box center [140, 451] width 176 height 101
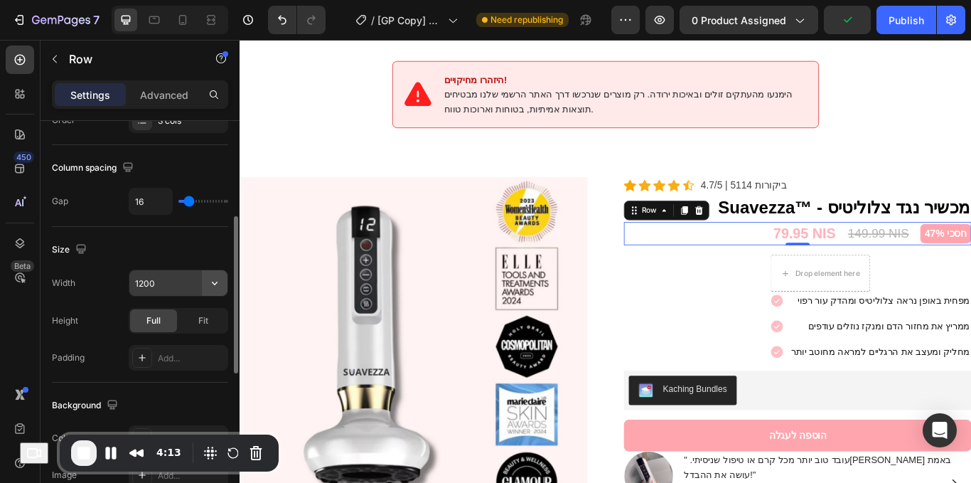
click at [212, 285] on icon "button" at bounding box center [215, 283] width 14 height 14
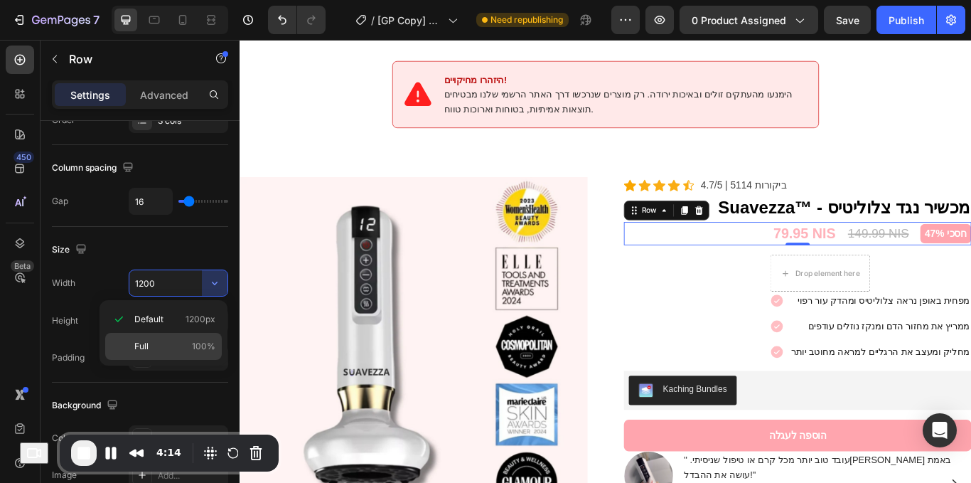
click at [193, 346] on span "100%" at bounding box center [203, 346] width 23 height 13
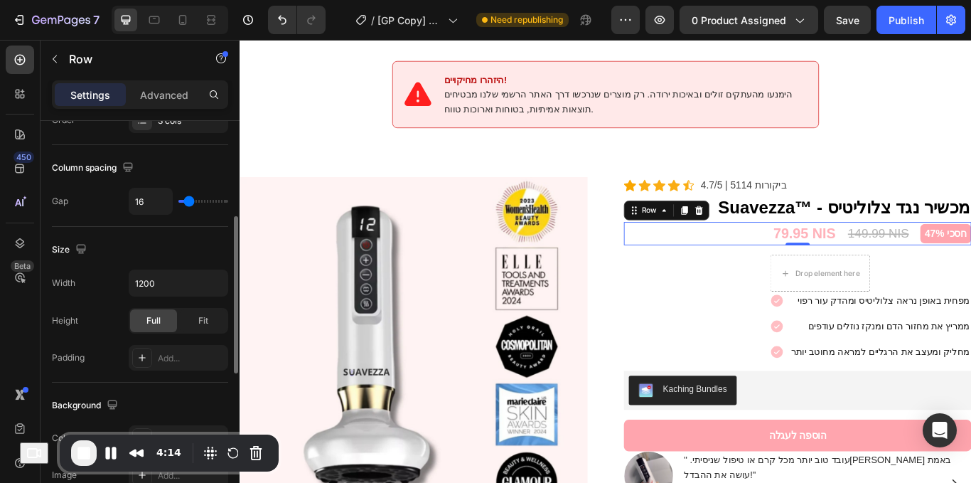
type input "100%"
click at [207, 321] on span "Fit" at bounding box center [203, 319] width 10 height 13
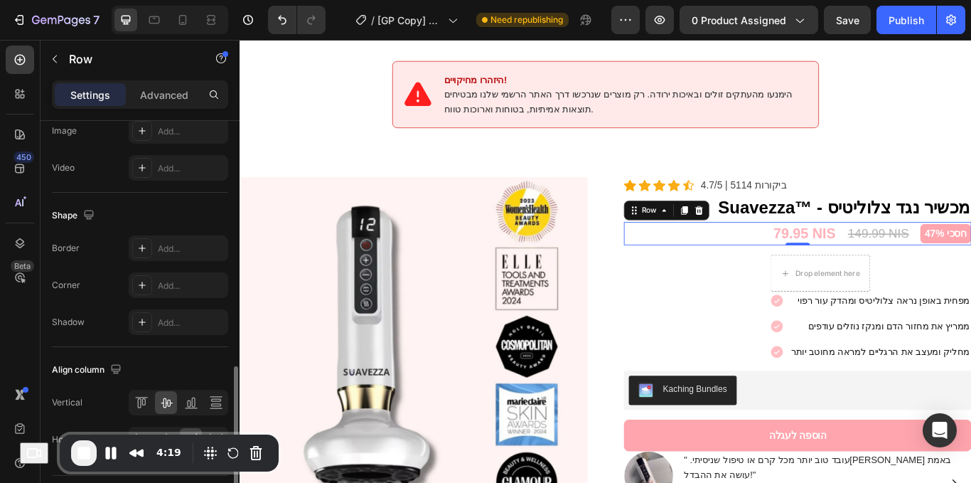
scroll to position [627, 0]
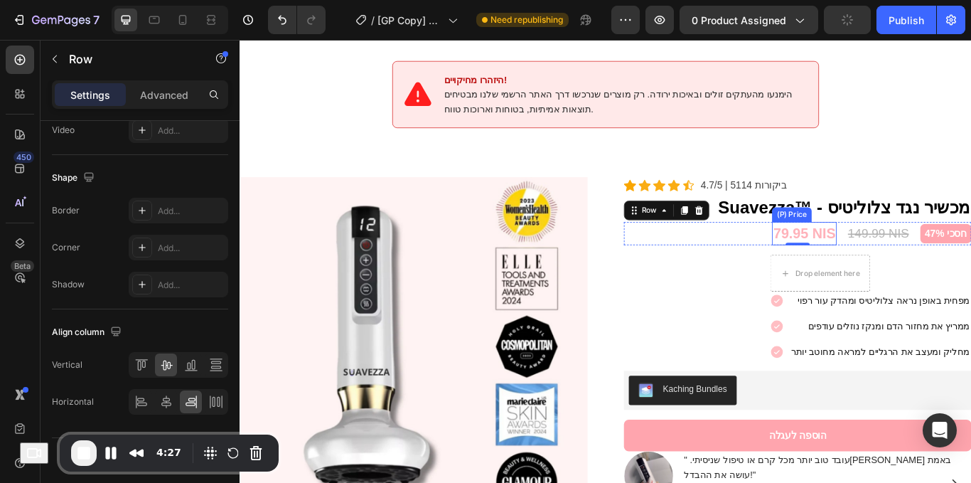
click at [880, 252] on div "79.95 NIS" at bounding box center [897, 266] width 75 height 28
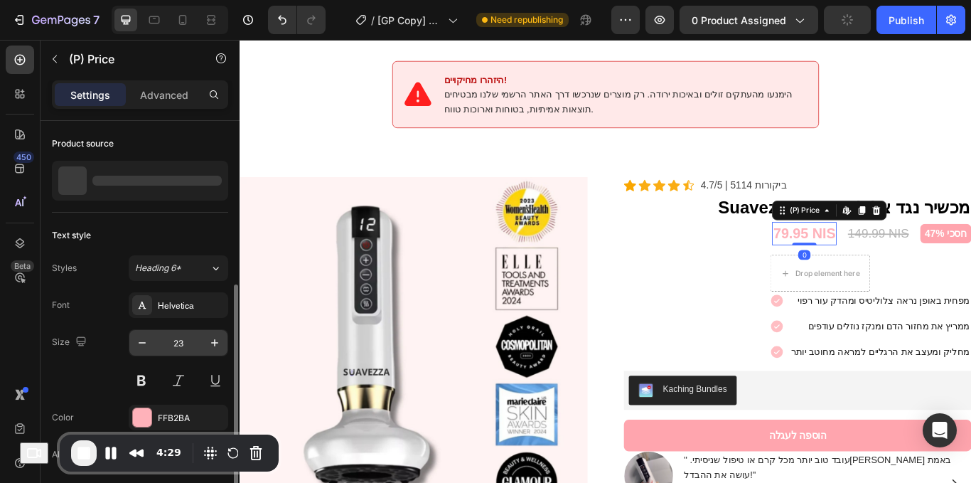
scroll to position [90, 0]
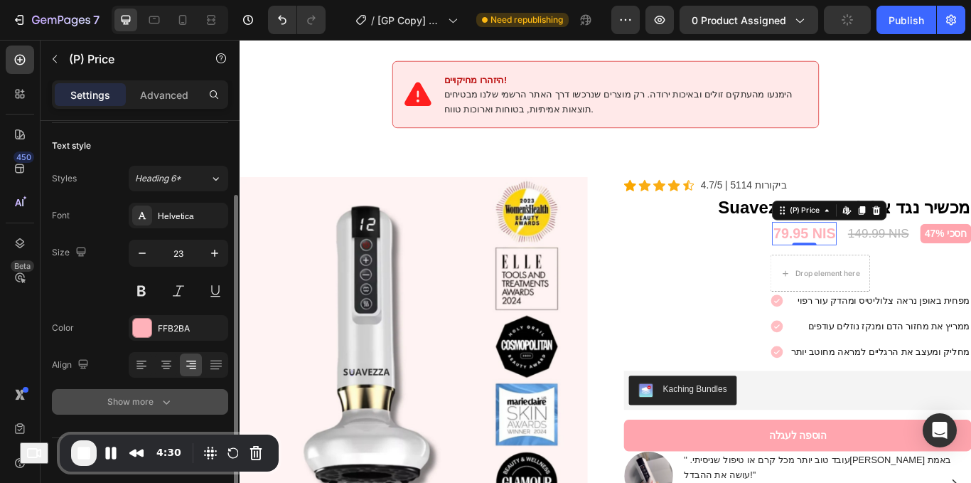
click at [137, 403] on div "Show more" at bounding box center [140, 402] width 66 height 14
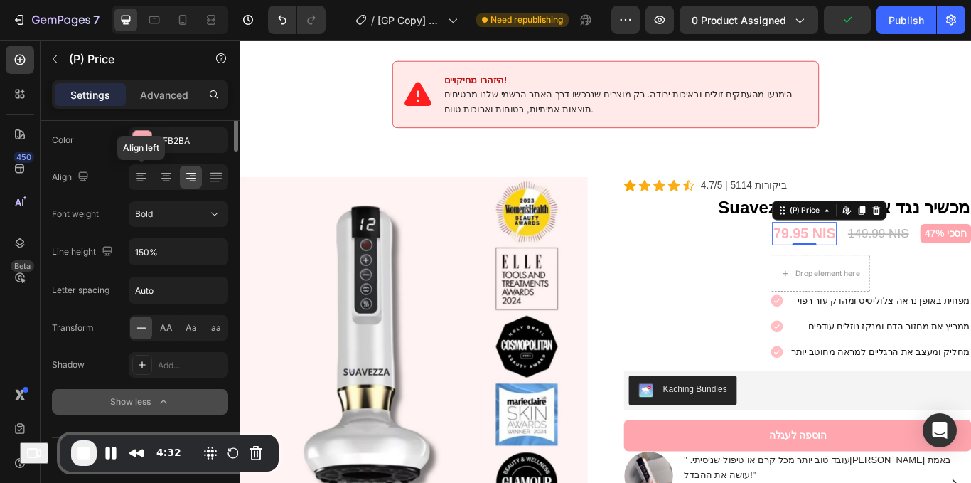
scroll to position [44, 0]
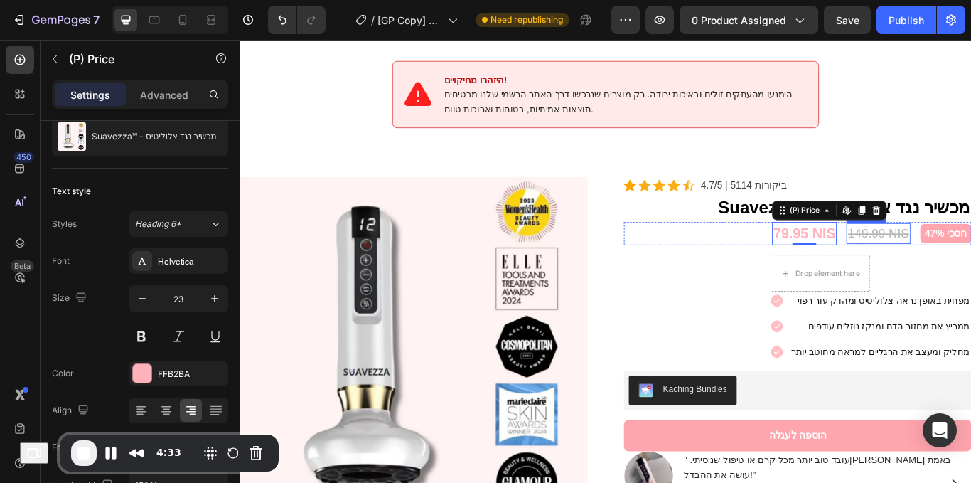
click at [971, 254] on div "149.99 NIS" at bounding box center [984, 266] width 74 height 24
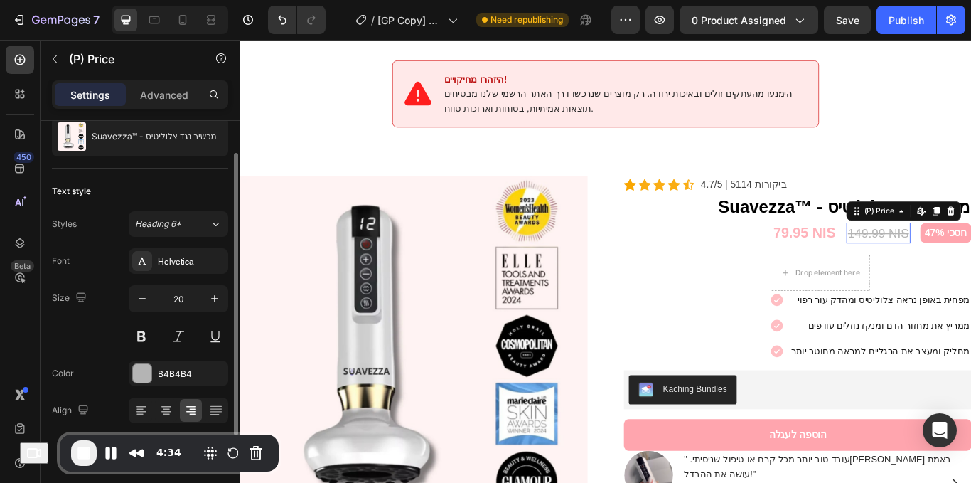
scroll to position [45, 0]
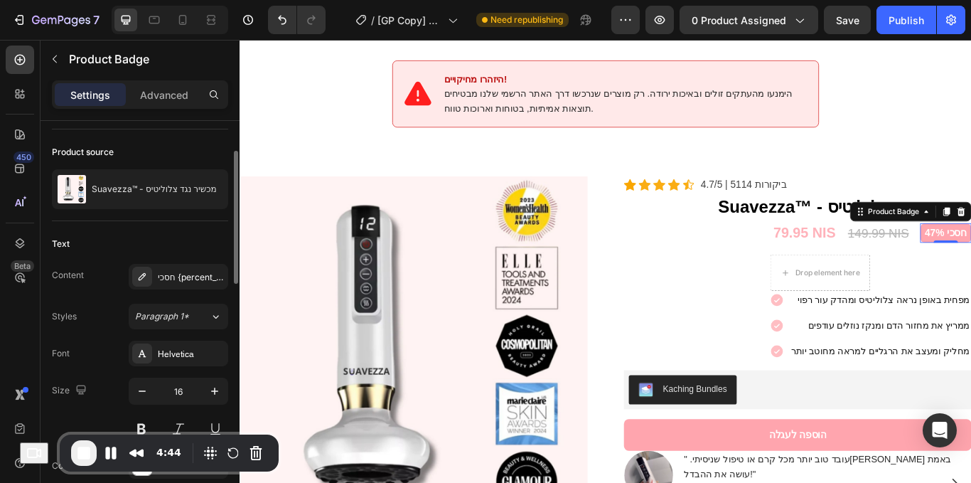
scroll to position [95, 0]
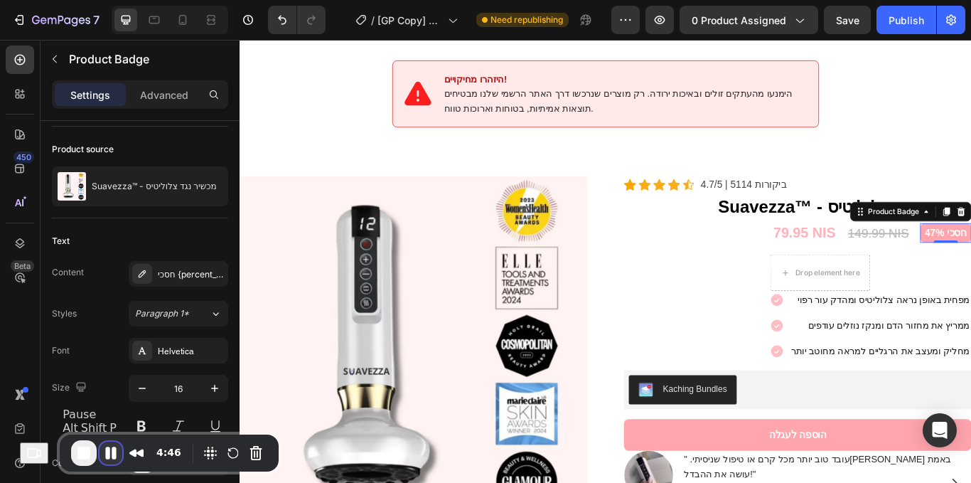
click at [115, 452] on button "Pause Recording" at bounding box center [111, 453] width 23 height 23
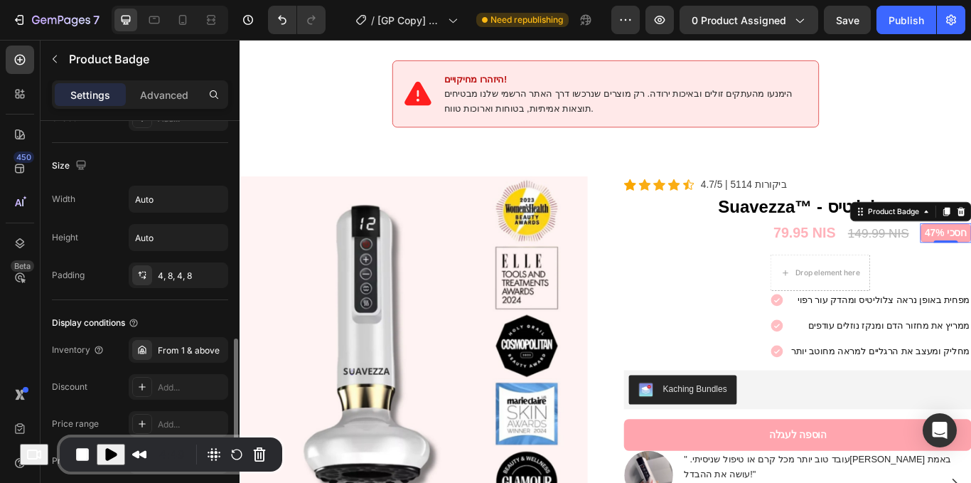
scroll to position [664, 0]
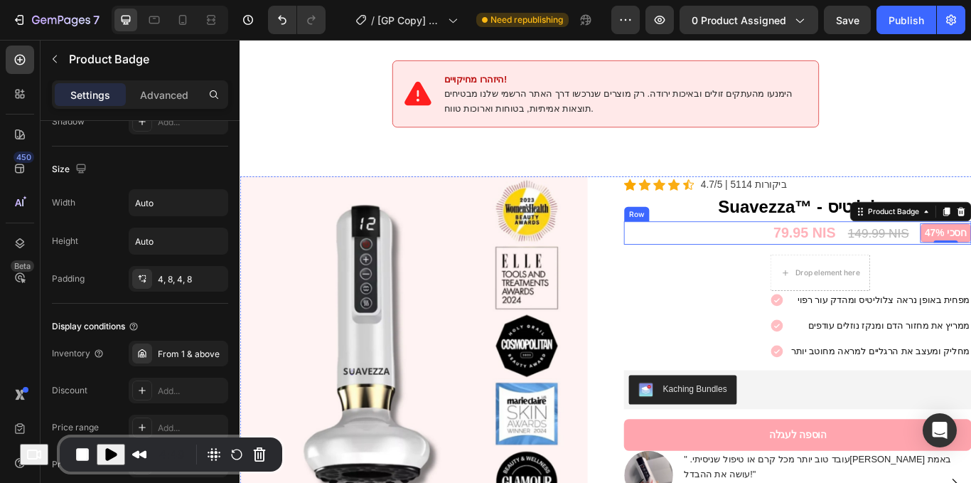
click at [807, 252] on div "79.95 NIS (P) Price (P) Price 149.99 NIS (P) Price (P) Price חסכי 47% Product B…" at bounding box center [890, 266] width 405 height 28
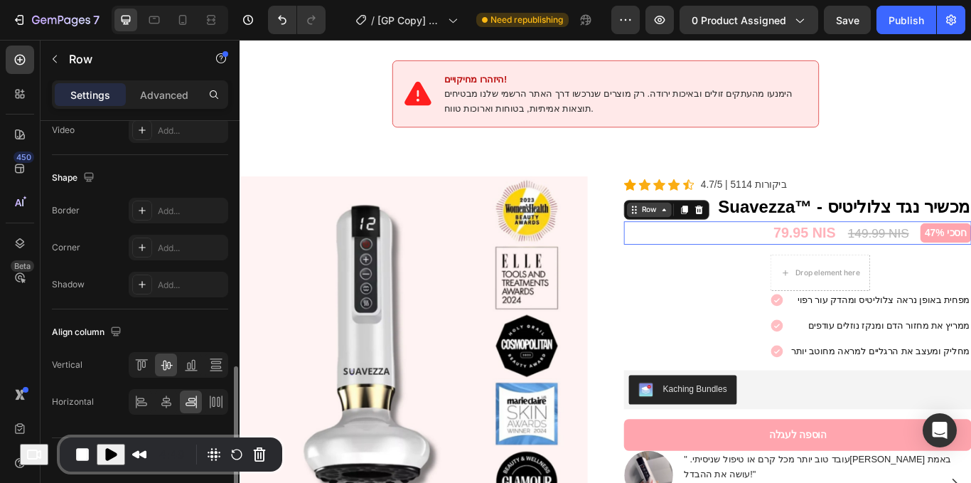
click at [705, 232] on div "Row" at bounding box center [716, 238] width 23 height 13
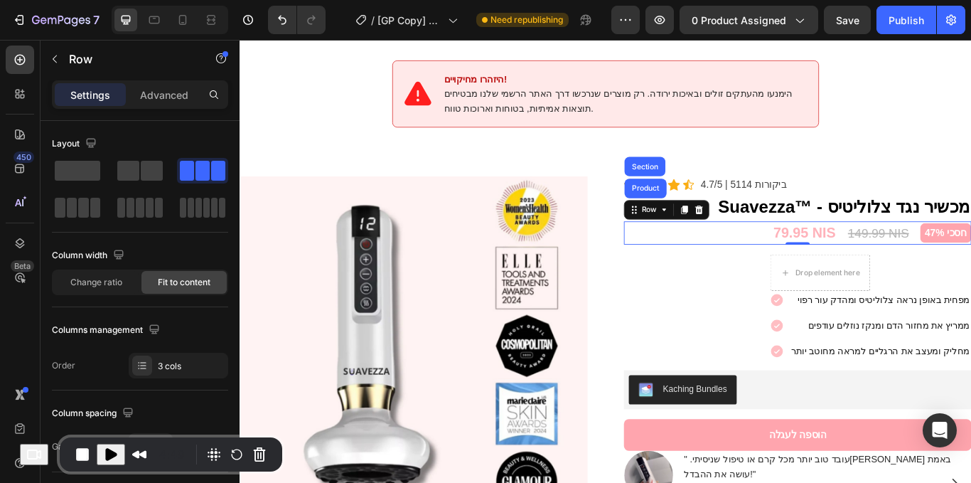
click at [821, 253] on div "79.95 NIS (P) Price (P) Price 149.99 NIS (P) Price (P) Price חסכי 47% Product B…" at bounding box center [890, 266] width 405 height 28
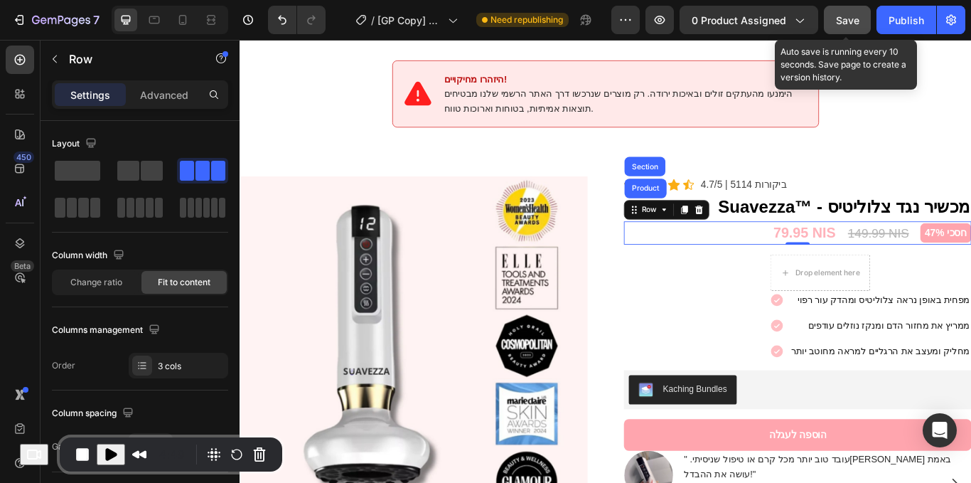
click at [840, 23] on span "Save" at bounding box center [847, 20] width 23 height 12
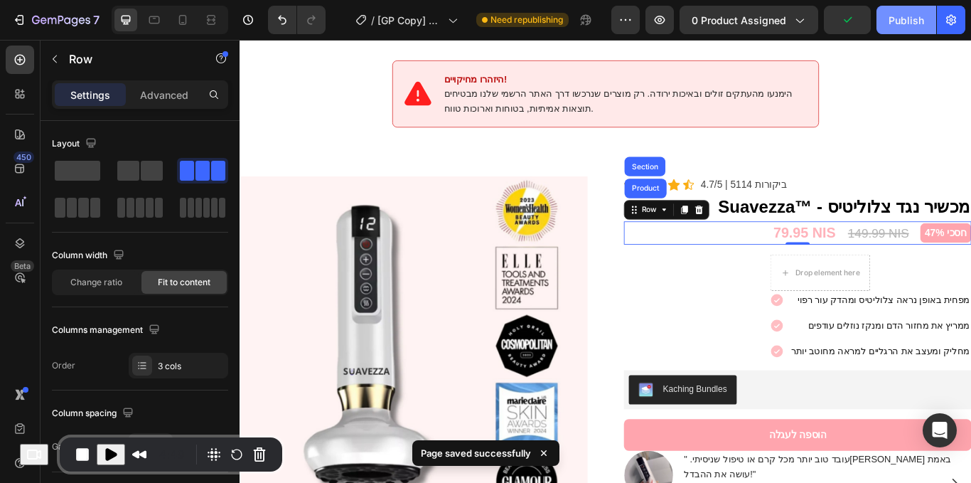
click at [903, 21] on div "Publish" at bounding box center [907, 20] width 36 height 15
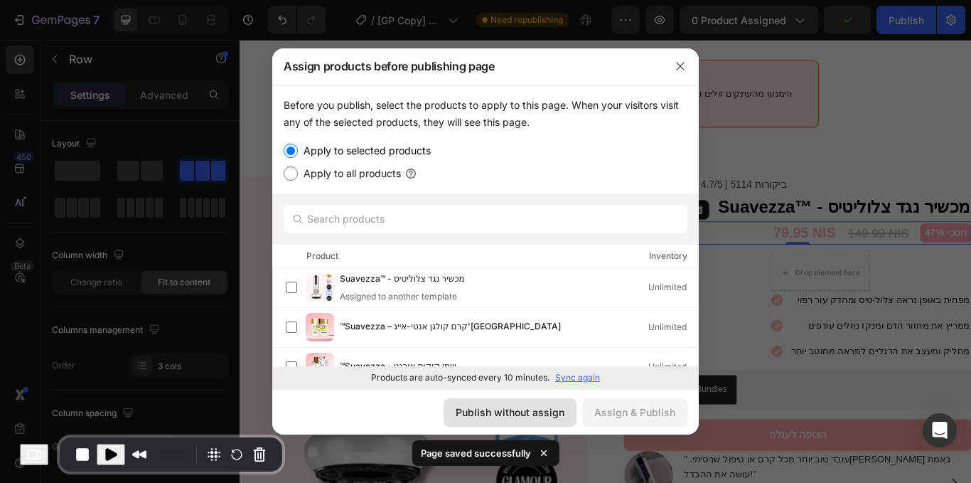
click at [496, 422] on button "Publish without assign" at bounding box center [510, 412] width 133 height 28
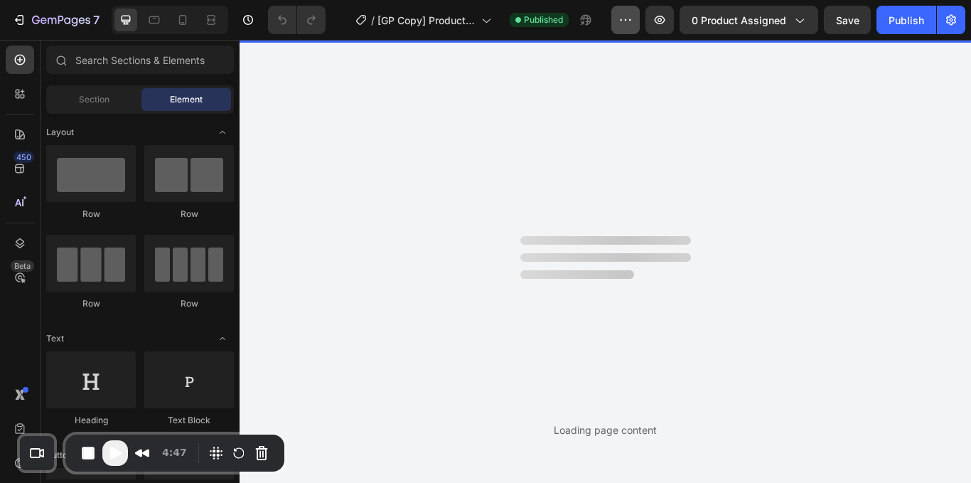
click at [623, 18] on icon "button" at bounding box center [626, 20] width 14 height 14
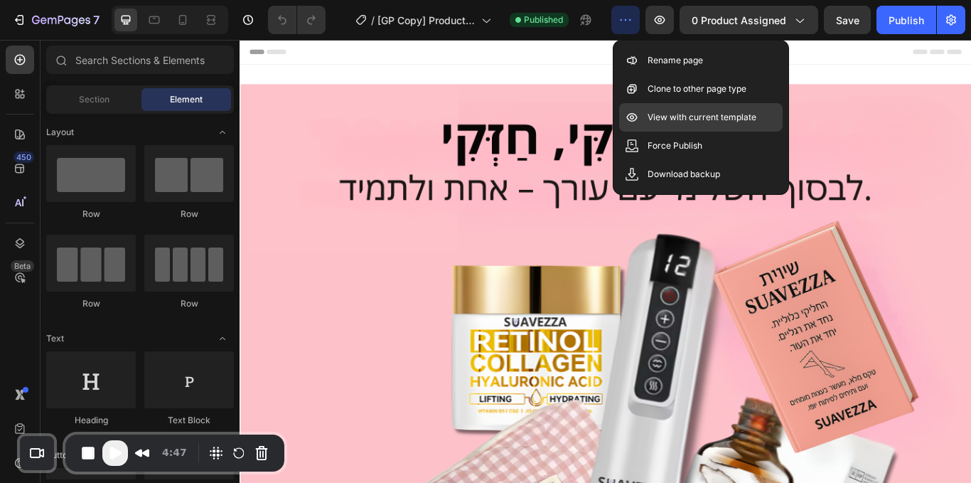
click at [705, 114] on p "View with current template" at bounding box center [702, 117] width 109 height 14
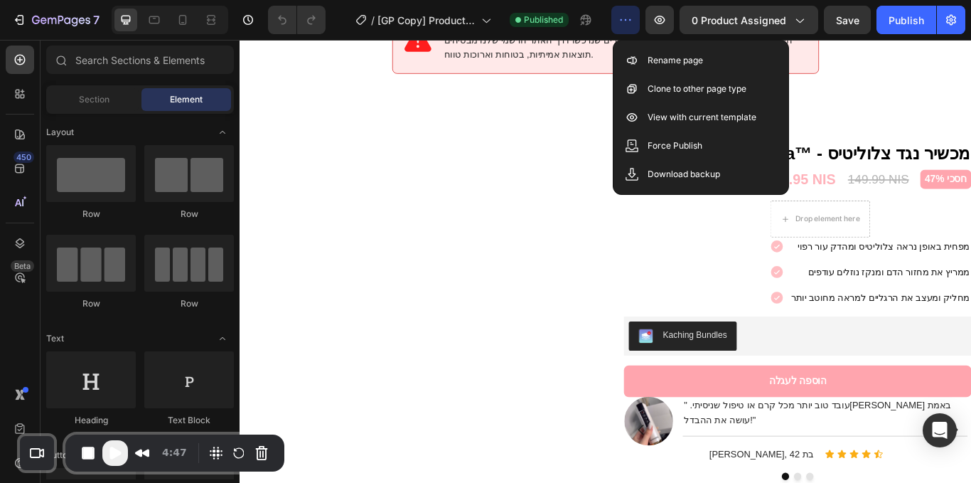
scroll to position [1902, 0]
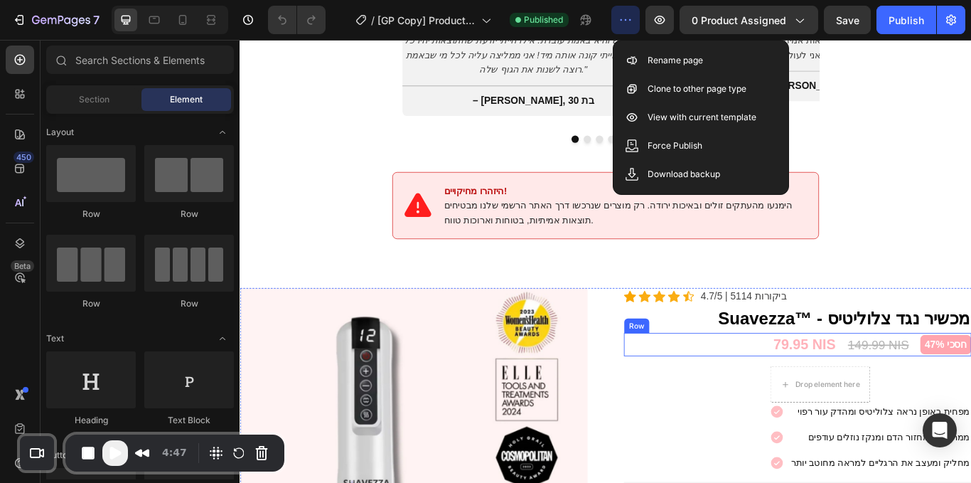
click at [838, 382] on div "79.95 NIS (P) Price (P) Price 149.99 NIS (P) Price (P) Price חסכי 47% Product B…" at bounding box center [890, 396] width 405 height 28
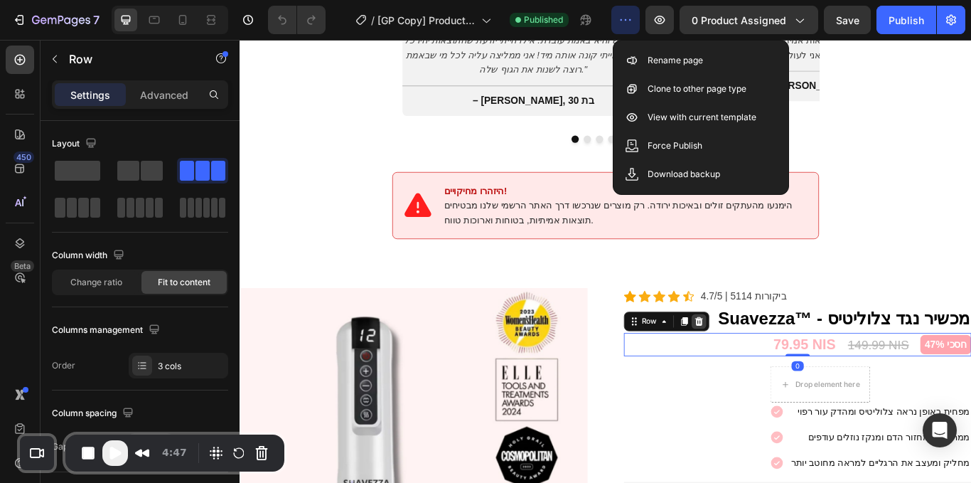
click at [769, 363] on icon at bounding box center [774, 368] width 11 height 11
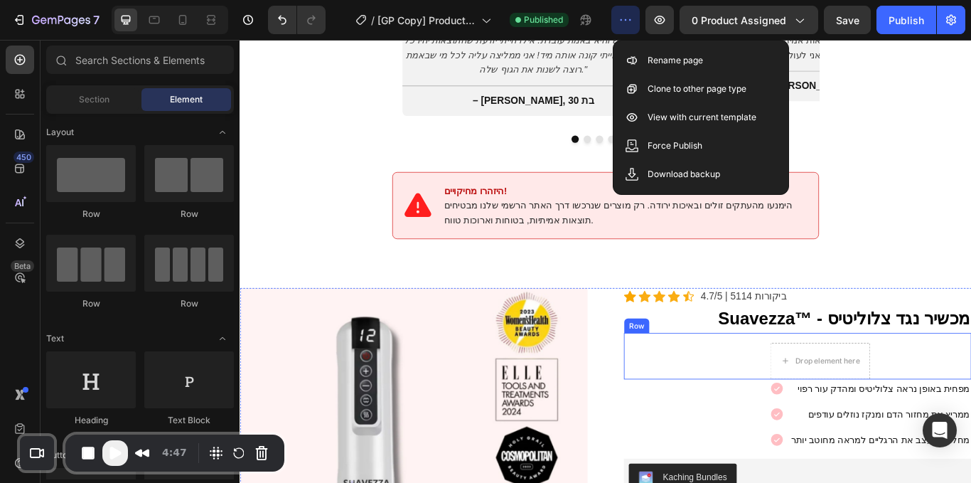
click at [826, 410] on div "Drop element here Row" at bounding box center [890, 409] width 405 height 54
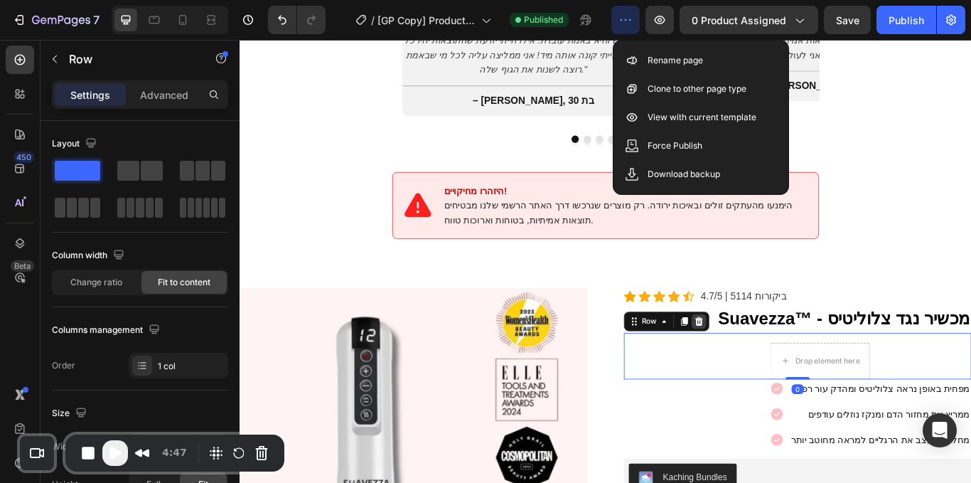
click at [775, 360] on div at bounding box center [775, 368] width 17 height 17
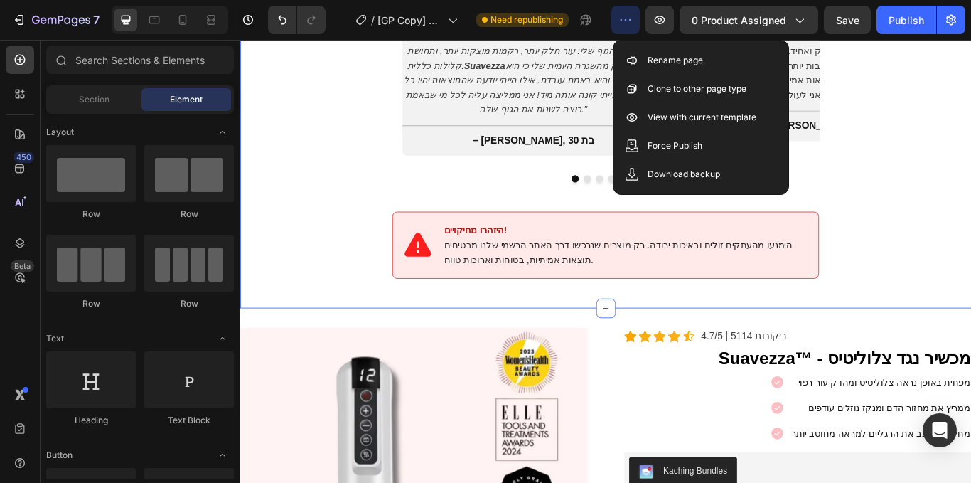
scroll to position [1861, 0]
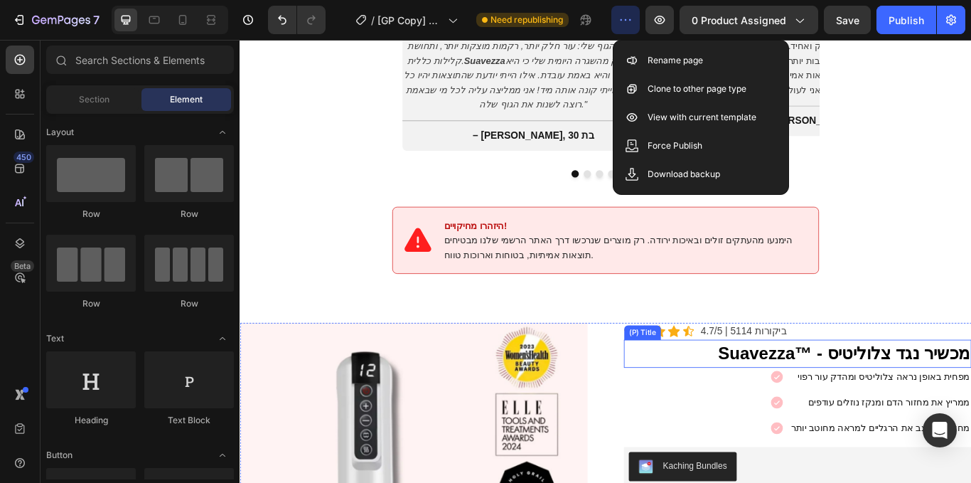
click at [856, 402] on h2 "Suavezza™ - מכשיר נגד צלוליטיס" at bounding box center [890, 406] width 405 height 33
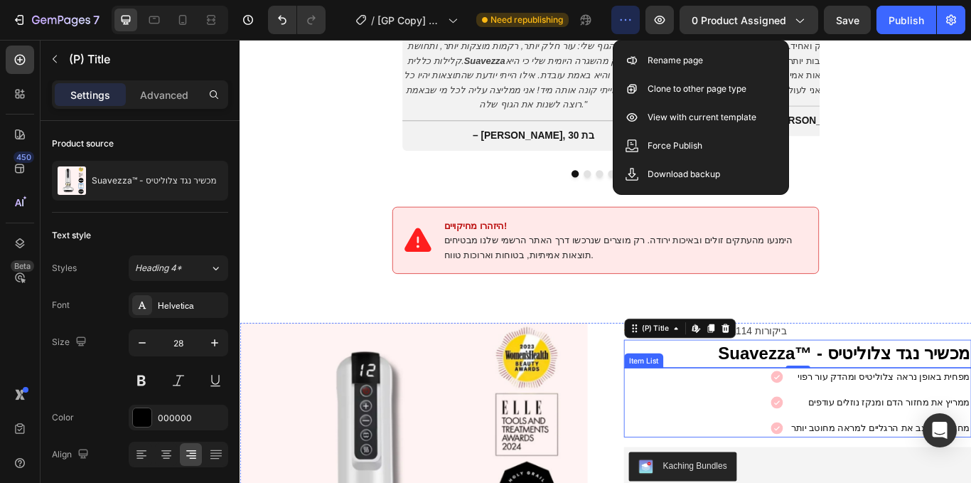
click at [845, 422] on div "מפחית באופן נראה צלוליטיס ומהדק עור רפוי ממריץ את מחזור הדם ומנקז נוזלים עודפים…" at bounding box center [890, 462] width 405 height 81
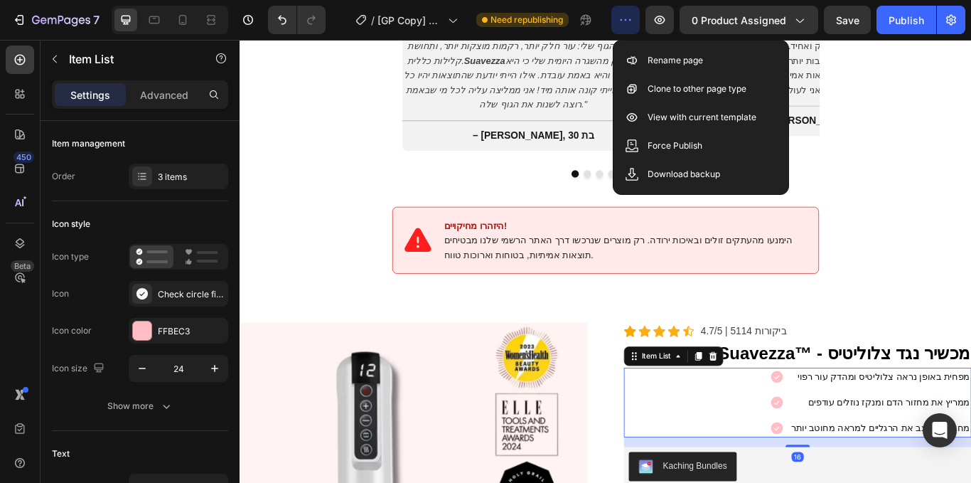
click at [845, 422] on div "מפחית באופן נראה צלוליטיס ומהדק עור רפוי ממריץ את מחזור הדם ומנקז נוזלים עודפים…" at bounding box center [890, 462] width 405 height 81
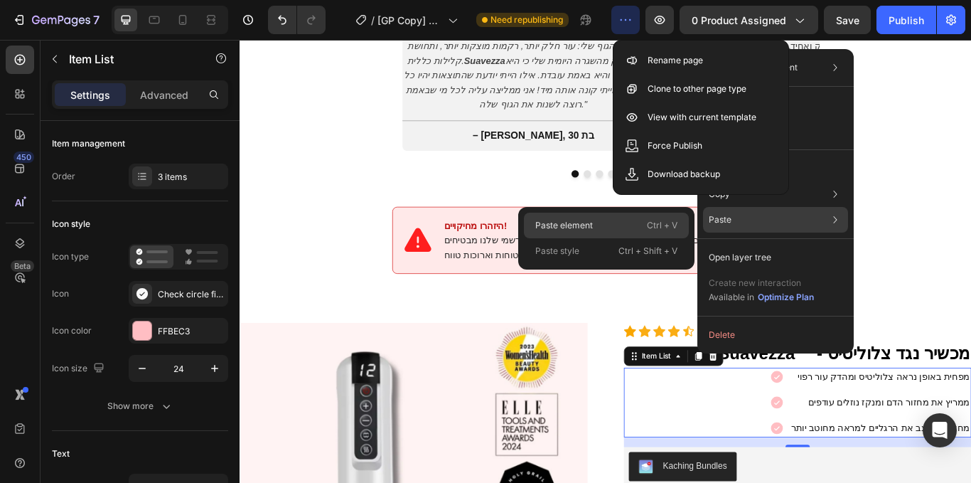
click at [629, 238] on div "Paste element Ctrl + V" at bounding box center [606, 251] width 165 height 26
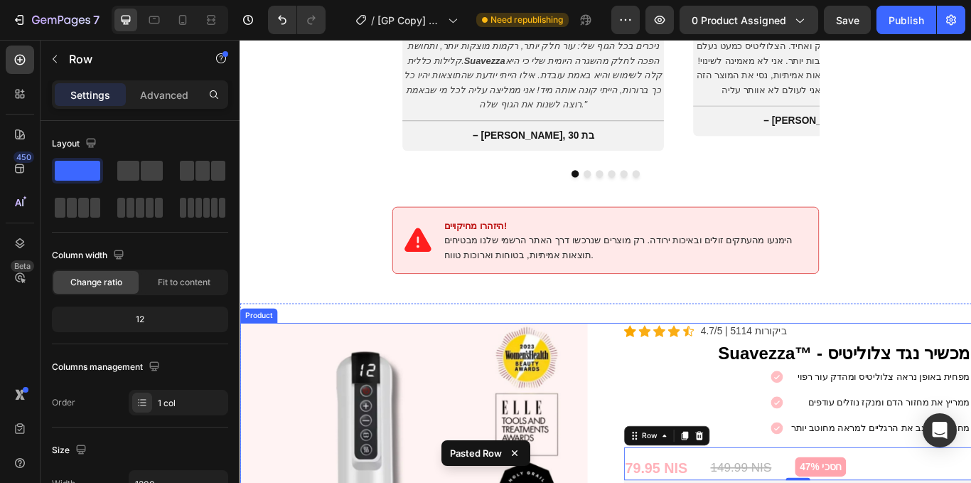
scroll to position [1925, 0]
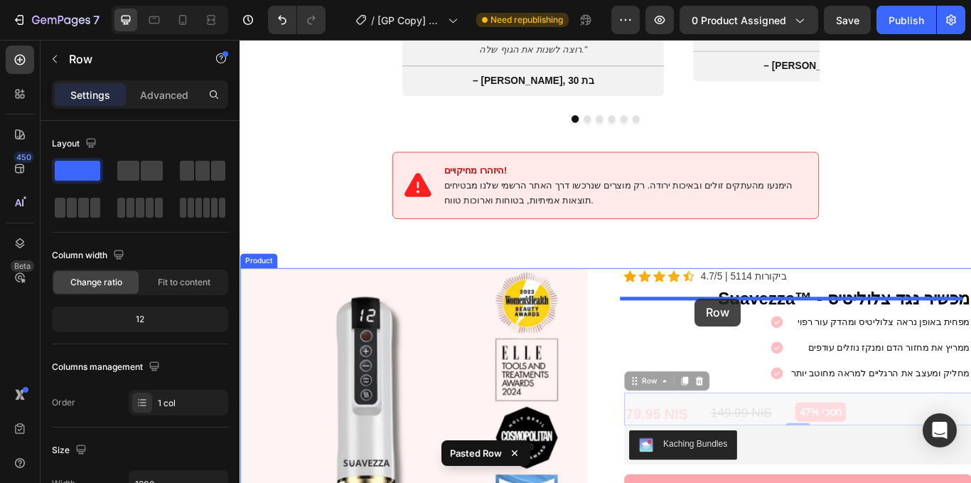
drag, startPoint x: 707, startPoint y: 421, endPoint x: 770, endPoint y: 341, distance: 101.7
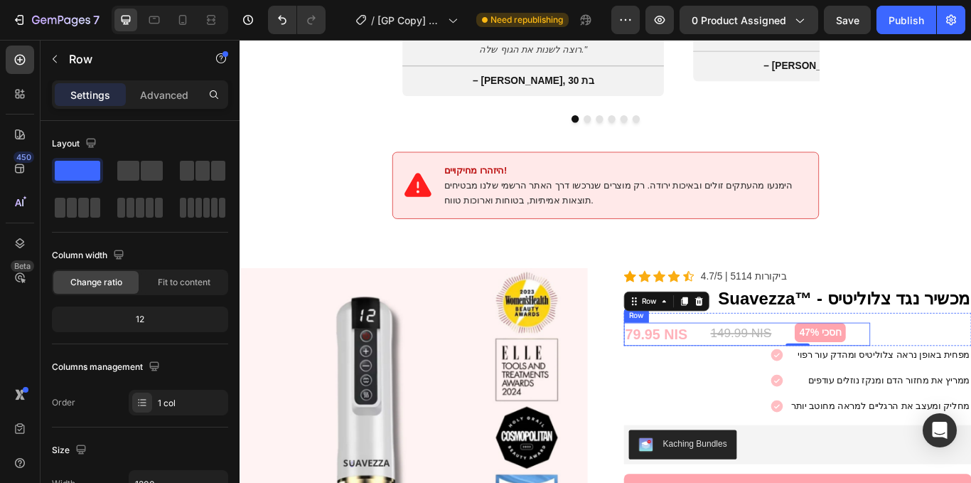
click at [947, 377] on div "חסכי 47% Product Badge" at bounding box center [931, 384] width 88 height 28
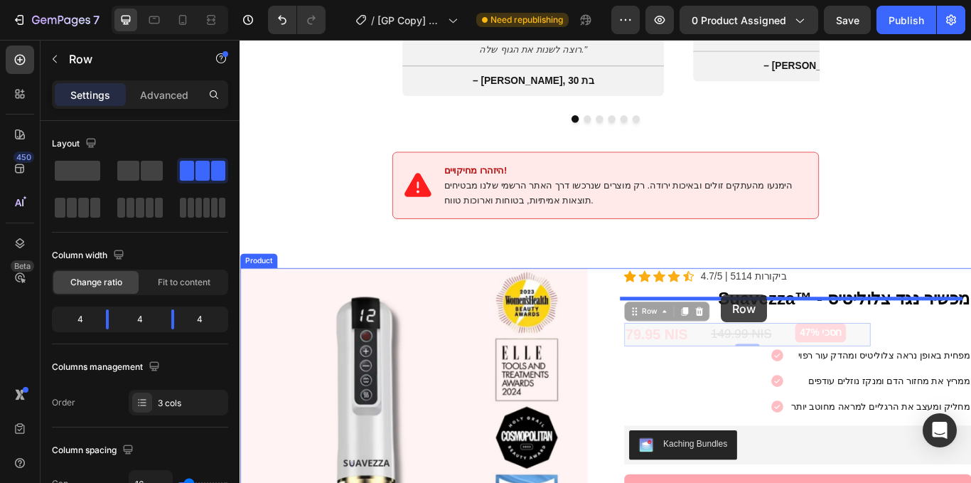
drag, startPoint x: 720, startPoint y: 342, endPoint x: 801, endPoint y: 337, distance: 80.5
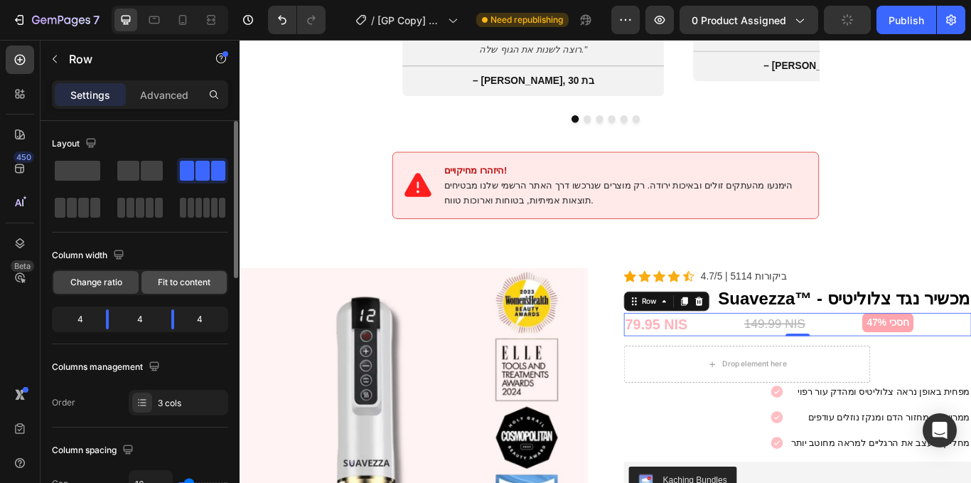
click at [185, 291] on div "Fit to content" at bounding box center [184, 282] width 85 height 23
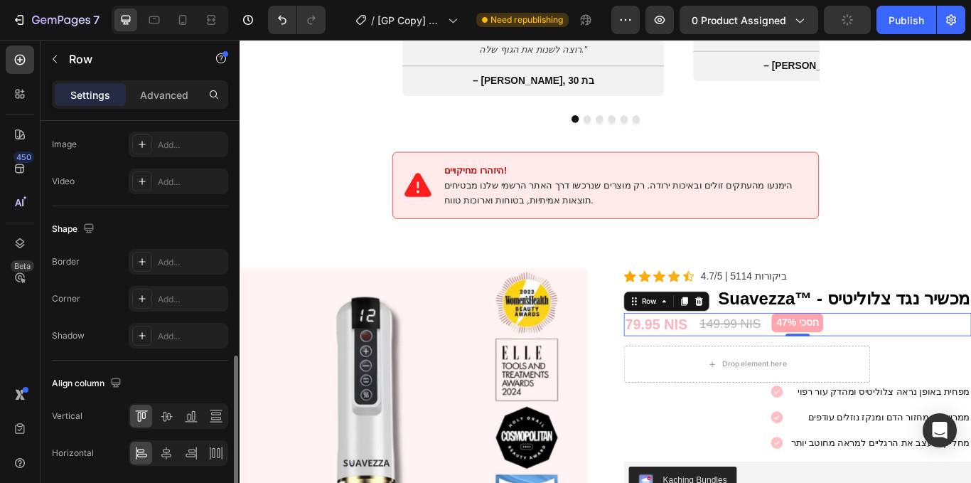
scroll to position [627, 0]
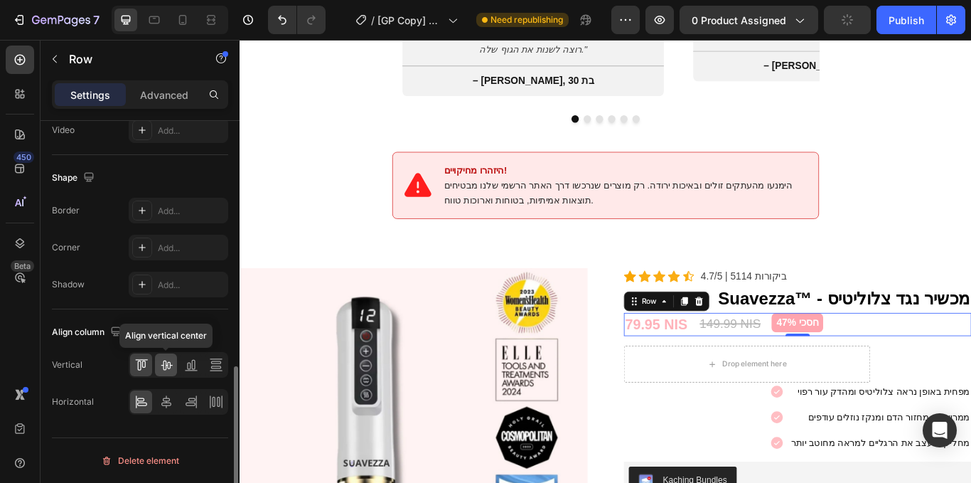
click at [161, 368] on icon at bounding box center [166, 365] width 14 height 14
click at [186, 396] on icon at bounding box center [191, 402] width 14 height 14
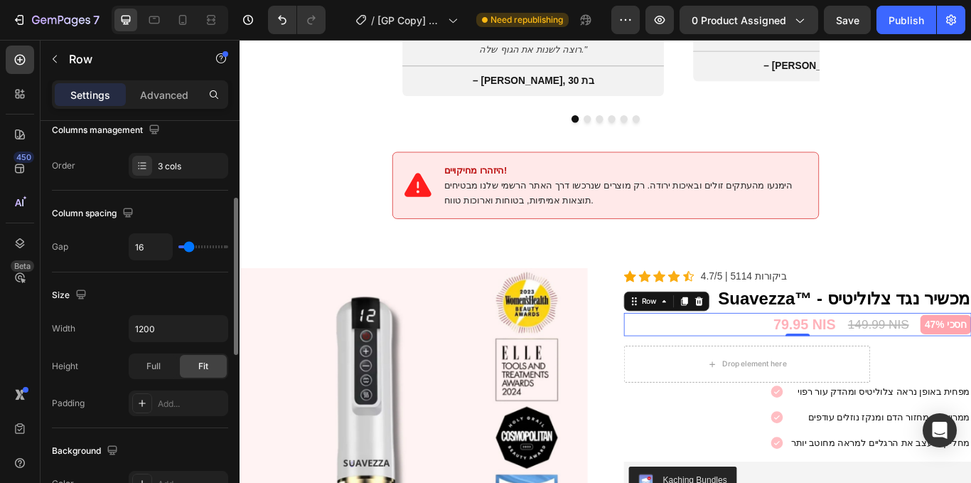
scroll to position [199, 0]
click at [215, 326] on icon "button" at bounding box center [215, 329] width 14 height 14
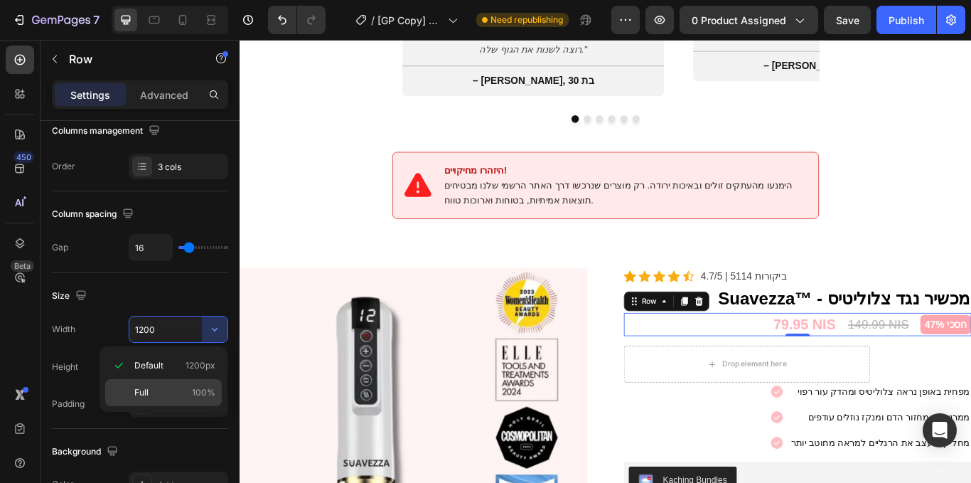
click at [175, 397] on p "Full 100%" at bounding box center [174, 392] width 81 height 13
type input "100%"
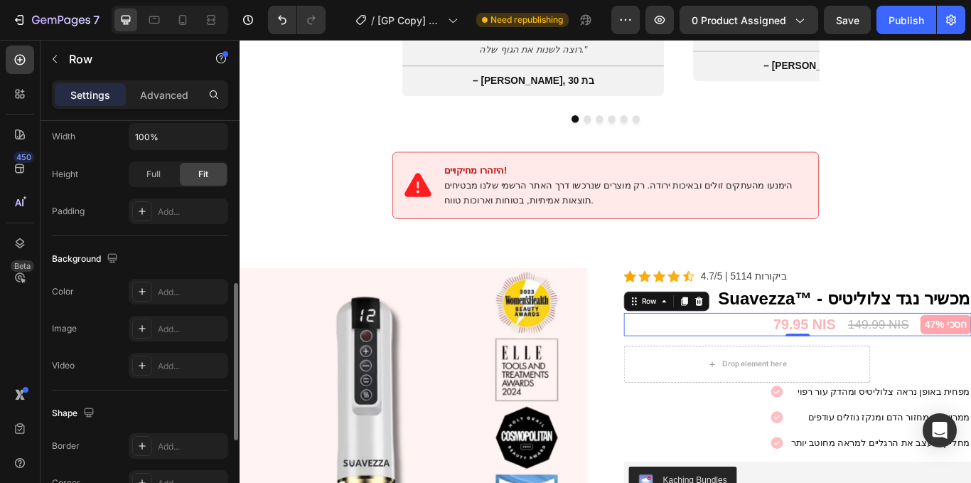
scroll to position [314, 0]
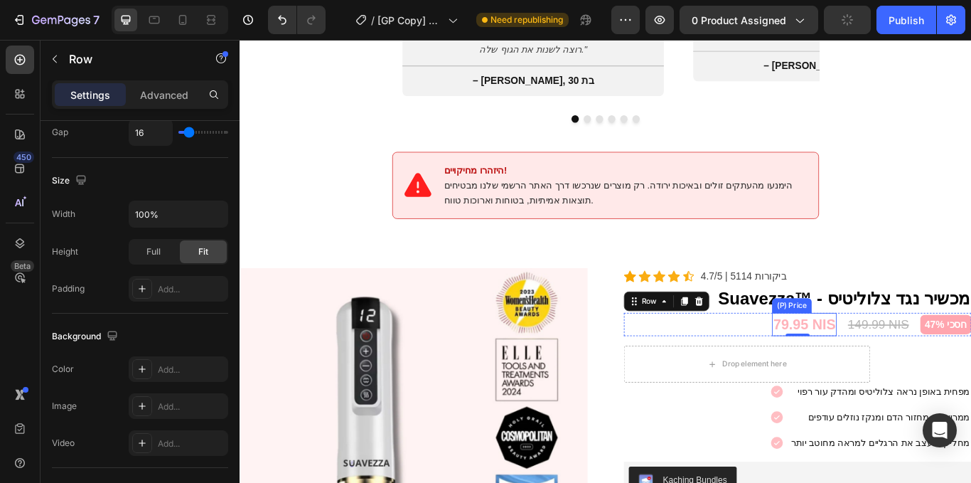
click at [865, 358] on div "79.95 NIS" at bounding box center [897, 372] width 75 height 28
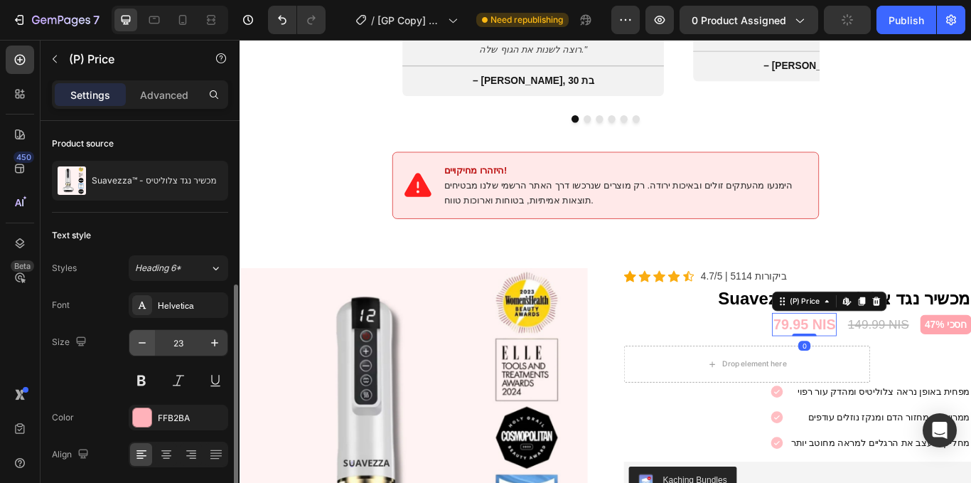
scroll to position [90, 0]
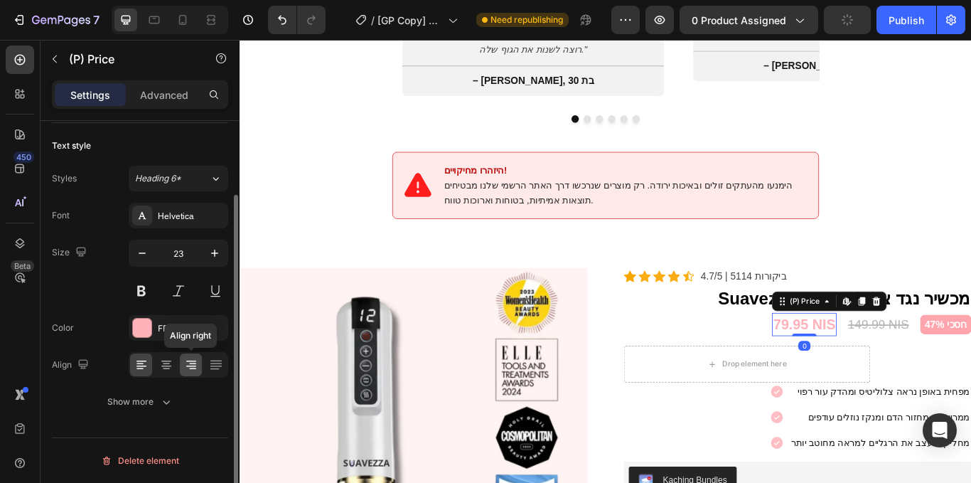
click at [184, 361] on icon at bounding box center [191, 365] width 14 height 14
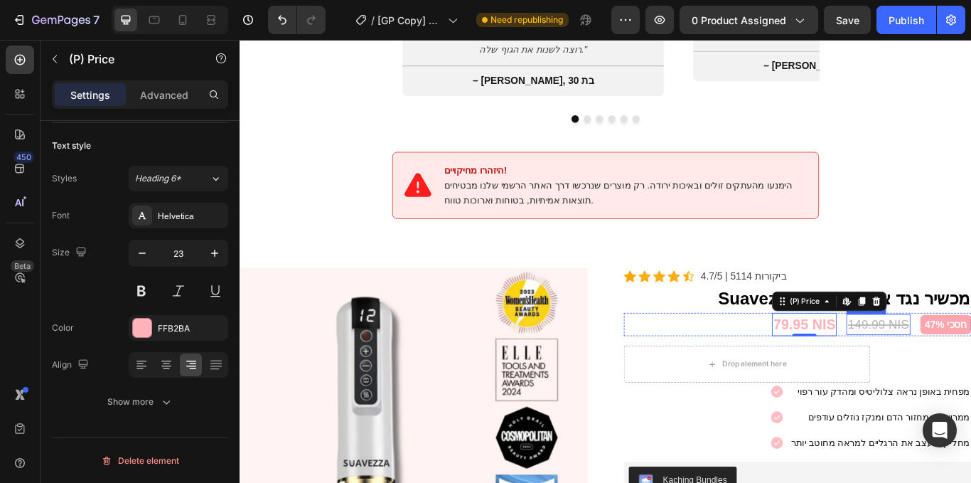
click at [949, 360] on div "149.99 NIS" at bounding box center [984, 372] width 74 height 24
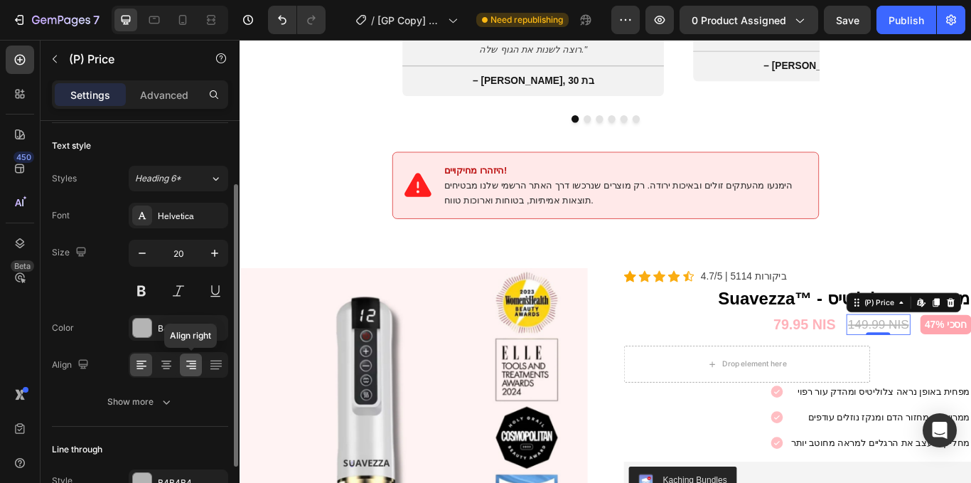
click at [184, 365] on icon at bounding box center [191, 365] width 14 height 14
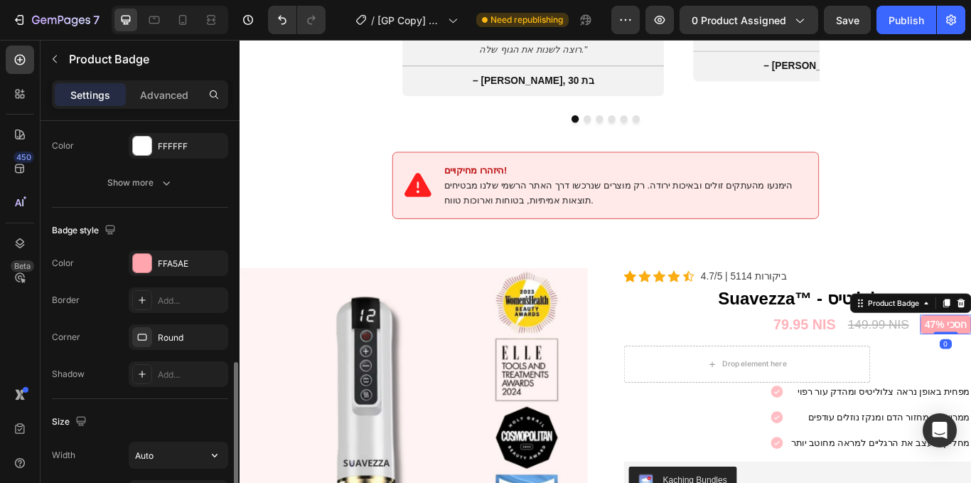
scroll to position [813, 0]
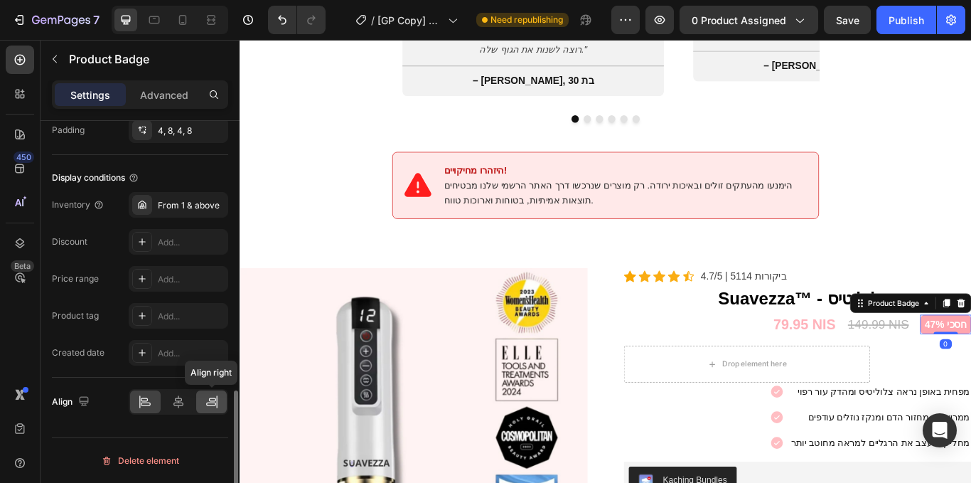
click at [211, 396] on icon at bounding box center [212, 402] width 14 height 14
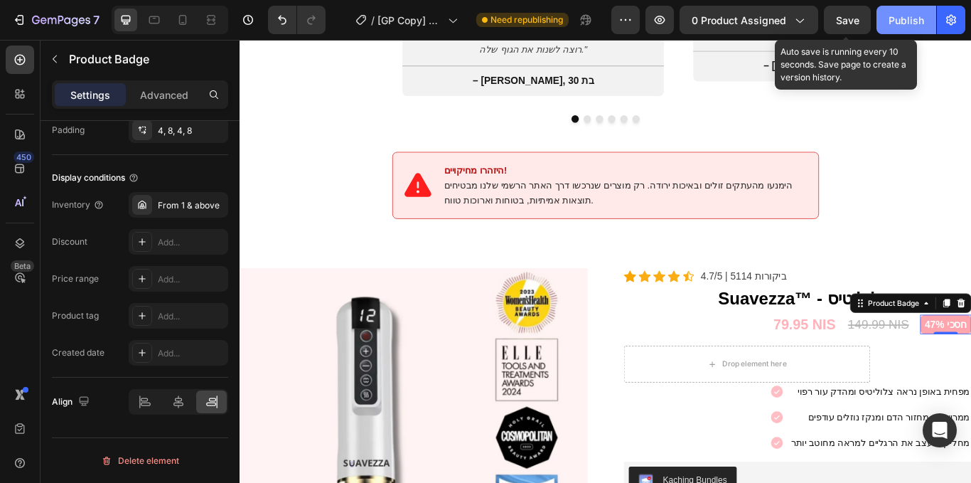
drag, startPoint x: 851, startPoint y: 28, endPoint x: 904, endPoint y: 19, distance: 53.3
click at [851, 27] on button "Save" at bounding box center [847, 20] width 47 height 28
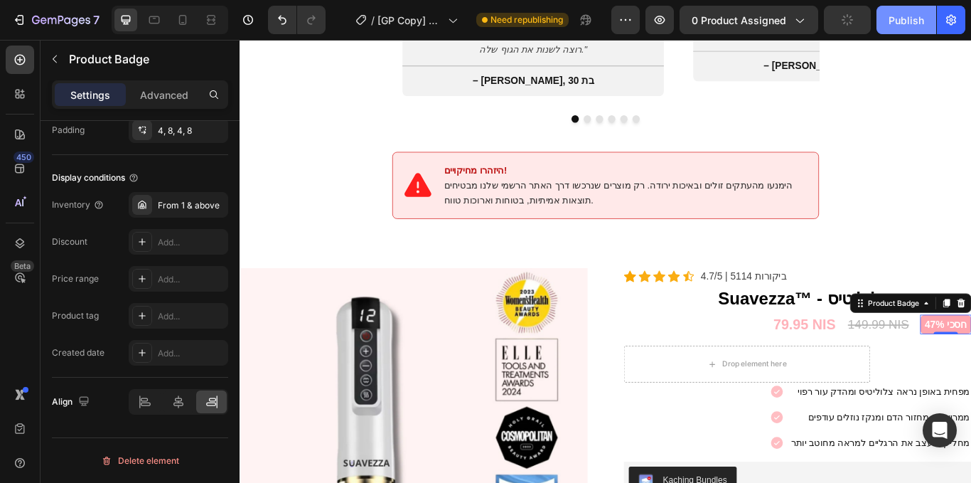
click at [908, 19] on div "Publish" at bounding box center [907, 20] width 36 height 15
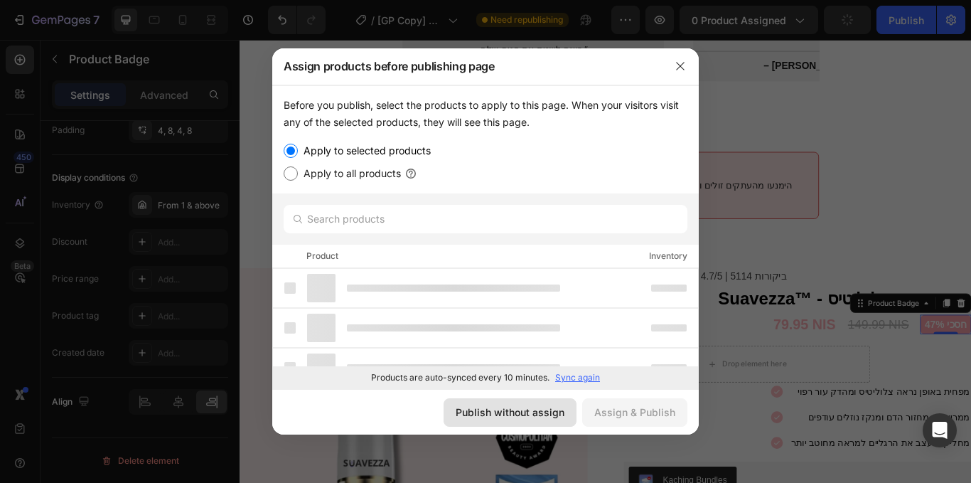
click at [481, 420] on button "Publish without assign" at bounding box center [510, 412] width 133 height 28
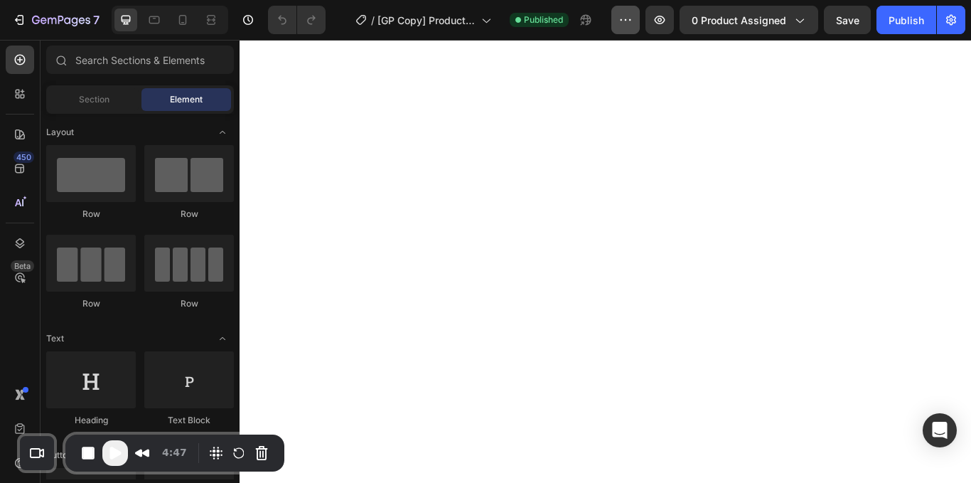
click at [622, 15] on icon "button" at bounding box center [626, 20] width 14 height 14
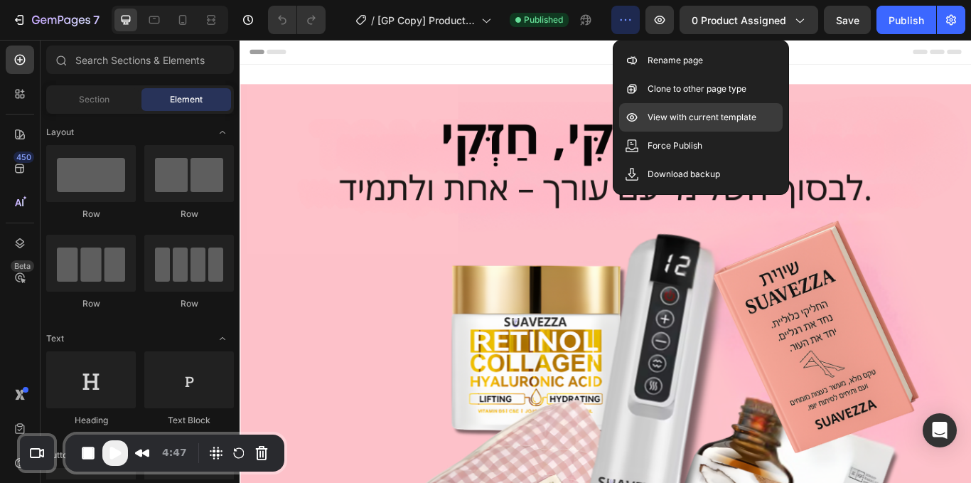
click at [694, 114] on p "View with current template" at bounding box center [702, 117] width 109 height 14
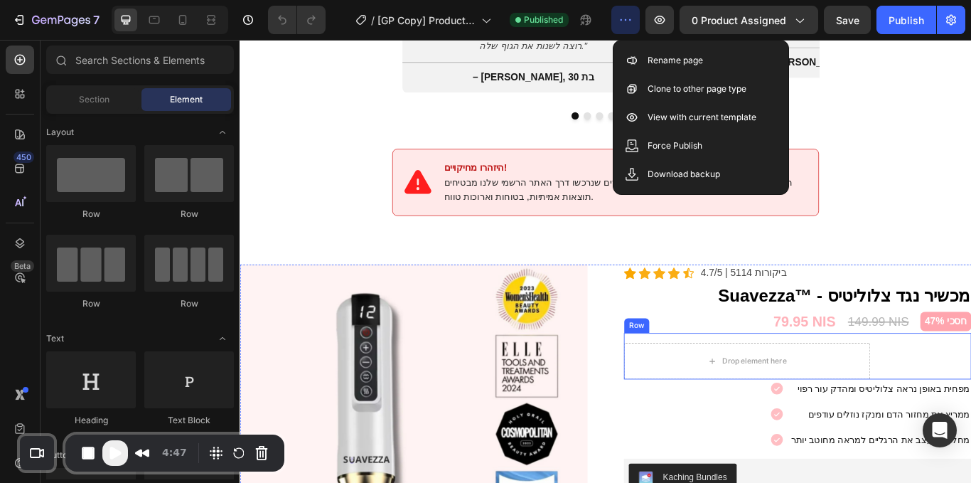
scroll to position [1876, 0]
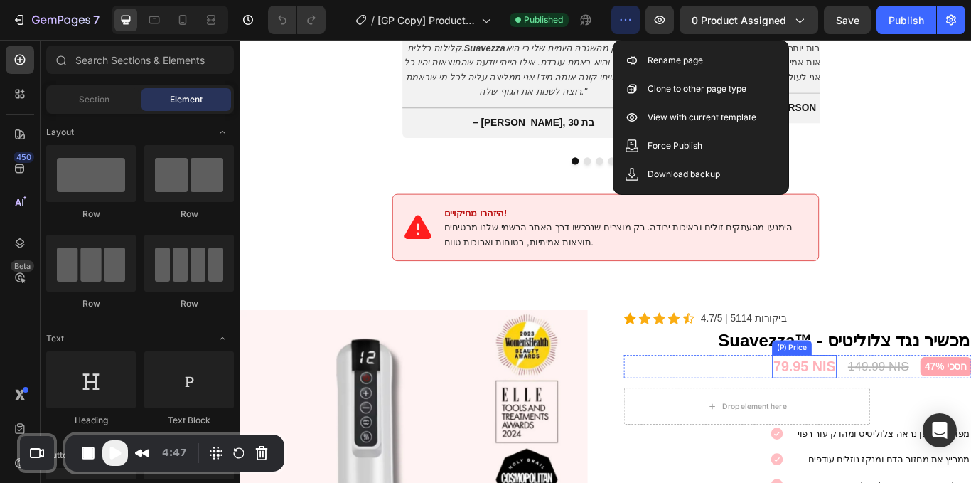
click at [846, 407] on div "79.95 NIS (P) Price (P) Price 149.99 NIS (P) Price (P) Price חסכי 47% Product B…" at bounding box center [890, 421] width 405 height 28
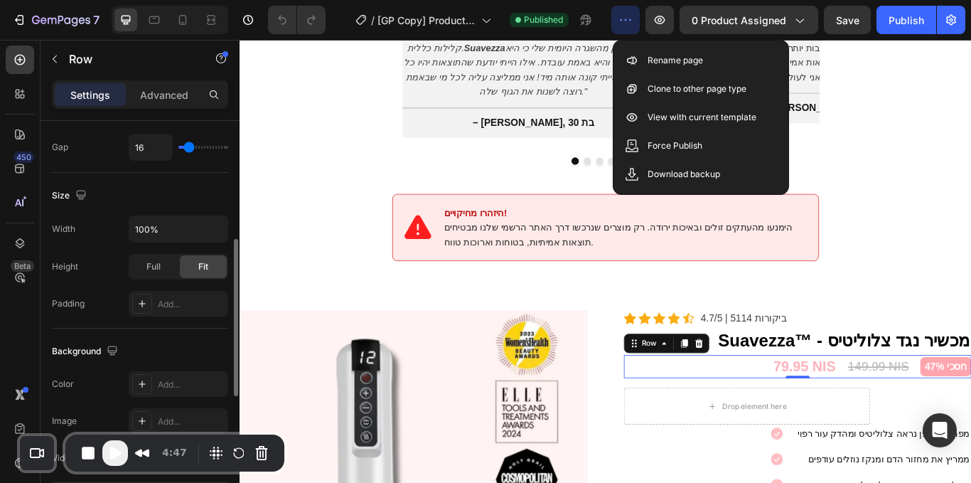
scroll to position [300, 0]
click at [212, 223] on icon "button" at bounding box center [215, 228] width 14 height 14
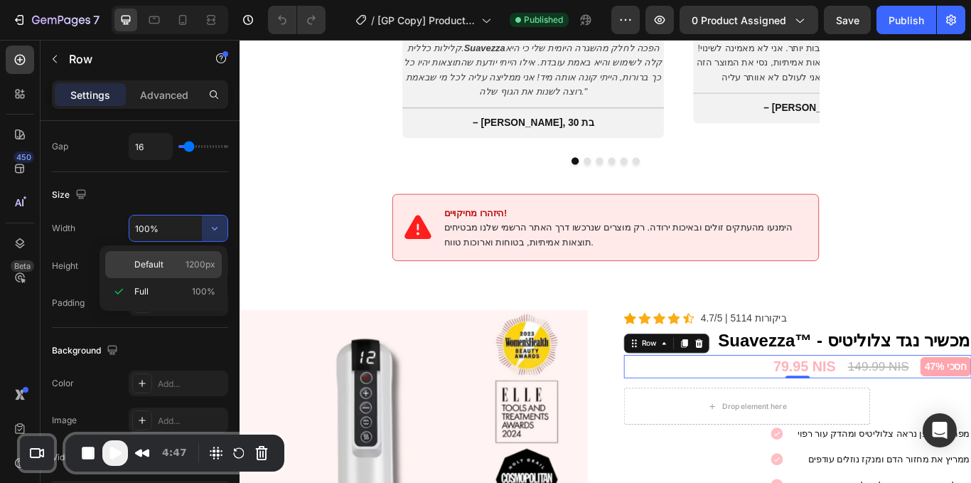
click at [145, 265] on span "Default" at bounding box center [148, 264] width 29 height 13
type input "1200"
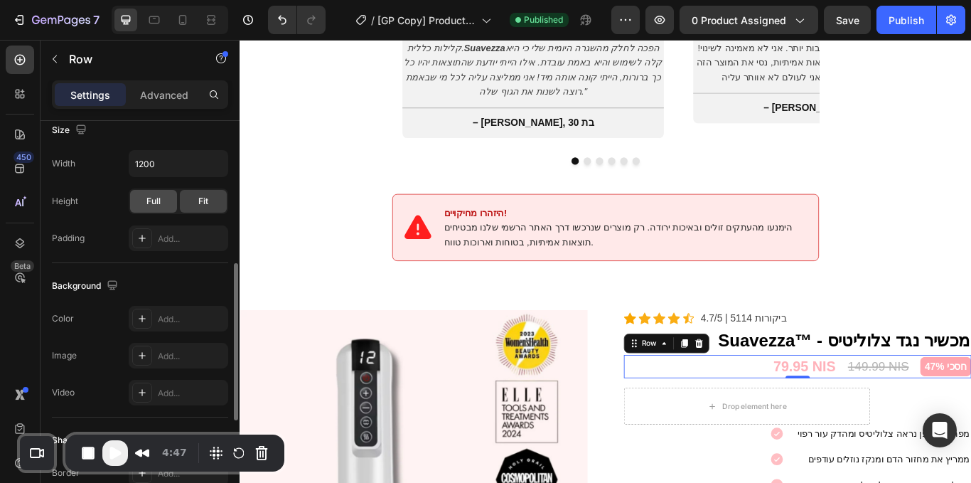
scroll to position [364, 0]
click at [161, 208] on div "Full" at bounding box center [153, 202] width 47 height 23
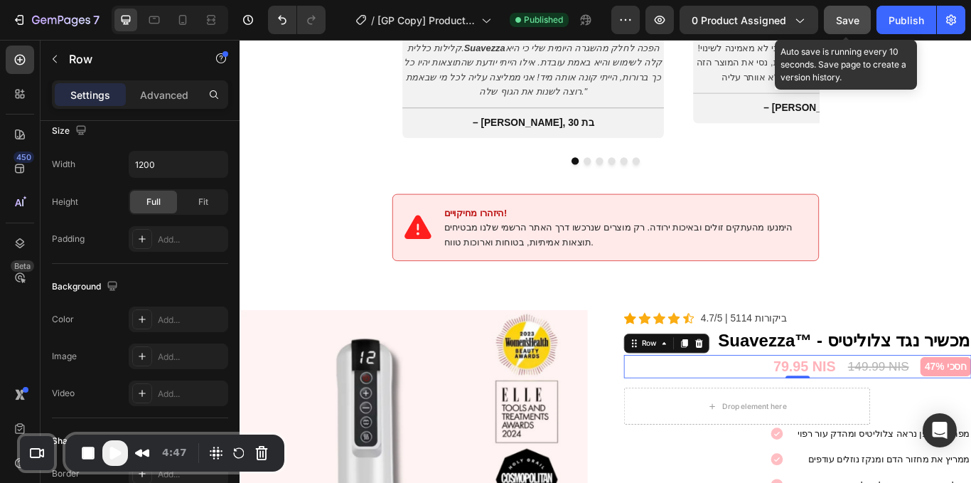
click at [833, 26] on button "Save" at bounding box center [847, 20] width 47 height 28
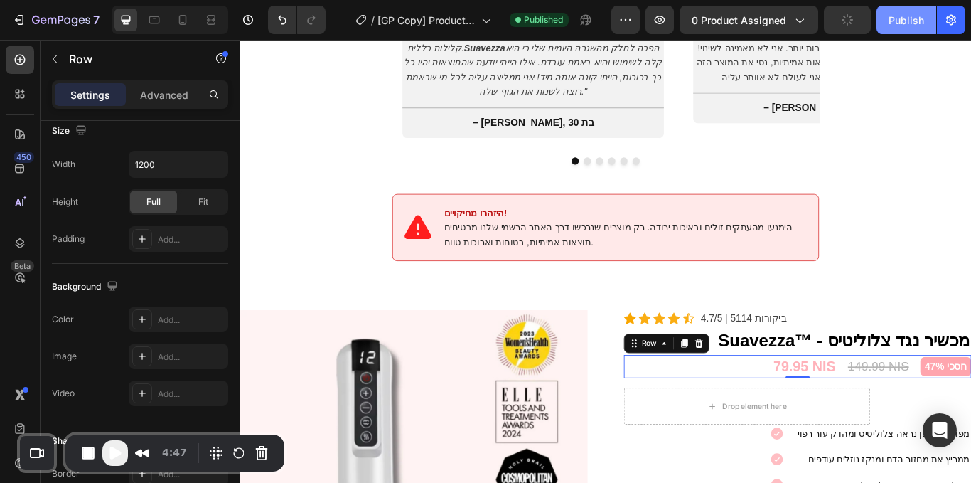
click at [894, 17] on div "Publish" at bounding box center [907, 20] width 36 height 15
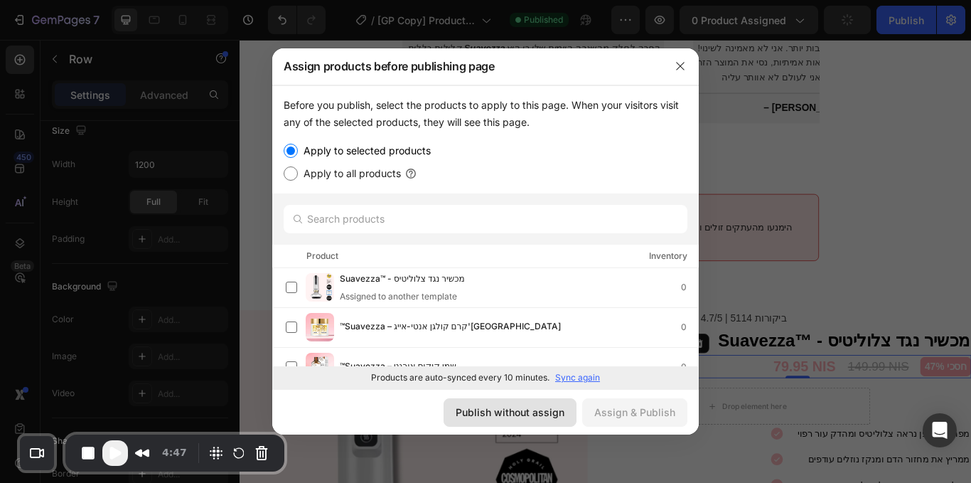
click at [543, 408] on div "Publish without assign" at bounding box center [510, 412] width 109 height 15
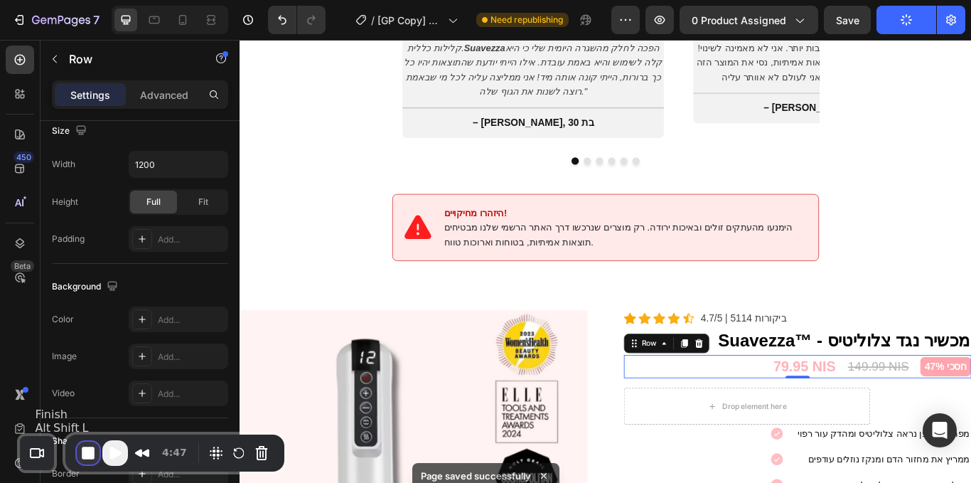
click at [80, 448] on button "End Recording" at bounding box center [88, 453] width 23 height 23
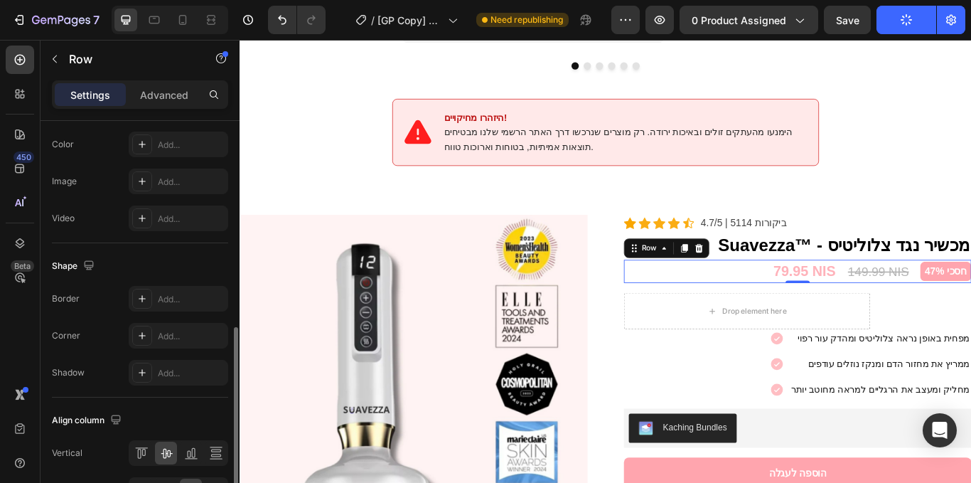
scroll to position [627, 0]
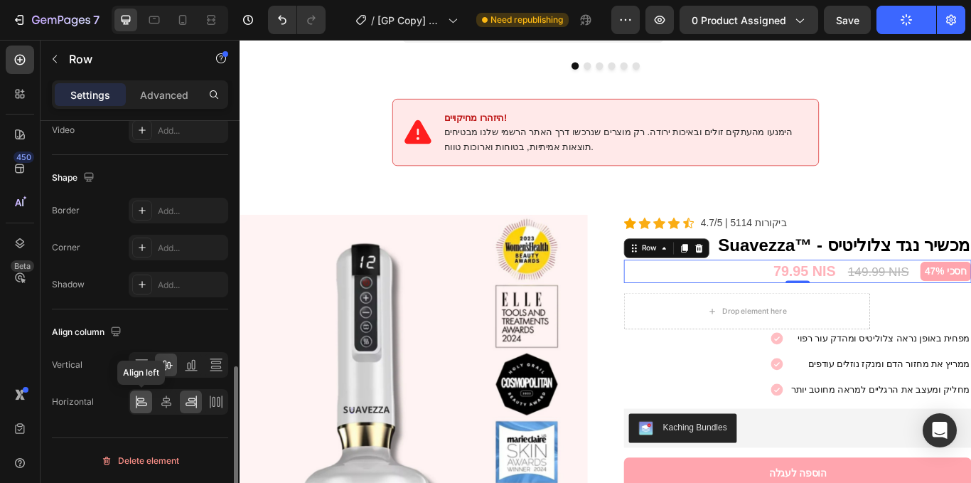
click at [147, 394] on div at bounding box center [141, 401] width 22 height 23
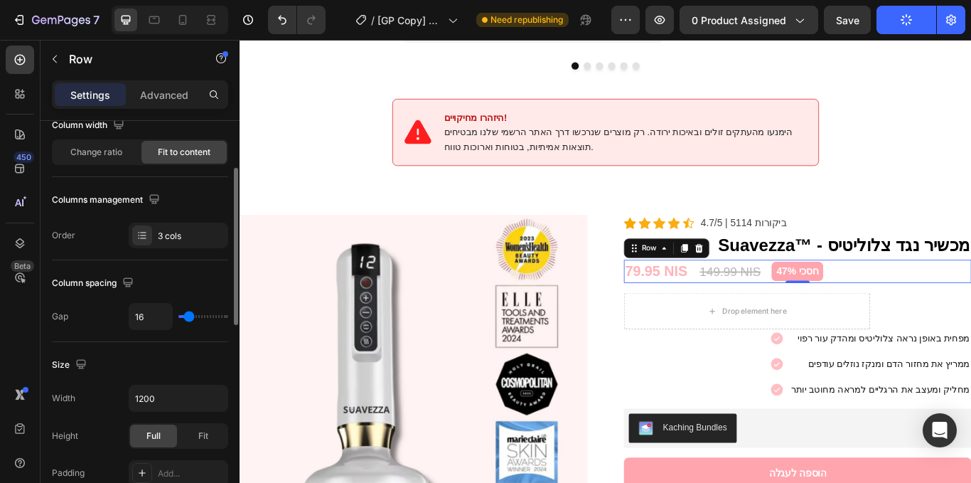
scroll to position [127, 0]
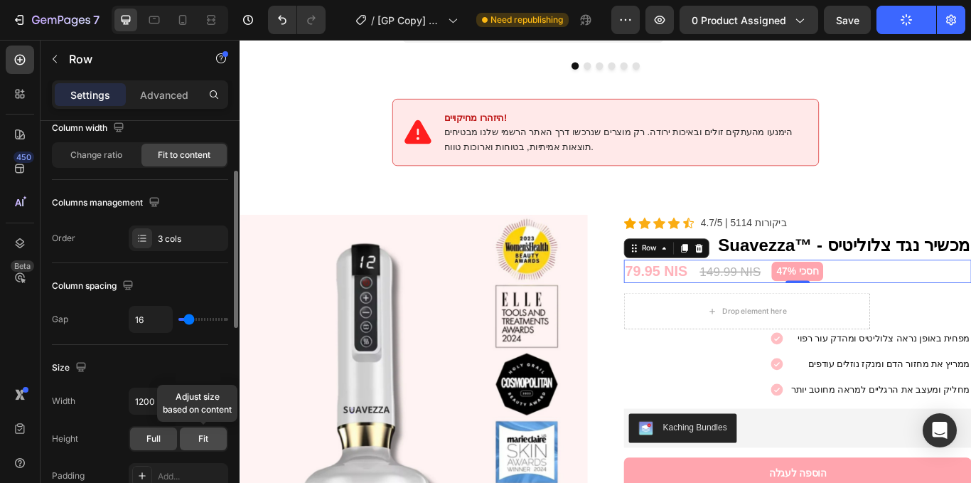
click at [196, 430] on div "Fit" at bounding box center [203, 438] width 47 height 23
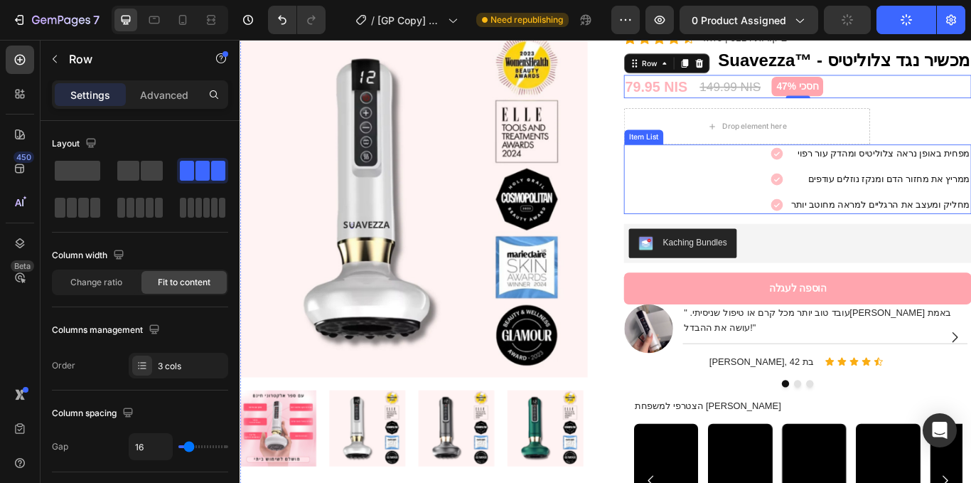
scroll to position [1997, 0]
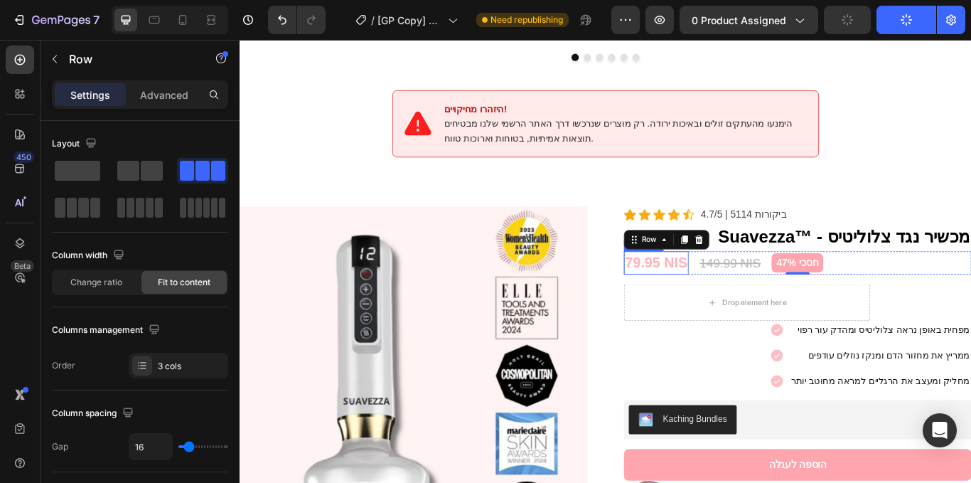
click at [726, 292] on div "79.95 NIS" at bounding box center [725, 301] width 75 height 28
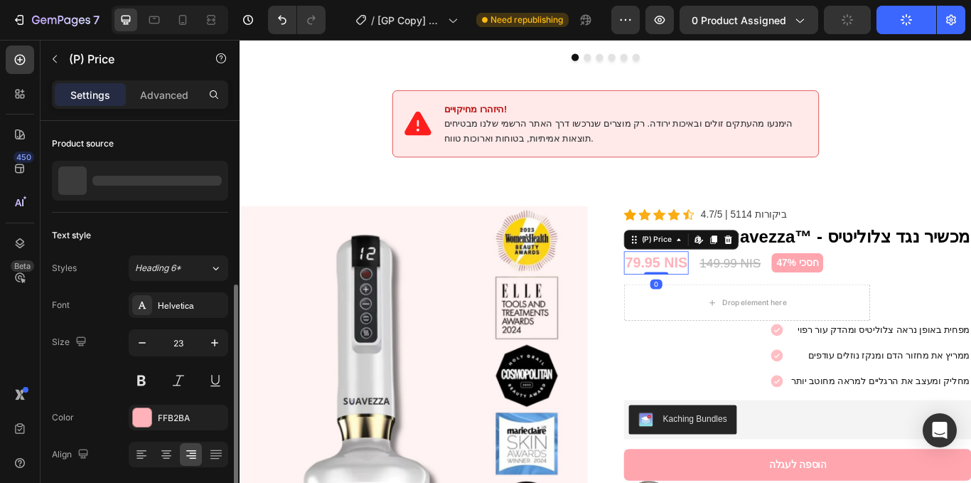
scroll to position [90, 0]
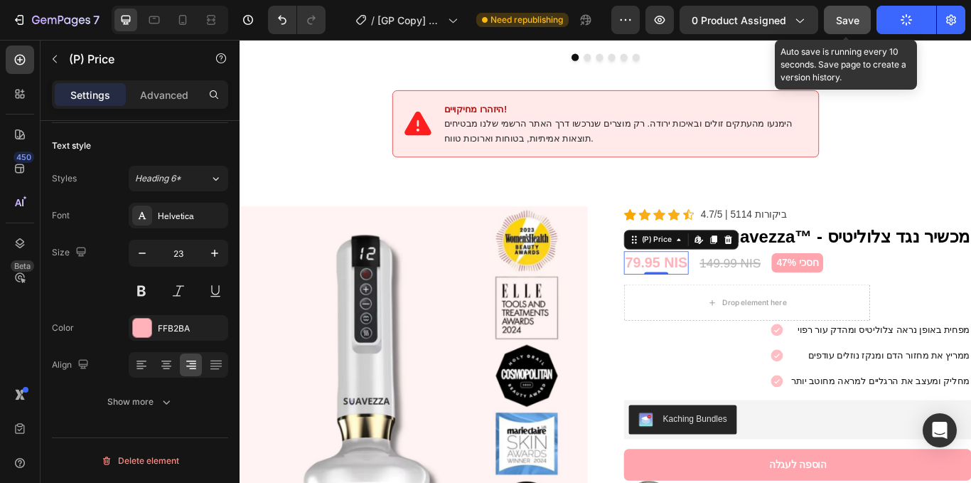
click at [828, 24] on button "Save" at bounding box center [847, 20] width 47 height 28
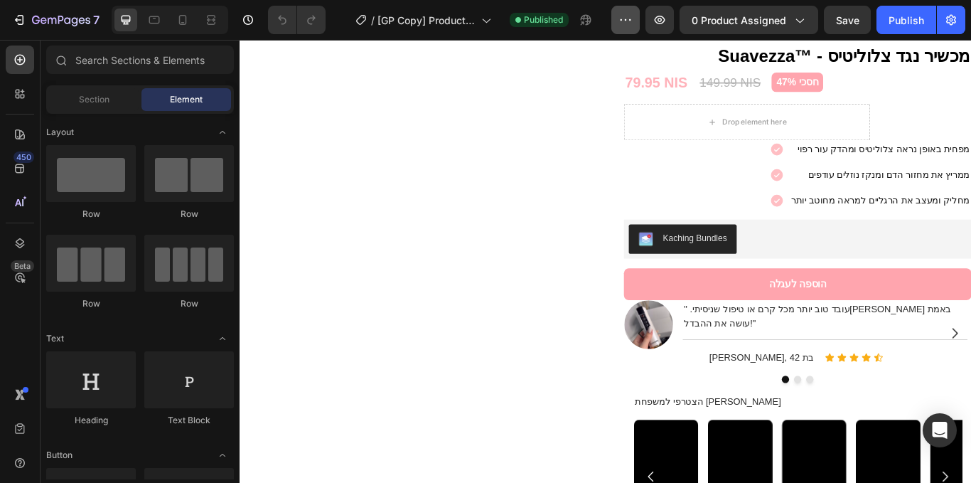
scroll to position [2197, 0]
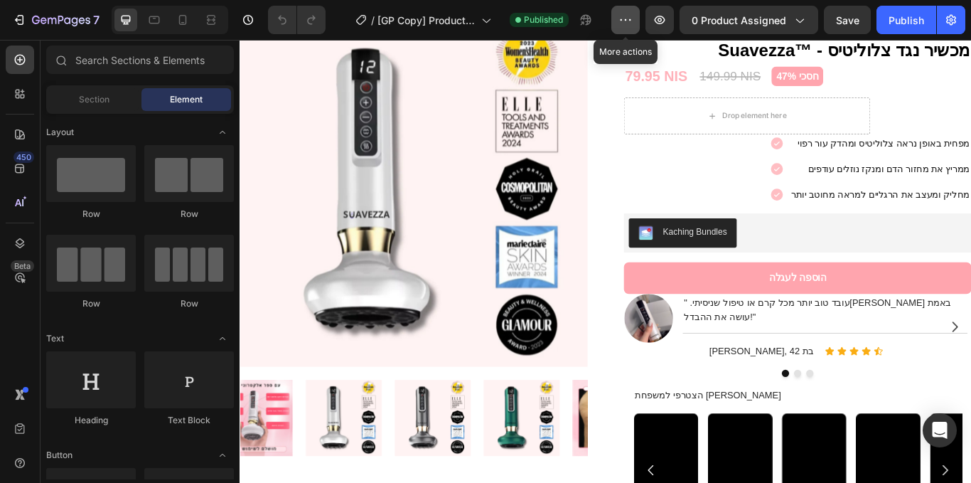
click at [622, 28] on button "button" at bounding box center [626, 20] width 28 height 28
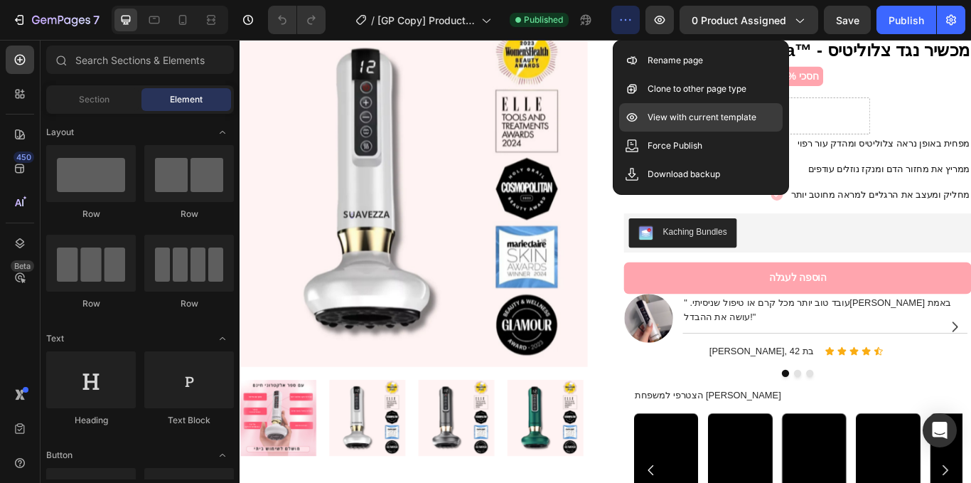
click at [700, 117] on p "View with current template" at bounding box center [702, 117] width 109 height 14
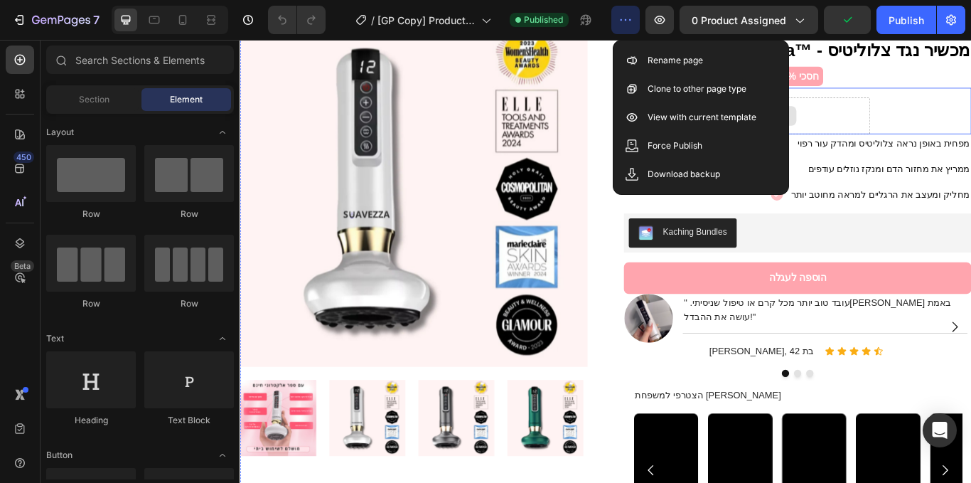
click at [937, 87] on div "79.95 NIS (P) Price (P) Price 149.99 NIS (P) Price (P) Price חסכי 47% Product B…" at bounding box center [890, 83] width 405 height 28
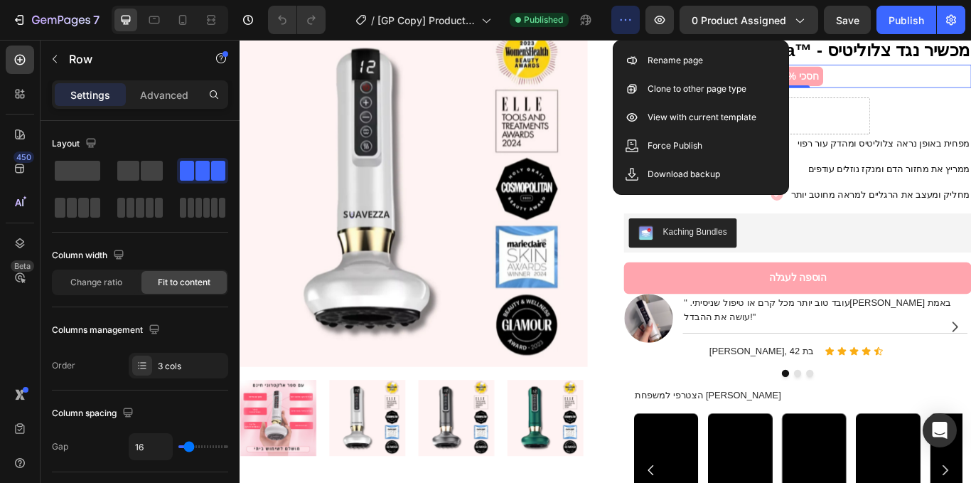
click at [636, 30] on button "button" at bounding box center [626, 20] width 28 height 28
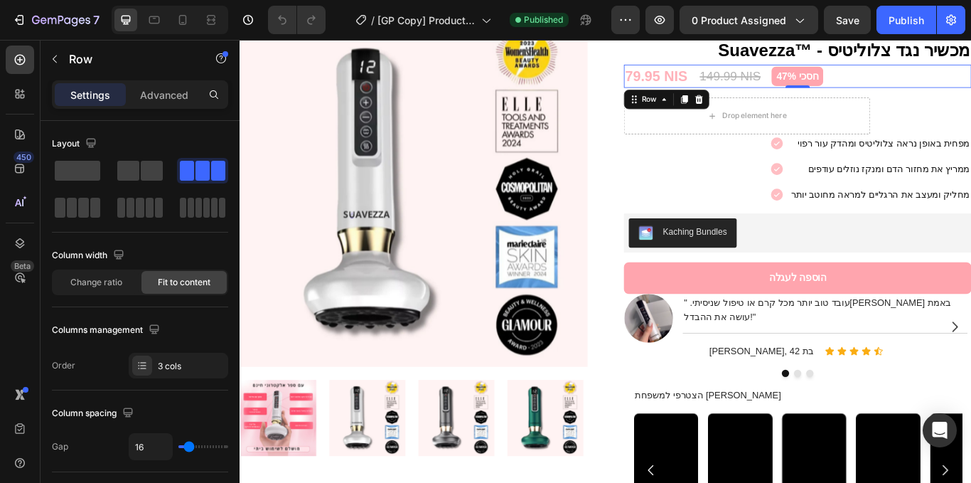
click at [954, 87] on div "79.95 NIS (P) Price (P) Price 149.99 NIS (P) Price (P) Price חסכי 47% Product B…" at bounding box center [890, 83] width 405 height 28
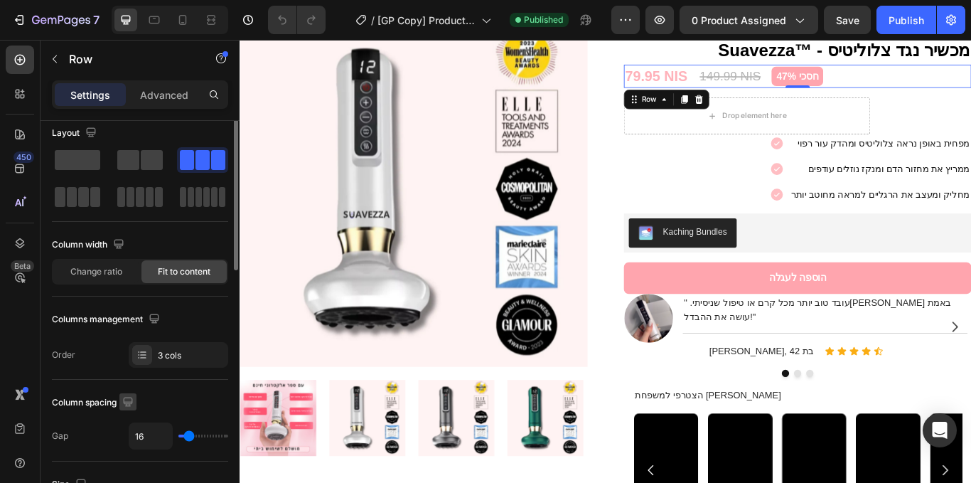
scroll to position [0, 0]
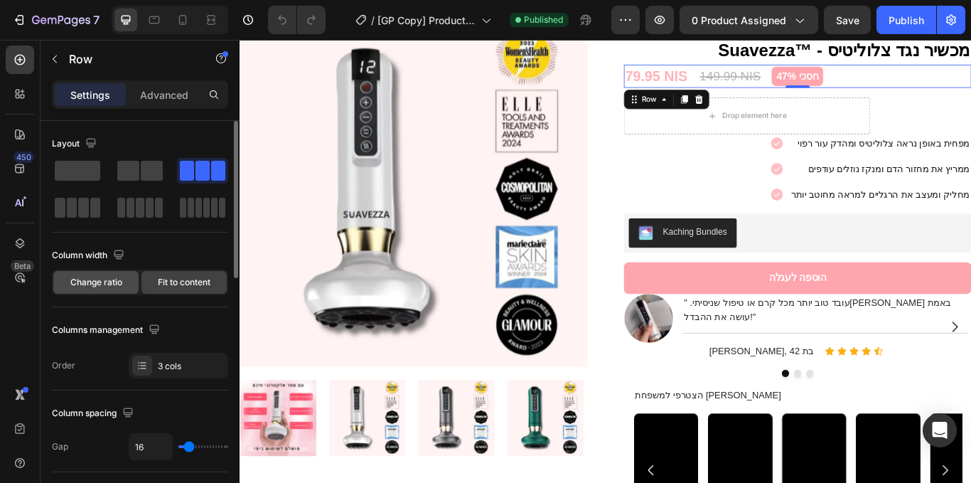
click at [126, 280] on div "Change ratio" at bounding box center [95, 282] width 85 height 23
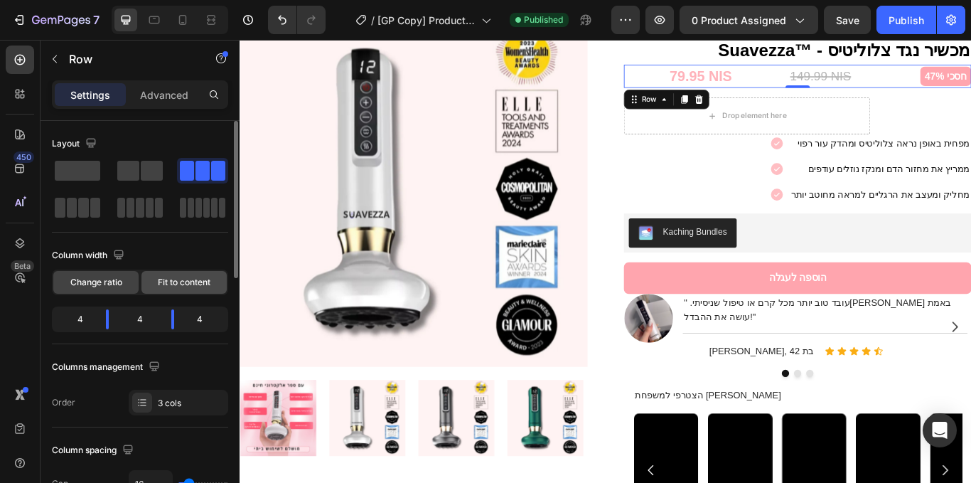
click at [178, 285] on span "Fit to content" at bounding box center [184, 282] width 53 height 13
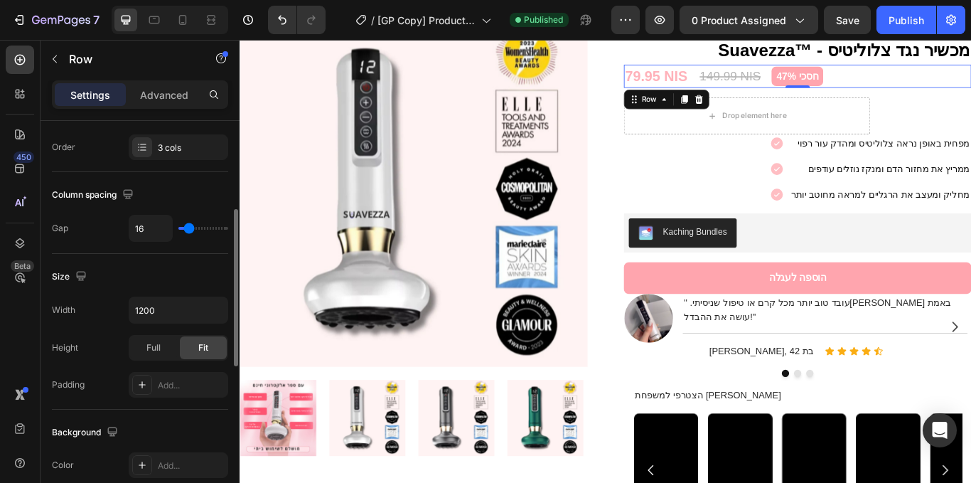
scroll to position [221, 0]
click at [210, 306] on icon "button" at bounding box center [215, 307] width 14 height 14
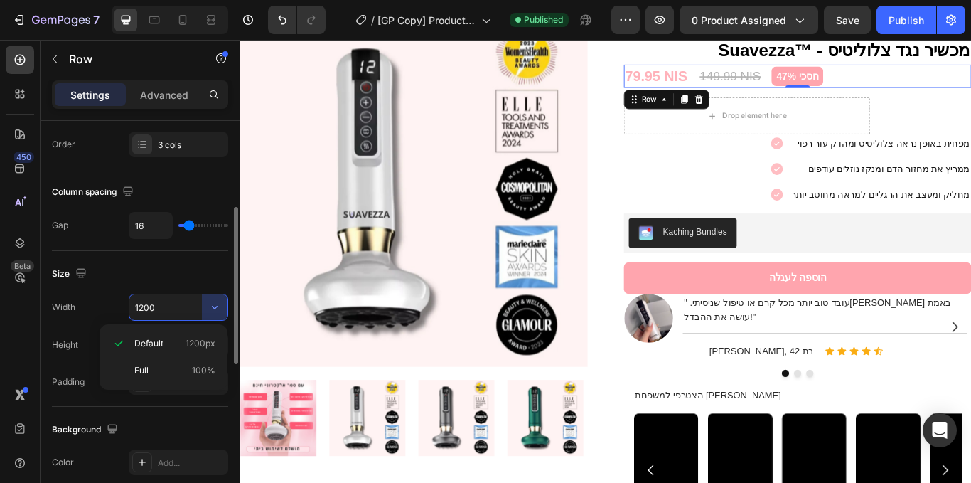
click at [177, 366] on p "Full 100%" at bounding box center [174, 370] width 81 height 13
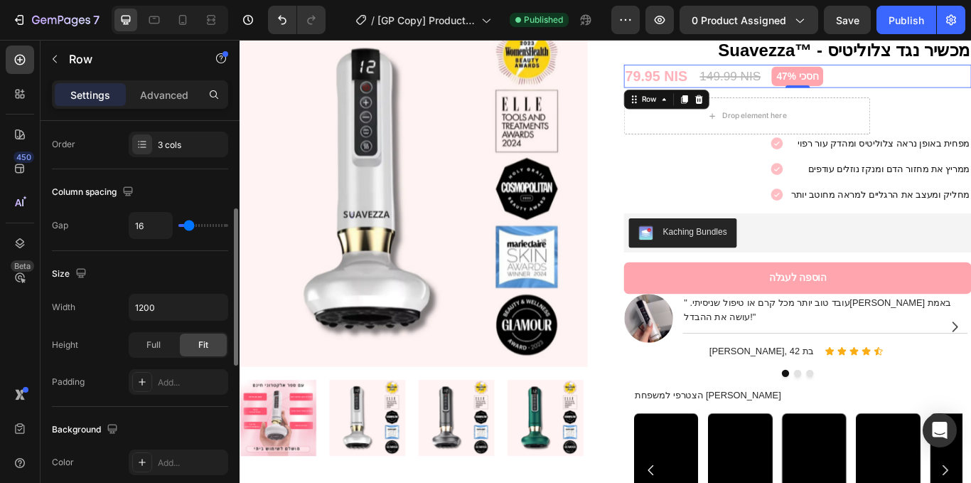
type input "100%"
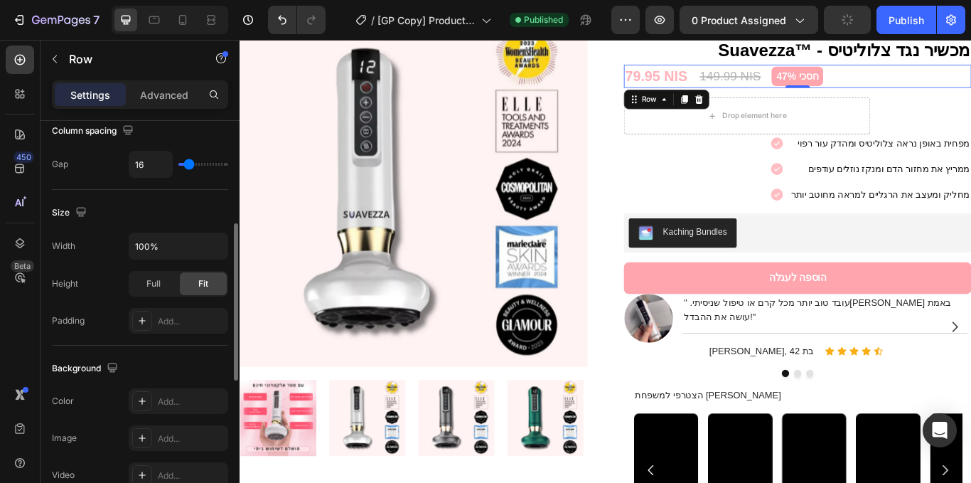
scroll to position [276, 0]
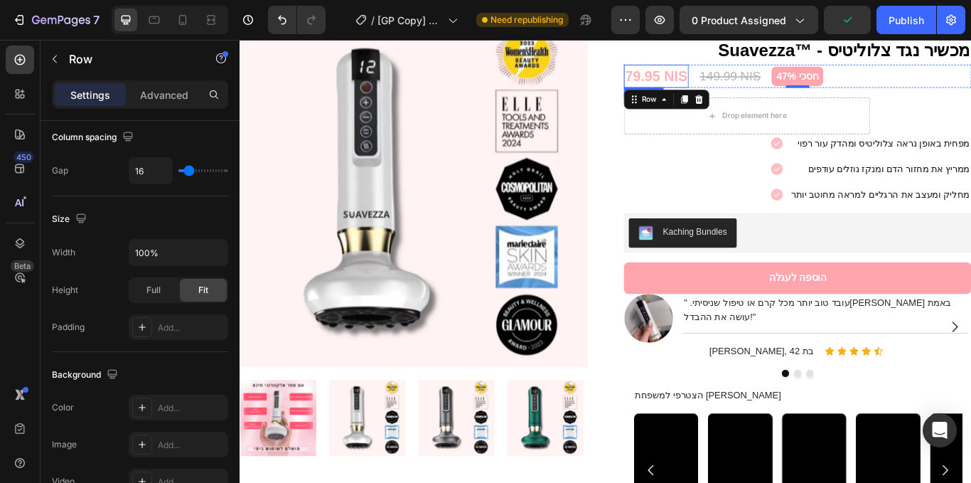
click at [722, 82] on div "79.95 NIS" at bounding box center [725, 83] width 75 height 28
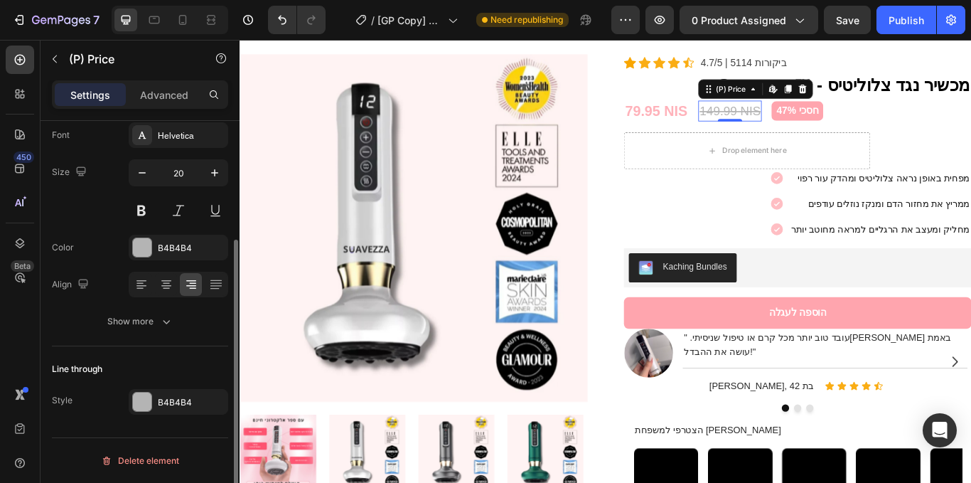
scroll to position [170, 0]
click at [882, 121] on pre "חסכי 47%" at bounding box center [890, 123] width 60 height 23
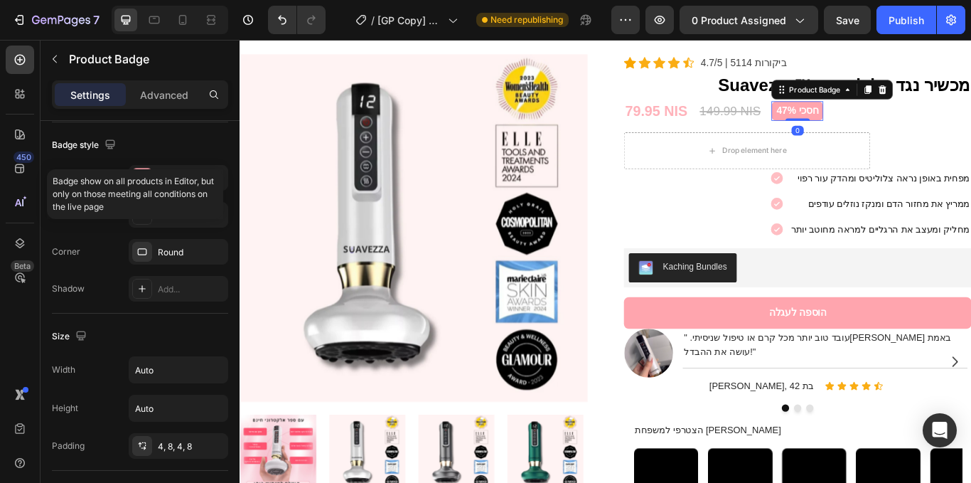
scroll to position [813, 0]
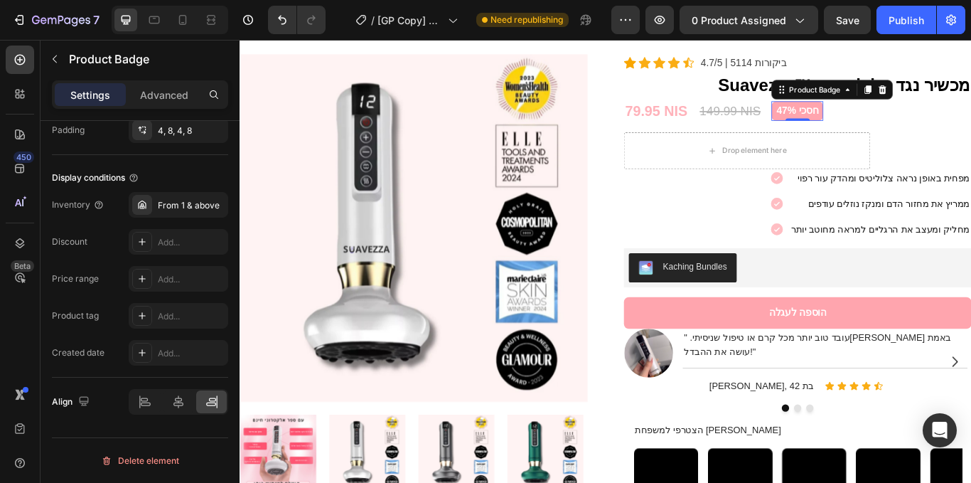
drag, startPoint x: 836, startPoint y: 25, endPoint x: 876, endPoint y: 33, distance: 41.3
click at [876, 33] on div "Preview 0 product assigned Save Publish" at bounding box center [789, 20] width 354 height 28
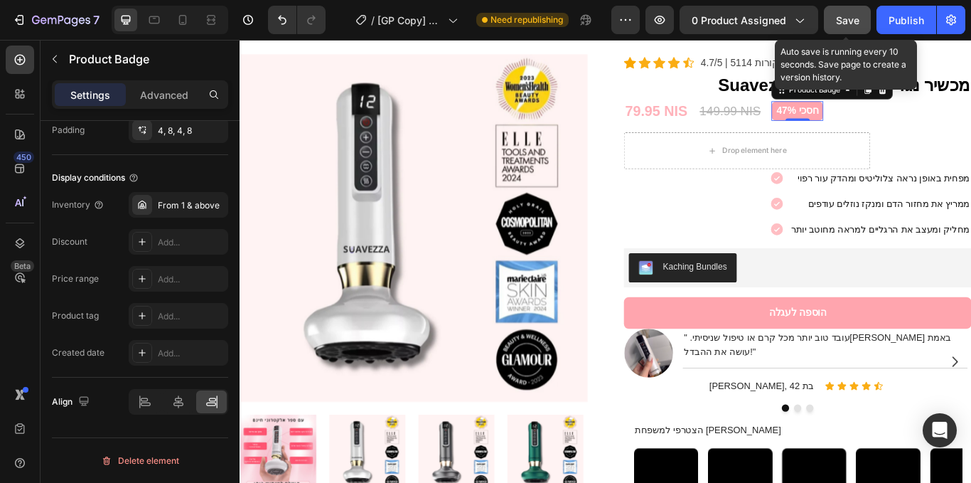
click at [838, 18] on span "Save" at bounding box center [847, 20] width 23 height 12
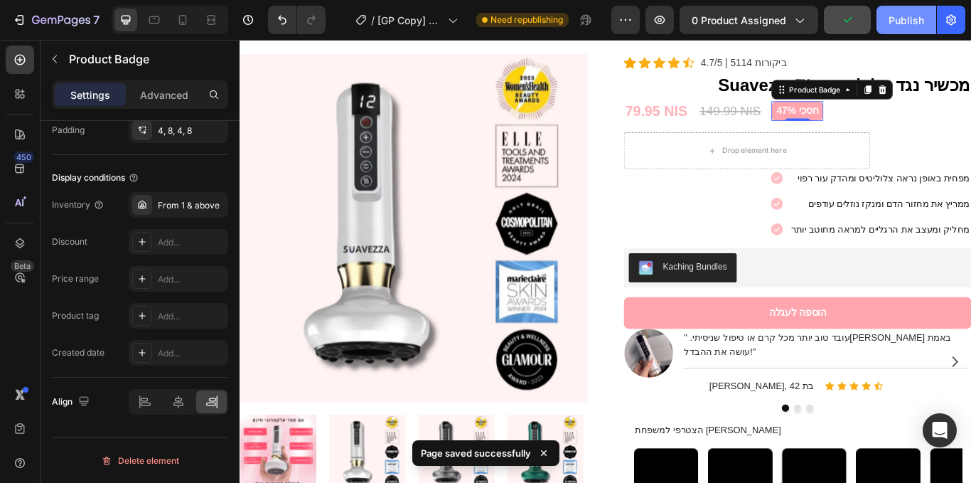
click at [884, 16] on button "Publish" at bounding box center [907, 20] width 60 height 28
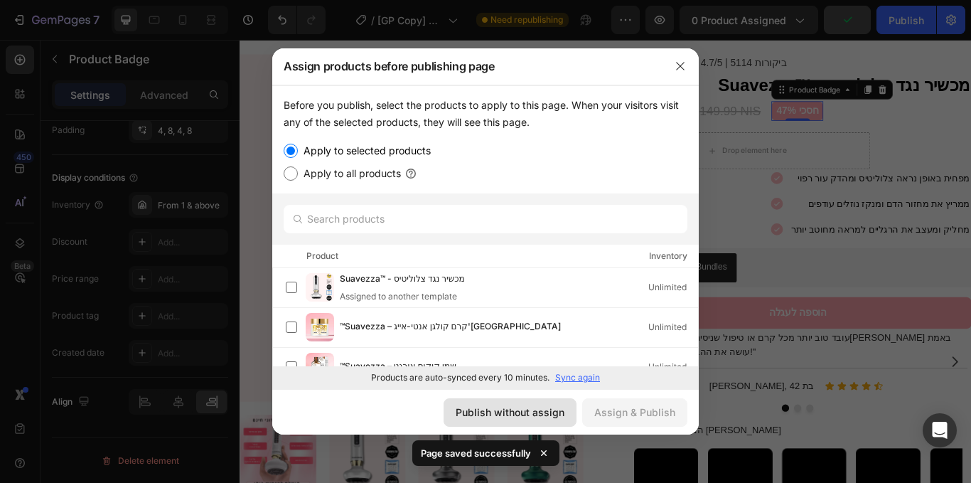
click at [495, 417] on div "Publish without assign" at bounding box center [510, 412] width 109 height 15
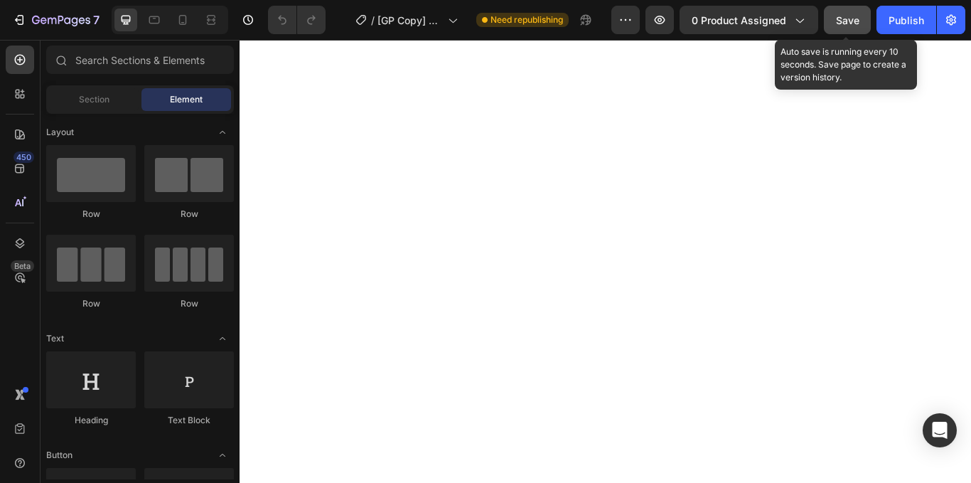
click at [840, 14] on span "Save" at bounding box center [847, 20] width 23 height 12
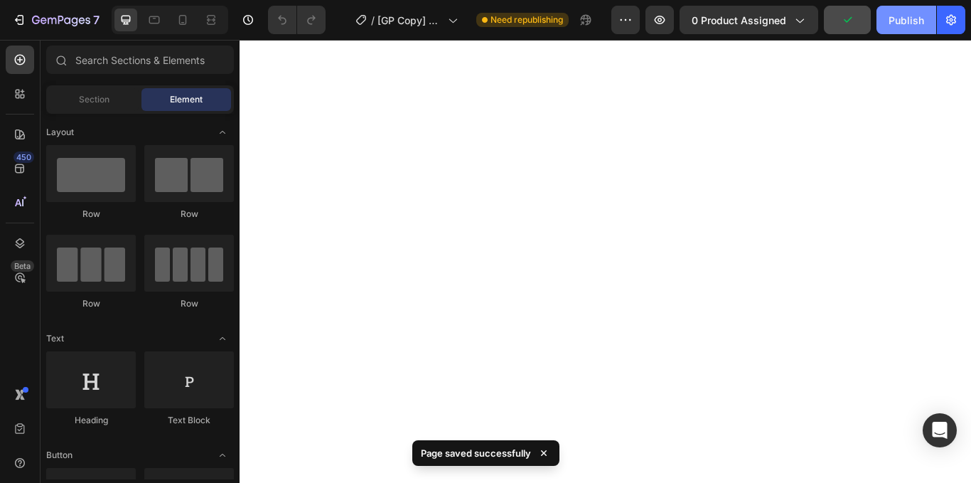
click at [892, 25] on div "Publish" at bounding box center [907, 20] width 36 height 15
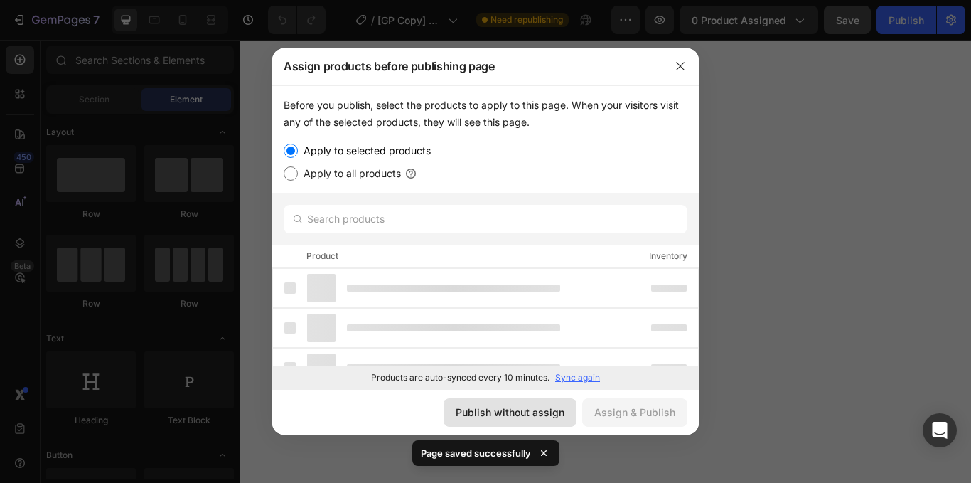
click at [475, 414] on div "Publish without assign" at bounding box center [510, 412] width 109 height 15
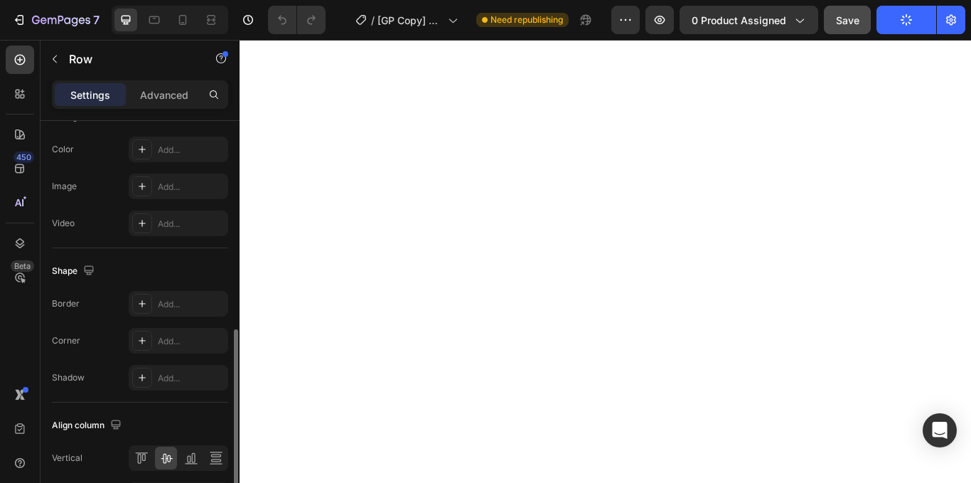
scroll to position [627, 0]
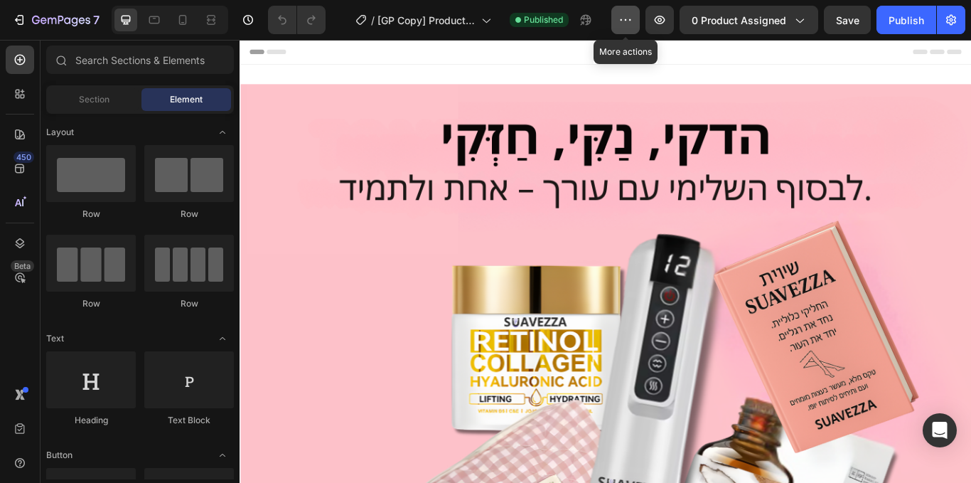
click at [636, 17] on button "button" at bounding box center [626, 20] width 28 height 28
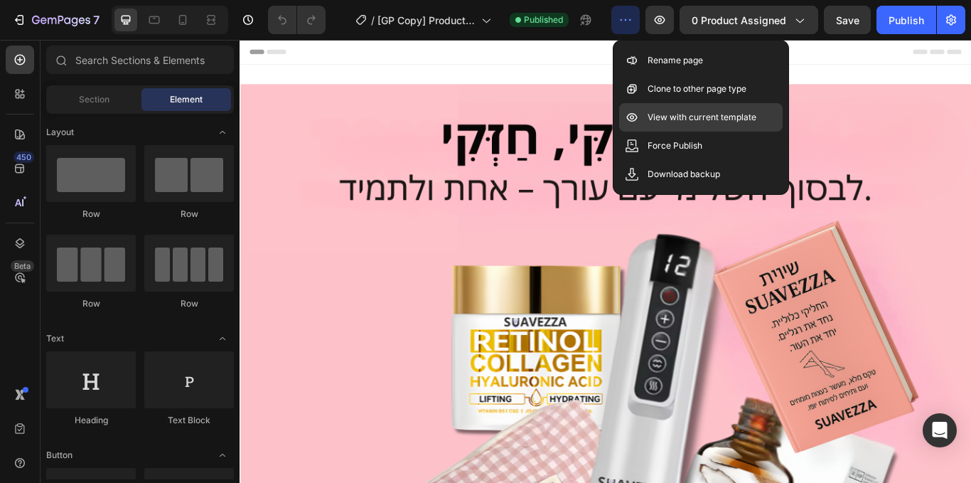
click at [661, 132] on div "View with current template" at bounding box center [701, 146] width 164 height 28
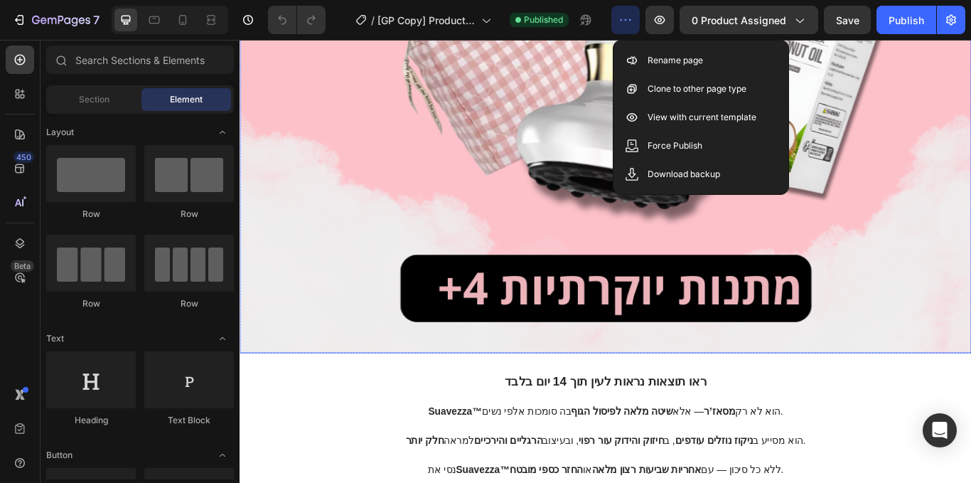
scroll to position [590, 0]
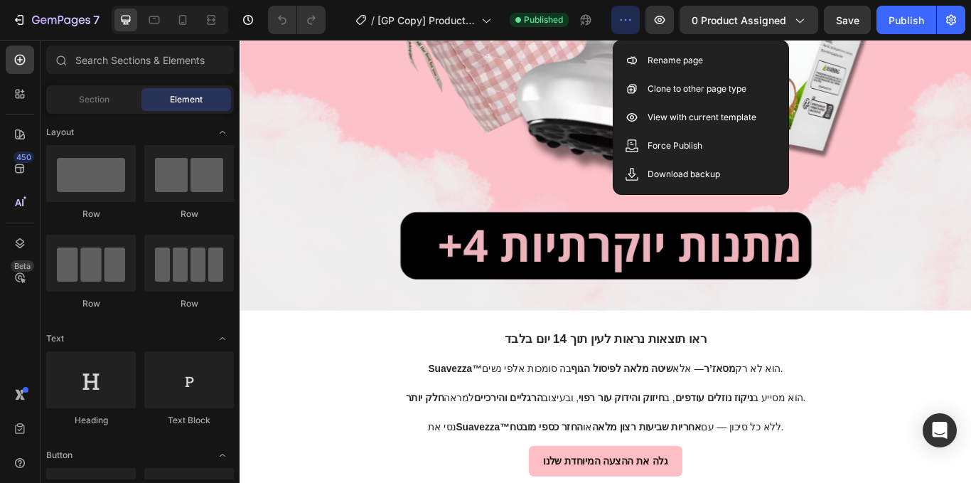
click at [627, 19] on icon "button" at bounding box center [626, 19] width 2 height 1
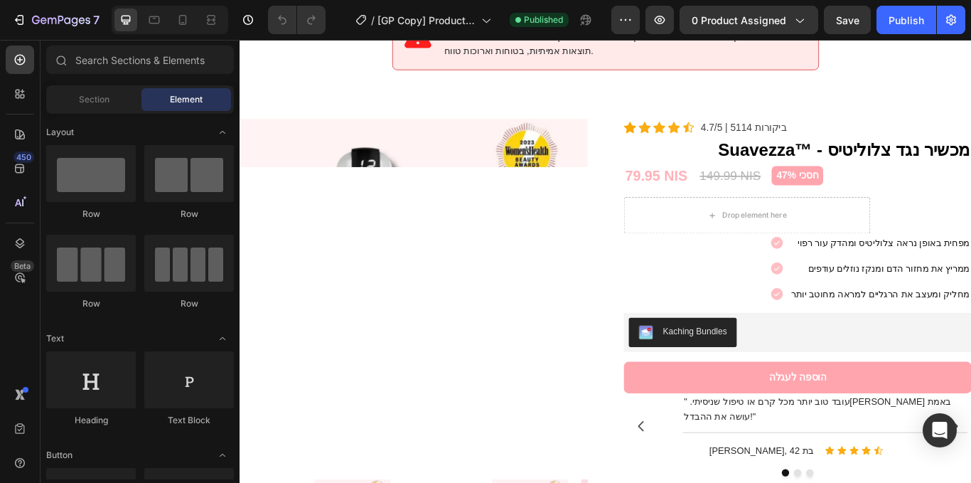
scroll to position [2121, 0]
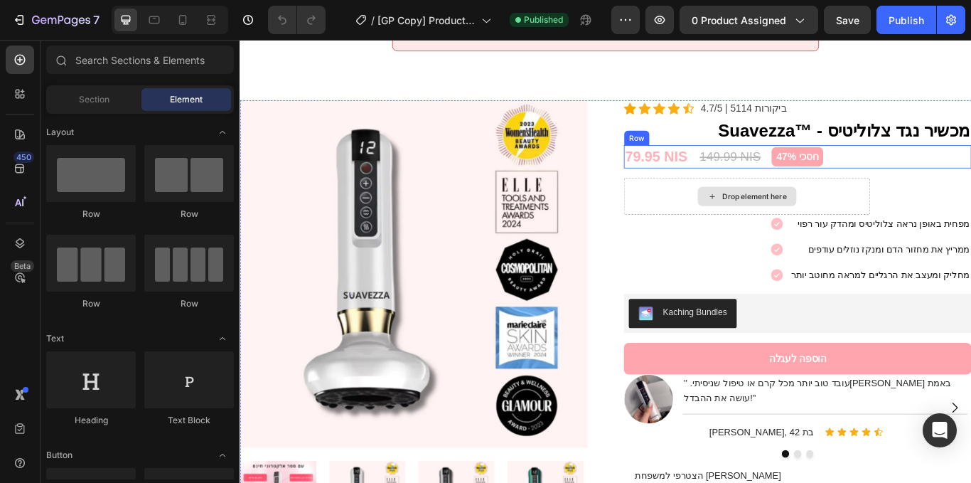
click at [954, 164] on div "79.95 NIS (P) Price (P) Price 149.99 NIS (P) Price (P) Price חסכי 47% Product B…" at bounding box center [890, 177] width 405 height 28
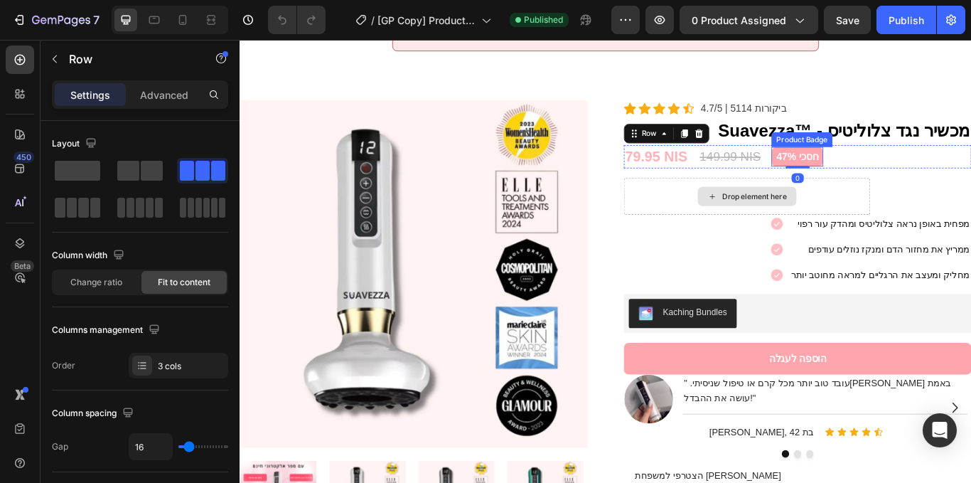
click at [882, 165] on pre "חסכי 47%" at bounding box center [890, 176] width 60 height 23
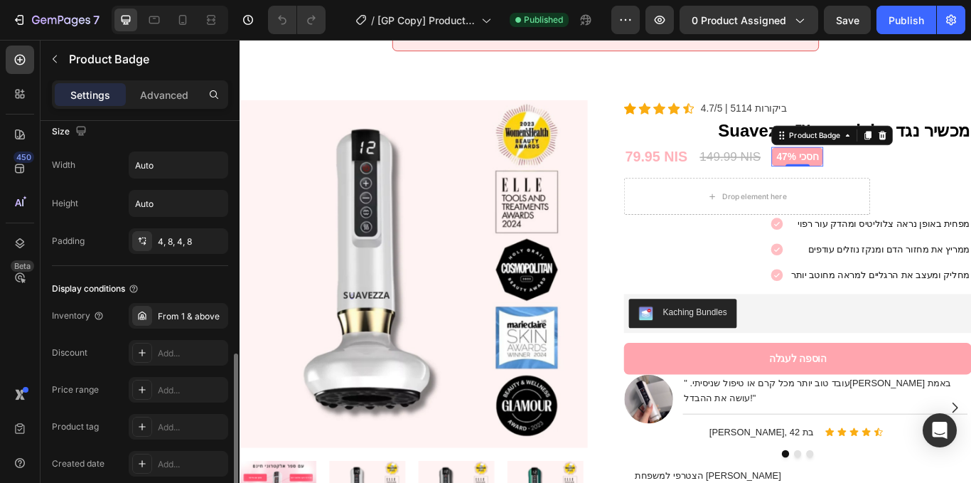
scroll to position [813, 0]
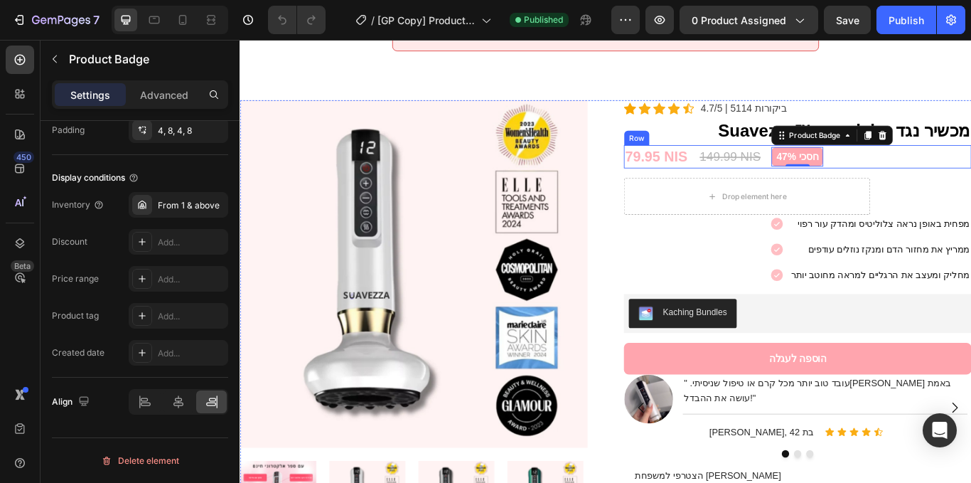
click at [939, 170] on div "79.95 NIS (P) Price (P) Price 149.99 NIS (P) Price (P) Price חסכי 47% Product B…" at bounding box center [890, 177] width 405 height 28
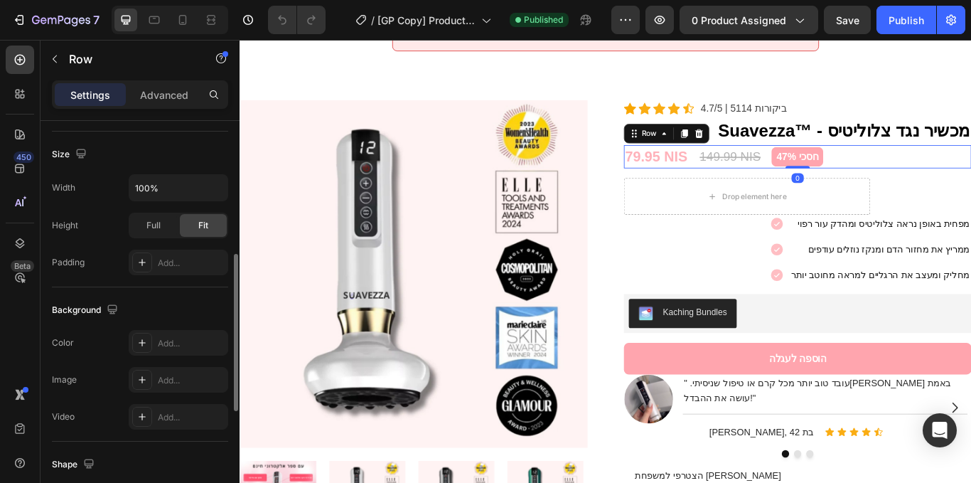
scroll to position [341, 0]
click at [149, 231] on div "Full" at bounding box center [153, 224] width 47 height 23
click at [209, 189] on icon "button" at bounding box center [215, 187] width 14 height 14
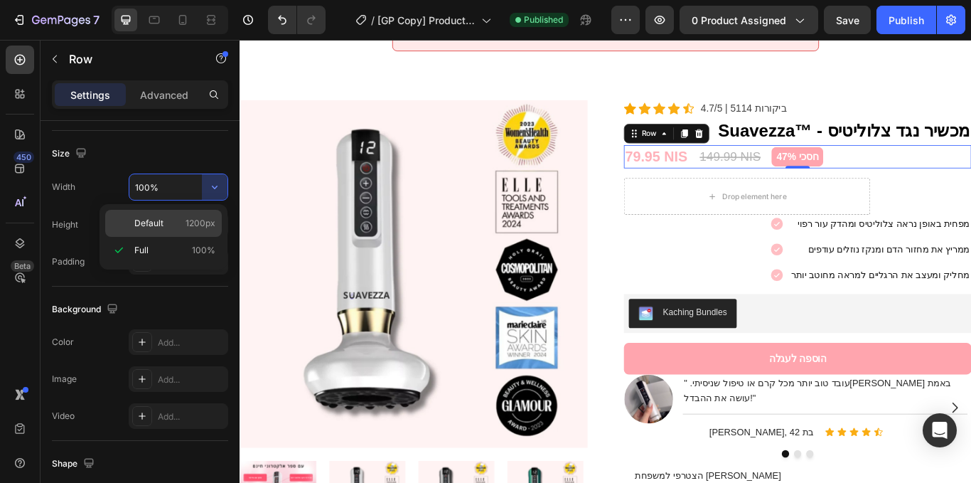
click at [180, 228] on p "Default 1200px" at bounding box center [174, 223] width 81 height 13
type input "1200"
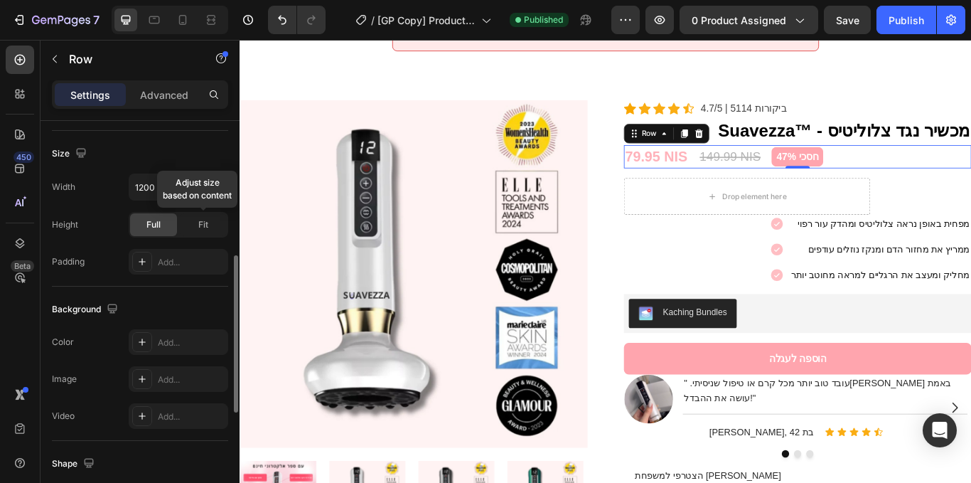
scroll to position [627, 0]
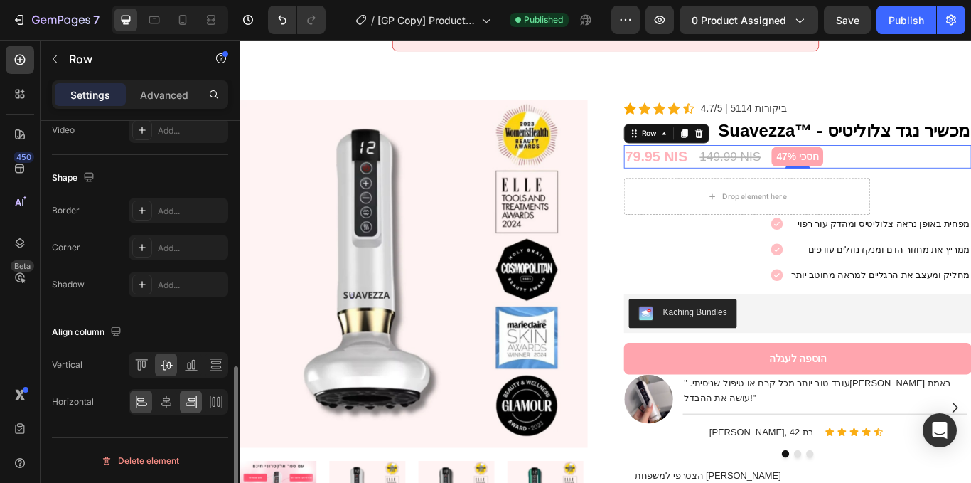
click at [184, 400] on icon at bounding box center [191, 402] width 14 height 14
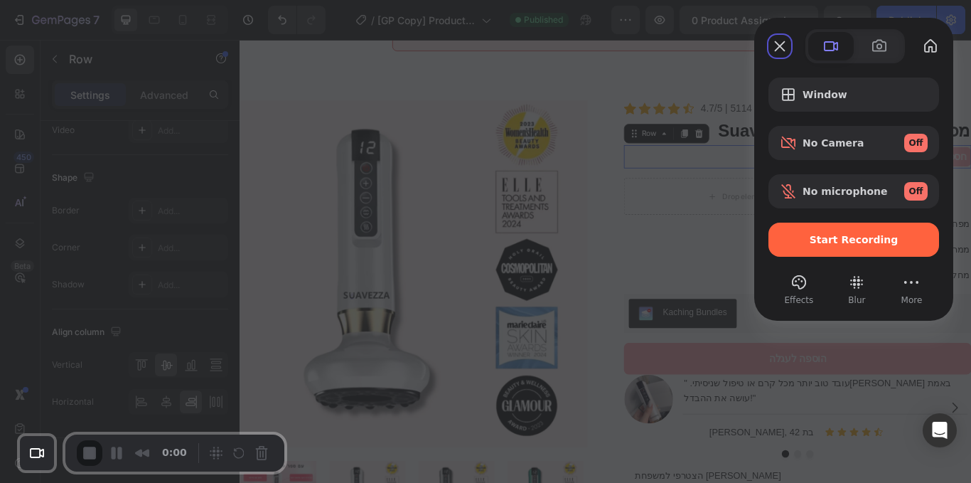
click at [789, 239] on span "Start Recording" at bounding box center [854, 239] width 148 height 11
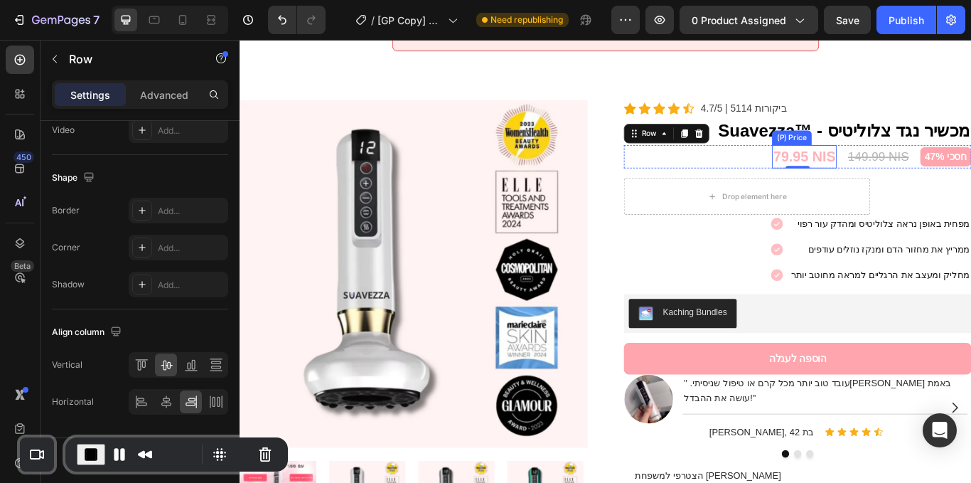
click at [860, 163] on div "79.95 NIS" at bounding box center [897, 177] width 75 height 28
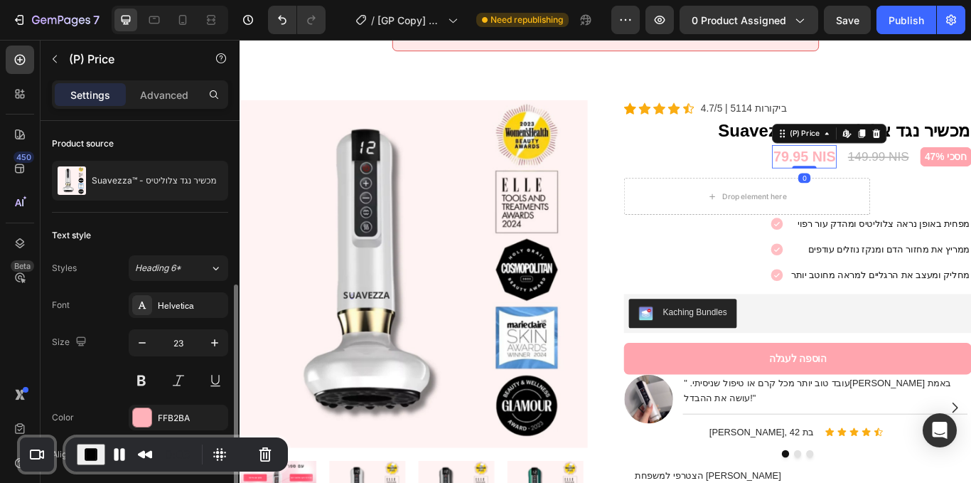
scroll to position [90, 0]
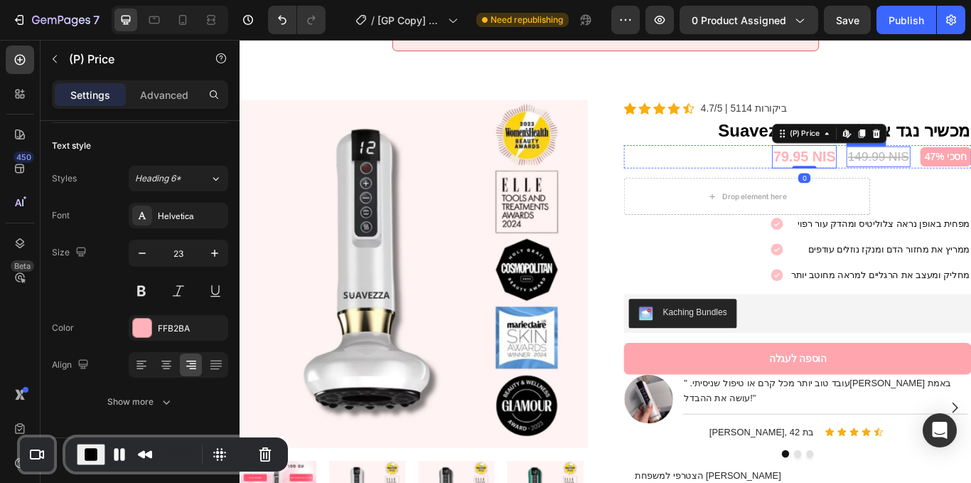
click at [971, 167] on div "149.99 NIS" at bounding box center [984, 176] width 74 height 24
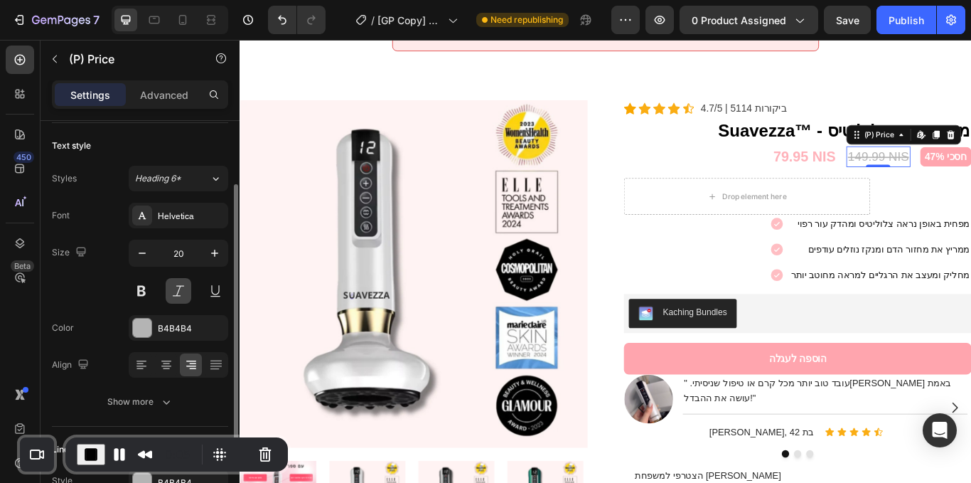
scroll to position [170, 0]
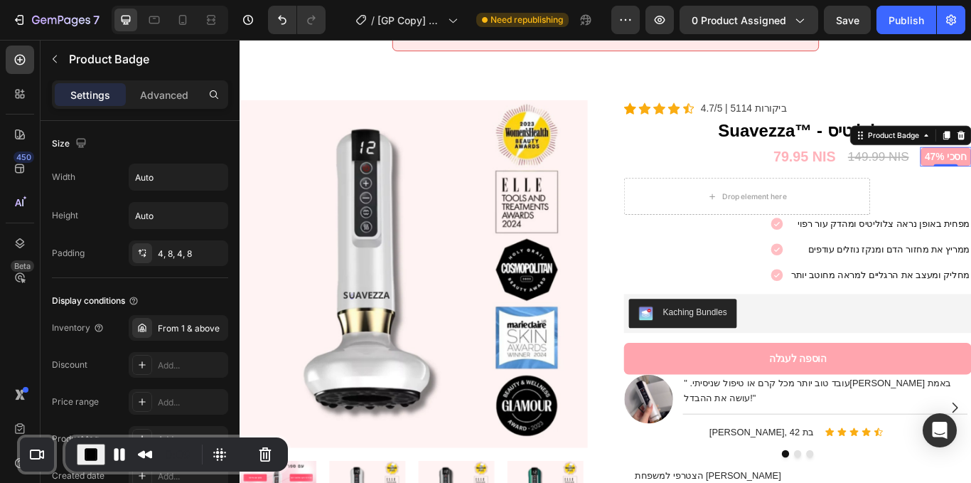
scroll to position [813, 0]
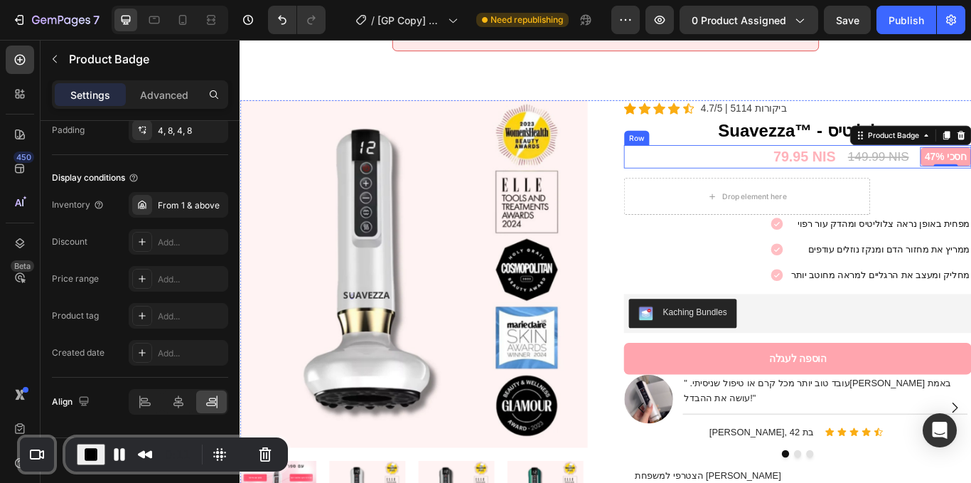
click at [732, 163] on div "79.95 NIS (P) Price (P) Price 149.99 NIS (P) Price (P) Price חסכי 47% Product B…" at bounding box center [890, 177] width 405 height 28
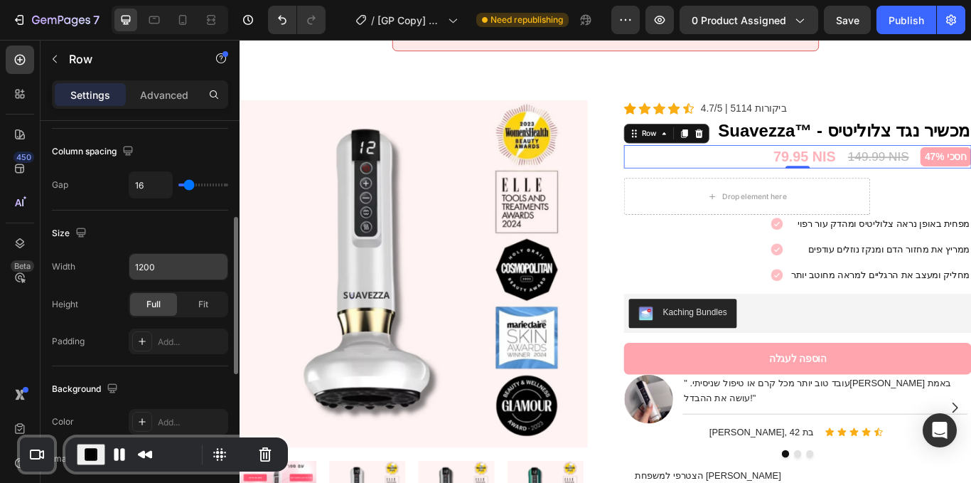
scroll to position [262, 0]
click at [215, 261] on icon "button" at bounding box center [215, 266] width 14 height 14
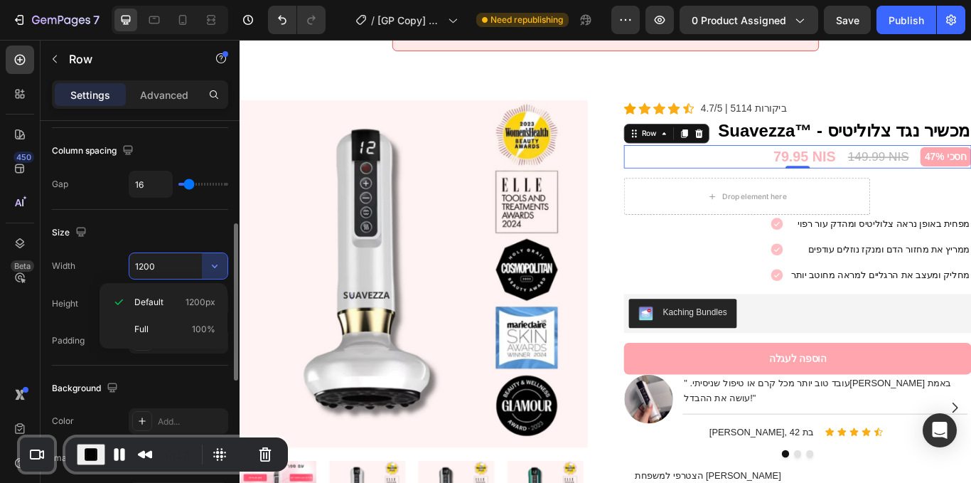
click at [148, 323] on span "Full" at bounding box center [141, 329] width 14 height 13
type input "100%"
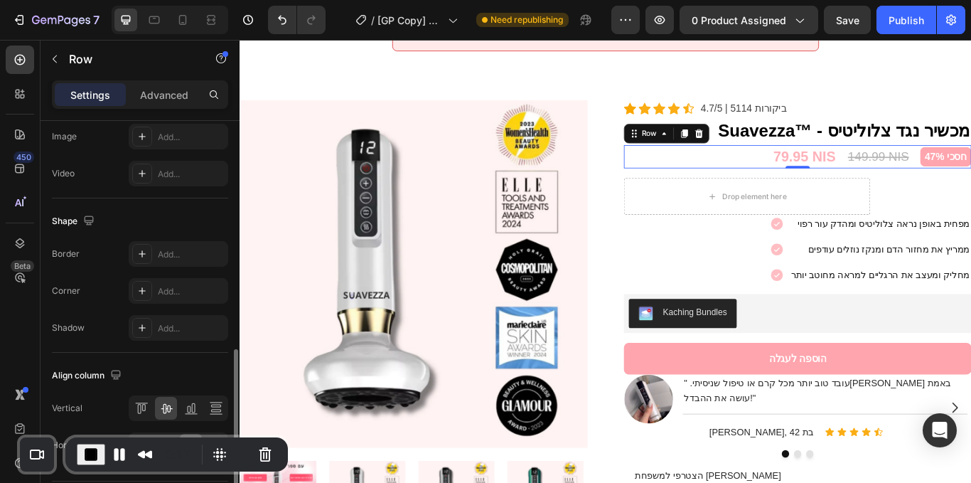
scroll to position [627, 0]
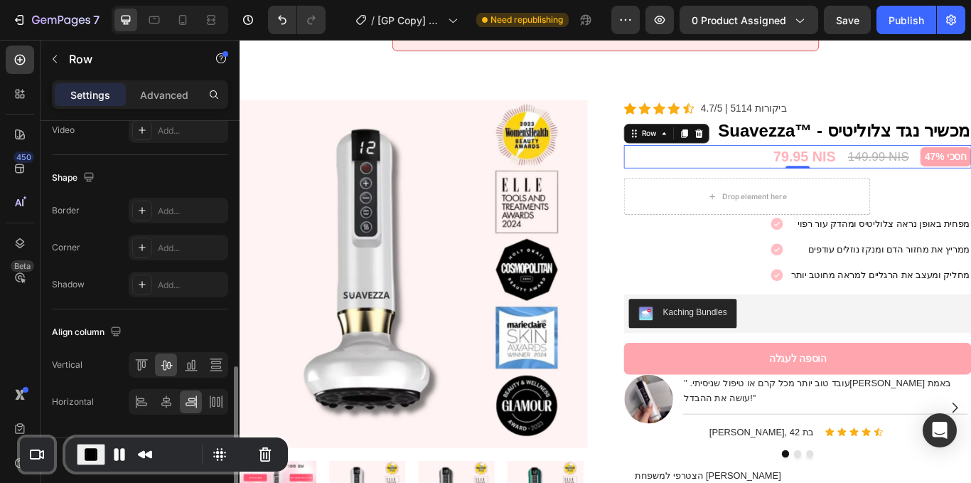
click at [128, 402] on div "Horizontal" at bounding box center [140, 402] width 176 height 26
click at [137, 402] on icon at bounding box center [141, 402] width 14 height 14
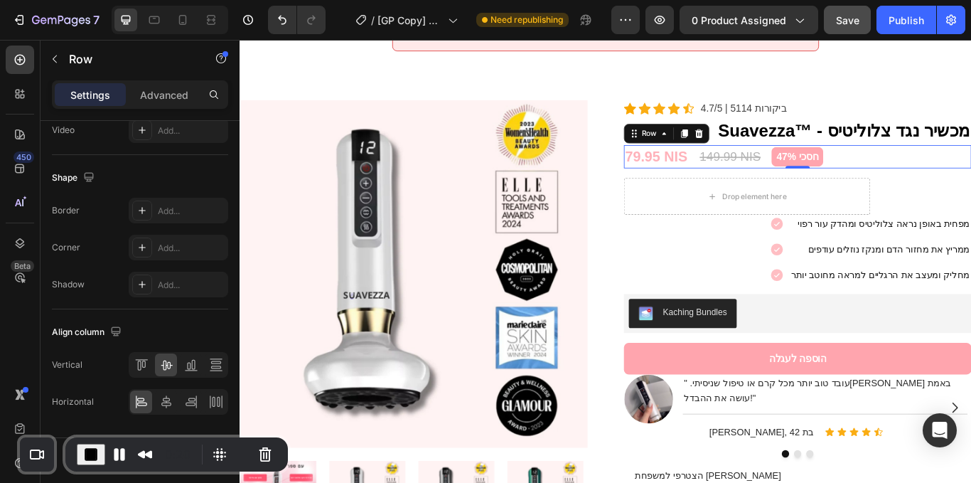
click at [871, 23] on div "Preview 0 product assigned Save Publish" at bounding box center [789, 20] width 354 height 28
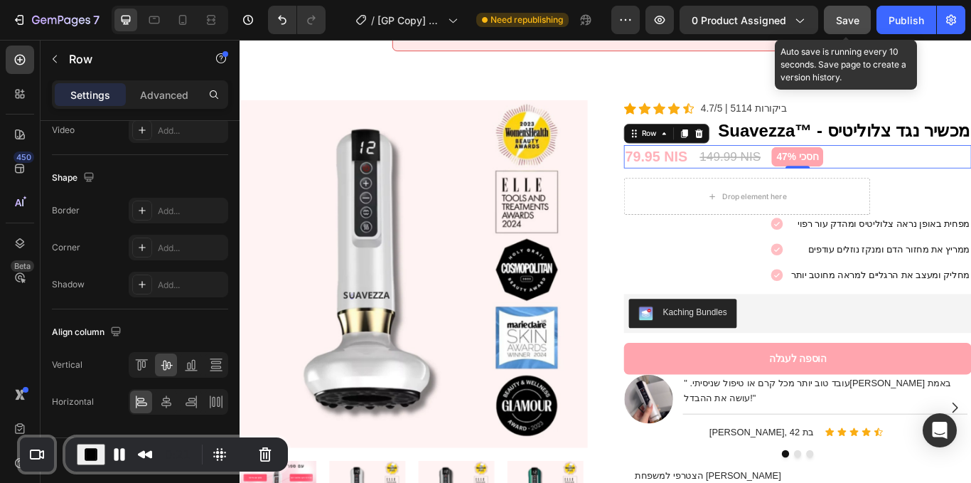
click at [857, 23] on span "Save" at bounding box center [847, 20] width 23 height 12
click at [897, 24] on div "Publish" at bounding box center [907, 20] width 36 height 15
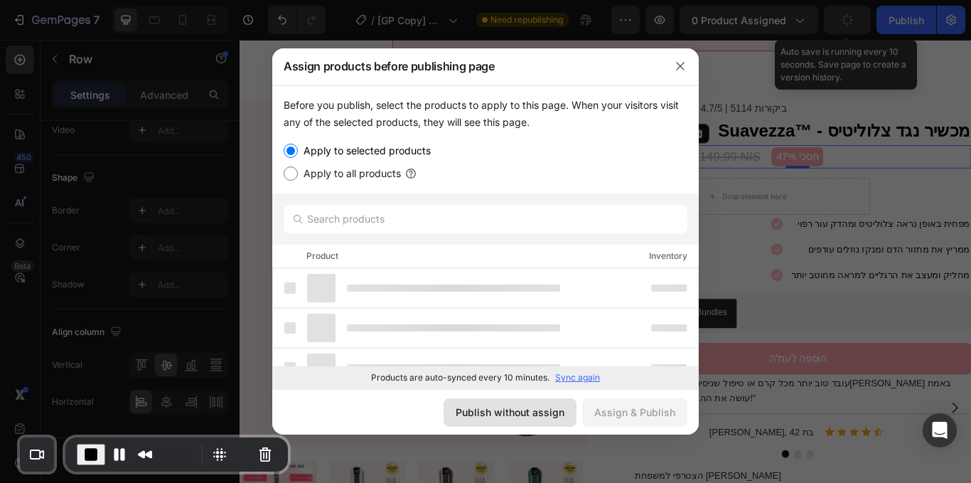
click at [481, 415] on div "Publish without assign" at bounding box center [510, 412] width 109 height 15
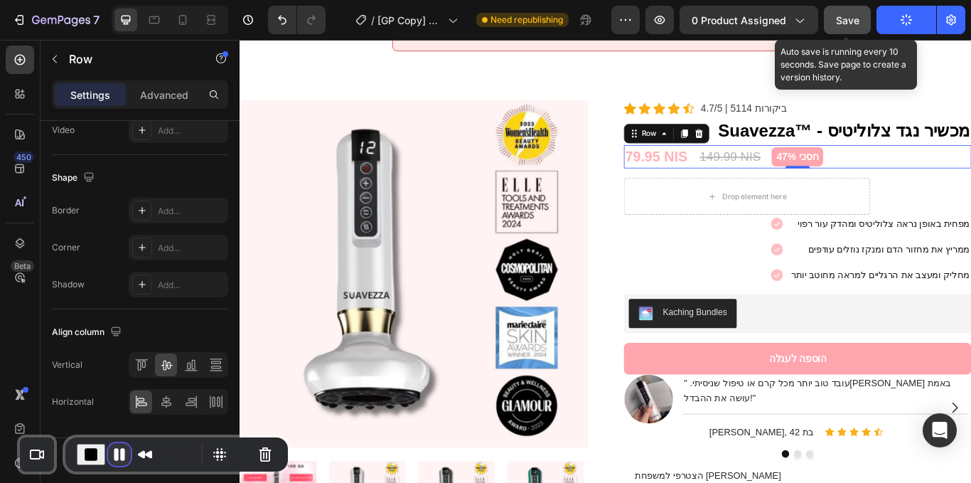
click at [119, 445] on button "Pause Recording" at bounding box center [119, 454] width 23 height 23
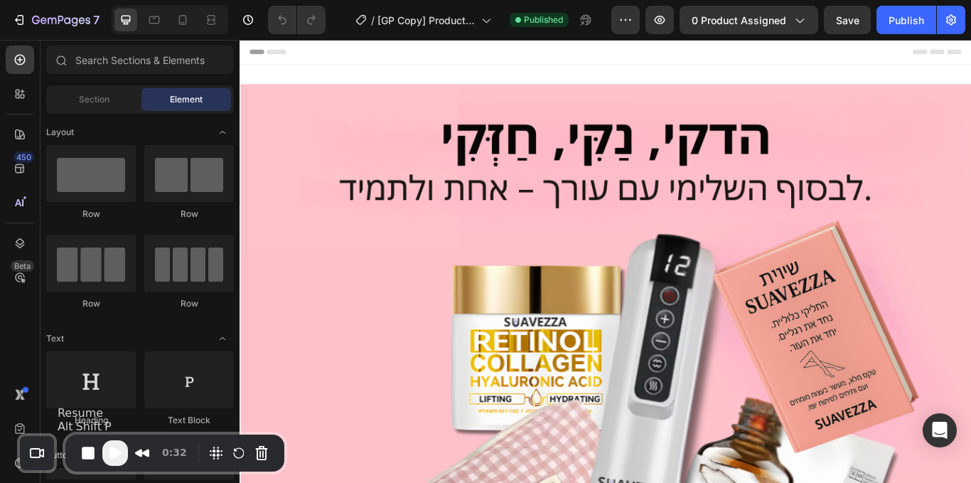
click at [111, 461] on button "Play Recording" at bounding box center [115, 453] width 26 height 26
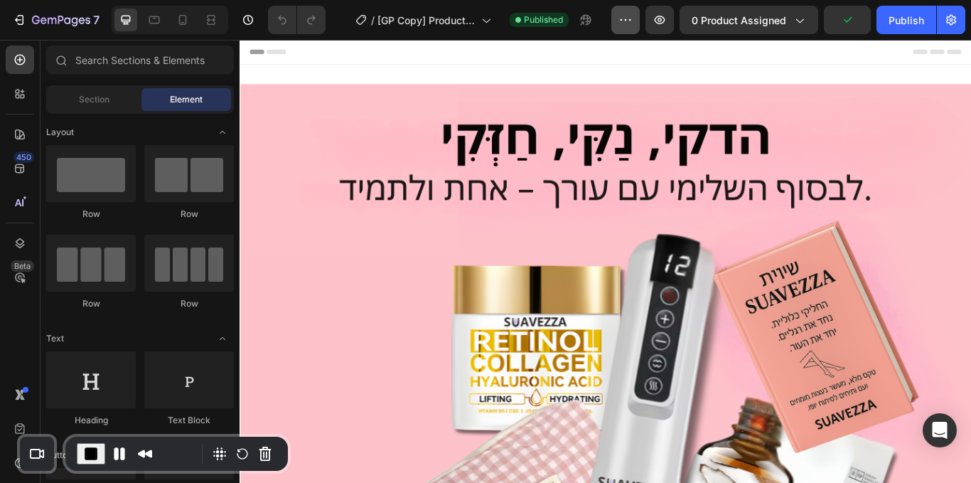
click at [621, 31] on button "button" at bounding box center [626, 20] width 28 height 28
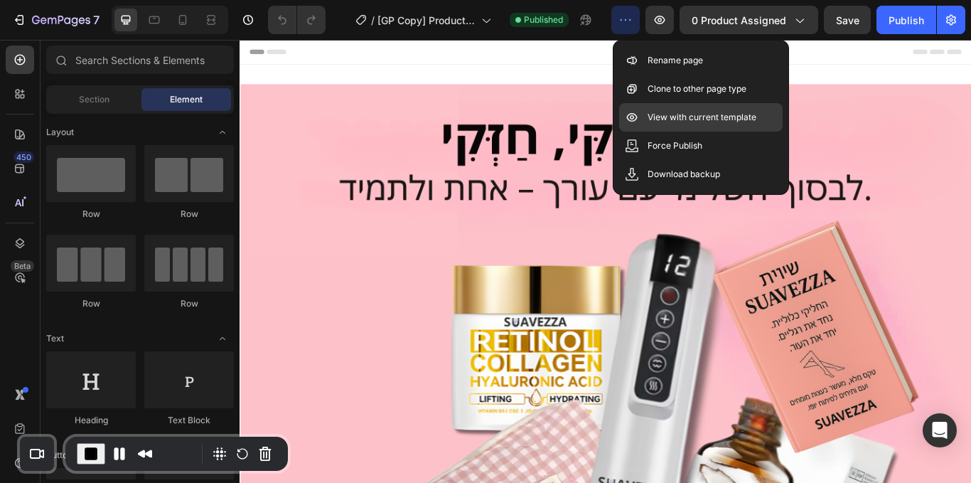
click at [668, 112] on p "View with current template" at bounding box center [702, 117] width 109 height 14
